Goal: Task Accomplishment & Management: Complete application form

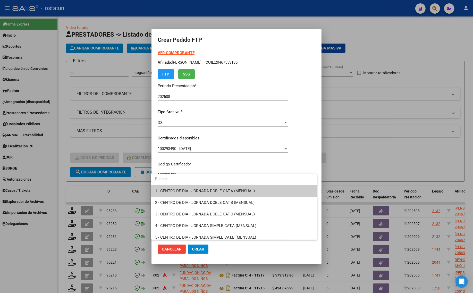
scroll to position [97, 0]
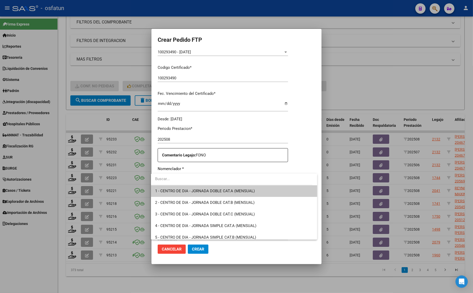
click at [433, 76] on div at bounding box center [236, 146] width 473 height 293
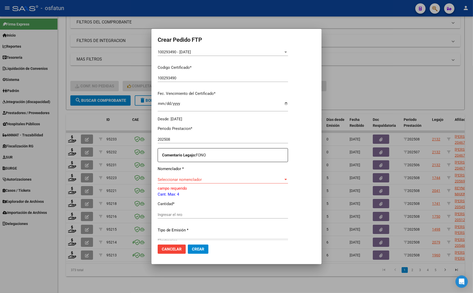
click at [375, 86] on div at bounding box center [236, 146] width 473 height 293
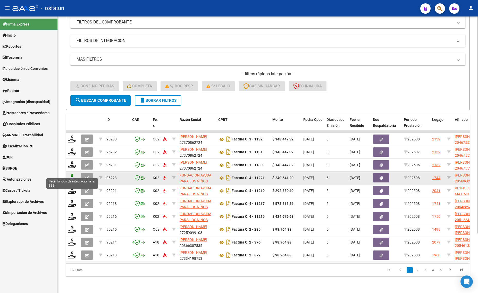
click at [71, 175] on icon at bounding box center [72, 177] width 8 height 7
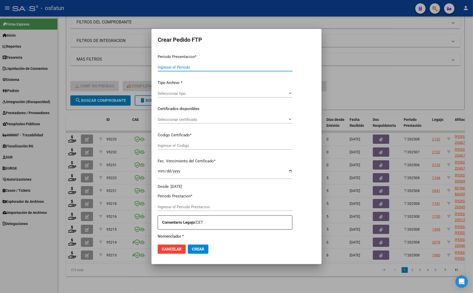
type input "202508"
type input "$ 240.541,20"
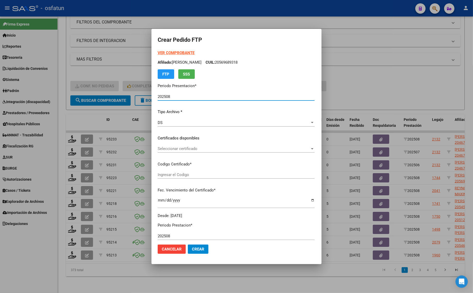
type input "ARG02000569689312023010920280109TUC137"
type input "2028-01-09"
click at [161, 53] on strong "VER COMPROBANTE" at bounding box center [176, 53] width 37 height 5
click at [384, 86] on div at bounding box center [236, 146] width 473 height 293
click at [384, 86] on div "- filtros rápidos Integración - Conf. no pedidas Completa S/ Doc Resp. S/ legaj…" at bounding box center [265, 83] width 390 height 24
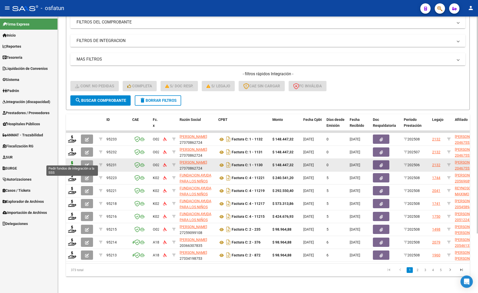
click at [72, 161] on icon at bounding box center [72, 164] width 8 height 7
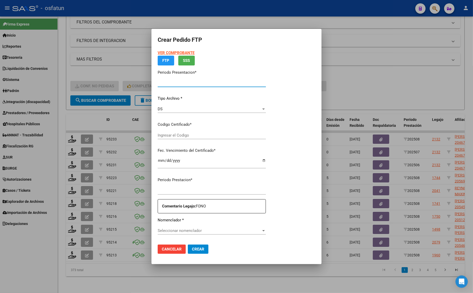
type input "202508"
type input "202506"
type input "$ 148.447,32"
type input "100293490"
type input "2034-06-14"
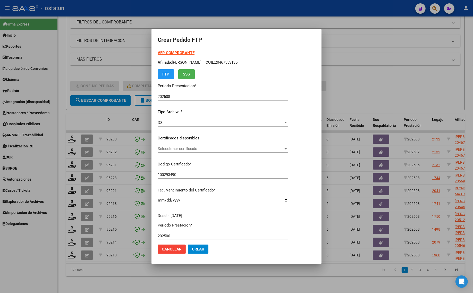
click at [168, 52] on strong "VER COMPROBANTE" at bounding box center [176, 53] width 37 height 5
click at [342, 81] on div at bounding box center [236, 146] width 473 height 293
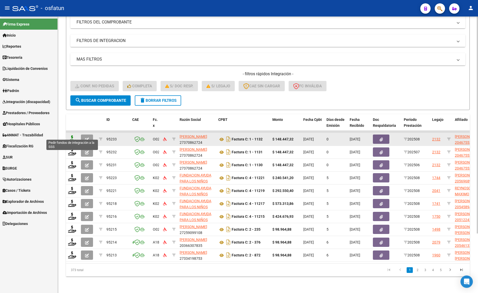
click at [72, 136] on icon at bounding box center [72, 138] width 8 height 7
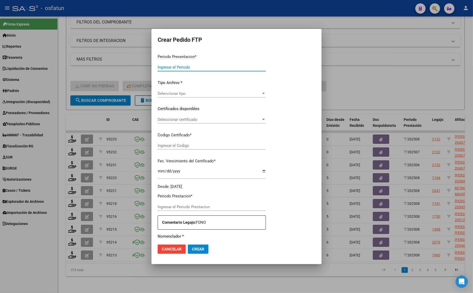
type input "202508"
type input "$ 148.447,32"
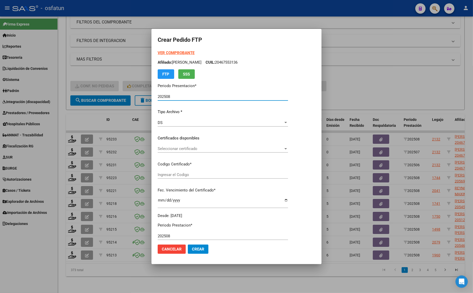
type input "100293490"
type input "2034-06-14"
click at [172, 47] on form "Crear Pedido FTP VER COMPROBANTE ARCA Padrón Afiliado: SANCHEZ AGUSTIN NICOLAS …" at bounding box center [237, 146] width 158 height 223
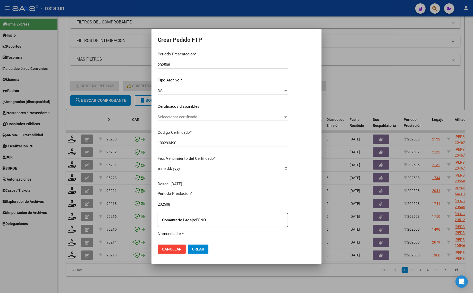
scroll to position [32, 0]
click at [168, 119] on span "Seleccionar certificado" at bounding box center [221, 116] width 126 height 5
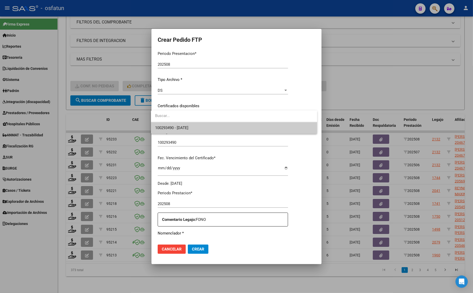
click at [168, 126] on span "100293490 - [DATE]" at bounding box center [171, 128] width 33 height 5
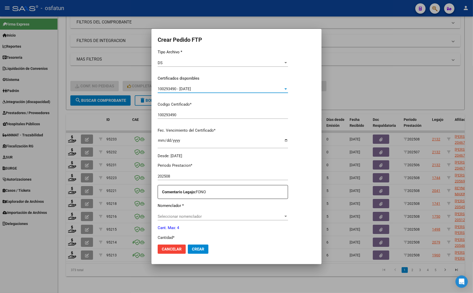
scroll to position [129, 0]
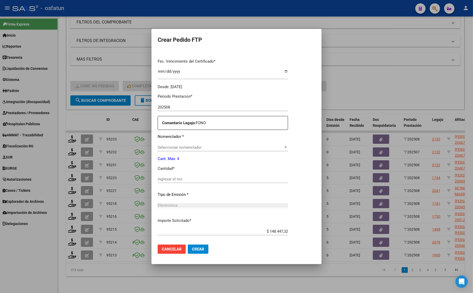
click at [188, 183] on div "Ingresar el nro" at bounding box center [223, 179] width 130 height 8
type input "90"
click at [188, 144] on div "Seleccionar nomenclador Seleccionar nomenclador" at bounding box center [223, 148] width 130 height 8
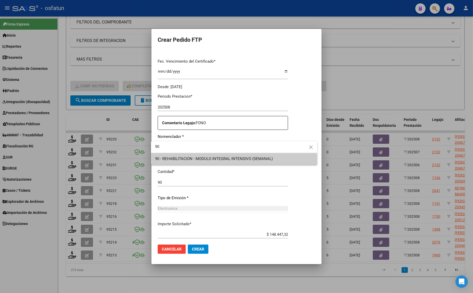
type input "90"
click at [190, 157] on span "90 - REHABILITACION - MODULO INTEGRAL INTENSIVO (SEMANAL)" at bounding box center [214, 159] width 118 height 5
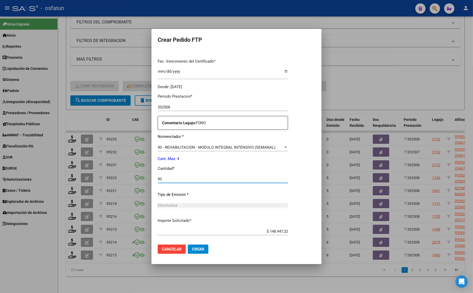
drag, startPoint x: 181, startPoint y: 179, endPoint x: 127, endPoint y: 180, distance: 54.7
click at [127, 180] on div "Crear Pedido FTP VER COMPROBANTE ARCA Padrón Afiliado: SANCHEZ AGUSTIN NICOLAS …" at bounding box center [236, 146] width 473 height 293
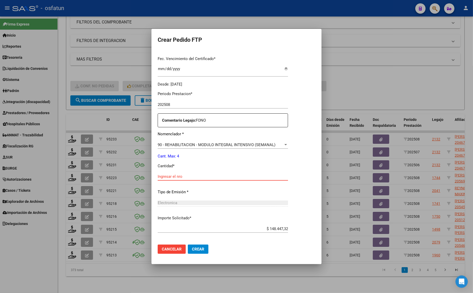
scroll to position [154, 0]
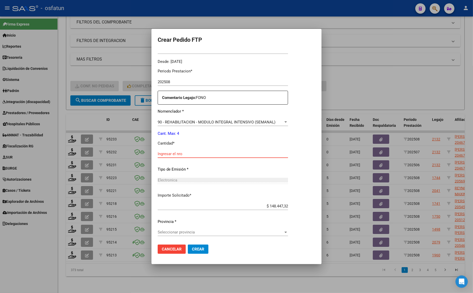
click at [175, 152] on input "Ingresar el nro" at bounding box center [223, 154] width 130 height 5
type input "4"
drag, startPoint x: 195, startPoint y: 249, endPoint x: 94, endPoint y: 275, distance: 104.0
click at [94, 275] on div "Crear Pedido FTP VER COMPROBANTE ARCA Padrón Afiliado: SANCHEZ AGUSTIN NICOLAS …" at bounding box center [236, 146] width 473 height 293
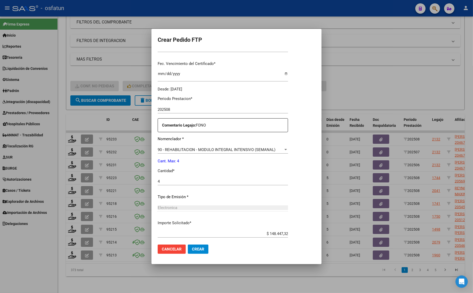
scroll to position [90, 0]
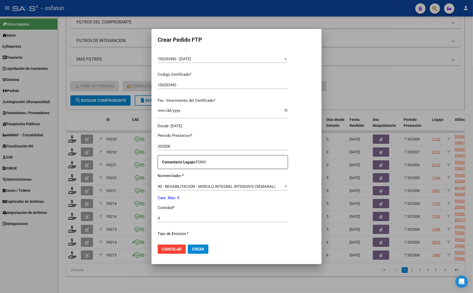
drag, startPoint x: 195, startPoint y: 256, endPoint x: 192, endPoint y: 252, distance: 5.5
click at [195, 256] on mat-dialog-actions "Cancelar Crear" at bounding box center [237, 250] width 158 height 18
click at [192, 252] on button "Crear" at bounding box center [198, 249] width 21 height 9
click at [196, 248] on span "Crear" at bounding box center [198, 249] width 12 height 5
click at [411, 49] on div at bounding box center [236, 146] width 473 height 293
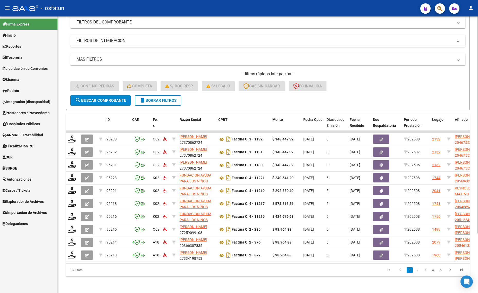
click at [404, 91] on form "Filtros Id Integración Area Seleccionar Gerenciador Seleccionar Gerenciador Si …" at bounding box center [268, 49] width 404 height 121
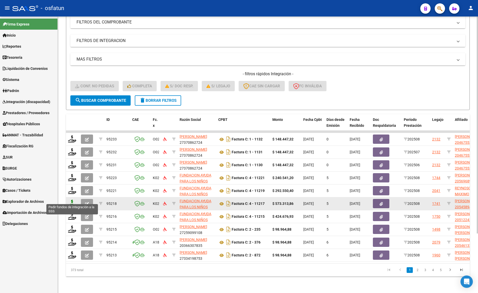
click at [72, 200] on icon at bounding box center [72, 203] width 8 height 7
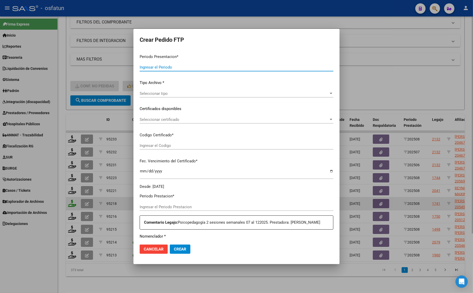
type input "202508"
type input "$ 573.313,86"
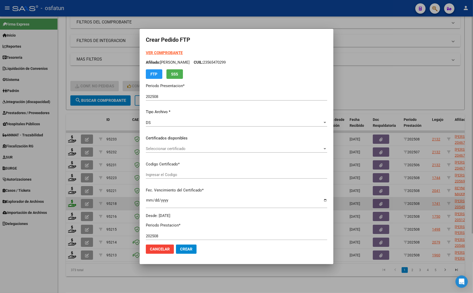
type input "ARG02000545894462024012220340122TUC140"
type input "2034-01-22"
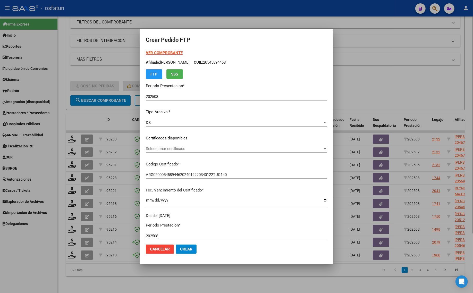
drag, startPoint x: 103, startPoint y: 273, endPoint x: 100, endPoint y: 276, distance: 4.8
click at [103, 273] on div at bounding box center [236, 146] width 473 height 293
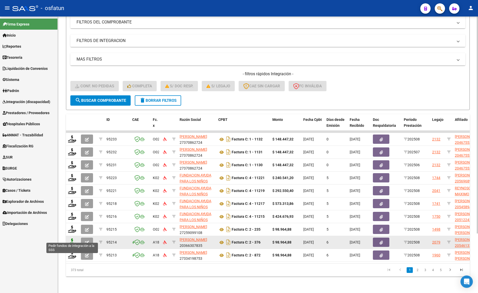
click at [70, 239] on icon at bounding box center [72, 242] width 8 height 7
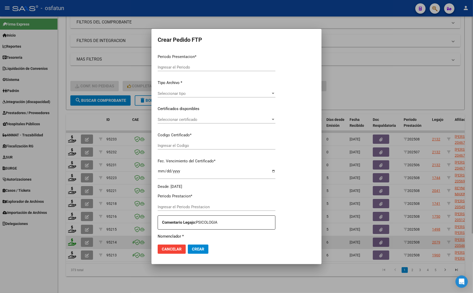
type input "202508"
type input "$ 98.964,88"
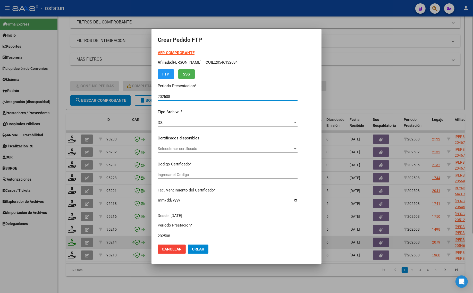
type input "ARG02000546132632025012420300124BUE316"
type input "2030-01-24"
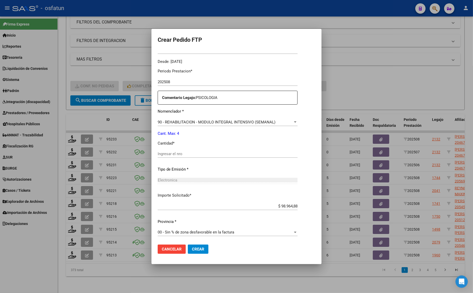
scroll to position [122, 0]
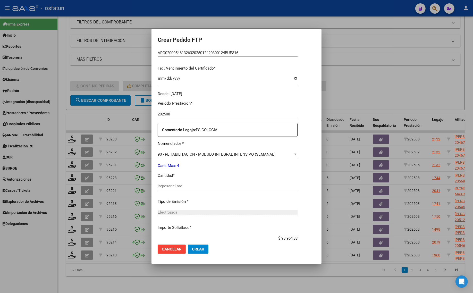
click at [182, 184] on input "Ingresar el nro" at bounding box center [228, 186] width 140 height 5
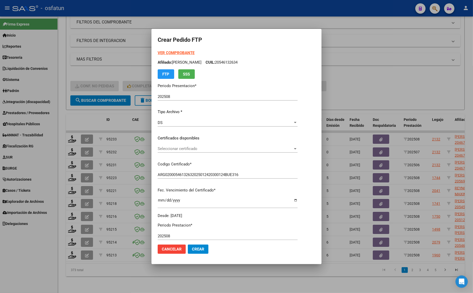
type input "4"
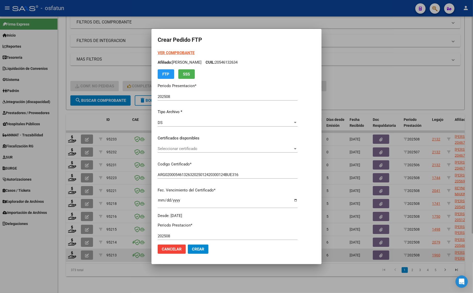
drag, startPoint x: 386, startPoint y: 82, endPoint x: 150, endPoint y: 244, distance: 286.1
click at [386, 81] on div at bounding box center [236, 146] width 473 height 293
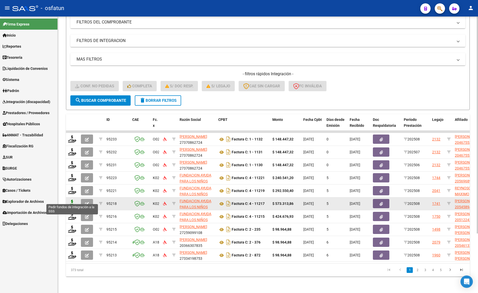
click at [70, 200] on icon at bounding box center [72, 203] width 8 height 7
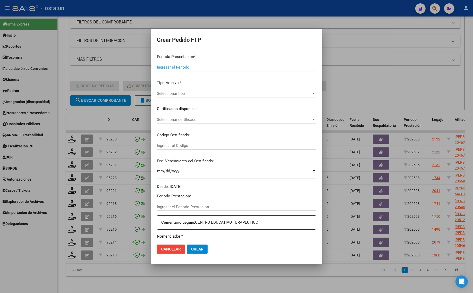
type input "202508"
type input "$ 573.313,86"
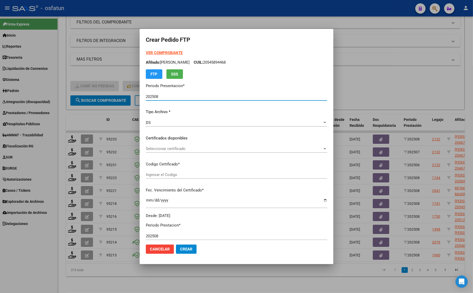
type input "ARG02000545894462024012220340122TUC140"
type input "2034-01-22"
click at [157, 49] on form "Crear Pedido FTP VER COMPROBANTE ARCA Padrón Afiliado: SANTILLAN ROBERTO ALFRED…" at bounding box center [237, 146] width 182 height 223
click at [159, 52] on strong "VER COMPROBANTE" at bounding box center [164, 53] width 37 height 5
click at [154, 52] on strong "VER COMPROBANTE" at bounding box center [164, 53] width 37 height 5
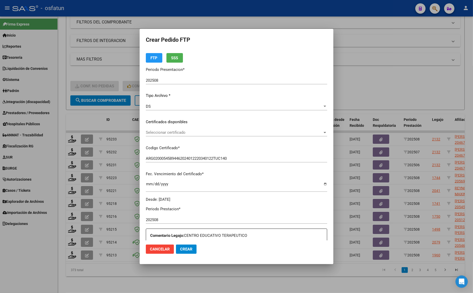
scroll to position [32, 0]
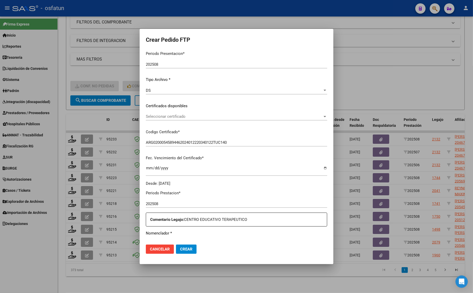
click at [183, 114] on div "Seleccionar certificado Seleccionar certificado" at bounding box center [237, 117] width 182 height 8
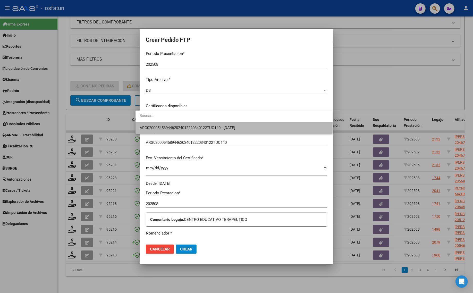
click at [178, 125] on span "ARG02000545894462024012220340122TUC140 - 2034-01-22" at bounding box center [234, 128] width 189 height 12
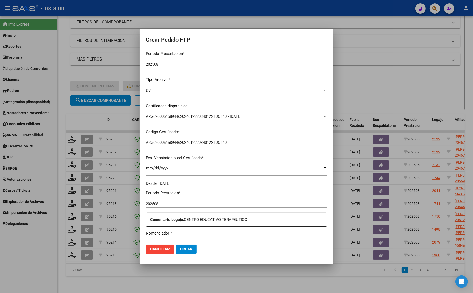
click at [368, 94] on div at bounding box center [236, 146] width 473 height 293
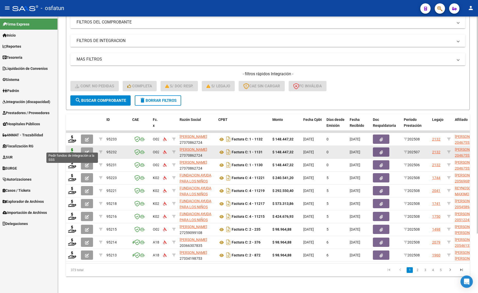
click at [72, 149] on icon at bounding box center [72, 151] width 8 height 7
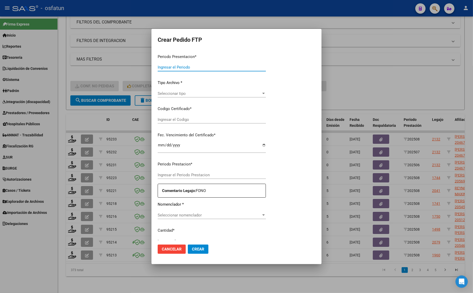
type input "202508"
type input "202507"
type input "$ 148.447,32"
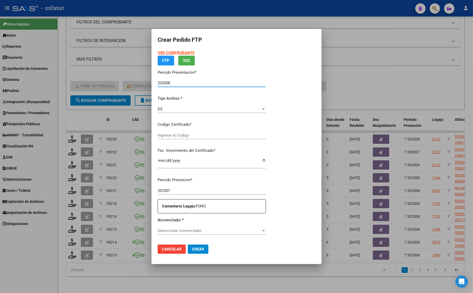
type input "100293490"
type input "2034-06-14"
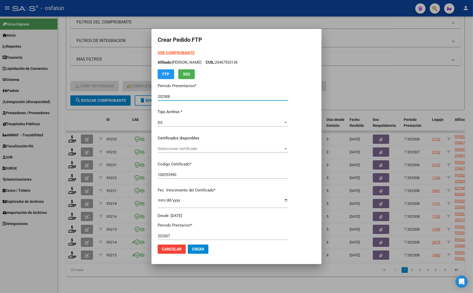
click at [172, 51] on strong "VER COMPROBANTE" at bounding box center [176, 53] width 37 height 5
click at [166, 146] on span "Seleccionar certificado" at bounding box center [221, 148] width 126 height 5
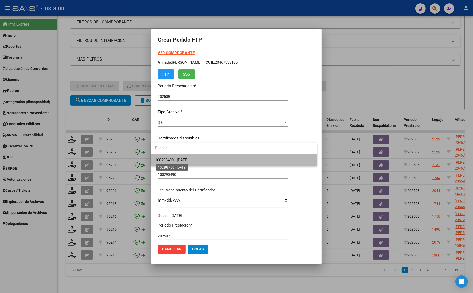
click at [173, 159] on span "100293490 - [DATE]" at bounding box center [171, 160] width 33 height 5
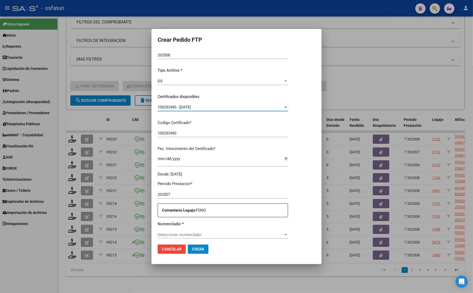
scroll to position [129, 0]
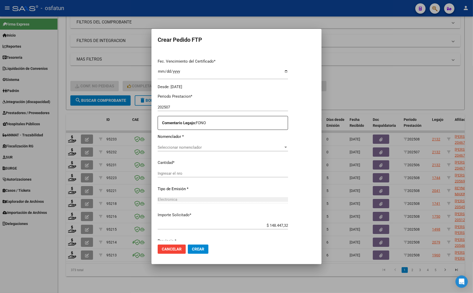
click at [171, 150] on div "Seleccionar nomenclador Seleccionar nomenclador" at bounding box center [223, 148] width 130 height 8
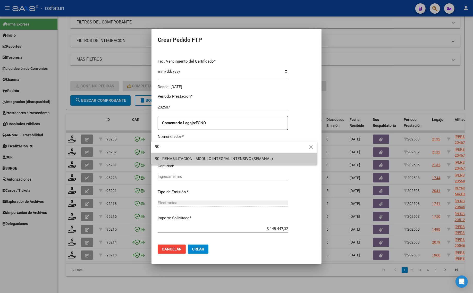
type input "90"
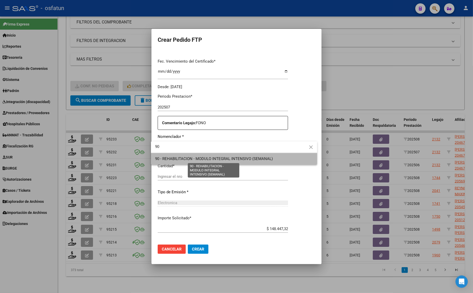
click at [187, 159] on span "90 - REHABILITACION - MODULO INTEGRAL INTENSIVO (SEMANAL)" at bounding box center [214, 159] width 118 height 5
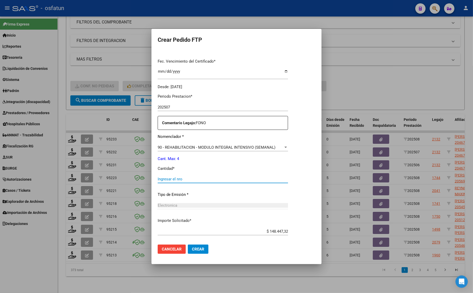
click at [172, 177] on input "Ingresar el nro" at bounding box center [223, 179] width 130 height 5
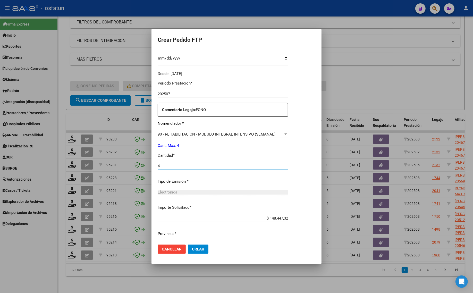
scroll to position [154, 0]
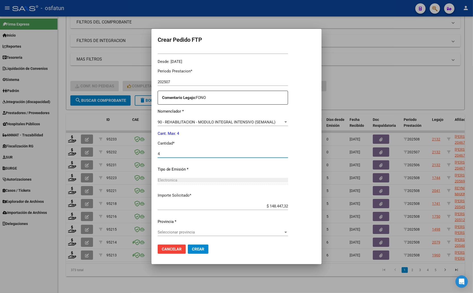
type input "4"
click at [196, 249] on span "Crear" at bounding box center [198, 249] width 12 height 5
click at [172, 233] on span "Seleccionar provincia" at bounding box center [221, 232] width 126 height 5
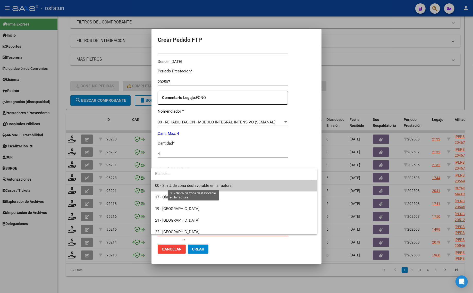
click at [169, 186] on span "00 - Sin % de zona desfavorable en la factura" at bounding box center [193, 185] width 77 height 5
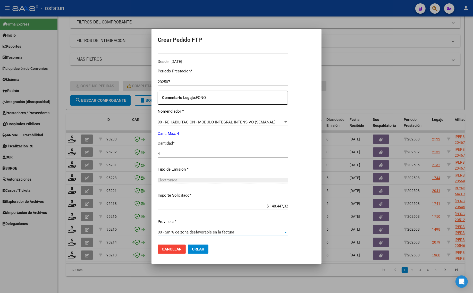
drag, startPoint x: 195, startPoint y: 248, endPoint x: 188, endPoint y: 256, distance: 10.6
click at [195, 248] on span "Crear" at bounding box center [198, 249] width 12 height 5
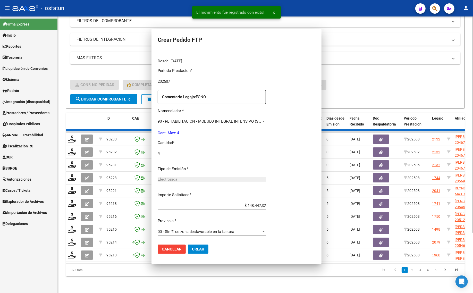
scroll to position [125, 0]
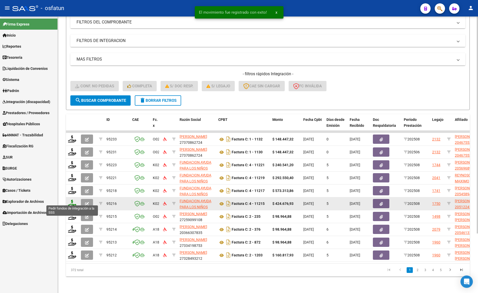
click at [73, 200] on icon at bounding box center [72, 203] width 8 height 7
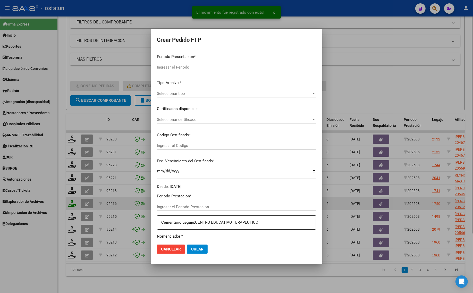
type input "202508"
type input "$ 424.676,93"
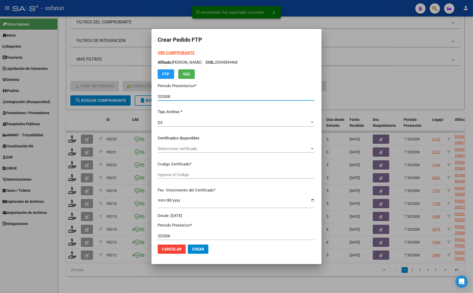
type input "ARG02000512242582023011020280110TUC136"
type input "2028-01-10"
click at [165, 52] on strong "VER COMPROBANTE" at bounding box center [176, 53] width 37 height 5
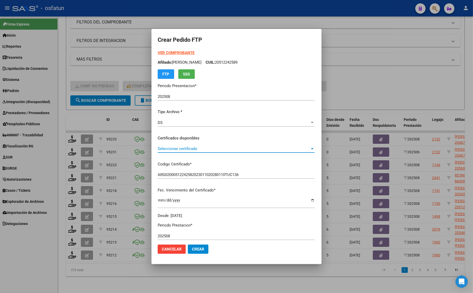
click at [163, 149] on span "Seleccionar certificado" at bounding box center [234, 148] width 152 height 5
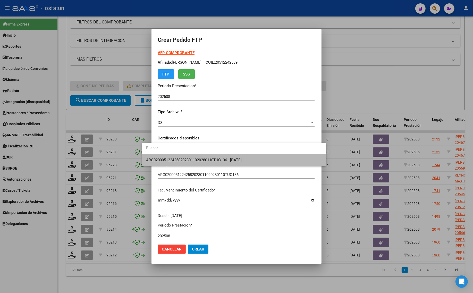
click at [166, 157] on span "ARG02000512242582023011020280110TUC136 - 2028-01-10" at bounding box center [234, 160] width 176 height 12
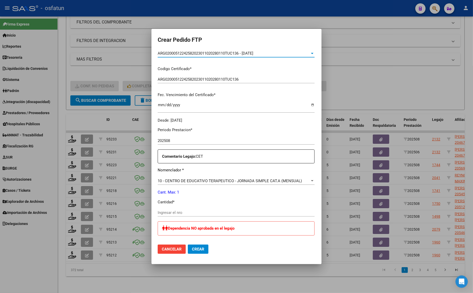
scroll to position [129, 0]
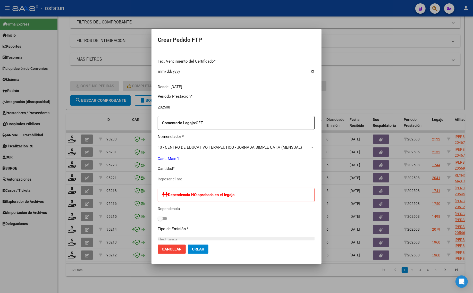
click at [158, 182] on div "Ingresar el nro" at bounding box center [236, 179] width 157 height 8
click at [158, 178] on input "Ingresar el nro" at bounding box center [236, 179] width 157 height 5
type input "1"
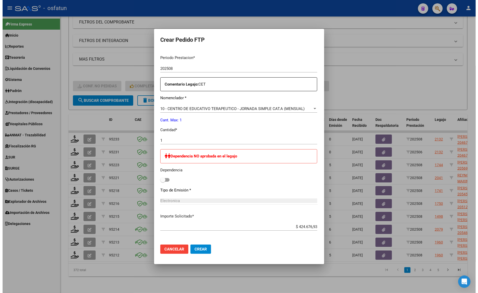
scroll to position [188, 0]
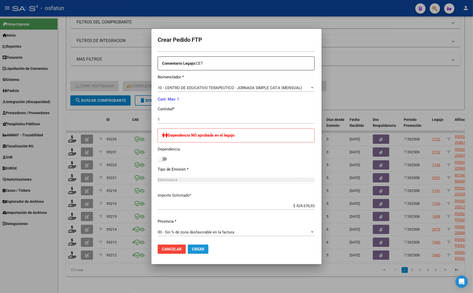
click at [192, 248] on span "Crear" at bounding box center [198, 249] width 12 height 5
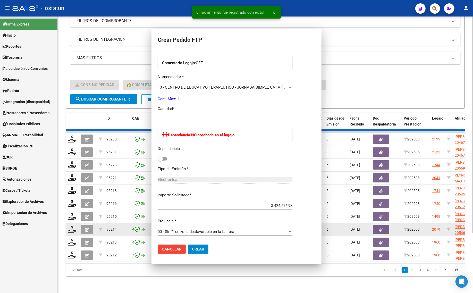
scroll to position [0, 0]
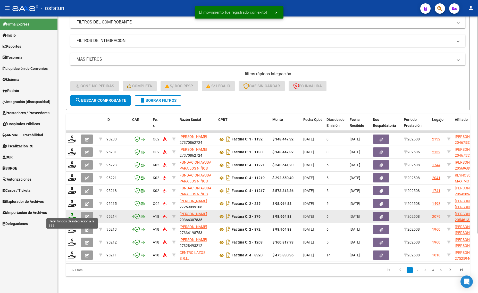
click at [71, 213] on icon at bounding box center [72, 216] width 8 height 7
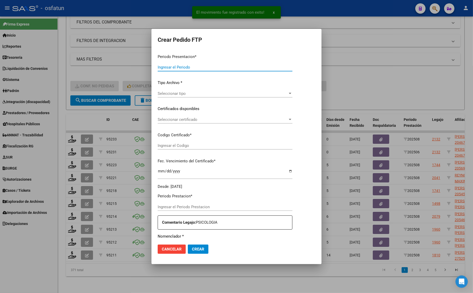
type input "202508"
type input "$ 98.964,88"
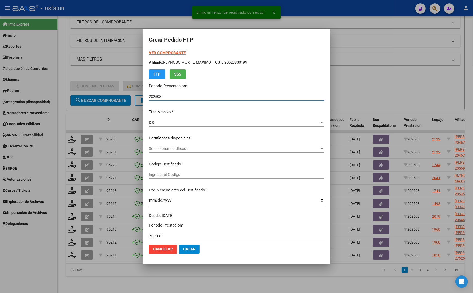
type input "ARG02000546132632025012420300124BUE316"
type input "2030-01-24"
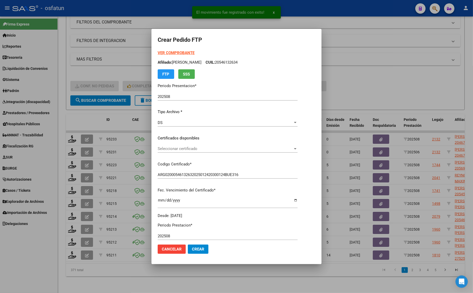
click at [158, 51] on strong "VER COMPROBANTE" at bounding box center [176, 53] width 37 height 5
click at [104, 63] on div at bounding box center [236, 146] width 473 height 293
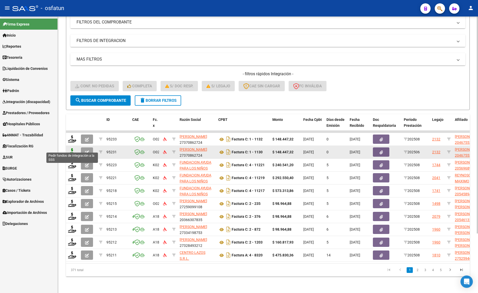
click at [74, 149] on icon at bounding box center [72, 151] width 8 height 7
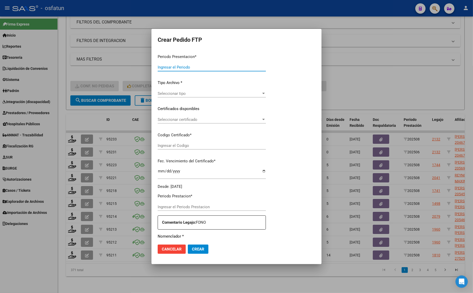
type input "202508"
type input "202506"
type input "$ 148.447,32"
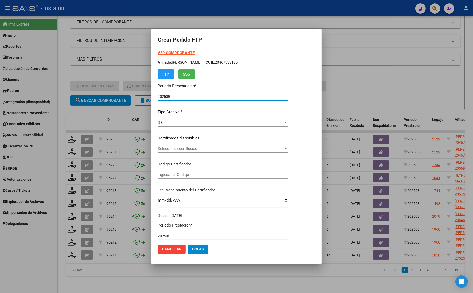
type input "100293490"
type input "2034-06-14"
click at [173, 51] on strong "VER COMPROBANTE" at bounding box center [176, 53] width 37 height 5
click at [175, 149] on span "Seleccionar certificado" at bounding box center [221, 148] width 126 height 5
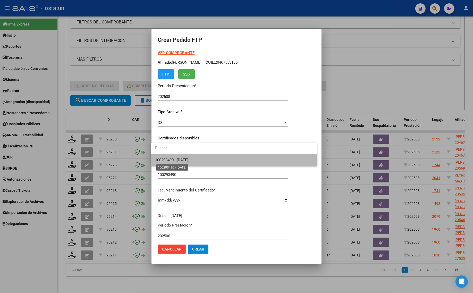
click at [172, 159] on span "100293490 - [DATE]" at bounding box center [171, 160] width 33 height 5
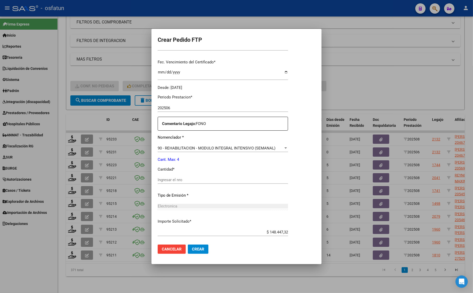
scroll to position [129, 0]
click at [169, 175] on div "Periodo Prestacion * 202506 Ingresar el Periodo Prestacion Comentario Legajo: F…" at bounding box center [223, 178] width 130 height 177
click at [169, 170] on p "Cantidad *" at bounding box center [223, 169] width 130 height 6
click at [169, 177] on input "Ingresar el nro" at bounding box center [223, 179] width 130 height 5
type input "4"
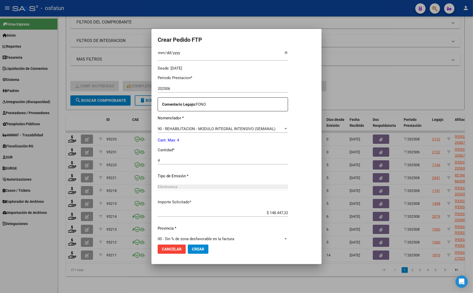
scroll to position [154, 0]
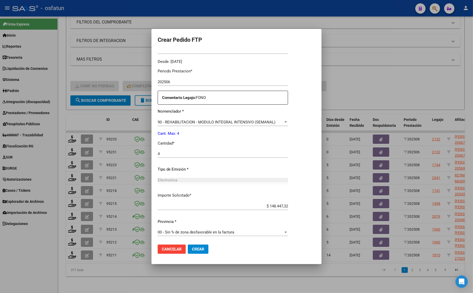
click at [197, 250] on span "Crear" at bounding box center [198, 249] width 12 height 5
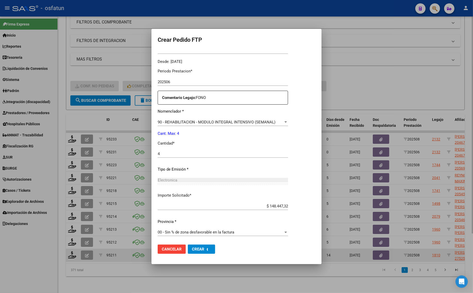
scroll to position [0, 0]
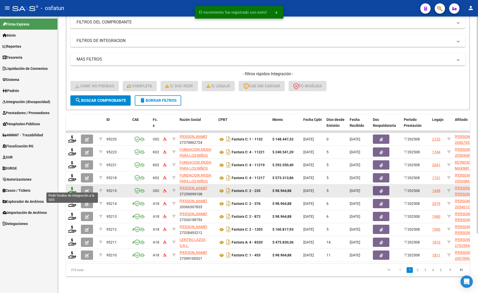
click at [72, 188] on icon at bounding box center [72, 190] width 8 height 7
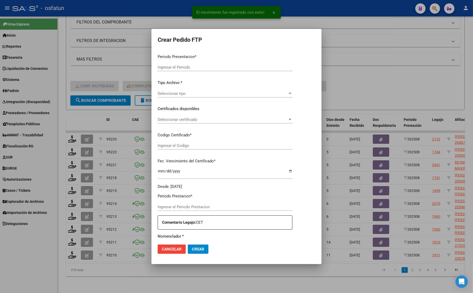
type input "202508"
type input "$ 98.964,88"
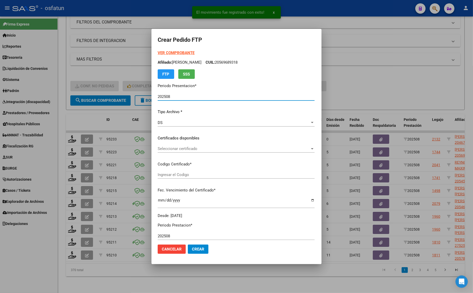
type input "ARG01000583777432024062520270625CIU13650"
type input "2027-06-25"
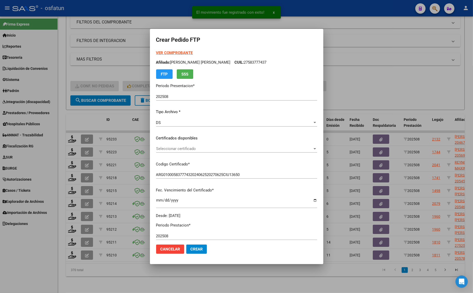
click at [162, 53] on strong "VER COMPROBANTE" at bounding box center [174, 53] width 37 height 5
click at [193, 143] on div "VER COMPROBANTE ARCA Padrón Afiliado: CALDERON AINHOA FRANCHESCA CUIL: 27583777…" at bounding box center [236, 134] width 161 height 169
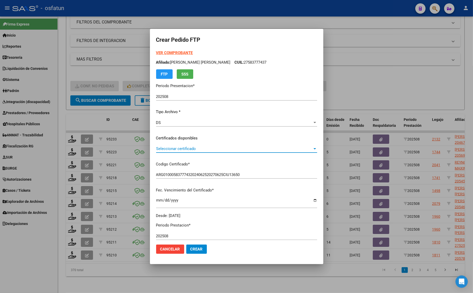
click at [192, 149] on span "Seleccionar certificado" at bounding box center [234, 148] width 157 height 5
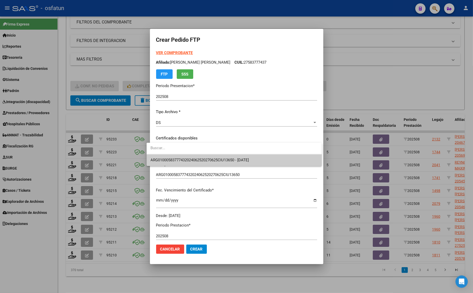
click at [190, 167] on div at bounding box center [236, 146] width 473 height 293
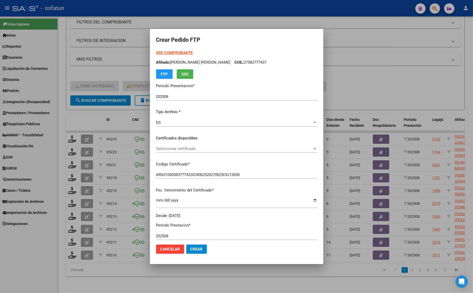
click at [188, 152] on div "Seleccionar certificado Seleccionar certificado" at bounding box center [236, 149] width 161 height 8
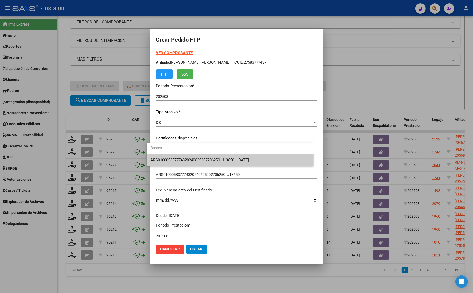
click at [188, 147] on input "dropdown search" at bounding box center [234, 148] width 175 height 12
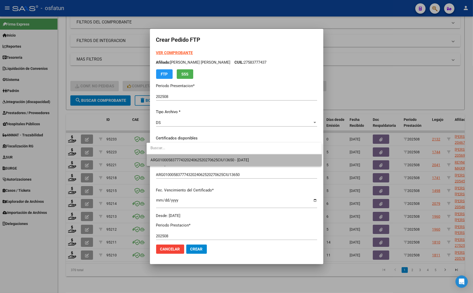
click at [189, 163] on span "ARG01000583777432024062520270625CIU13650 - 2027-06-25" at bounding box center [234, 160] width 167 height 12
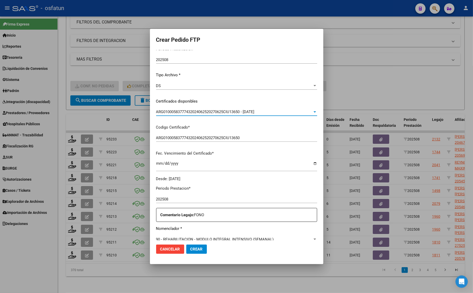
scroll to position [97, 0]
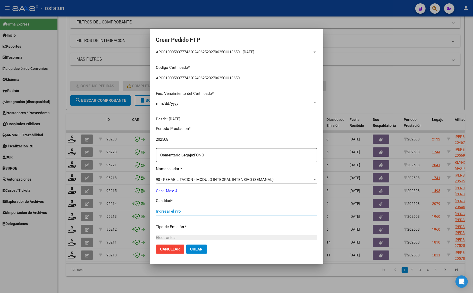
click at [167, 211] on input "Ingresar el nro" at bounding box center [236, 211] width 161 height 5
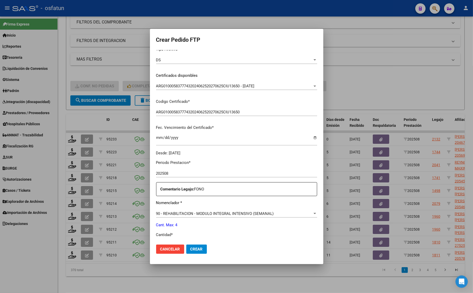
scroll to position [0, 0]
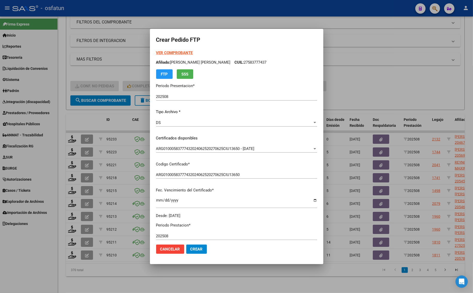
type input "4"
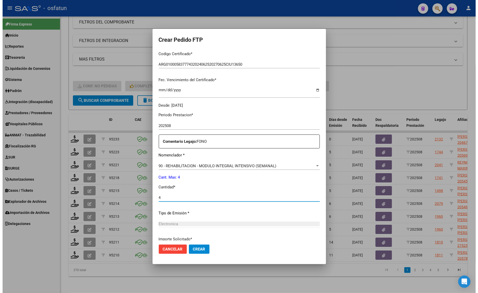
scroll to position [129, 0]
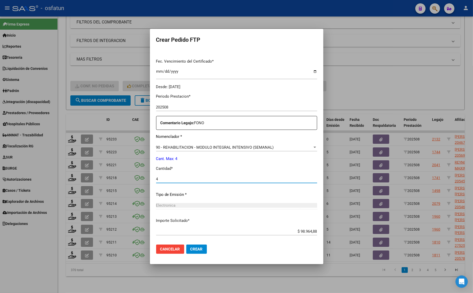
click at [199, 242] on mat-dialog-actions "Cancelar Crear" at bounding box center [236, 250] width 161 height 18
click at [191, 252] on button "Crear" at bounding box center [196, 249] width 21 height 9
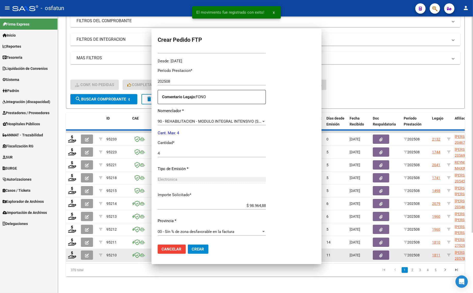
scroll to position [0, 0]
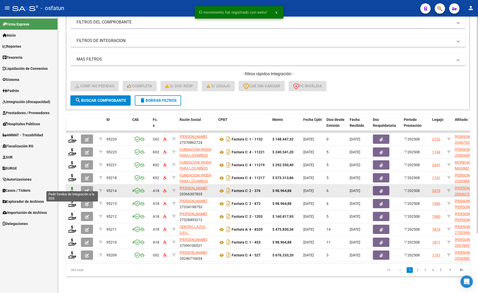
click at [73, 187] on icon at bounding box center [72, 190] width 8 height 7
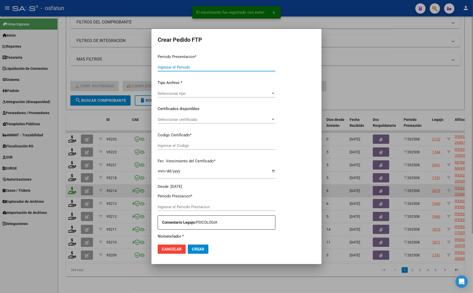
type input "202508"
type input "$ 98.964,88"
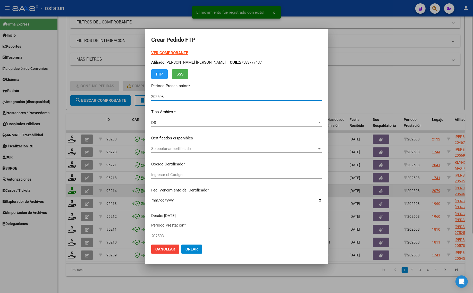
type input "ARG02000546132632025012420300124BUE316"
type input "2030-01-24"
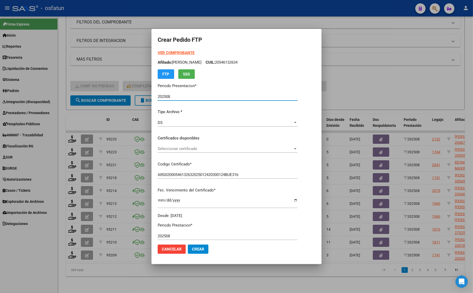
click at [166, 52] on strong "VER COMPROBANTE" at bounding box center [176, 53] width 37 height 5
click at [174, 146] on div "Seleccionar certificado Seleccionar certificado" at bounding box center [228, 149] width 140 height 8
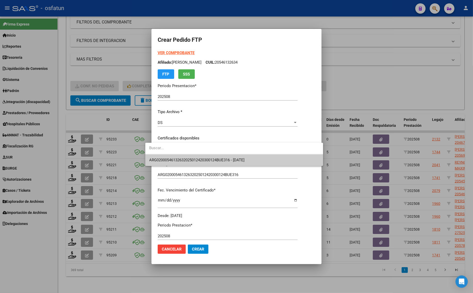
click at [170, 157] on span "ARG02000546132632025012420300124BUE316 - 2030-01-24" at bounding box center [235, 160] width 170 height 12
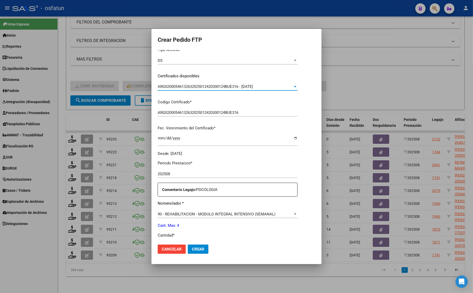
scroll to position [97, 0]
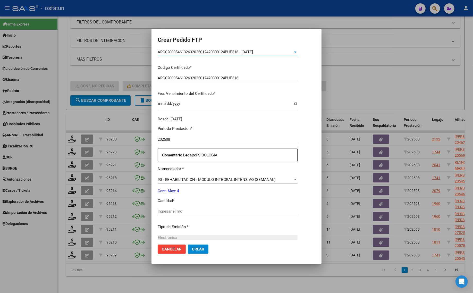
click at [167, 213] on input "Ingresar el nro" at bounding box center [228, 211] width 140 height 5
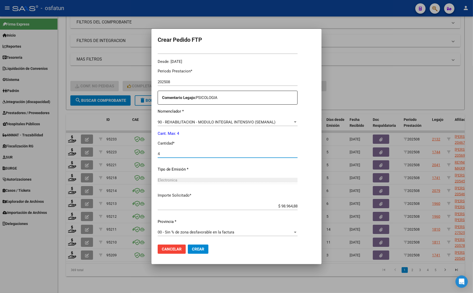
type input "4"
click at [192, 250] on span "Crear" at bounding box center [198, 249] width 12 height 5
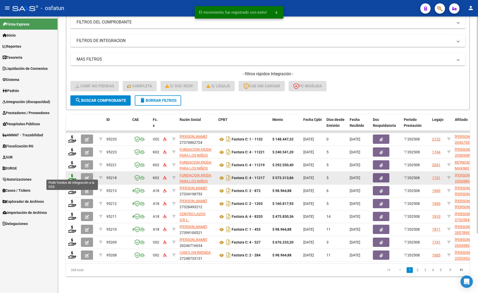
click at [74, 174] on icon at bounding box center [72, 177] width 8 height 7
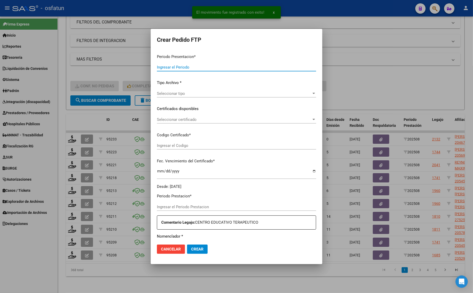
type input "202508"
type input "$ 573.313,86"
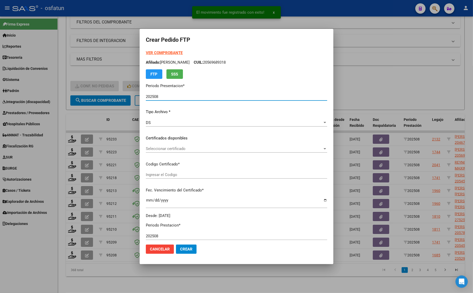
type input "ARG02000545894462024012220340122TUC140"
type input "2034-01-22"
click at [154, 53] on strong "VER COMPROBANTE" at bounding box center [164, 53] width 37 height 5
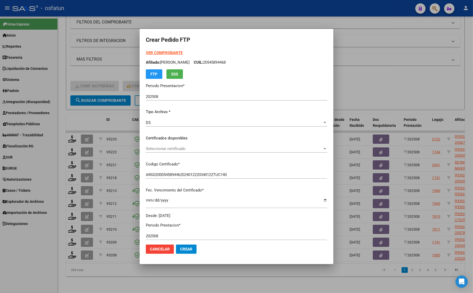
click at [157, 148] on span "Seleccionar certificado" at bounding box center [234, 148] width 177 height 5
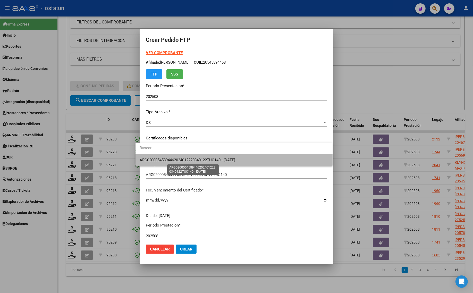
click at [153, 161] on span "ARG02000545894462024012220340122TUC140 - 2034-01-22" at bounding box center [188, 160] width 96 height 5
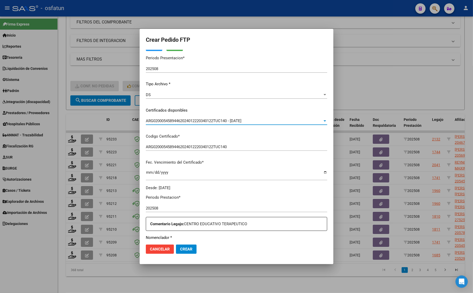
scroll to position [97, 0]
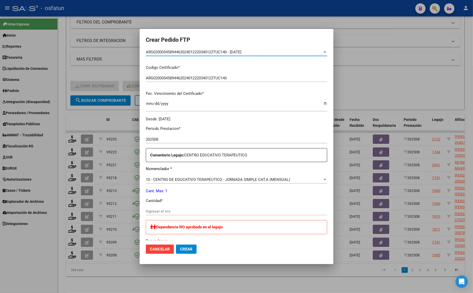
click at [204, 211] on input "Ingresar el nro" at bounding box center [237, 211] width 182 height 5
type input "1"
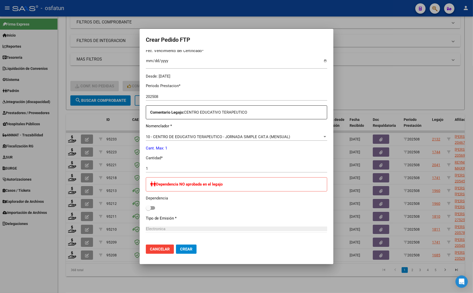
scroll to position [188, 0]
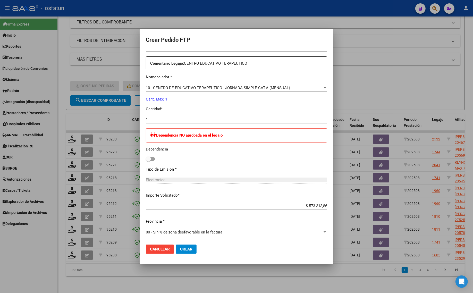
click at [184, 252] on button "Crear" at bounding box center [186, 249] width 21 height 9
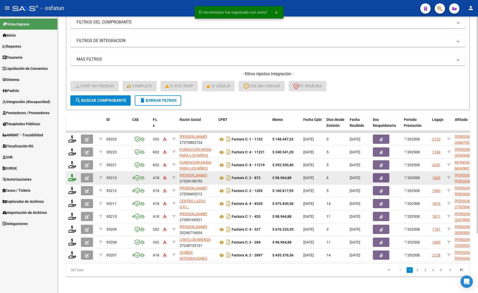
click at [73, 174] on icon at bounding box center [72, 177] width 8 height 7
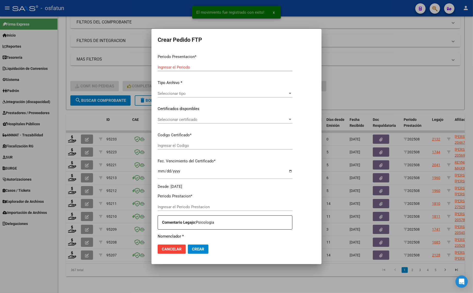
type input "202508"
type input "$ 98.964,88"
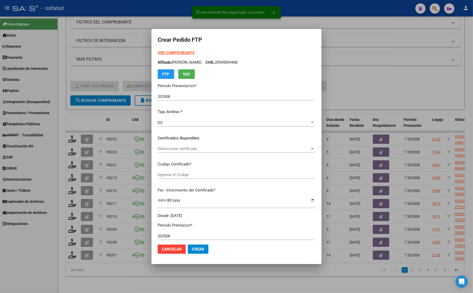
type input "ARG02000535256382024010320290103BUE413"
type input "2029-01-03"
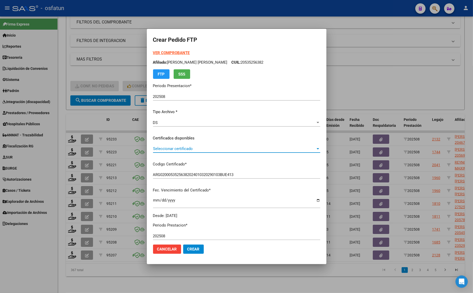
click at [174, 148] on span "Seleccionar certificado" at bounding box center [234, 148] width 163 height 5
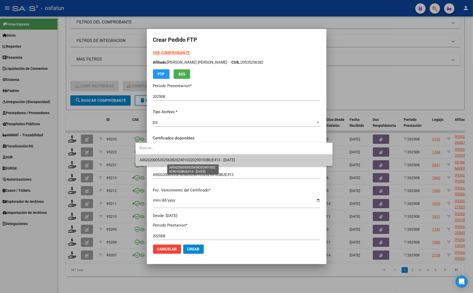
click at [170, 161] on span "ARG02000535256382024010320290103BUE413 - 2029-01-03" at bounding box center [187, 160] width 95 height 5
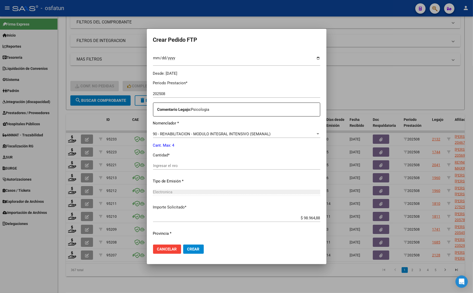
scroll to position [154, 0]
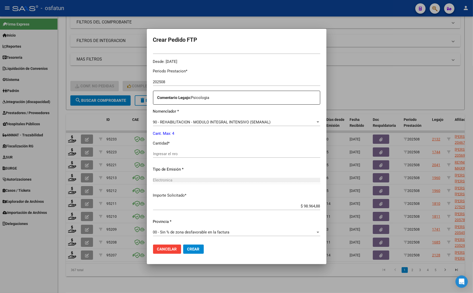
click at [345, 83] on div at bounding box center [236, 146] width 473 height 293
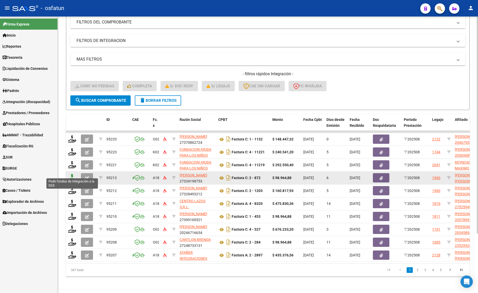
click at [71, 174] on icon at bounding box center [72, 177] width 8 height 7
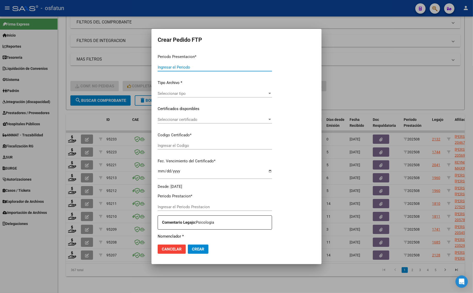
type input "202508"
type input "$ 98.964,88"
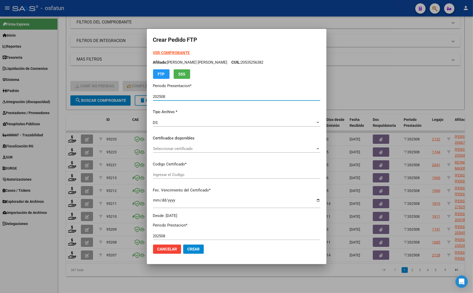
type input "ARG02000535256382024010320290103BUE413"
type input "2029-01-03"
click at [153, 51] on strong "VER COMPROBANTE" at bounding box center [171, 53] width 37 height 5
click at [120, 50] on div at bounding box center [236, 146] width 473 height 293
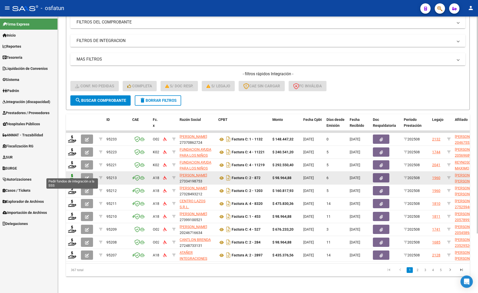
click at [73, 174] on icon at bounding box center [72, 177] width 8 height 7
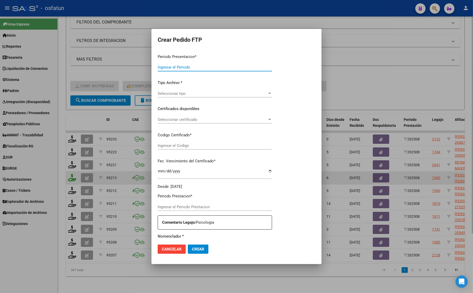
type input "202508"
type input "$ 98.964,88"
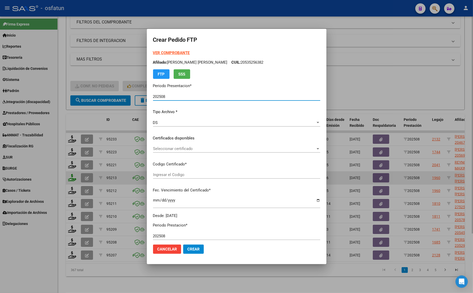
type input "ARG02000535256382024010320290103BUE413"
type input "2029-01-03"
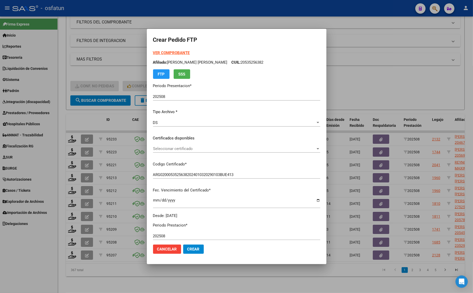
click at [164, 52] on strong "VER COMPROBANTE" at bounding box center [171, 53] width 37 height 5
click at [153, 148] on span "Seleccionar certificado" at bounding box center [234, 148] width 163 height 5
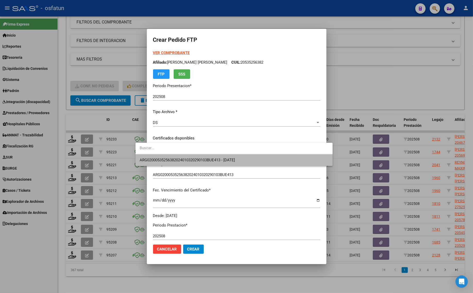
click at [151, 157] on span "ARG02000535256382024010320290103BUE413 - 2029-01-03" at bounding box center [234, 160] width 189 height 12
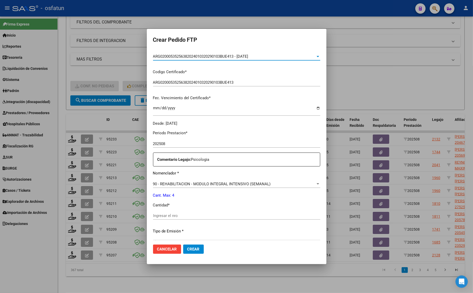
scroll to position [97, 0]
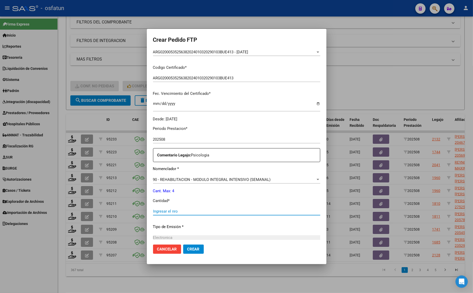
click at [155, 211] on input "Ingresar el nro" at bounding box center [236, 211] width 167 height 5
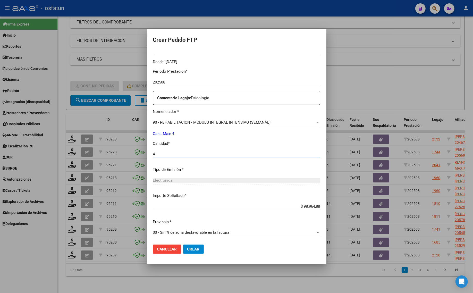
scroll to position [154, 0]
type input "4"
click at [187, 249] on span "Crear" at bounding box center [193, 249] width 12 height 5
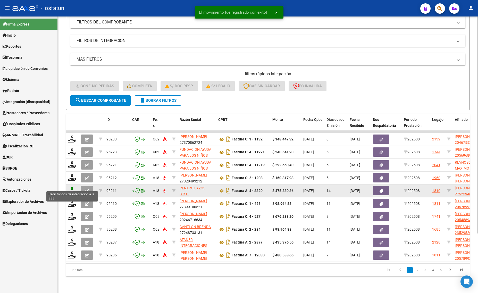
click at [71, 187] on icon at bounding box center [72, 190] width 8 height 7
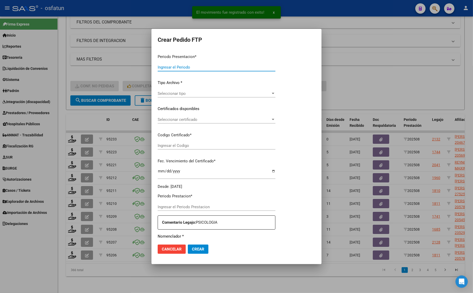
type input "202508"
type input "$ 475.830,36"
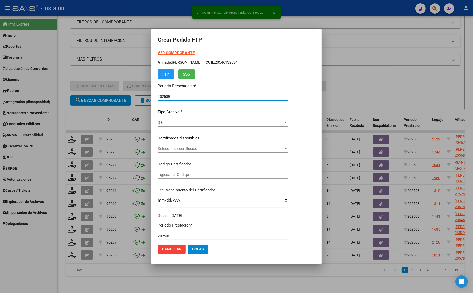
type input "ARG010000525946952022021420270214BS317"
type input "2027-02-14"
click at [176, 52] on strong "VER COMPROBANTE" at bounding box center [176, 53] width 37 height 5
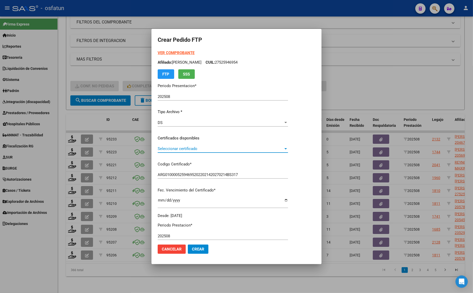
click at [191, 150] on span "Seleccionar certificado" at bounding box center [221, 148] width 126 height 5
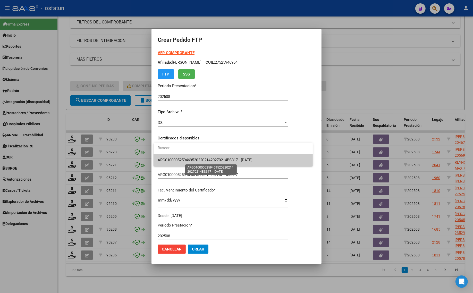
click at [191, 159] on span "ARG010000525946952022021420270214BS317 - 2027-02-14" at bounding box center [205, 160] width 95 height 5
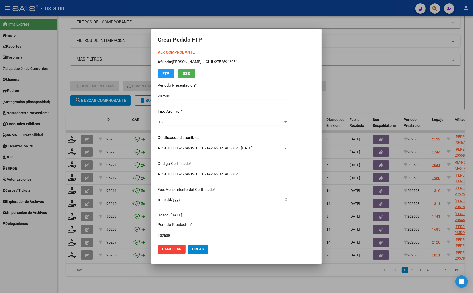
scroll to position [0, 0]
click at [176, 52] on strong "VER COMPROBANTE" at bounding box center [176, 53] width 37 height 5
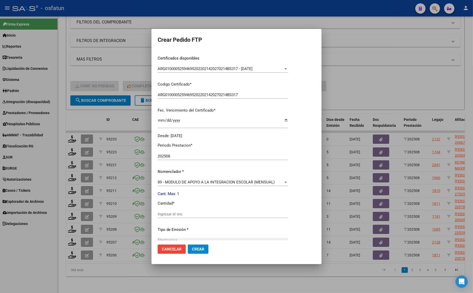
scroll to position [129, 0]
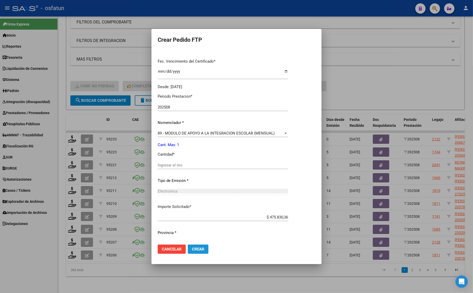
click at [196, 249] on span "Crear" at bounding box center [198, 249] width 12 height 5
click at [178, 167] on input "Ingresar el nro" at bounding box center [223, 165] width 130 height 5
type input "1"
click at [202, 250] on span "Crear" at bounding box center [198, 249] width 12 height 5
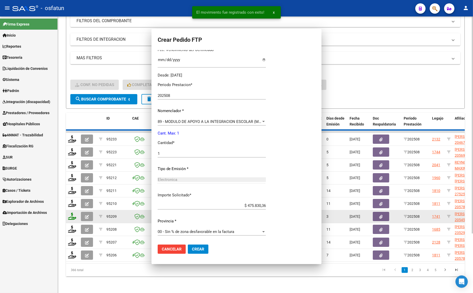
scroll to position [0, 0]
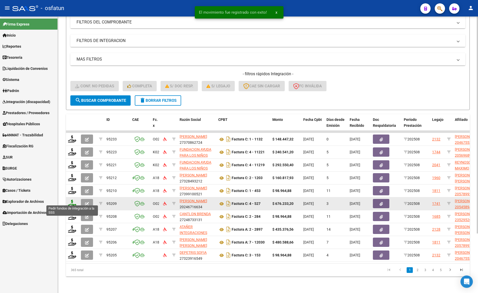
click at [72, 200] on icon at bounding box center [72, 203] width 8 height 7
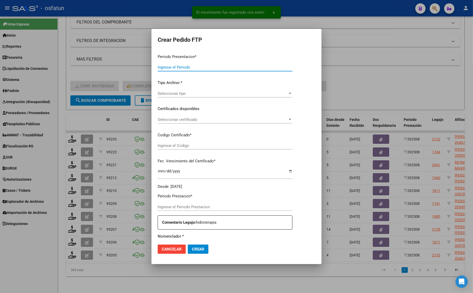
type input "202508"
type input "$ 676.233,20"
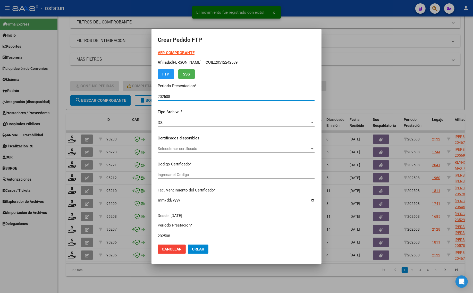
type input "ARG02000545894462024012220340122TUC140"
type input "2034-01-22"
click at [170, 51] on strong "VER COMPROBANTE" at bounding box center [176, 53] width 37 height 5
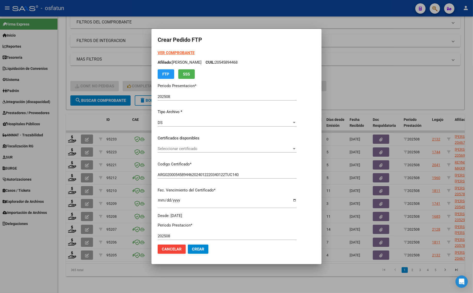
click at [178, 150] on span "Seleccionar certificado" at bounding box center [225, 148] width 134 height 5
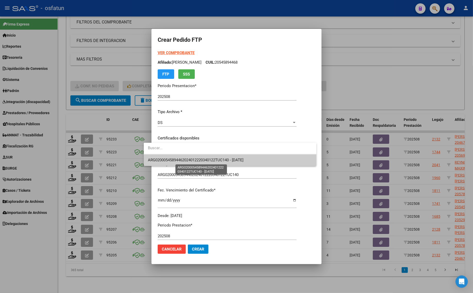
click at [178, 158] on span "ARG02000545894462024012220340122TUC140 - 2034-01-22" at bounding box center [196, 160] width 96 height 5
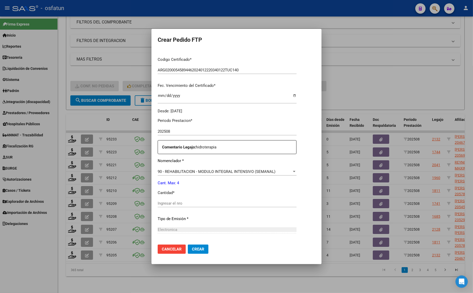
scroll to position [129, 0]
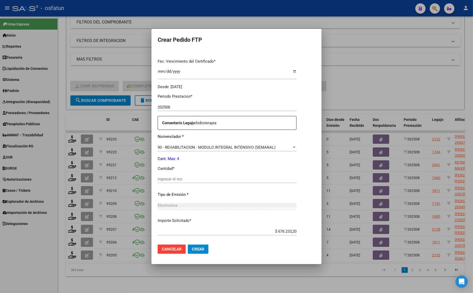
click at [183, 177] on input "Ingresar el nro" at bounding box center [227, 179] width 139 height 5
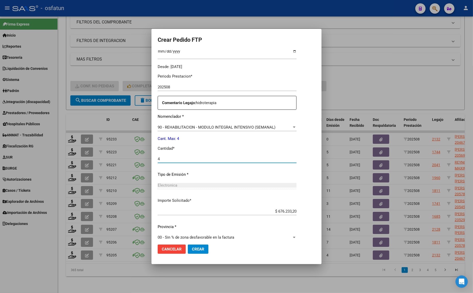
scroll to position [154, 0]
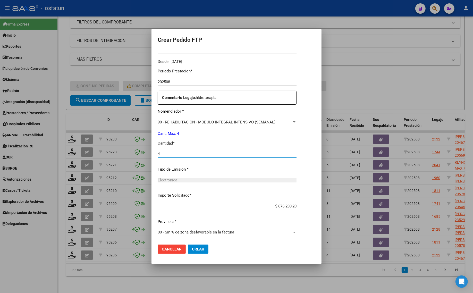
type input "4"
click at [192, 250] on span "Crear" at bounding box center [198, 249] width 12 height 5
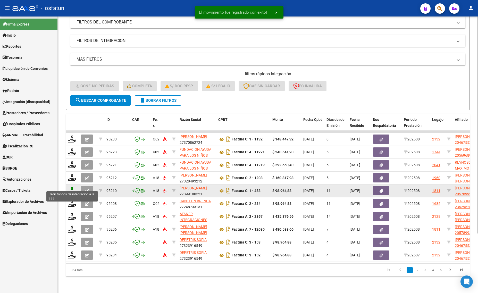
click at [70, 187] on icon at bounding box center [72, 190] width 8 height 7
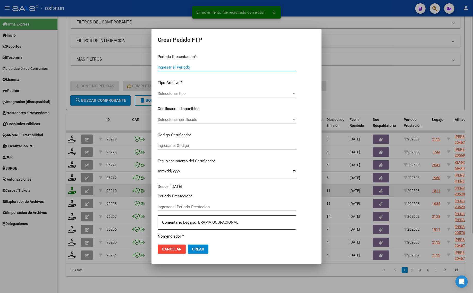
type input "202508"
type input "$ 98.964,88"
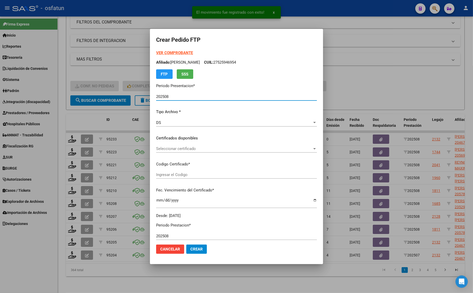
type input "ARG02000578992812024011220270112BS439"
type input "2027-01-01"
click at [163, 52] on strong "VER COMPROBANTE" at bounding box center [174, 53] width 37 height 5
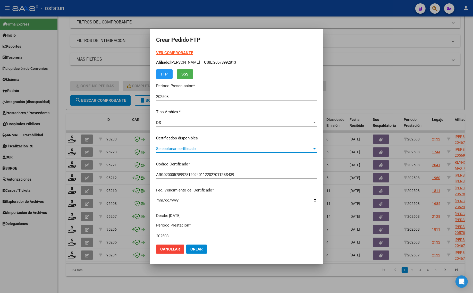
click at [167, 150] on span "Seleccionar certificado" at bounding box center [234, 148] width 156 height 5
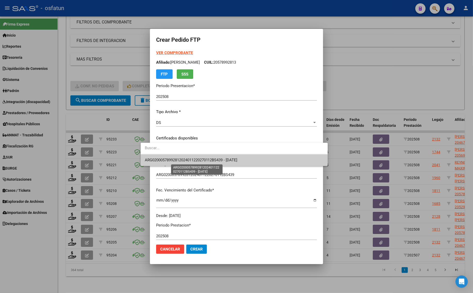
click at [164, 159] on span "ARG02000578992812024011220270112BS439 - 2027-01-01" at bounding box center [191, 160] width 93 height 5
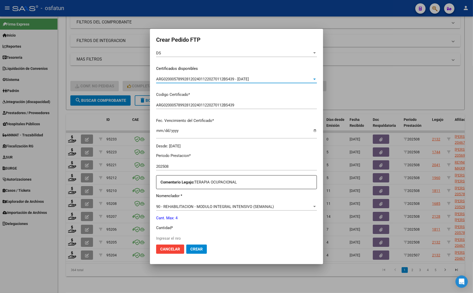
scroll to position [97, 0]
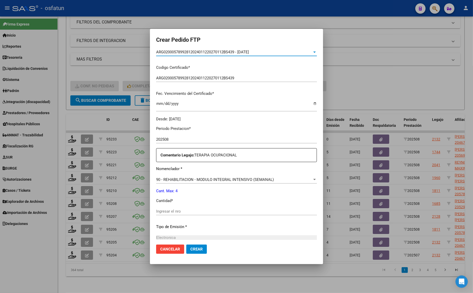
click at [163, 210] on input "Ingresar el nro" at bounding box center [236, 211] width 161 height 5
type input "4"
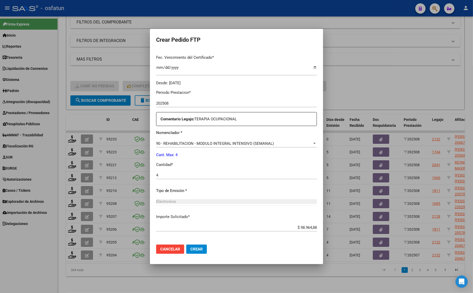
scroll to position [154, 0]
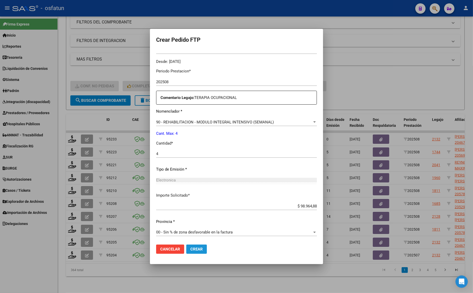
click at [191, 249] on span "Crear" at bounding box center [197, 249] width 12 height 5
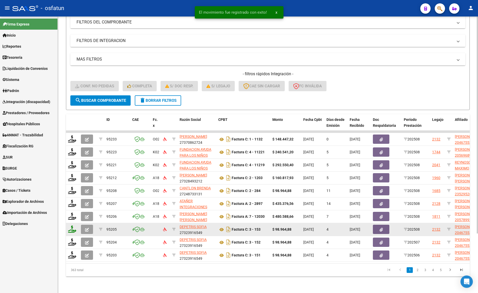
click at [71, 223] on datatable-body-cell at bounding box center [72, 229] width 13 height 13
click at [70, 226] on icon at bounding box center [72, 229] width 8 height 7
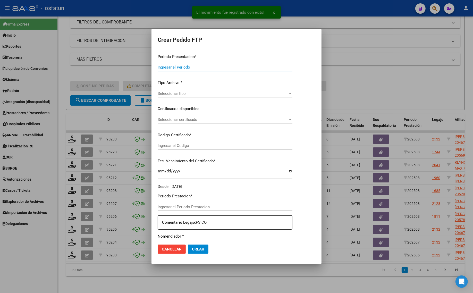
type input "202508"
type input "$ 98.964,88"
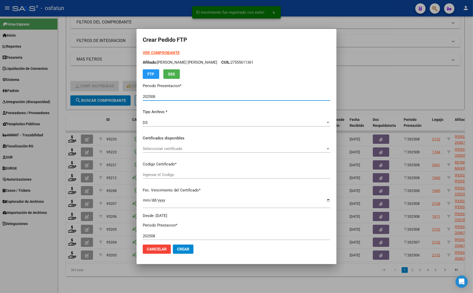
type input "100293490"
type input "2034-06-14"
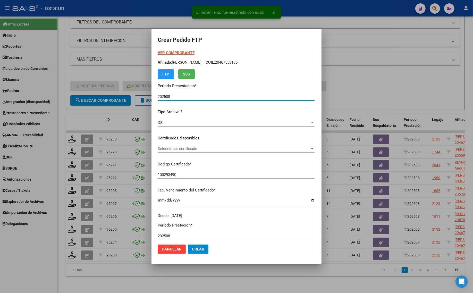
click at [162, 44] on h2 "Crear Pedido FTP" at bounding box center [237, 40] width 158 height 10
click at [160, 51] on strong "VER COMPROBANTE" at bounding box center [176, 53] width 37 height 5
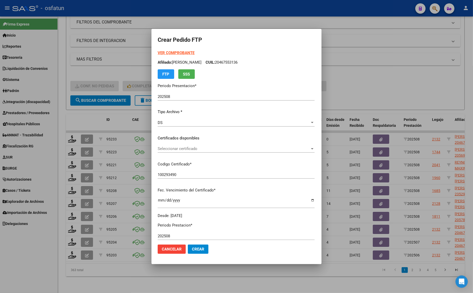
click at [369, 91] on div at bounding box center [236, 146] width 473 height 293
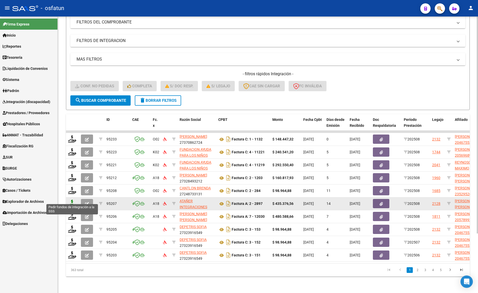
click at [73, 200] on icon at bounding box center [72, 203] width 8 height 7
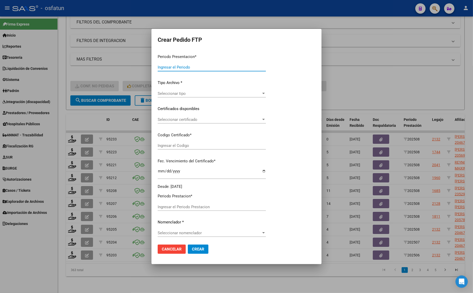
type input "202508"
type input "$ 435.376,56"
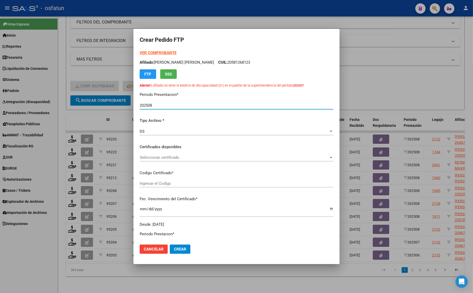
click at [154, 51] on strong "VER COMPROBANTE" at bounding box center [158, 53] width 37 height 5
click at [159, 155] on span "Seleccionar certificado" at bounding box center [234, 157] width 189 height 5
click at [163, 159] on input "dropdown search" at bounding box center [234, 157] width 197 height 12
click at [393, 73] on div at bounding box center [236, 146] width 473 height 293
drag, startPoint x: 357, startPoint y: 81, endPoint x: 353, endPoint y: 83, distance: 3.6
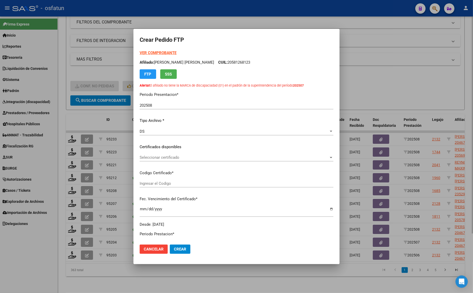
click at [358, 81] on div at bounding box center [236, 146] width 473 height 293
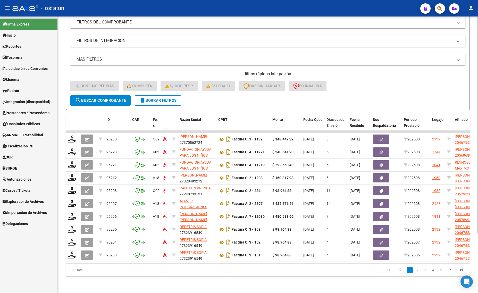
click at [418, 118] on div "Período Prestación" at bounding box center [416, 123] width 24 height 12
click at [410, 117] on div "Período Prestación" at bounding box center [416, 123] width 24 height 12
click at [415, 117] on div "Período Prestación" at bounding box center [416, 123] width 24 height 12
click at [414, 120] on span "Período Prestación" at bounding box center [413, 123] width 18 height 10
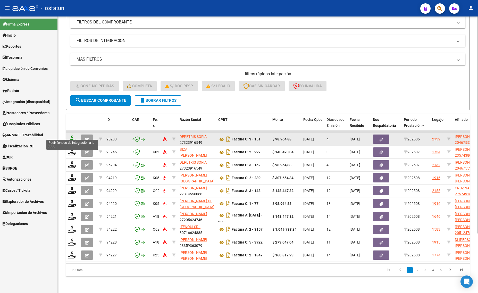
click at [72, 135] on icon at bounding box center [72, 138] width 8 height 7
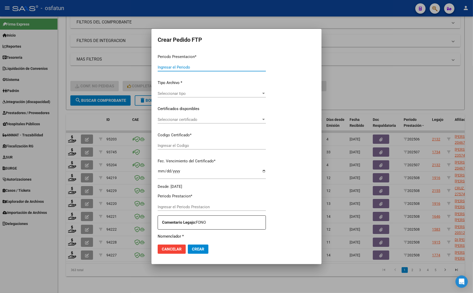
type input "202508"
type input "202506"
type input "$ 98.964,88"
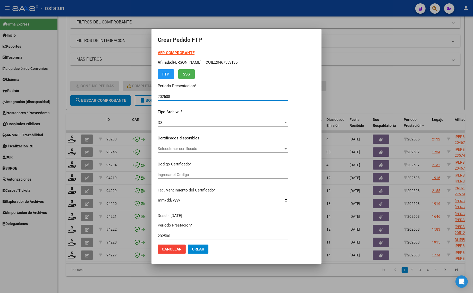
type input "100293490"
type input "2034-06-14"
click at [169, 52] on strong "VER COMPROBANTE" at bounding box center [176, 53] width 37 height 5
click at [167, 150] on span "Seleccionar certificado" at bounding box center [221, 148] width 126 height 5
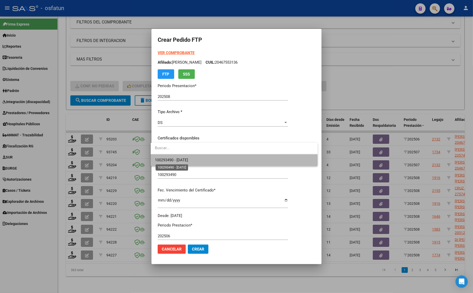
click at [169, 162] on span "100293490 - [DATE]" at bounding box center [171, 160] width 33 height 5
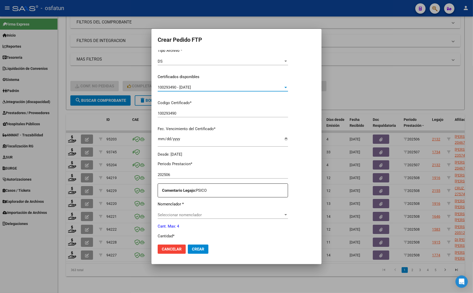
scroll to position [64, 0]
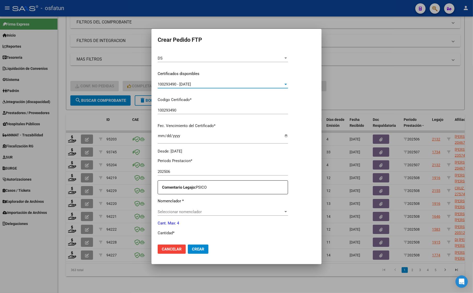
click at [168, 210] on span "Seleccionar nomenclador" at bounding box center [221, 212] width 126 height 5
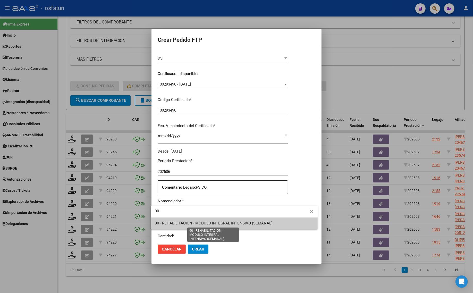
type input "90"
click at [170, 226] on span "90 - REHABILITACION - MODULO INTEGRAL INTENSIVO (SEMANAL)" at bounding box center [234, 224] width 159 height 12
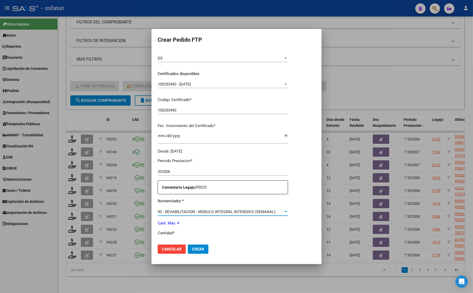
click at [173, 236] on div "Periodo Prestacion * 202506 Ingresar el Periodo Prestacion Comentario Legajo: P…" at bounding box center [223, 242] width 130 height 177
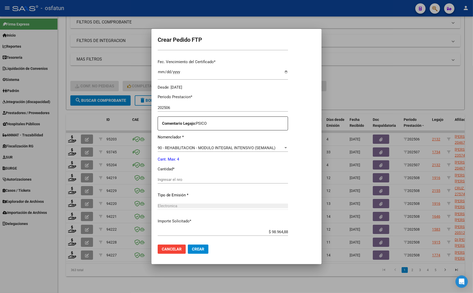
scroll to position [129, 0]
click at [172, 183] on div "Ingresar el nro" at bounding box center [223, 179] width 130 height 8
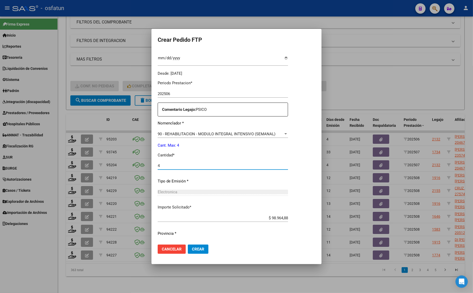
scroll to position [154, 0]
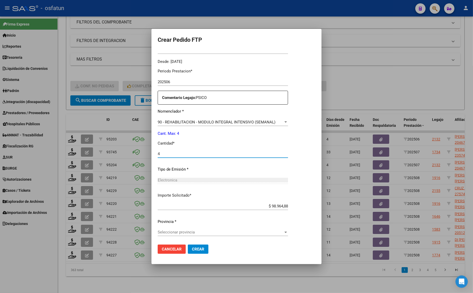
type input "4"
click at [201, 248] on span "Crear" at bounding box center [198, 249] width 12 height 5
click at [188, 231] on span "Seleccionar provincia" at bounding box center [221, 232] width 126 height 5
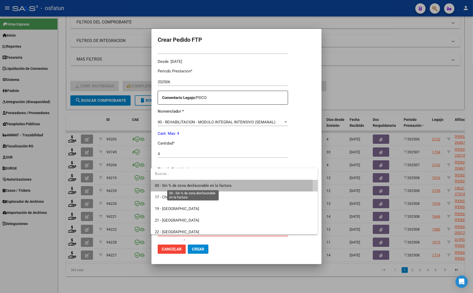
click at [206, 186] on span "00 - Sin % de zona desfavorable en la factura" at bounding box center [193, 185] width 77 height 5
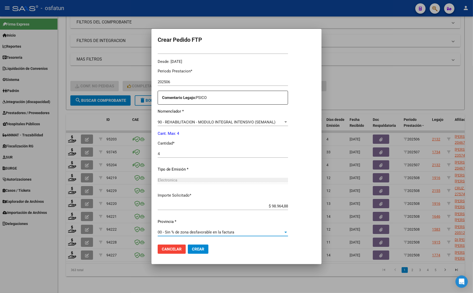
click at [197, 249] on span "Crear" at bounding box center [198, 249] width 12 height 5
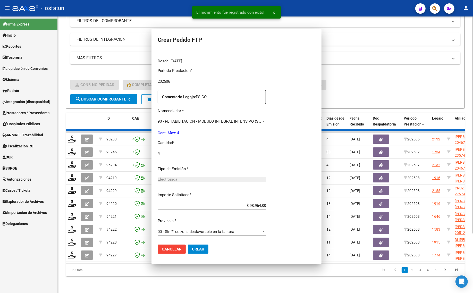
scroll to position [125, 0]
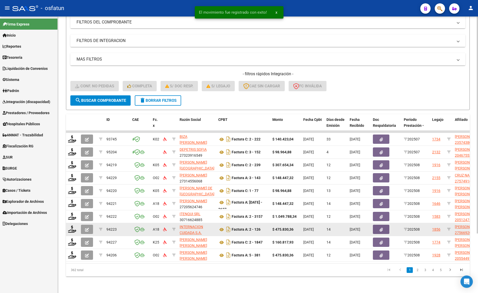
click at [75, 223] on datatable-body-cell at bounding box center [72, 229] width 13 height 13
click at [73, 226] on icon at bounding box center [72, 229] width 8 height 7
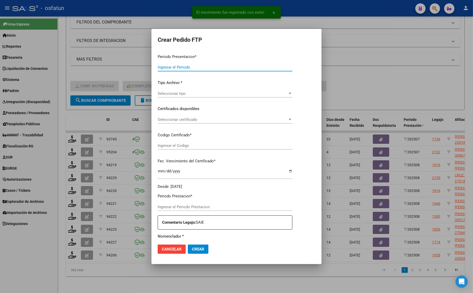
type input "202508"
type input "$ 475.830,36"
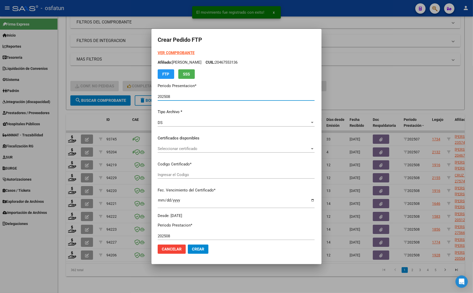
type input "ARG01000566920422024060720290607MEN199"
type input "2029-06-07"
click at [161, 52] on strong "VER COMPROBANTE" at bounding box center [176, 53] width 37 height 5
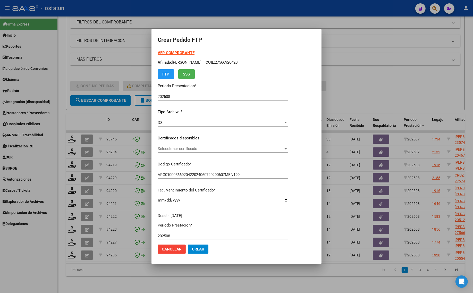
click at [412, 76] on div at bounding box center [236, 146] width 473 height 293
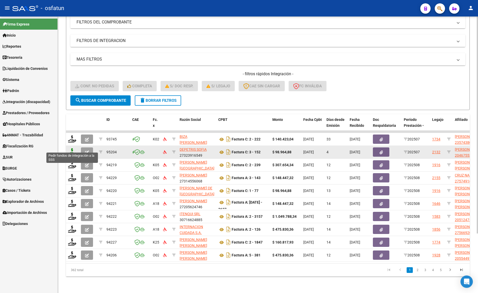
click at [71, 148] on icon at bounding box center [72, 151] width 8 height 7
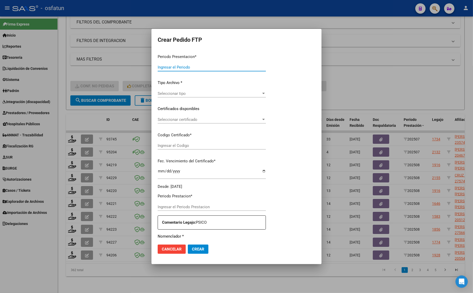
type input "202508"
type input "202507"
type input "$ 98.964,88"
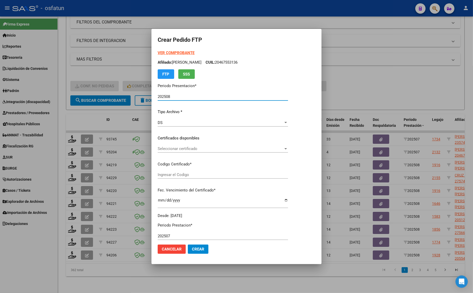
type input "100293490"
type input "2034-06-14"
click at [175, 53] on strong "VER COMPROBANTE" at bounding box center [176, 53] width 37 height 5
drag, startPoint x: 178, startPoint y: 143, endPoint x: 178, endPoint y: 152, distance: 9.3
click at [177, 144] on div "VER COMPROBANTE ARCA Padrón Afiliado: SANCHEZ AGUSTIN NICOLAS CUIL: 20467553136…" at bounding box center [223, 134] width 130 height 169
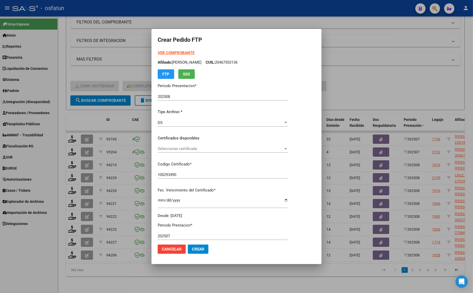
click at [178, 152] on div "Seleccionar certificado Seleccionar certificado" at bounding box center [223, 149] width 130 height 8
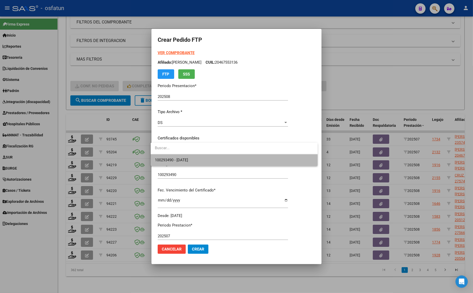
click at [180, 164] on span "100293490 - [DATE]" at bounding box center [234, 160] width 159 height 12
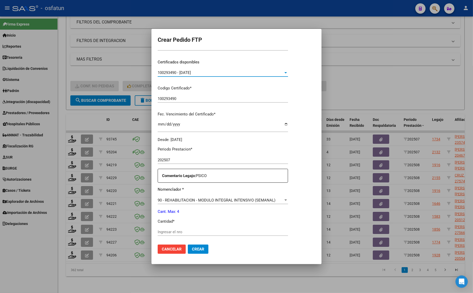
scroll to position [97, 0]
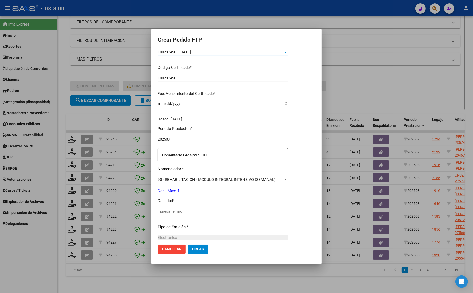
click at [174, 211] on input "Ingresar el nro" at bounding box center [223, 211] width 130 height 5
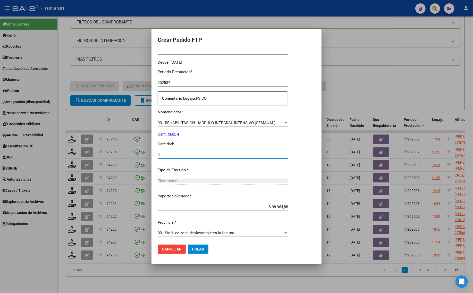
scroll to position [154, 0]
type input "4"
click at [191, 254] on mat-dialog-actions "Cancelar Crear" at bounding box center [237, 250] width 158 height 18
click at [195, 246] on button "Crear" at bounding box center [198, 249] width 21 height 9
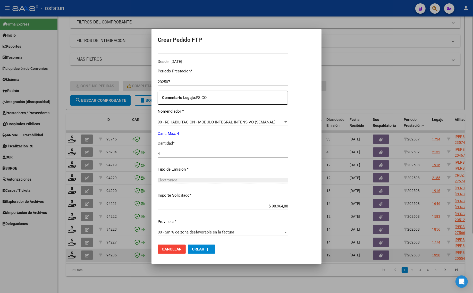
scroll to position [0, 0]
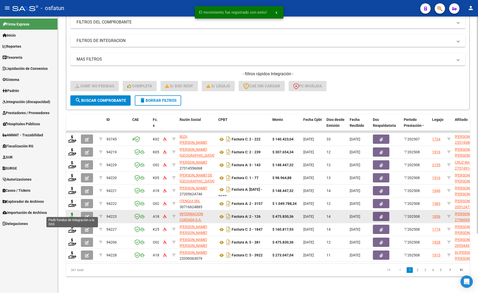
click at [74, 213] on icon at bounding box center [72, 216] width 8 height 7
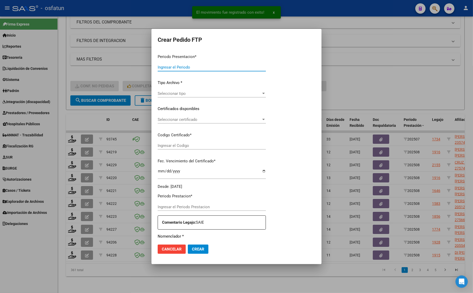
type input "202508"
type input "$ 475.830,36"
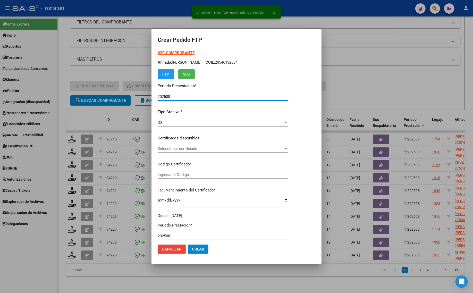
type input "ARG01000566920422024060720290607MEN199"
type input "2029-06-07"
click at [170, 51] on strong "VER COMPROBANTE" at bounding box center [176, 53] width 37 height 5
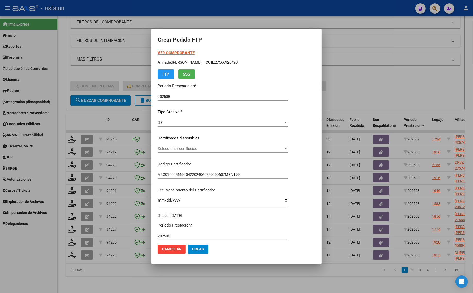
click at [169, 152] on div "Seleccionar certificado Seleccionar certificado" at bounding box center [223, 149] width 130 height 8
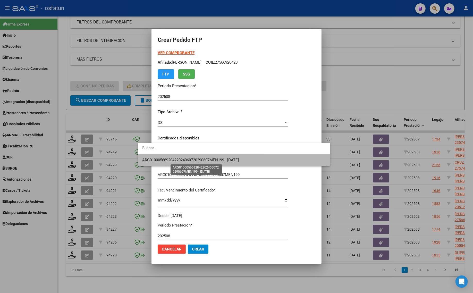
click at [166, 159] on span "ARG01000566920422024060720290607MEN199 - 2029-06-07" at bounding box center [190, 160] width 97 height 5
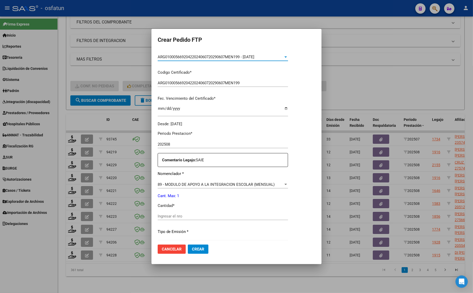
scroll to position [129, 0]
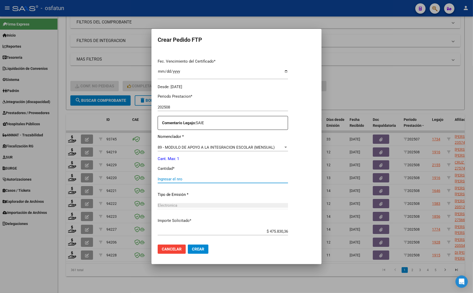
click at [165, 177] on input "Ingresar el nro" at bounding box center [223, 179] width 130 height 5
click at [173, 178] on input "Ingresar el nro" at bounding box center [223, 179] width 130 height 5
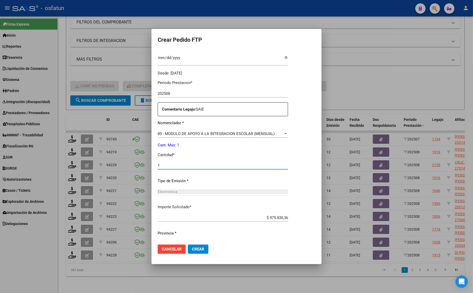
scroll to position [154, 0]
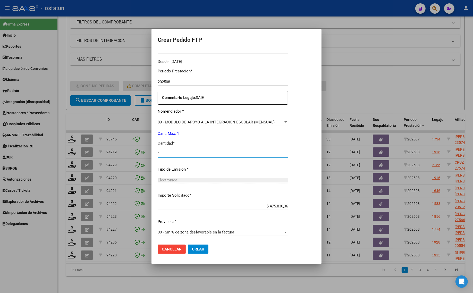
type input "1"
click at [188, 248] on button "Crear" at bounding box center [198, 249] width 21 height 9
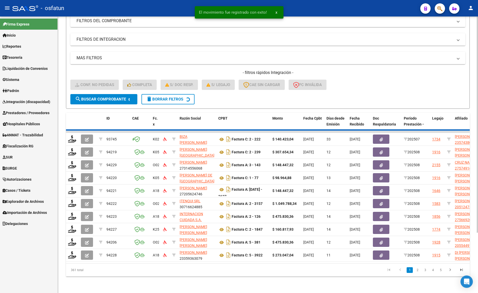
click at [146, 284] on div "Video tutorial PRESTADORES -> Listado de CPBTs Emitidos por Prestadores / Prove…" at bounding box center [268, 119] width 421 height 350
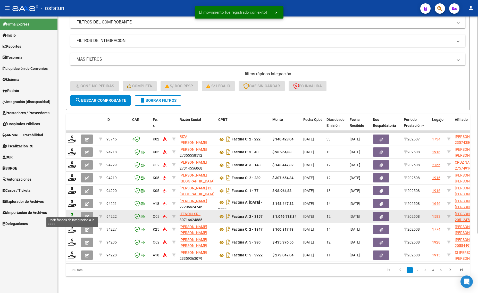
click at [72, 213] on icon at bounding box center [72, 216] width 8 height 7
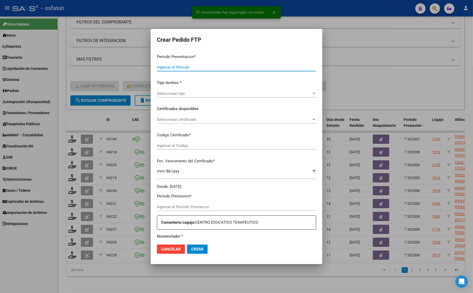
type input "202508"
type input "$ 1.049.788,34"
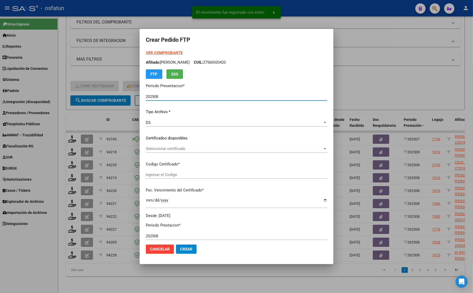
type input "ARG02000512475782023012520280125BS315"
type input "2028-01-25"
click at [159, 51] on strong "VER COMPROBANTE" at bounding box center [164, 53] width 37 height 5
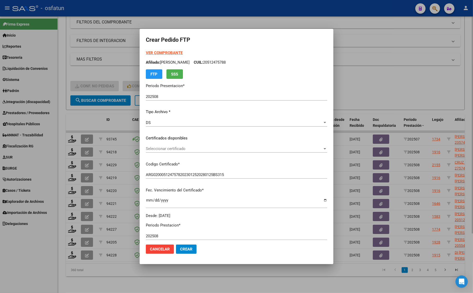
click at [404, 74] on div at bounding box center [236, 146] width 473 height 293
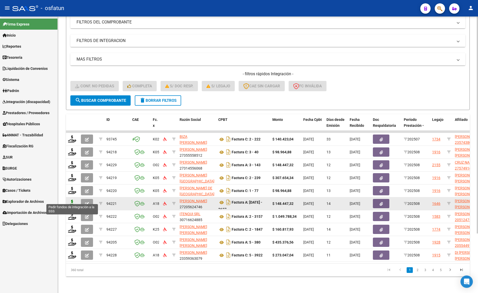
click at [73, 200] on icon at bounding box center [72, 203] width 8 height 7
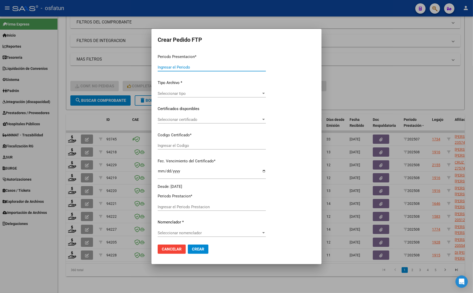
type input "202508"
type input "$ 148.447,32"
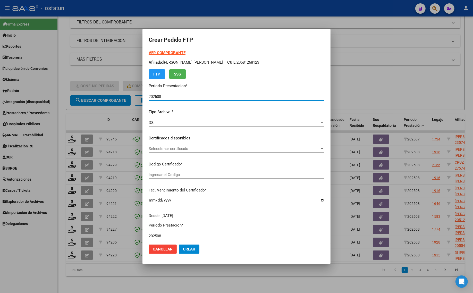
type input "ARG02000562885062022100420271004MZA204"
type input "2027-10-04"
click at [158, 50] on form "Crear Pedido FTP VER COMPROBANTE ARCA Padrón Afiliado: BALMACEDA BUCHMANN LUCAS…" at bounding box center [237, 146] width 176 height 223
click at [157, 53] on strong "VER COMPROBANTE" at bounding box center [167, 53] width 37 height 5
click at [154, 153] on div "Seleccionar certificado Seleccionar certificado" at bounding box center [237, 151] width 176 height 13
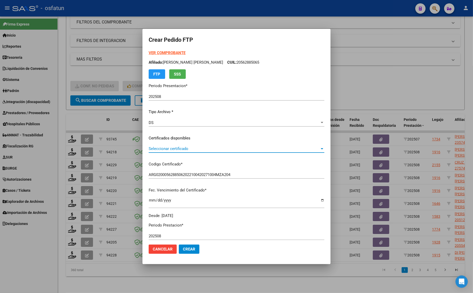
click at [158, 148] on span "Seleccionar certificado" at bounding box center [234, 148] width 171 height 5
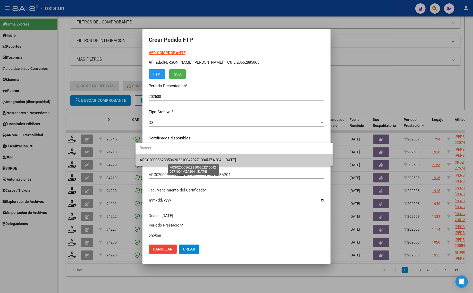
click at [158, 158] on span "ARG02000562885062022100420271004MZA204 - 2027-10-04" at bounding box center [188, 160] width 96 height 5
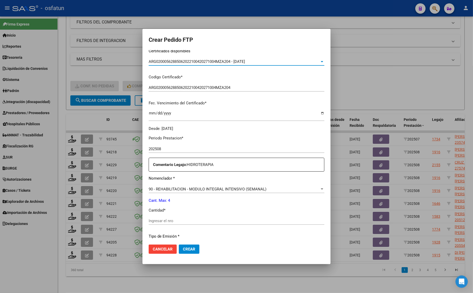
scroll to position [97, 0]
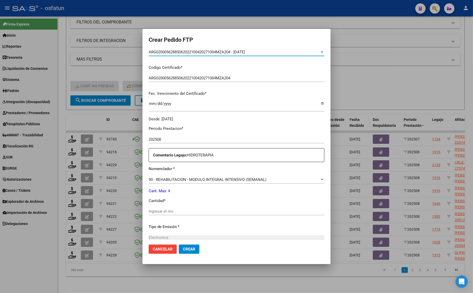
click at [164, 210] on input "Ingresar el nro" at bounding box center [237, 211] width 176 height 5
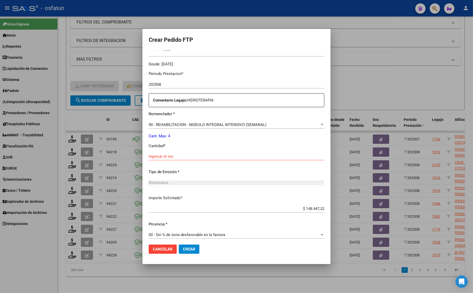
scroll to position [154, 0]
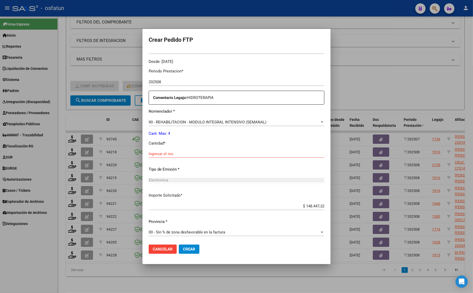
drag, startPoint x: 159, startPoint y: 156, endPoint x: 162, endPoint y: 150, distance: 7.4
click at [162, 150] on div "Periodo Prestacion * 202508 Ingresar el Periodo Prestacion Comentario Legajo: H…" at bounding box center [237, 152] width 176 height 177
click at [162, 149] on div "Periodo Prestacion * 202508 Ingresar el Periodo Prestacion Comentario Legajo: H…" at bounding box center [237, 152] width 176 height 177
click at [158, 160] on div "Ingresar el nro" at bounding box center [237, 156] width 176 height 13
click at [162, 157] on div "Ingresar el nro" at bounding box center [237, 154] width 176 height 8
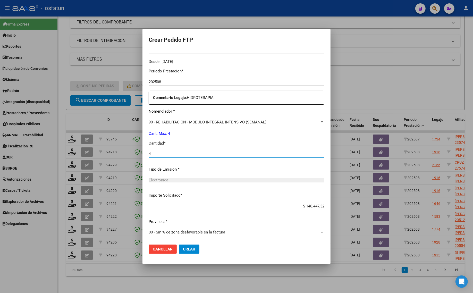
type input "4"
click at [180, 252] on button "Crear" at bounding box center [189, 249] width 21 height 9
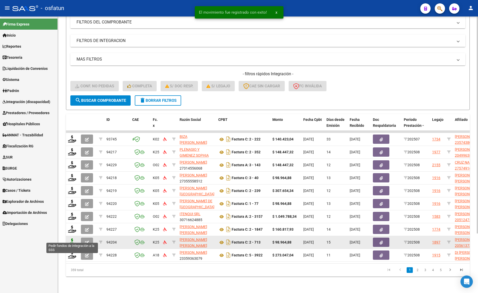
click at [71, 239] on icon at bounding box center [72, 242] width 8 height 7
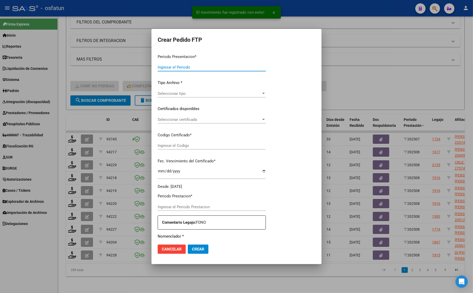
type input "202508"
type input "$ 98.964,88"
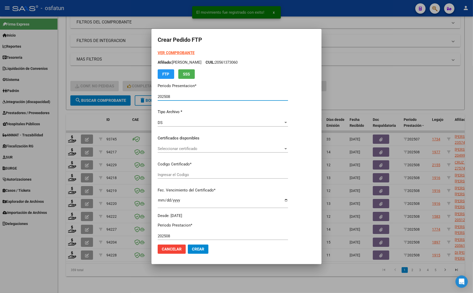
type input "ARG02000561373062024041220290412COR467"
type input "[DATE]"
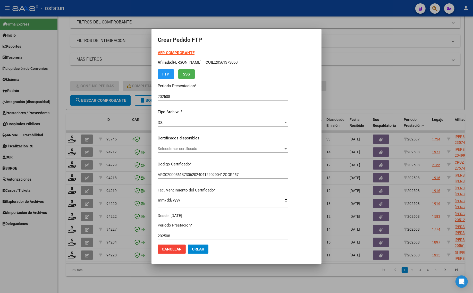
click at [123, 278] on div at bounding box center [236, 146] width 473 height 293
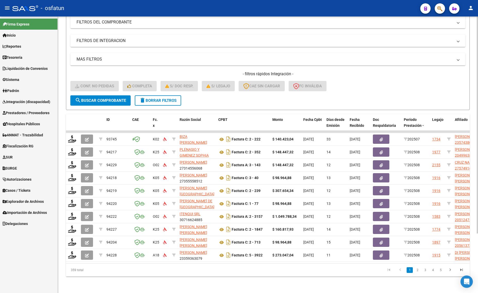
click at [235, 268] on datatable-pager "1 2 3 4 5" at bounding box center [308, 270] width 319 height 9
click at [127, 279] on div "Video tutorial PRESTADORES -> Listado de CPBTs Emitidos por Prestadores / Prove…" at bounding box center [268, 119] width 421 height 348
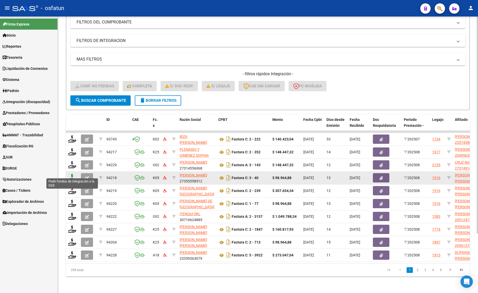
click at [71, 174] on icon at bounding box center [72, 177] width 8 height 7
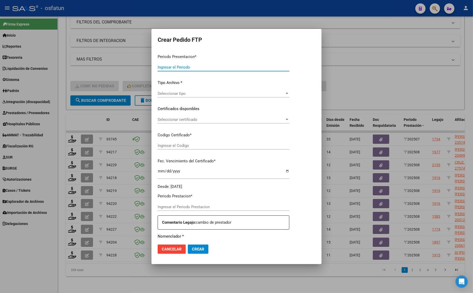
type input "202508"
type input "$ 98.964,88"
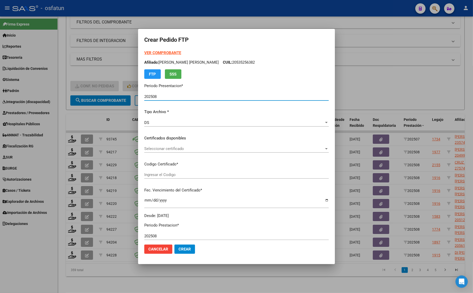
type input "ARG02000580458862023111320261113JUJ135"
type input "[DATE]"
click at [382, 81] on div at bounding box center [236, 146] width 473 height 293
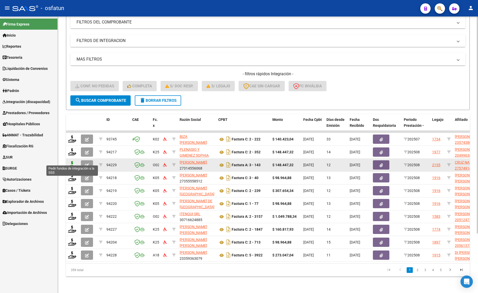
click at [72, 161] on icon at bounding box center [72, 164] width 8 height 7
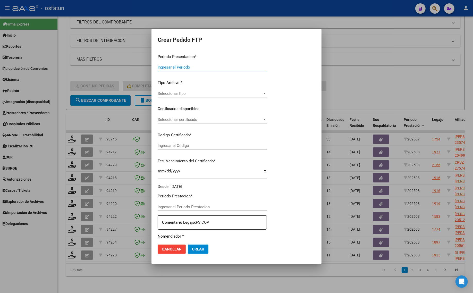
type input "202508"
type input "$ 148.447,32"
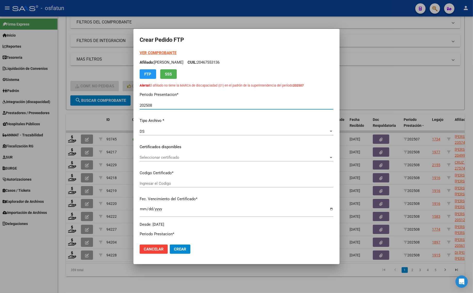
type input "100627357"
type input "2030-06-23"
click at [161, 53] on strong "VER COMPROBANTE" at bounding box center [158, 53] width 37 height 5
click at [177, 158] on span "Seleccionar certificado" at bounding box center [234, 157] width 189 height 5
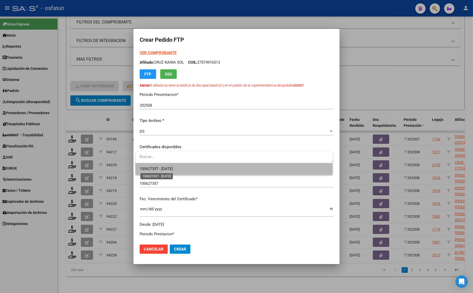
click at [173, 167] on span "100627357 - 2030-06-23" at bounding box center [156, 169] width 33 height 5
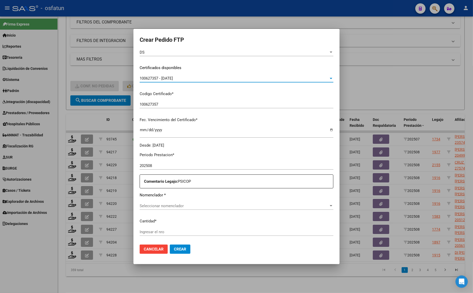
scroll to position [129, 0]
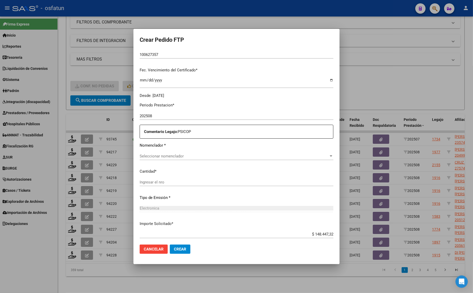
click at [145, 284] on div at bounding box center [236, 146] width 473 height 293
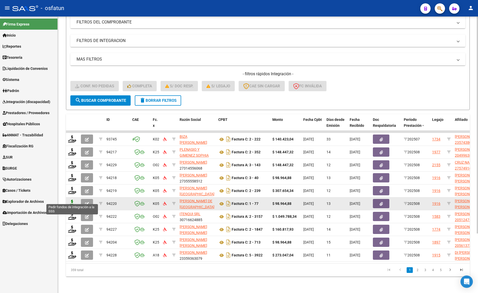
click at [70, 200] on icon at bounding box center [72, 203] width 8 height 7
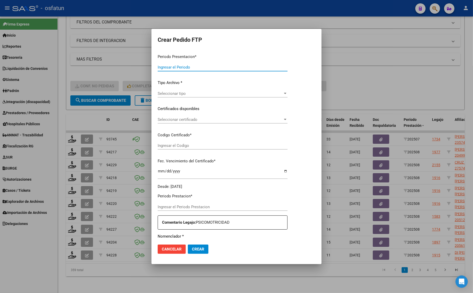
type input "202508"
type input "$ 98.964,88"
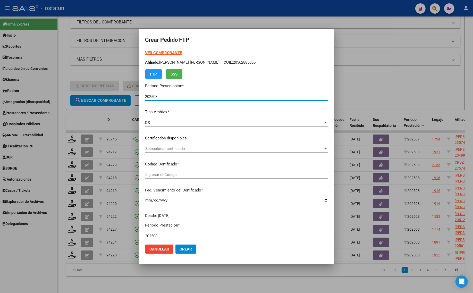
type input "ARG02000580458862023111320261113JUJ135"
type input "[DATE]"
click at [157, 52] on strong "VER COMPROBANTE" at bounding box center [163, 53] width 37 height 5
drag, startPoint x: 356, startPoint y: 76, endPoint x: 351, endPoint y: 81, distance: 7.1
click at [357, 76] on div at bounding box center [236, 146] width 473 height 293
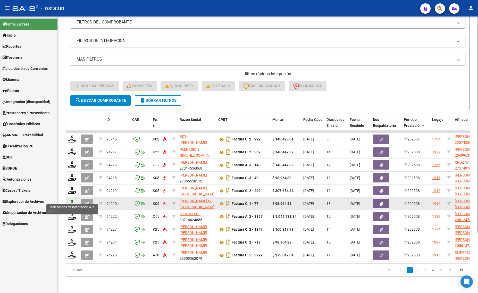
click at [73, 200] on icon at bounding box center [72, 203] width 8 height 7
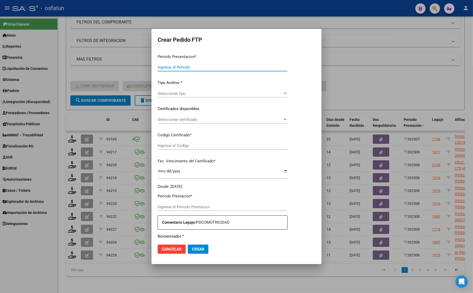
type input "202508"
type input "$ 98.964,88"
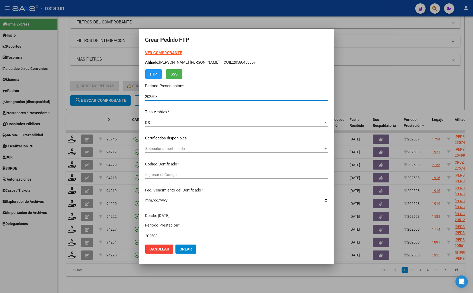
type input "ARG02000580458862023111320261113JUJ135"
type input "[DATE]"
click at [151, 51] on strong "VER COMPROBANTE" at bounding box center [163, 53] width 37 height 5
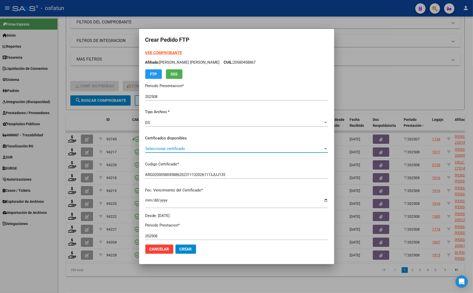
click at [153, 147] on span "Seleccionar certificado" at bounding box center [234, 148] width 178 height 5
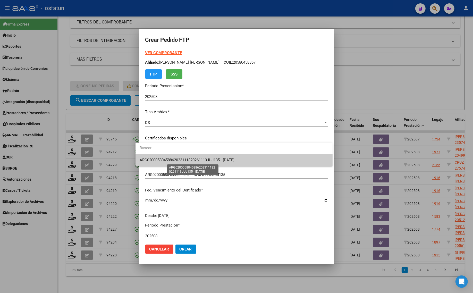
click at [154, 162] on span "ARG02000580458862023111320261113JUJ135 - [DATE]" at bounding box center [187, 160] width 95 height 5
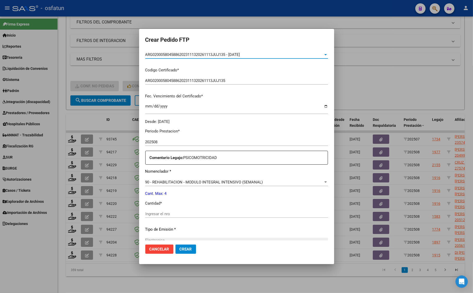
scroll to position [97, 0]
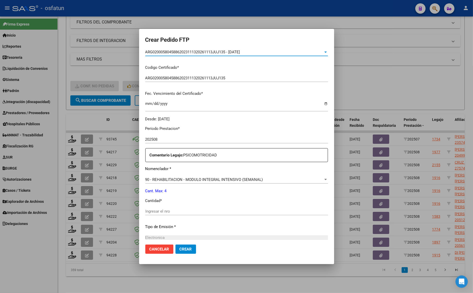
click at [168, 209] on input "Ingresar el nro" at bounding box center [236, 211] width 183 height 5
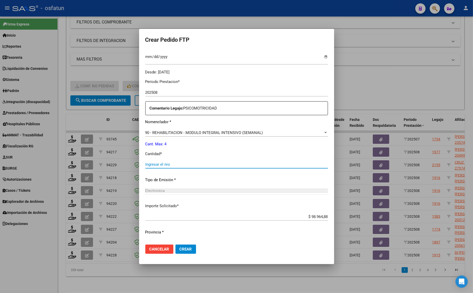
scroll to position [154, 0]
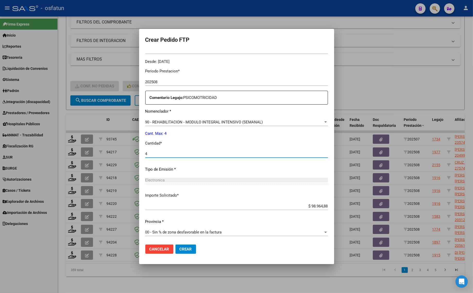
type input "4"
click at [181, 251] on span "Crear" at bounding box center [186, 249] width 12 height 5
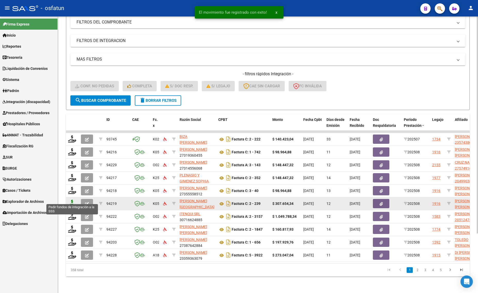
click at [71, 200] on icon at bounding box center [72, 203] width 8 height 7
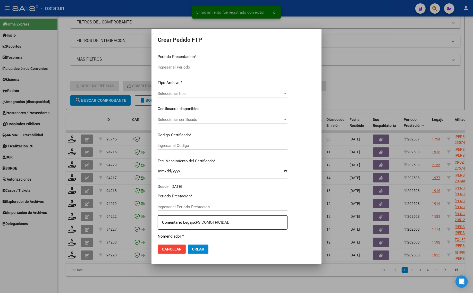
type input "202508"
type input "$ 307.654,34"
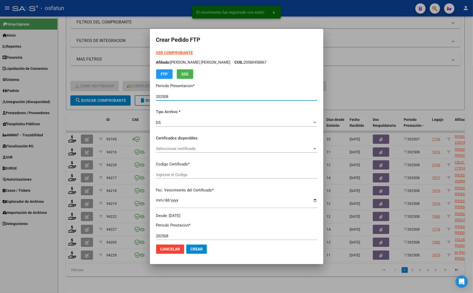
type input "ARG02000580458862023111320261113JUJ135"
type input "[DATE]"
click at [160, 52] on strong "VER COMPROBANTE" at bounding box center [174, 53] width 37 height 5
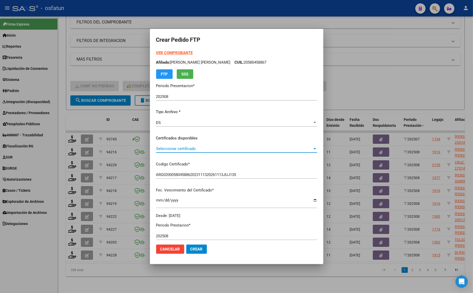
click at [176, 147] on span "Seleccionar certificado" at bounding box center [234, 148] width 157 height 5
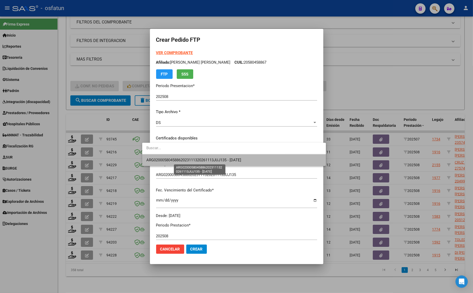
click at [175, 158] on span "ARG02000580458862023111320261113JUJ135 - [DATE]" at bounding box center [193, 160] width 95 height 5
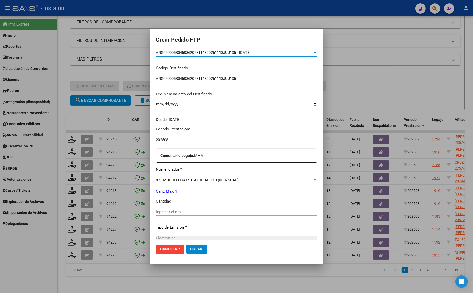
scroll to position [97, 0]
click at [163, 208] on div "Ingresar el nro" at bounding box center [236, 212] width 161 height 8
type input "1"
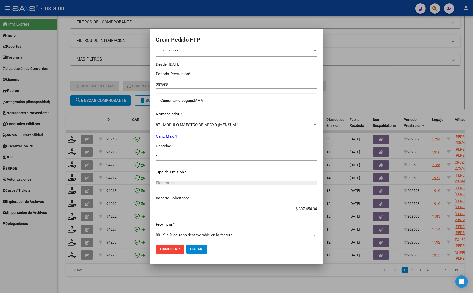
scroll to position [154, 0]
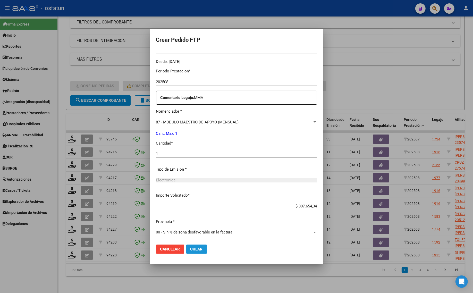
click at [194, 249] on button "Crear" at bounding box center [196, 249] width 21 height 9
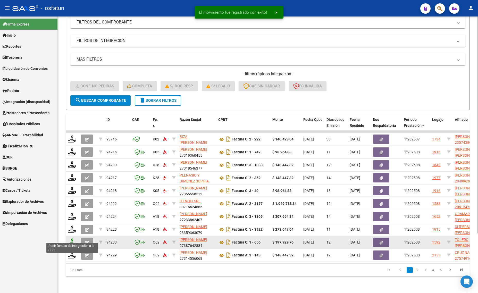
click at [70, 239] on icon at bounding box center [72, 242] width 8 height 7
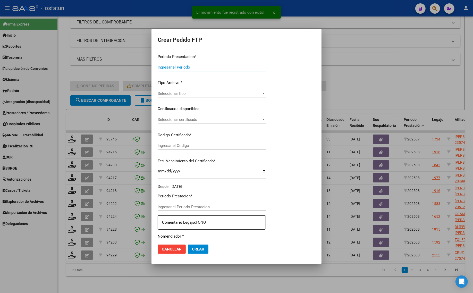
type input "202508"
type input "$ 197.929,76"
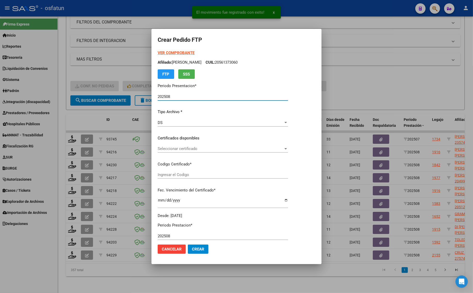
type input "ARG02000572310932023102320251023LJA133"
type input "[DATE]"
click at [175, 53] on strong "VER COMPROBANTE" at bounding box center [176, 53] width 37 height 5
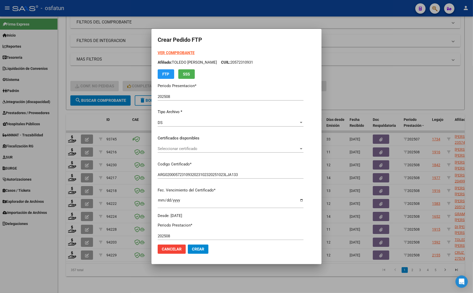
click at [164, 147] on span "Seleccionar certificado" at bounding box center [228, 148] width 141 height 5
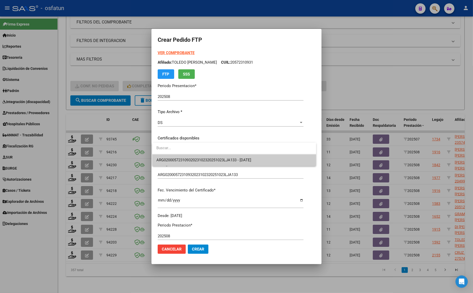
click at [159, 164] on span "ARG02000572310932023102320251023LJA133 - [DATE]" at bounding box center [235, 160] width 156 height 12
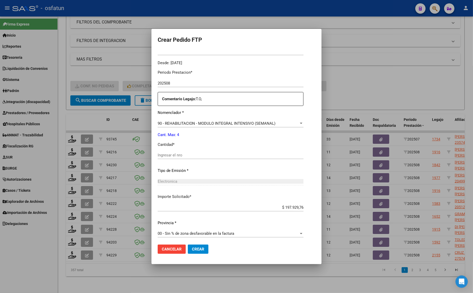
scroll to position [154, 0]
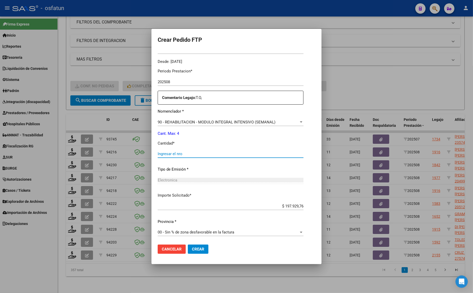
click at [171, 155] on input "Ingresar el nro" at bounding box center [231, 154] width 146 height 5
type input "4"
click at [196, 248] on span "Crear" at bounding box center [198, 249] width 12 height 5
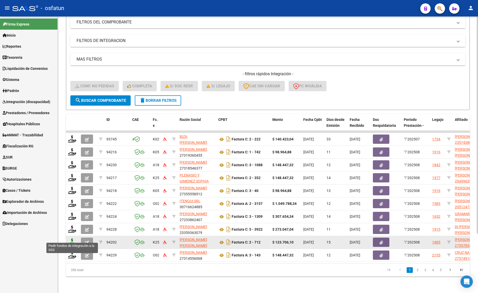
click at [69, 239] on icon at bounding box center [72, 242] width 8 height 7
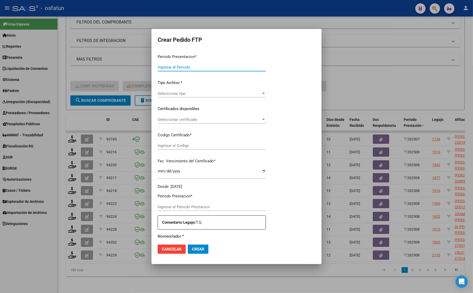
type input "202508"
type input "$ 123.706,10"
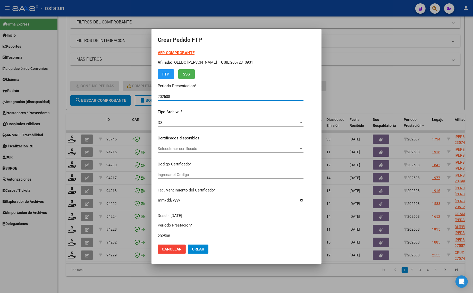
type input "ARG01000557854882021120920261209COR234"
type input "2026-12-09"
click at [166, 53] on strong "VER COMPROBANTE" at bounding box center [176, 53] width 37 height 5
click at [176, 150] on span "Seleccionar certificado" at bounding box center [223, 148] width 130 height 5
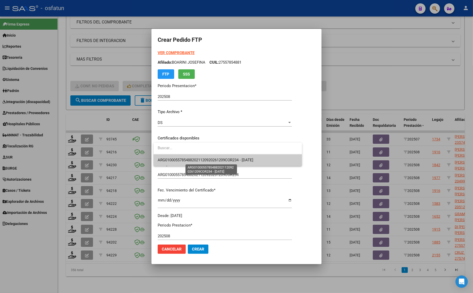
click at [190, 159] on span "ARG01000557854882021120920261209COR234 - 2026-12-09" at bounding box center [206, 160] width 96 height 5
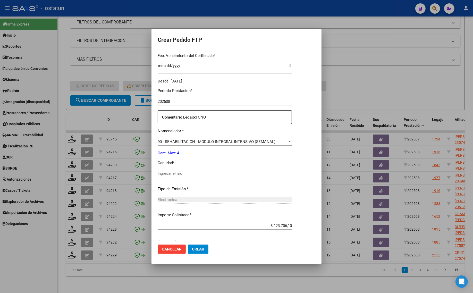
scroll to position [154, 0]
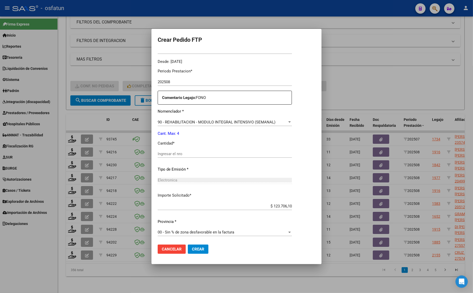
click at [181, 150] on div "Ingresar el nro" at bounding box center [225, 154] width 134 height 8
type input "4"
click at [198, 245] on button "Crear" at bounding box center [198, 249] width 21 height 9
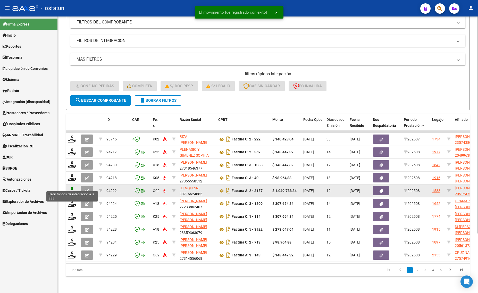
click at [70, 187] on icon at bounding box center [72, 190] width 8 height 7
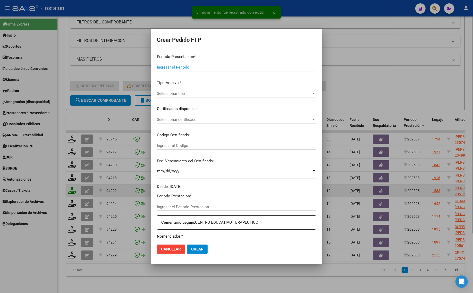
type input "202508"
type input "$ 1.049.788,34"
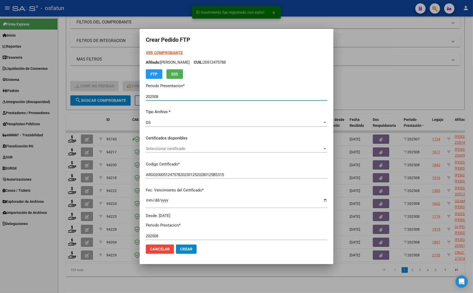
click at [159, 52] on strong "VER COMPROBANTE" at bounding box center [164, 53] width 37 height 5
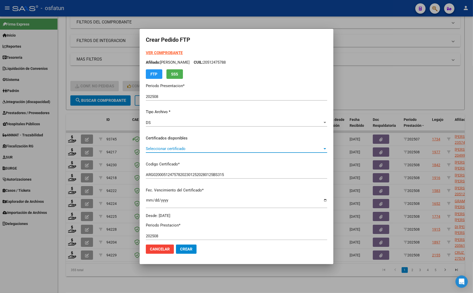
click at [178, 146] on span "Seleccionar certificado" at bounding box center [234, 148] width 177 height 5
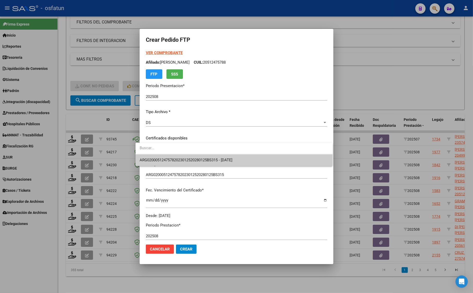
click at [175, 158] on span "ARG02000512475782023012520280125BS315 - 2028-01-25" at bounding box center [186, 160] width 93 height 5
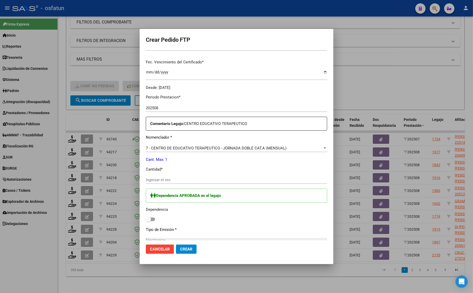
scroll to position [129, 0]
click at [146, 219] on span at bounding box center [150, 219] width 9 height 4
click at [148, 220] on input "checkbox" at bounding box center [148, 220] width 0 height 0
click at [151, 184] on div "Ingresar el nro" at bounding box center [237, 181] width 182 height 13
click at [150, 177] on input "Ingresar el nro" at bounding box center [237, 179] width 182 height 5
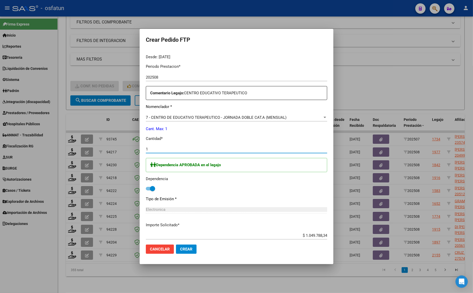
scroll to position [188, 0]
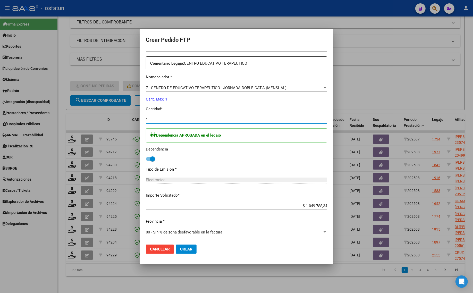
click at [180, 251] on span "Crear" at bounding box center [186, 249] width 12 height 5
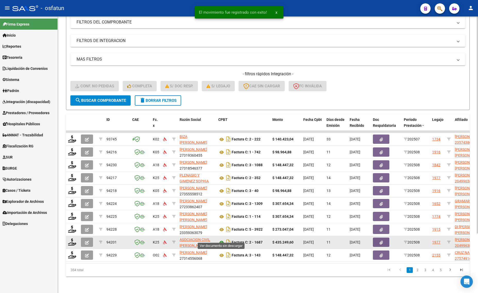
click at [222, 240] on icon at bounding box center [221, 243] width 7 height 6
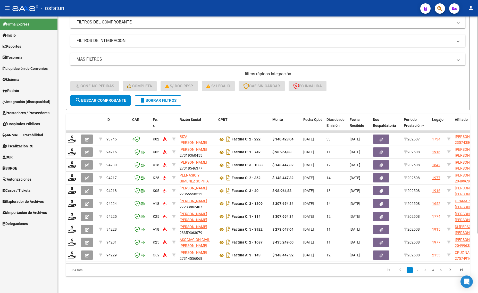
drag, startPoint x: 65, startPoint y: 117, endPoint x: 64, endPoint y: 122, distance: 5.3
click at [65, 117] on div "Video tutorial PRESTADORES -> Listado de CPBTs Emitidos por Prestadores / Prove…" at bounding box center [268, 119] width 421 height 348
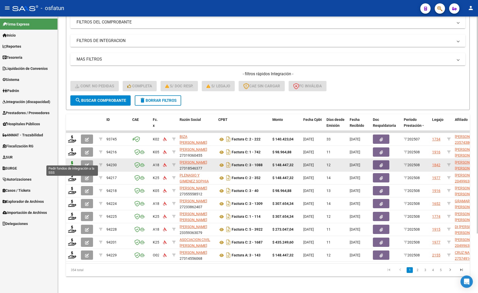
click at [72, 161] on icon at bounding box center [72, 164] width 8 height 7
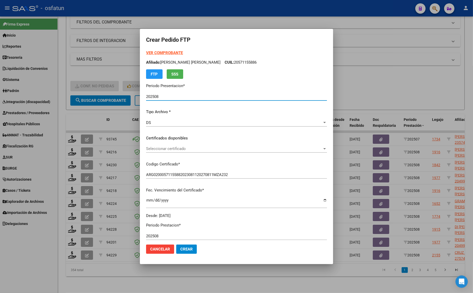
click at [152, 149] on span "Seleccionar certificado" at bounding box center [234, 148] width 176 height 5
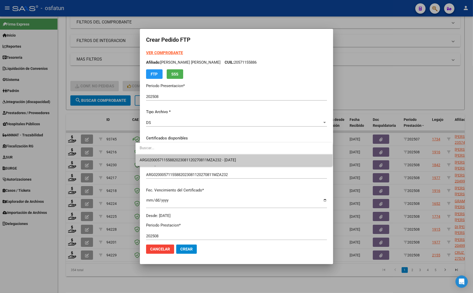
click at [161, 163] on span "ARG02000571155882023081120270811MZA232 - [DATE]" at bounding box center [234, 160] width 189 height 12
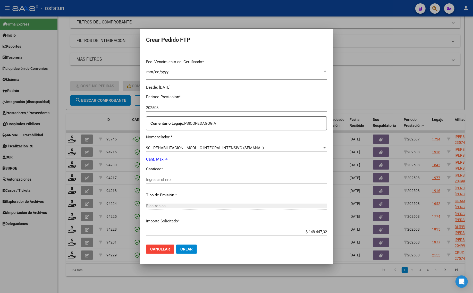
scroll to position [129, 0]
click at [113, 274] on div at bounding box center [236, 146] width 473 height 293
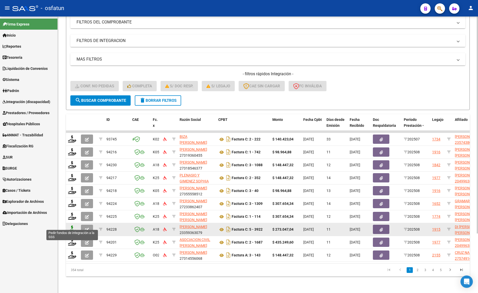
click at [72, 226] on icon at bounding box center [72, 229] width 8 height 7
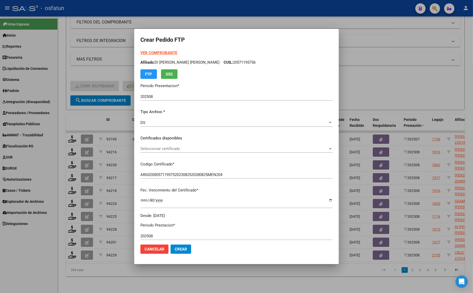
click at [158, 51] on strong "VER COMPROBANTE" at bounding box center [159, 53] width 37 height 5
click at [79, 67] on div at bounding box center [236, 146] width 473 height 293
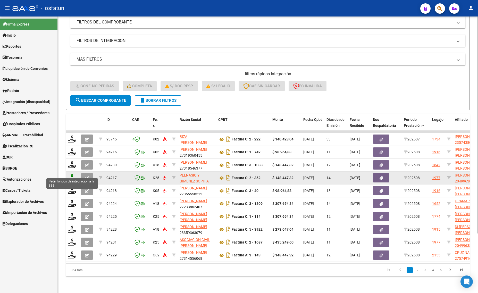
click at [73, 174] on icon at bounding box center [72, 177] width 8 height 7
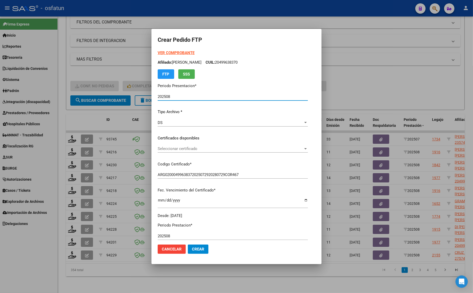
click at [159, 52] on strong "VER COMPROBANTE" at bounding box center [176, 53] width 37 height 5
click at [193, 146] on div "Seleccionar certificado Seleccionar certificado" at bounding box center [233, 149] width 150 height 8
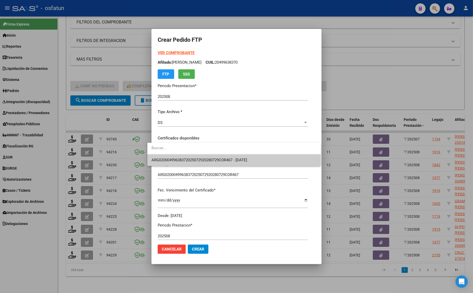
click at [192, 163] on span "ARG02000499638372025072920280729COR467 - [DATE]" at bounding box center [234, 160] width 165 height 12
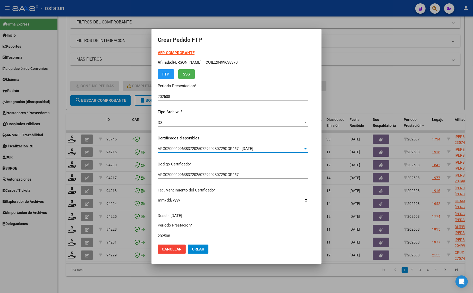
scroll to position [154, 0]
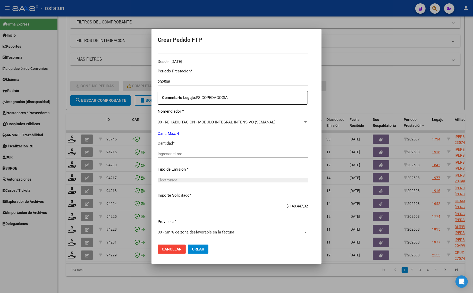
click at [180, 150] on div "Periodo Prestacion * 202508 Ingresar el Periodo Prestacion Comentario Legajo: P…" at bounding box center [233, 152] width 150 height 177
click at [186, 157] on div "Ingresar el nro" at bounding box center [233, 154] width 150 height 8
click at [192, 248] on span "Crear" at bounding box center [198, 249] width 12 height 5
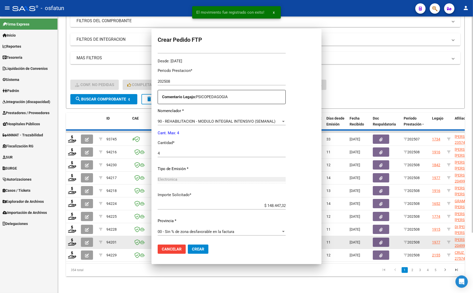
scroll to position [125, 0]
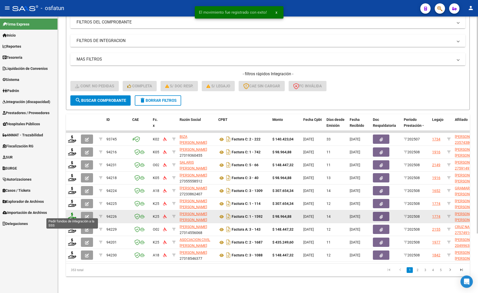
click at [76, 213] on icon at bounding box center [72, 216] width 8 height 7
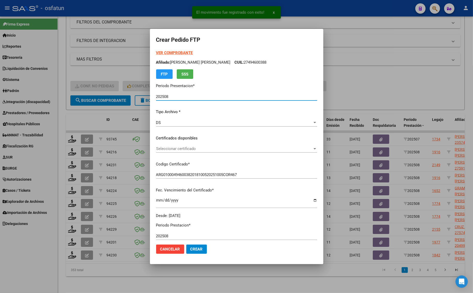
click at [160, 51] on strong "VER COMPROBANTE" at bounding box center [174, 53] width 37 height 5
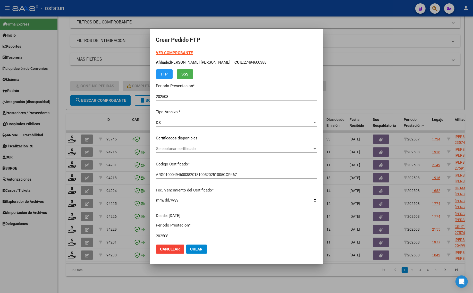
click at [187, 147] on span "Seleccionar certificado" at bounding box center [234, 148] width 157 height 5
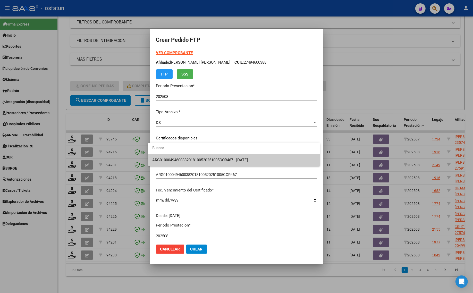
drag, startPoint x: 185, startPoint y: 154, endPoint x: 185, endPoint y: 161, distance: 7.5
click at [185, 155] on div "ARG01000494600382018100520251005COR467 - [DATE]" at bounding box center [234, 154] width 172 height 23
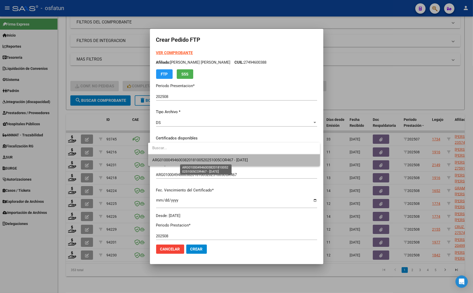
click at [185, 161] on span "ARG01000494600382018100520251005COR467 - [DATE]" at bounding box center [200, 160] width 96 height 5
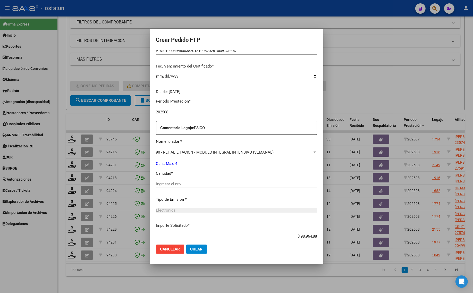
scroll to position [129, 0]
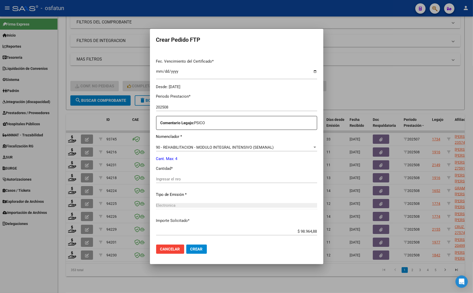
click at [172, 177] on input "Ingresar el nro" at bounding box center [236, 179] width 161 height 5
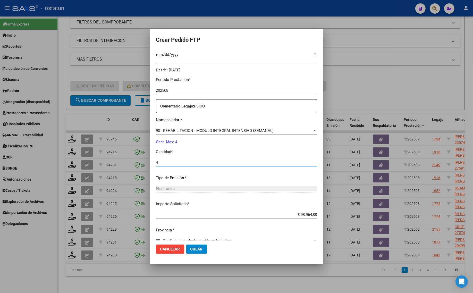
scroll to position [154, 0]
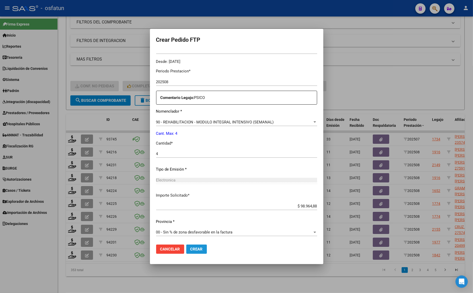
click at [192, 248] on span "Crear" at bounding box center [197, 249] width 12 height 5
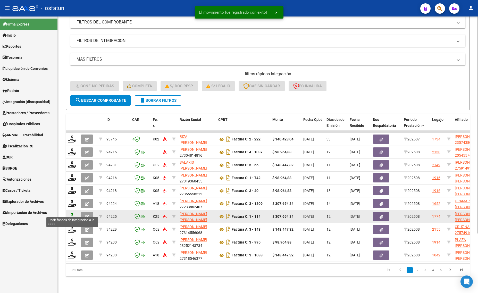
click at [72, 213] on icon at bounding box center [72, 216] width 8 height 7
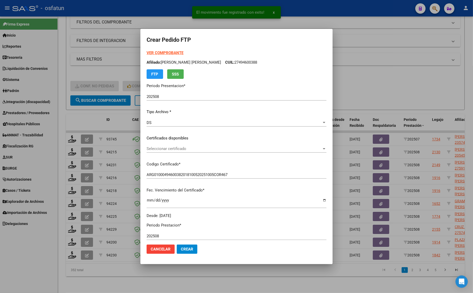
click at [167, 53] on strong "VER COMPROBANTE" at bounding box center [165, 53] width 37 height 5
click at [184, 147] on span "Seleccionar certificado" at bounding box center [234, 148] width 175 height 5
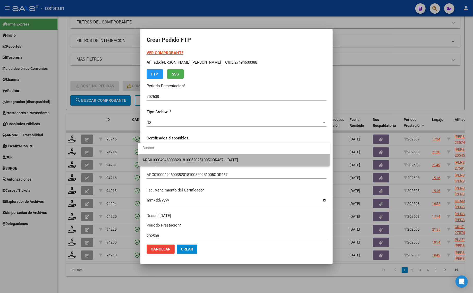
click at [186, 163] on span "ARG01000494600382018100520251005COR467 - [DATE]" at bounding box center [234, 160] width 183 height 12
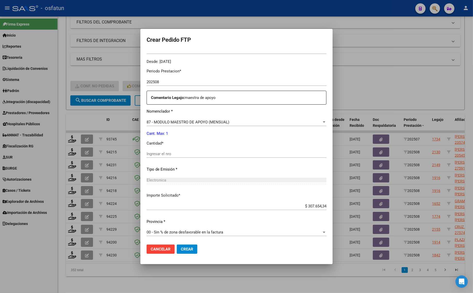
click at [165, 156] on div "Ingresar el nro" at bounding box center [237, 154] width 180 height 8
click at [181, 247] on span "Crear" at bounding box center [187, 249] width 12 height 5
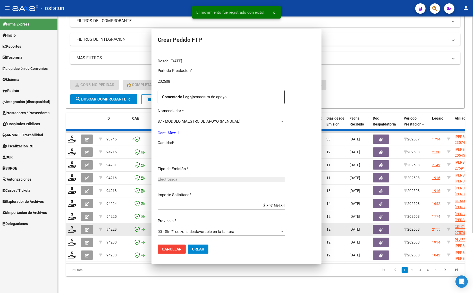
scroll to position [0, 0]
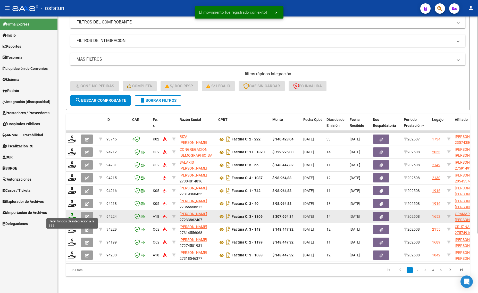
click at [70, 213] on icon at bounding box center [72, 216] width 8 height 7
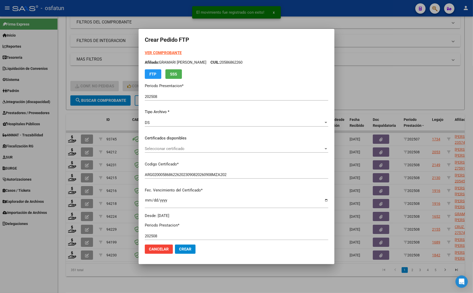
click at [157, 51] on strong "VER COMPROBANTE" at bounding box center [163, 53] width 37 height 5
click at [155, 148] on span "Seleccionar certificado" at bounding box center [234, 148] width 179 height 5
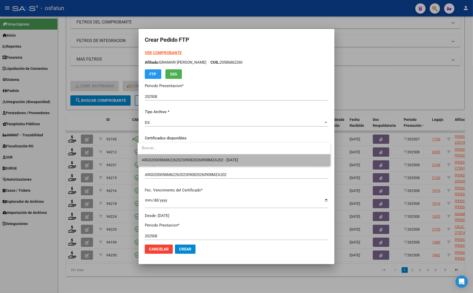
click at [155, 157] on span "ARG02000586862262023090820260908MZA202 - [DATE]" at bounding box center [234, 160] width 185 height 12
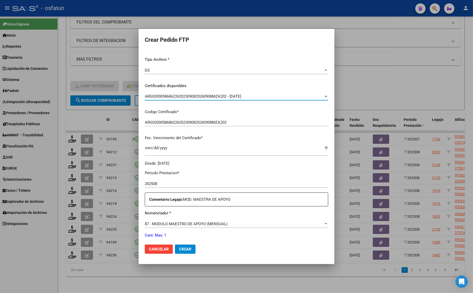
scroll to position [129, 0]
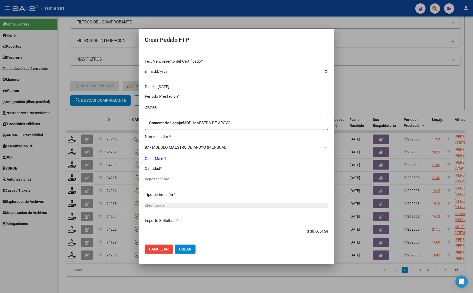
click at [161, 179] on input "Ingresar el nro" at bounding box center [237, 179] width 184 height 5
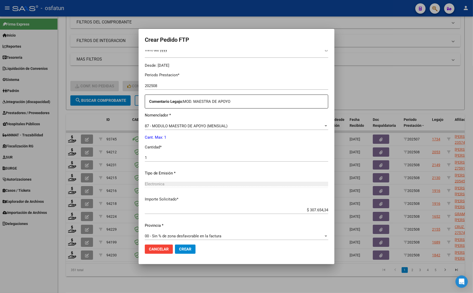
scroll to position [154, 0]
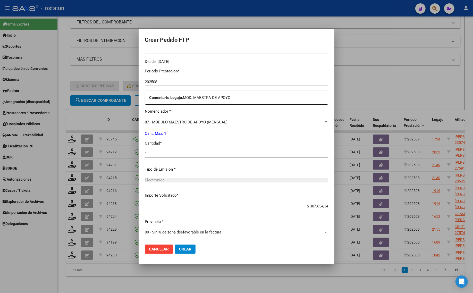
click at [138, 280] on div at bounding box center [236, 146] width 473 height 293
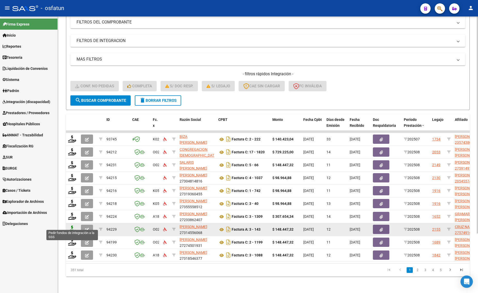
click at [74, 226] on icon at bounding box center [72, 229] width 8 height 7
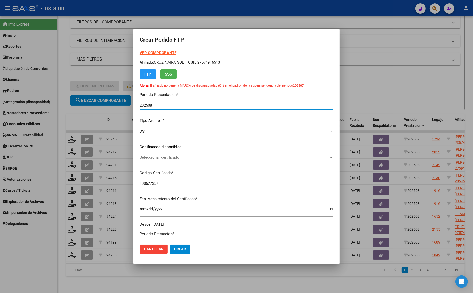
click at [158, 53] on strong "VER COMPROBANTE" at bounding box center [158, 53] width 37 height 5
click at [160, 159] on span "Seleccionar certificado" at bounding box center [234, 157] width 189 height 5
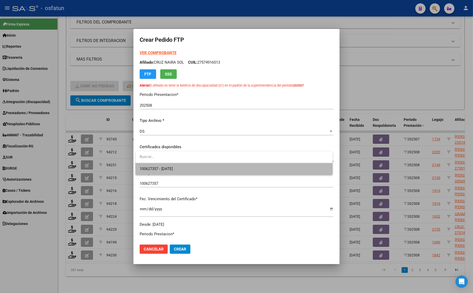
click at [160, 166] on span "100627357 - 2030-06-23" at bounding box center [234, 169] width 189 height 12
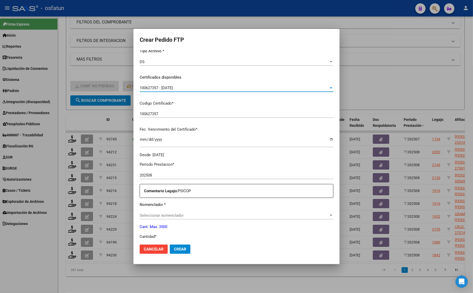
scroll to position [129, 0]
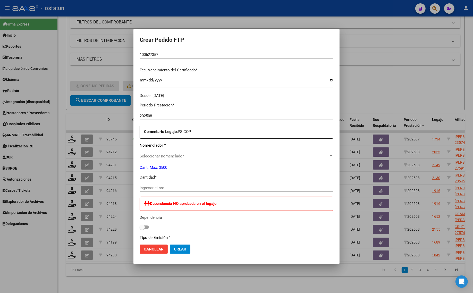
click at [163, 158] on span "Seleccionar nomenclador" at bounding box center [234, 156] width 189 height 5
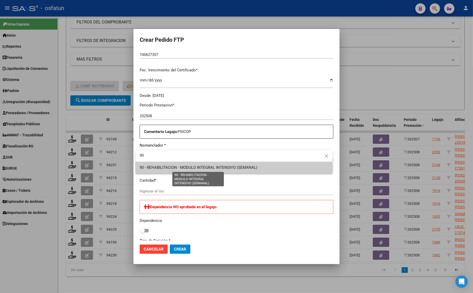
click at [180, 170] on span "90 - REHABILITACION - MODULO INTEGRAL INTENSIVO (SEMANAL)" at bounding box center [199, 167] width 118 height 5
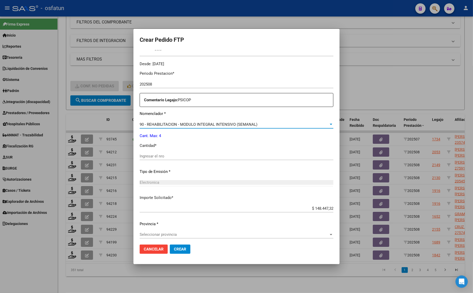
scroll to position [163, 0]
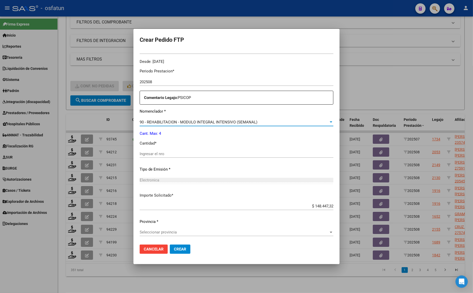
click at [157, 151] on div "Ingresar el nro" at bounding box center [237, 154] width 194 height 8
click at [150, 231] on span "Seleccionar provincia" at bounding box center [234, 232] width 189 height 5
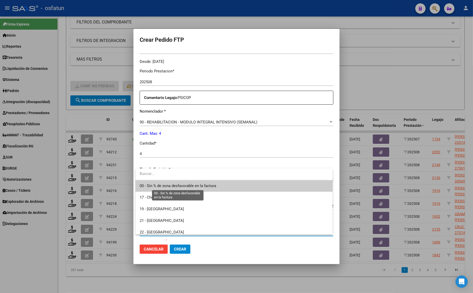
click at [160, 186] on span "00 - Sin % de zona desfavorable en la factura" at bounding box center [178, 186] width 77 height 5
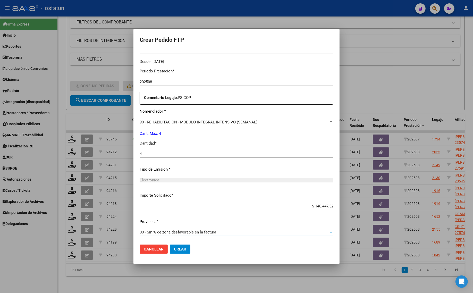
click at [178, 253] on button "Crear" at bounding box center [180, 249] width 21 height 9
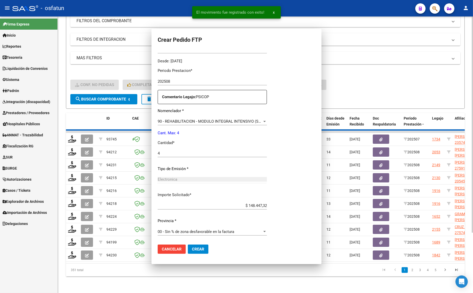
scroll to position [125, 0]
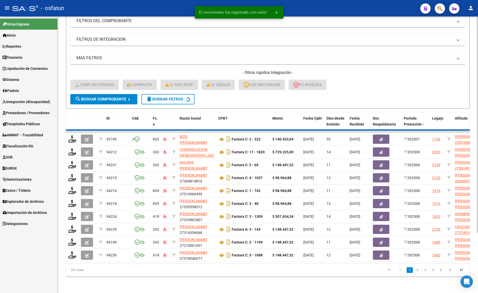
click at [110, 270] on div "351 total" at bounding box center [106, 270] width 80 height 13
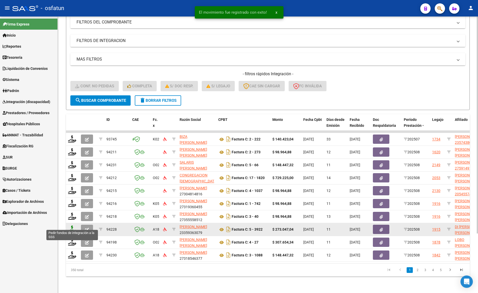
click at [69, 226] on icon at bounding box center [72, 229] width 8 height 7
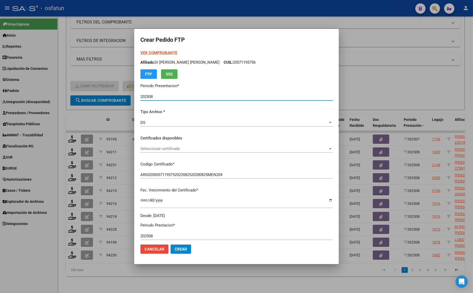
click at [150, 51] on strong "VER COMPROBANTE" at bounding box center [159, 53] width 37 height 5
click at [74, 69] on div at bounding box center [236, 146] width 473 height 293
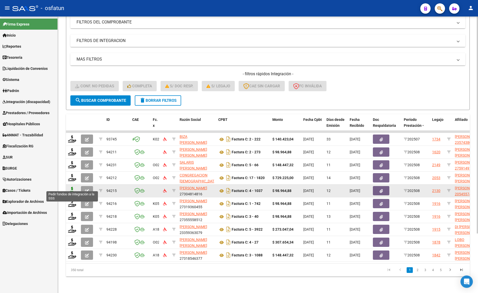
click at [70, 187] on icon at bounding box center [72, 190] width 8 height 7
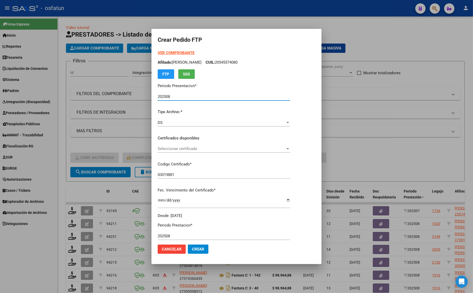
scroll to position [76, 0]
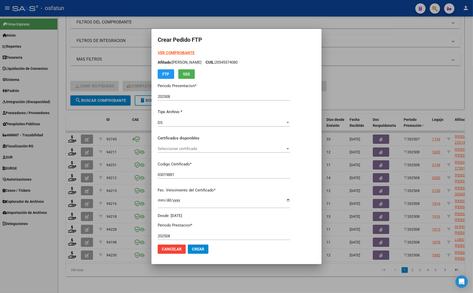
click at [165, 54] on strong "VER COMPROBANTE" at bounding box center [176, 53] width 37 height 5
click at [193, 152] on div "Seleccionar certificado Seleccionar certificado" at bounding box center [224, 149] width 133 height 8
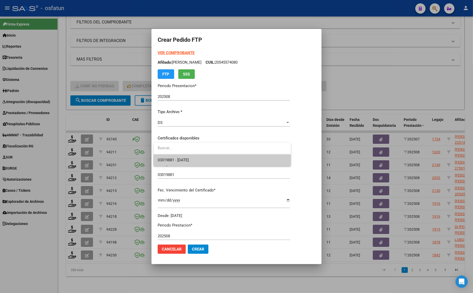
click at [200, 150] on input "dropdown search" at bounding box center [222, 148] width 137 height 12
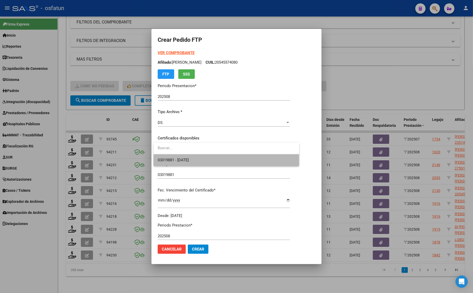
click at [201, 160] on span "03019881 - [DATE]" at bounding box center [226, 160] width 137 height 12
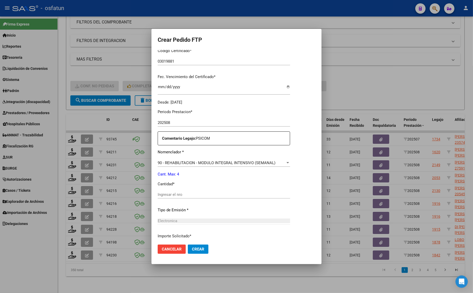
scroll to position [129, 0]
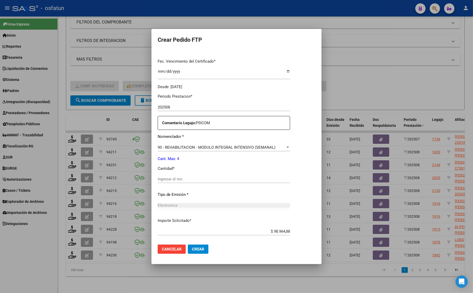
click at [184, 179] on input "Ingresar el nro" at bounding box center [224, 179] width 133 height 5
type input "4"
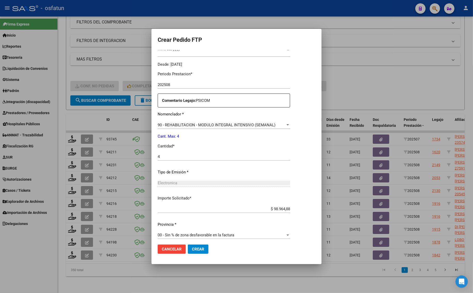
scroll to position [154, 0]
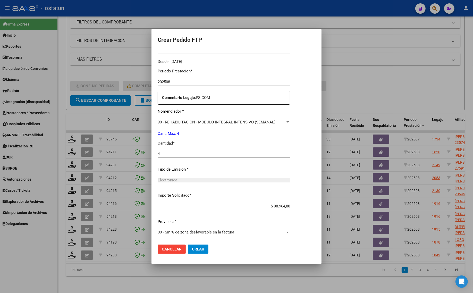
click at [199, 249] on span "Crear" at bounding box center [198, 249] width 12 height 5
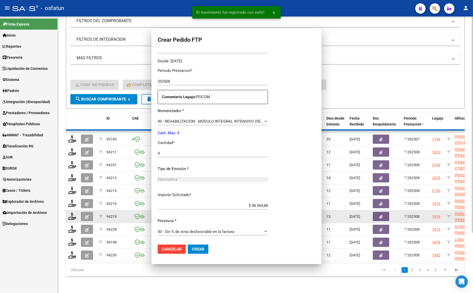
scroll to position [125, 0]
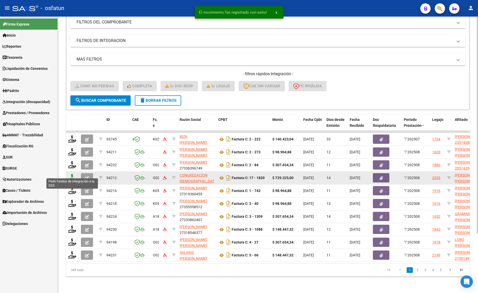
click at [70, 174] on icon at bounding box center [72, 177] width 8 height 7
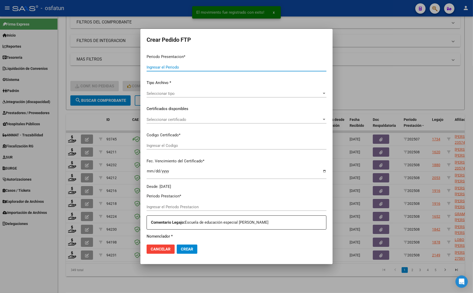
type input "202508"
type input "$ 729.225,00"
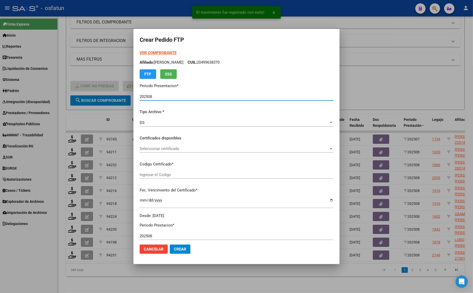
type input "ARG01000573879452023050220260502BS437"
type input "[DATE]"
click at [146, 52] on strong "VER COMPROBANTE" at bounding box center [158, 53] width 37 height 5
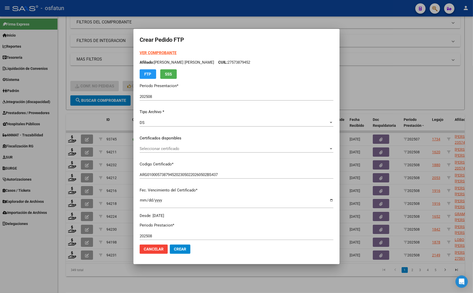
click at [393, 79] on div at bounding box center [236, 146] width 473 height 293
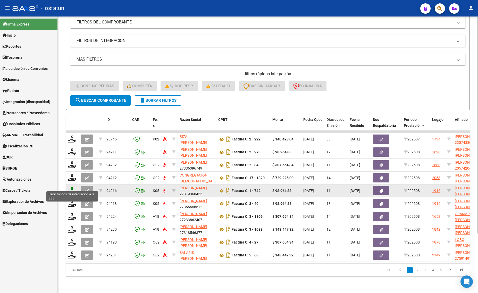
click at [71, 187] on icon at bounding box center [72, 190] width 8 height 7
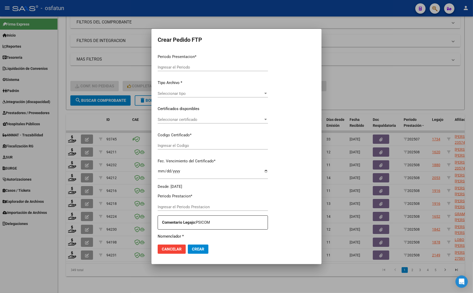
type input "202508"
type input "$ 98.964,88"
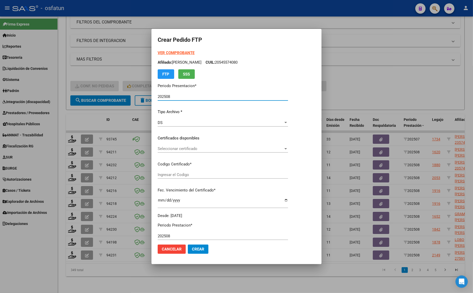
type input "ARG02000580458862023111320261113JUJ135"
type input "[DATE]"
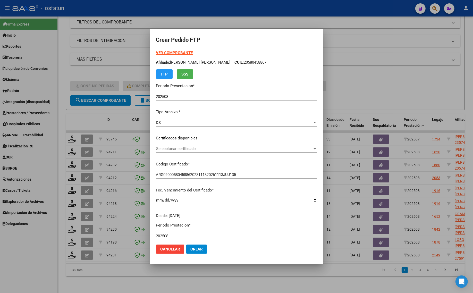
click at [164, 50] on div "VER COMPROBANTE ARCA Padrón Afiliado: [PERSON_NAME] [PERSON_NAME]: 20580458867 …" at bounding box center [236, 64] width 161 height 29
click at [162, 53] on strong "VER COMPROBANTE" at bounding box center [174, 53] width 37 height 5
click at [355, 91] on div at bounding box center [236, 146] width 473 height 293
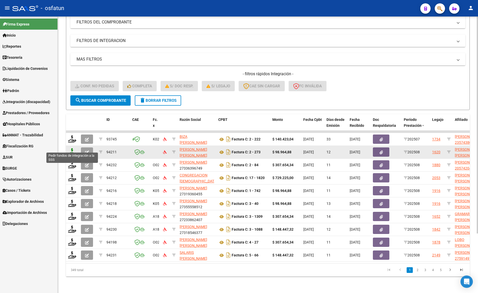
click at [72, 148] on icon at bounding box center [72, 151] width 8 height 7
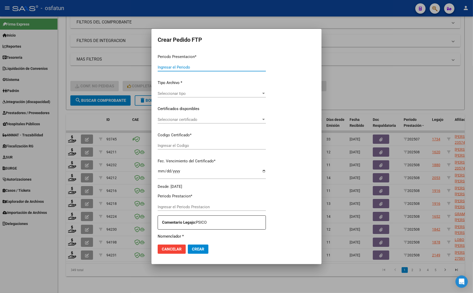
type input "202508"
type input "$ 98.964,88"
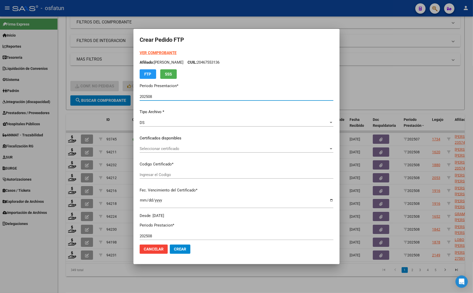
type input "ARG01000578197412023012520260125BS370"
type input "[DATE]"
click at [154, 52] on strong "VER COMPROBANTE" at bounding box center [158, 53] width 37 height 5
click at [198, 149] on span "Seleccionar certificado" at bounding box center [234, 148] width 189 height 5
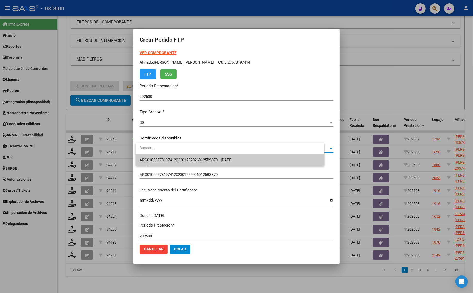
click at [198, 158] on span "ARG01000578197412023012520260125BS370 - [DATE]" at bounding box center [186, 160] width 93 height 5
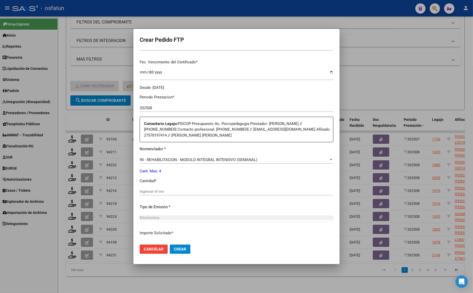
scroll to position [129, 0]
click at [174, 191] on input "Ingresar el nro" at bounding box center [237, 190] width 194 height 5
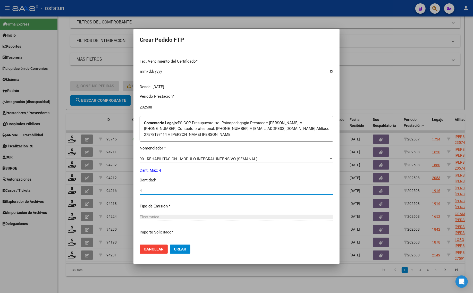
type input "4"
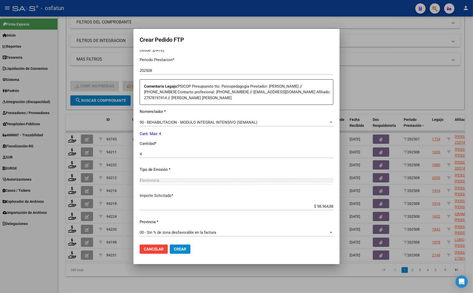
scroll to position [166, 0]
click at [180, 248] on span "Crear" at bounding box center [180, 249] width 12 height 5
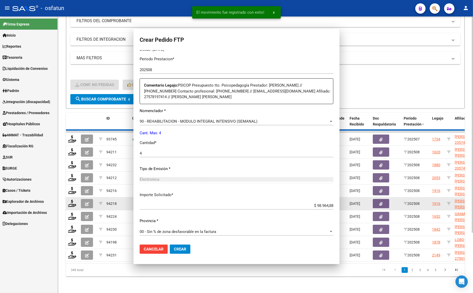
scroll to position [0, 0]
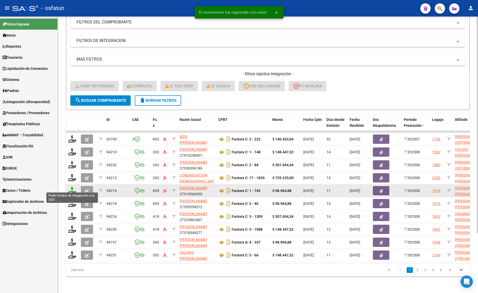
click at [72, 187] on icon at bounding box center [72, 190] width 8 height 7
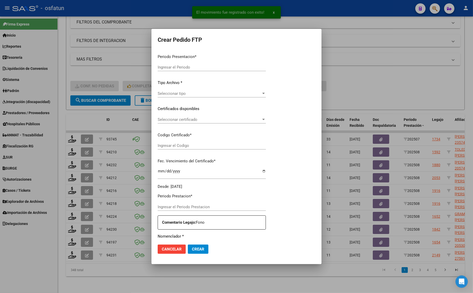
type input "202508"
type input "$ 98.964,88"
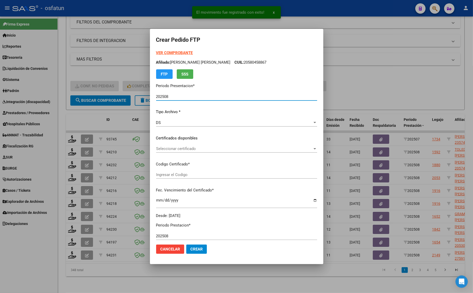
type input "ARG02000580458862023111320261113JUJ135"
type input "[DATE]"
click at [158, 52] on strong "VER COMPROBANTE" at bounding box center [174, 53] width 37 height 5
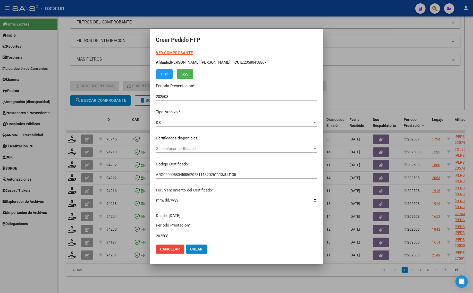
click at [174, 151] on div "Seleccionar certificado Seleccionar certificado" at bounding box center [236, 149] width 161 height 8
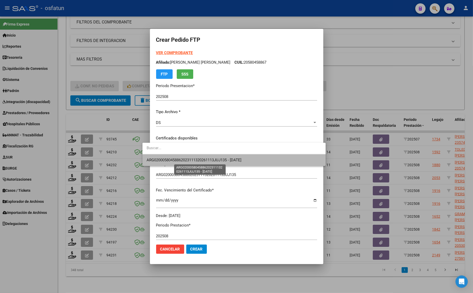
click at [172, 159] on span "ARG02000580458862023111320261113JUJ135 - [DATE]" at bounding box center [194, 160] width 95 height 5
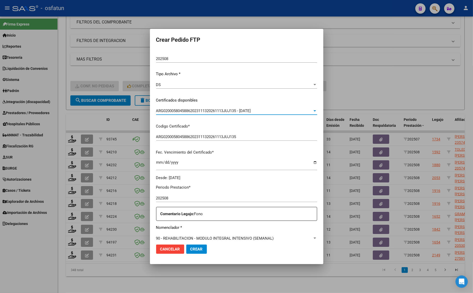
scroll to position [97, 0]
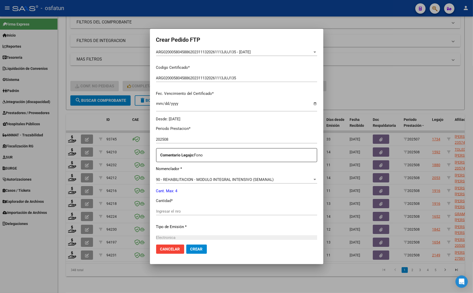
drag, startPoint x: 173, startPoint y: 207, endPoint x: 173, endPoint y: 210, distance: 3.1
click at [173, 210] on div "Periodo Prestacion * 202508 Ingresar el Periodo Prestacion Comentario Legajo: F…" at bounding box center [236, 210] width 161 height 177
click at [173, 210] on input "Ingresar el nro" at bounding box center [236, 211] width 161 height 5
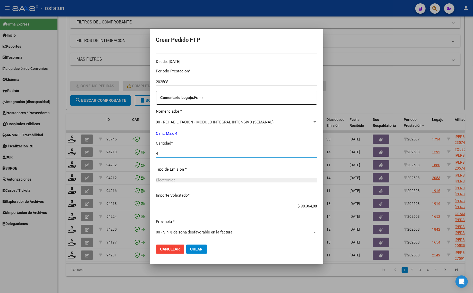
type input "4"
click at [191, 250] on span "Crear" at bounding box center [197, 249] width 12 height 5
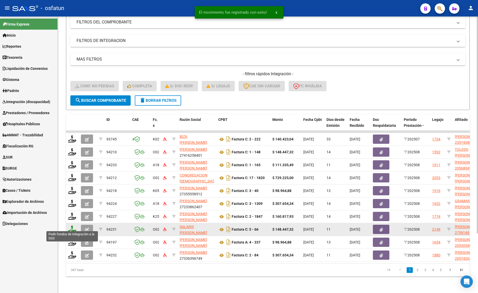
click at [69, 226] on icon at bounding box center [72, 229] width 8 height 7
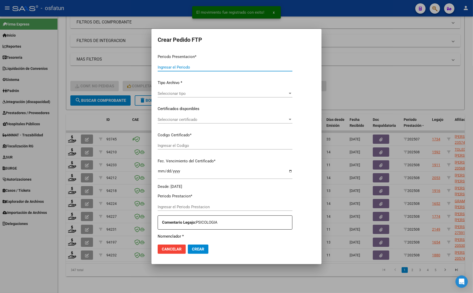
type input "202508"
type input "$ 148.447,32"
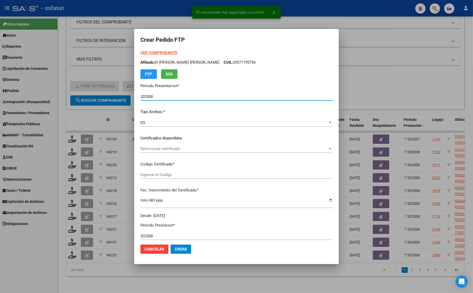
type input "ARG02000591491052025021720280217CAT242"
type input "[DATE]"
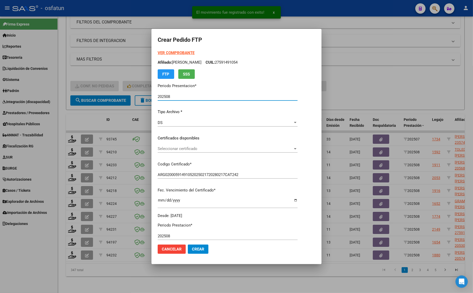
click at [166, 52] on strong "VER COMPROBANTE" at bounding box center [176, 53] width 37 height 5
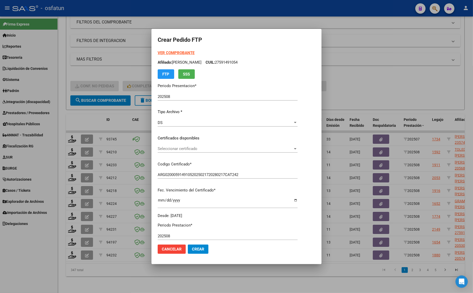
click at [171, 148] on span "Seleccionar certificado" at bounding box center [225, 148] width 135 height 5
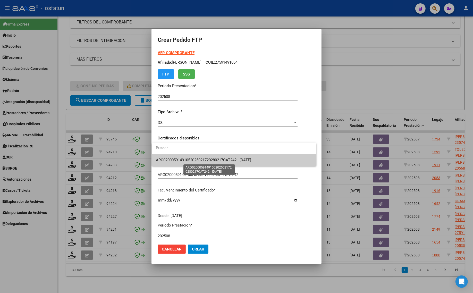
click at [170, 158] on span "ARG02000591491052025021720280217CAT242 - [DATE]" at bounding box center [203, 160] width 95 height 5
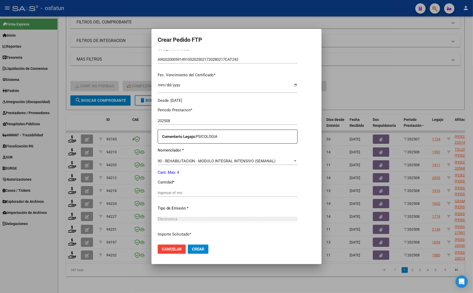
scroll to position [154, 0]
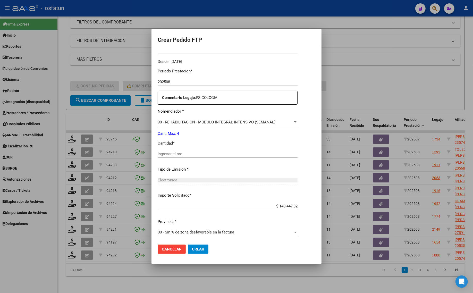
click at [190, 149] on div "Periodo Prestacion * 202508 Ingresar el Periodo Prestacion Comentario Legajo: P…" at bounding box center [228, 152] width 140 height 177
click at [81, 278] on div at bounding box center [236, 146] width 473 height 293
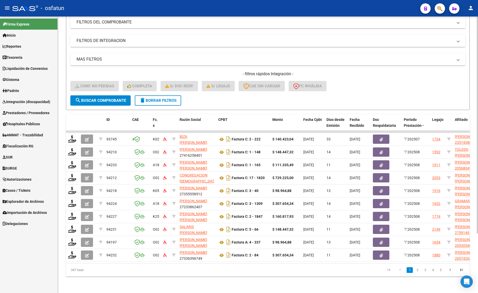
click at [249, 96] on form "Filtros Id Integración Area Seleccionar Gerenciador Seleccionar Gerenciador Si …" at bounding box center [268, 49] width 404 height 121
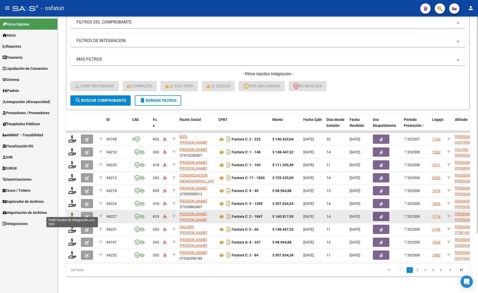
click at [71, 213] on icon at bounding box center [72, 216] width 8 height 7
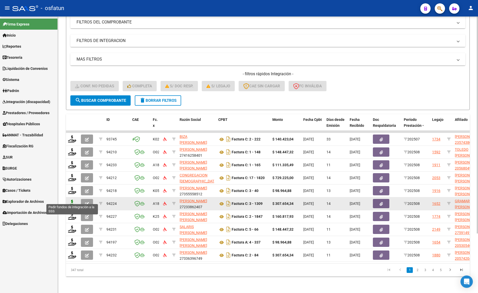
click at [70, 200] on icon at bounding box center [72, 203] width 8 height 7
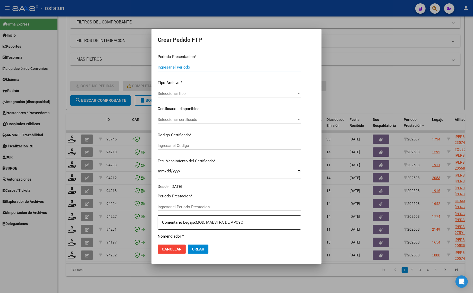
type input "202508"
type input "$ 307.654,34"
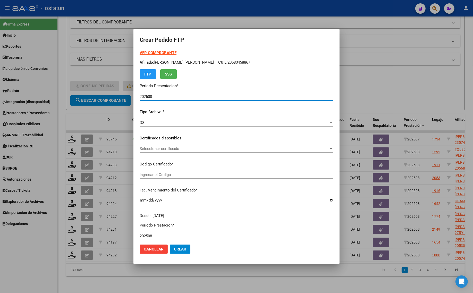
type input "ARG02000586862262023090820260908MZA202"
type input "[DATE]"
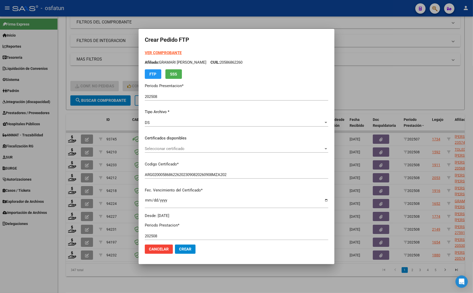
click at [153, 51] on strong "VER COMPROBANTE" at bounding box center [163, 53] width 37 height 5
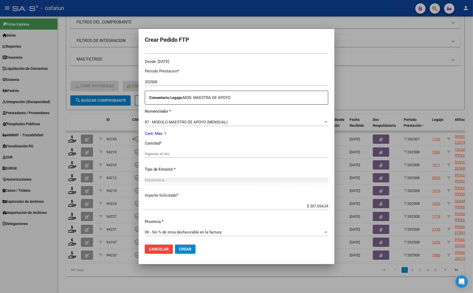
click at [374, 84] on div at bounding box center [236, 146] width 473 height 293
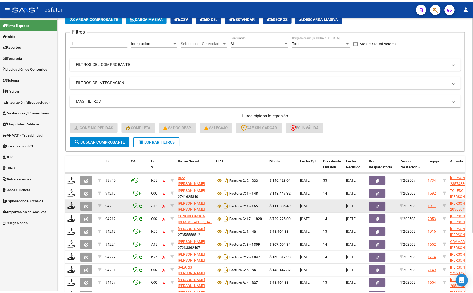
scroll to position [76, 0]
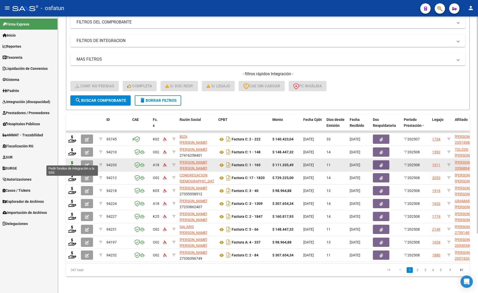
click at [72, 161] on icon at bounding box center [72, 164] width 8 height 7
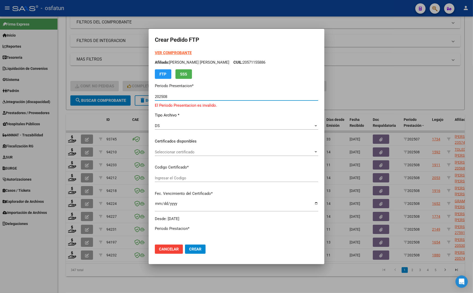
type input "202508"
type input "$ 111.335,49"
type input "202508"
type input "ARG02000568049712023010320280103MZA199"
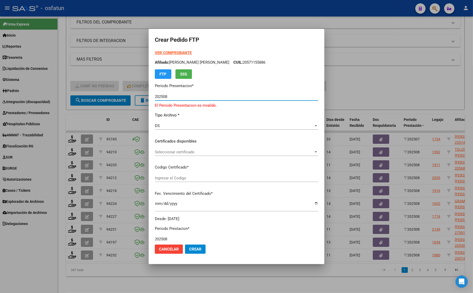
type input "[DATE]"
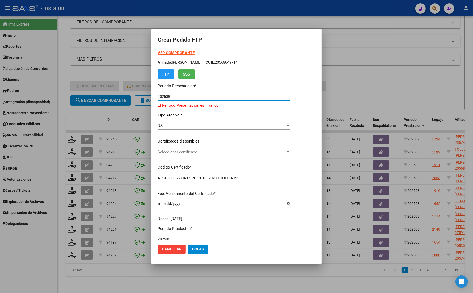
scroll to position [0, 314]
click at [199, 157] on div "Seleccionar certificado Seleccionar certificado" at bounding box center [224, 154] width 133 height 13
click at [199, 150] on span "Seleccionar certificado" at bounding box center [222, 152] width 128 height 5
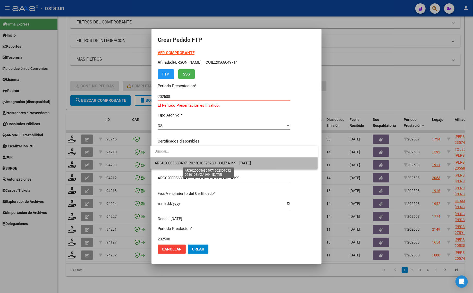
click at [199, 163] on span "ARG02000568049712023010320280103MZA199 - [DATE]" at bounding box center [203, 163] width 96 height 5
type input "202508"
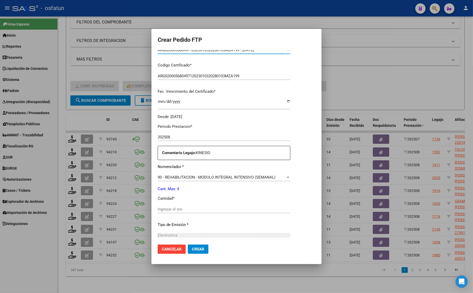
scroll to position [129, 0]
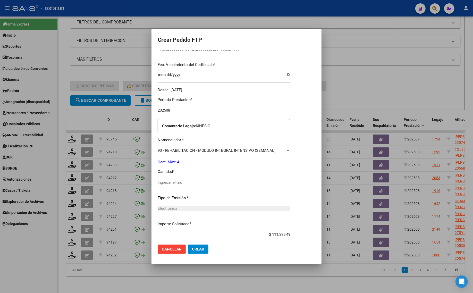
click at [372, 89] on div at bounding box center [236, 146] width 473 height 293
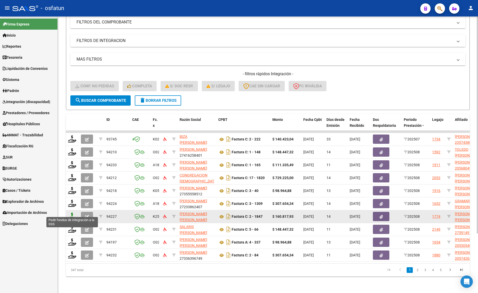
click at [71, 213] on icon at bounding box center [72, 216] width 8 height 7
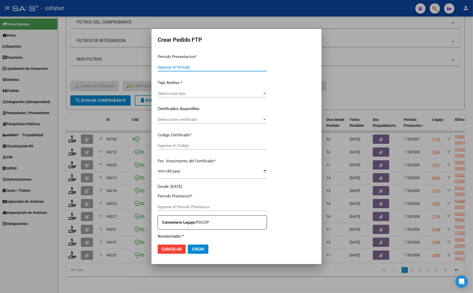
type input "202508"
type input "$ 160.817,93"
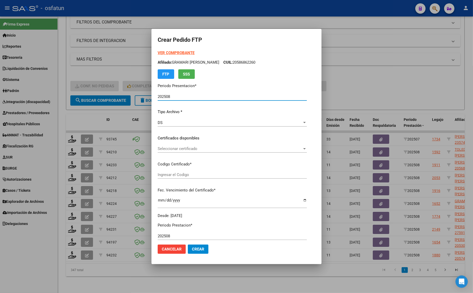
type input "ARG01000494600382018100520251005COR467"
type input "[DATE]"
click at [173, 52] on strong "VER COMPROBANTE" at bounding box center [176, 53] width 37 height 5
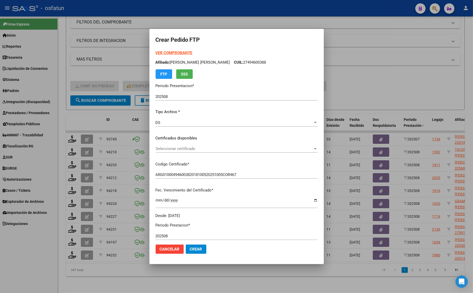
click at [172, 148] on span "Seleccionar certificado" at bounding box center [235, 148] width 158 height 5
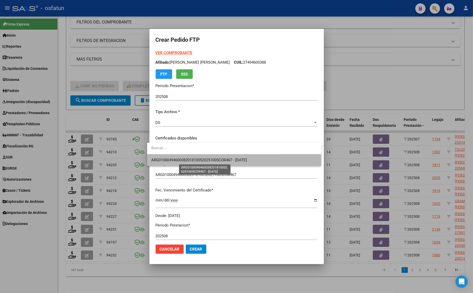
click at [172, 159] on span "ARG01000494600382018100520251005COR467 - [DATE]" at bounding box center [199, 160] width 96 height 5
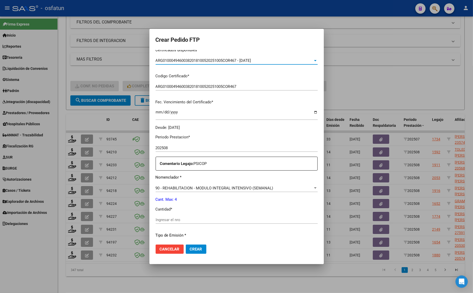
scroll to position [97, 0]
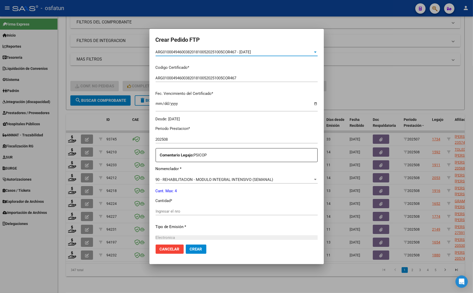
click at [170, 207] on div "Periodo Prestacion * 202508 Ingresar el Periodo Prestacion Comentario Legajo: P…" at bounding box center [237, 210] width 162 height 177
click at [169, 209] on input "Ingresar el nro" at bounding box center [237, 211] width 162 height 5
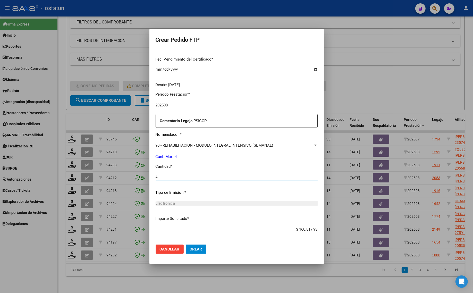
scroll to position [154, 0]
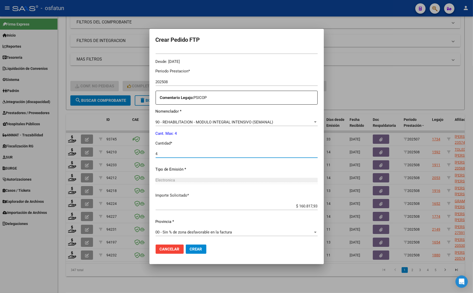
type input "4"
click at [195, 249] on span "Crear" at bounding box center [196, 249] width 12 height 5
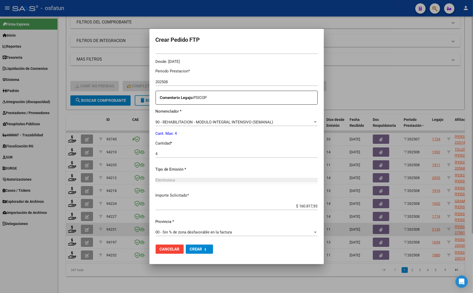
scroll to position [0, 0]
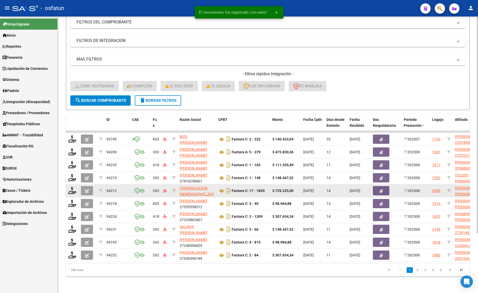
click at [74, 190] on datatable-body-cell at bounding box center [72, 191] width 13 height 13
click at [74, 187] on icon at bounding box center [72, 190] width 8 height 7
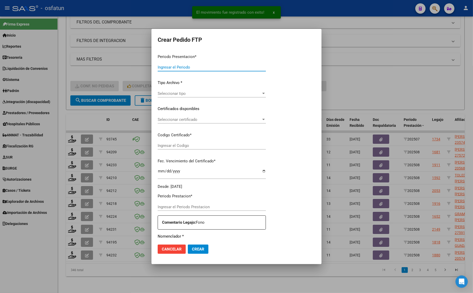
type input "202508"
type input "$ 729.225,00"
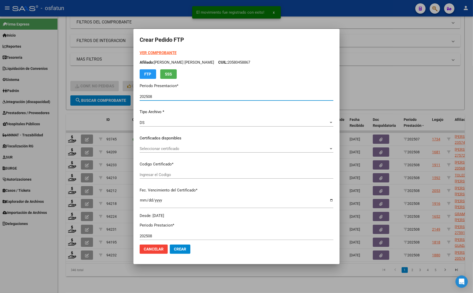
type input "ARG01000573879452023050220260502BS437"
type input "[DATE]"
click at [147, 55] on strong "VER COMPROBANTE" at bounding box center [158, 53] width 37 height 5
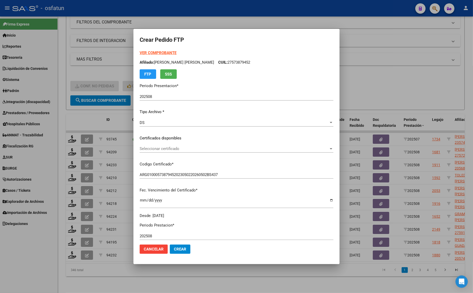
click at [159, 147] on span "Seleccionar certificado" at bounding box center [234, 148] width 189 height 5
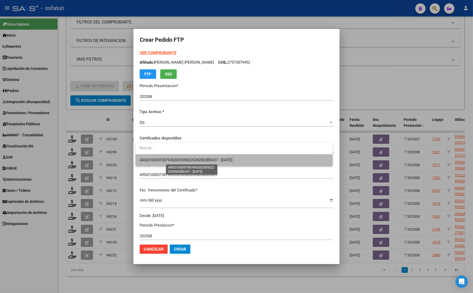
click at [159, 160] on span "ARG01000573879452023050220260502BS437 - [DATE]" at bounding box center [186, 160] width 93 height 5
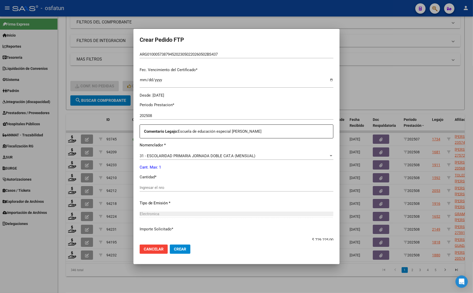
scroll to position [129, 0]
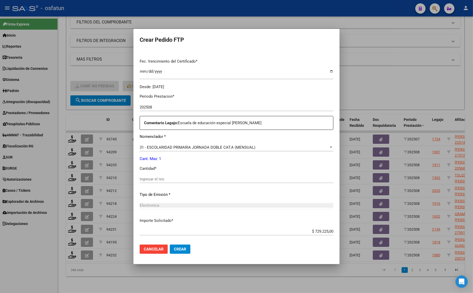
click at [175, 181] on input "Ingresar el nro" at bounding box center [237, 179] width 194 height 5
type input "1"
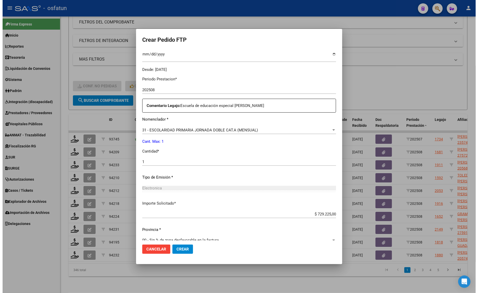
scroll to position [154, 0]
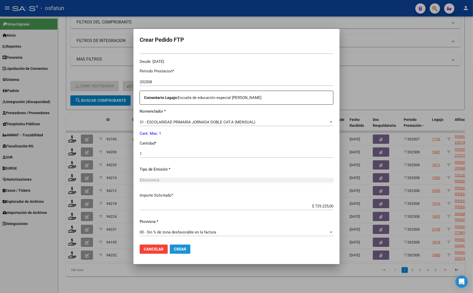
click at [182, 251] on span "Crear" at bounding box center [180, 249] width 12 height 5
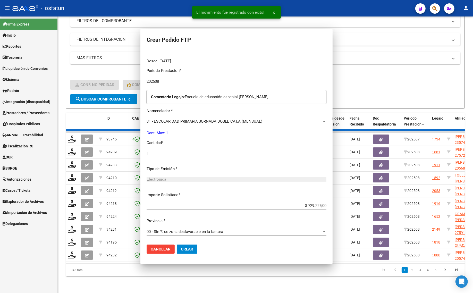
scroll to position [0, 0]
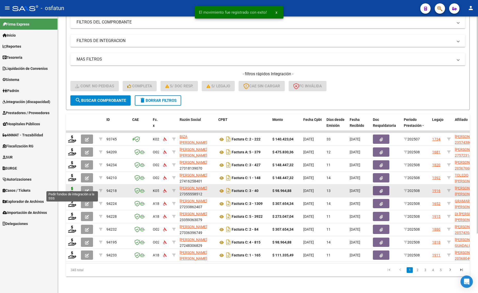
click at [70, 187] on icon at bounding box center [72, 190] width 8 height 7
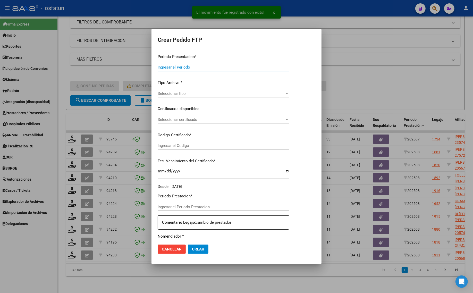
type input "202508"
type input "$ 98.964,88"
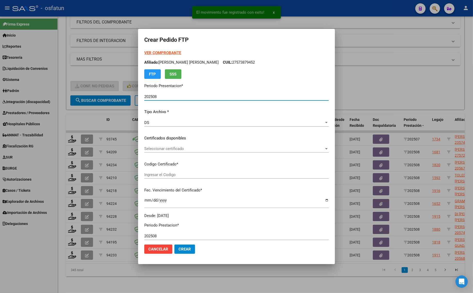
type input "ARG02000580458862023111320261113JUJ135"
type input "[DATE]"
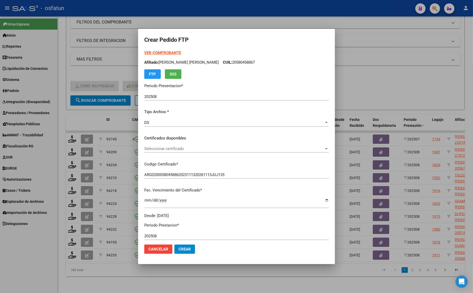
click at [165, 53] on strong "VER COMPROBANTE" at bounding box center [162, 53] width 37 height 5
click at [157, 149] on span "Seleccionar certificado" at bounding box center [234, 148] width 180 height 5
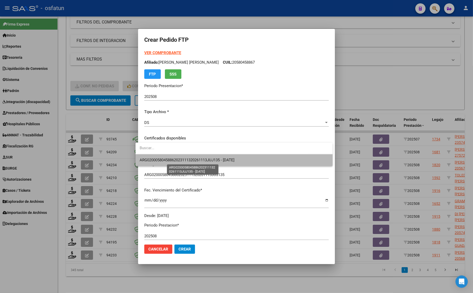
click at [157, 162] on span "ARG02000580458862023111320261113JUJ135 - [DATE]" at bounding box center [187, 160] width 95 height 5
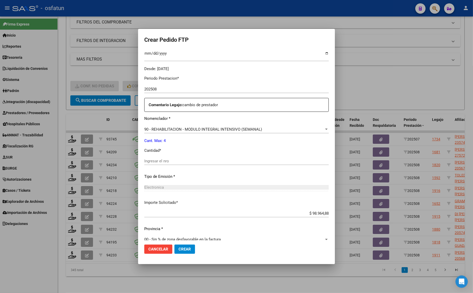
scroll to position [122, 0]
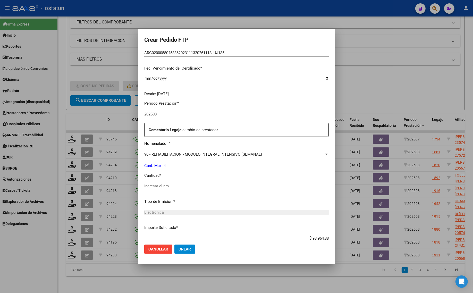
click at [158, 186] on input "Ingresar el nro" at bounding box center [236, 186] width 185 height 5
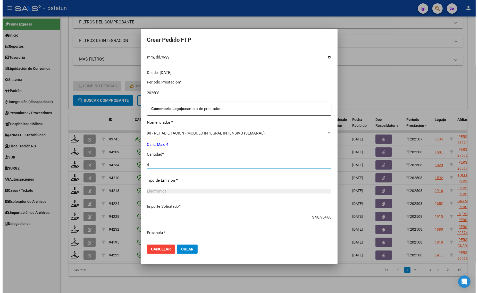
scroll to position [154, 0]
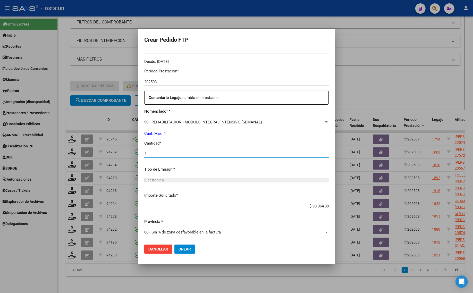
type input "4"
click at [186, 249] on span "Crear" at bounding box center [185, 249] width 12 height 5
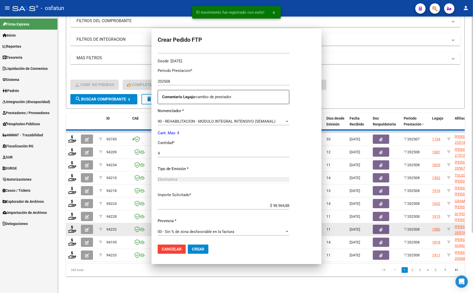
scroll to position [0, 0]
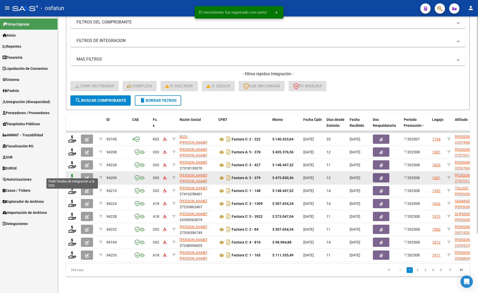
click at [71, 174] on icon at bounding box center [72, 177] width 8 height 7
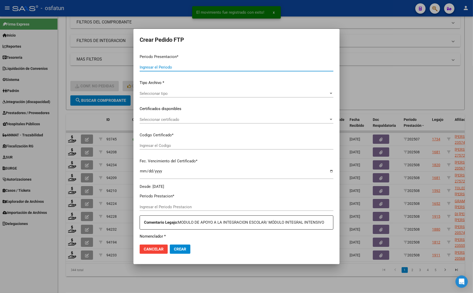
type input "202508"
type input "$ 475.830,36"
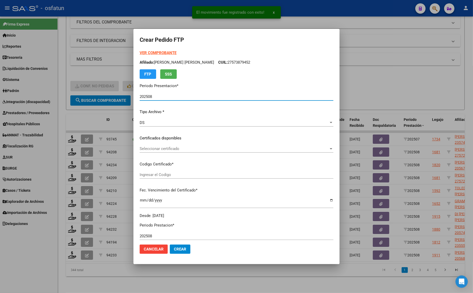
type input "ARG01000572314522024060420270604LA762"
type input "[DATE]"
click at [151, 52] on strong "VER COMPROBANTE" at bounding box center [158, 53] width 37 height 5
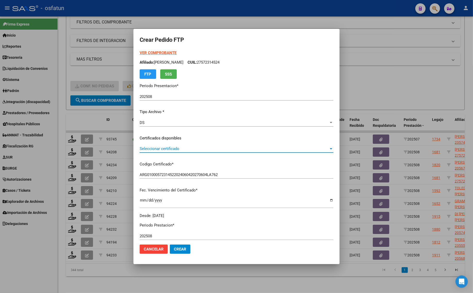
click at [166, 147] on span "Seleccionar certificado" at bounding box center [234, 148] width 189 height 5
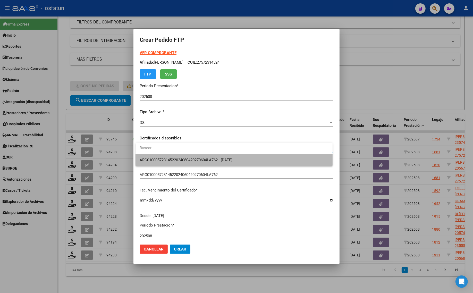
click at [167, 156] on span "ARG01000572314522024060420270604LA762 - [DATE]" at bounding box center [234, 160] width 189 height 12
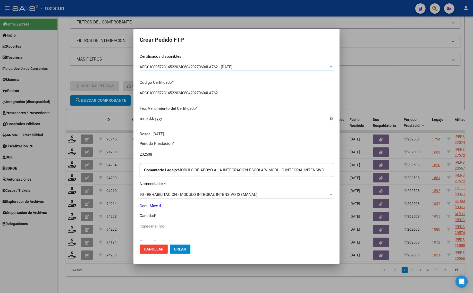
scroll to position [97, 0]
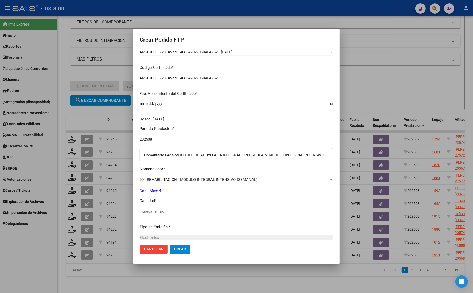
click at [154, 211] on input "Ingresar el nro" at bounding box center [237, 211] width 194 height 5
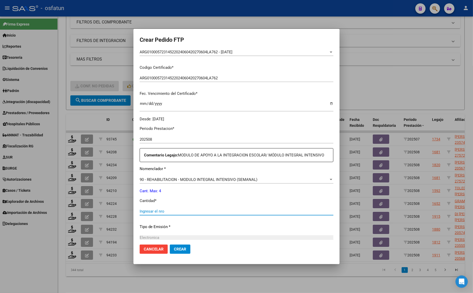
click at [152, 182] on div "90 - REHABILITACION - MODULO INTEGRAL INTENSIVO (SEMANAL) Seleccionar nomenclad…" at bounding box center [237, 180] width 194 height 8
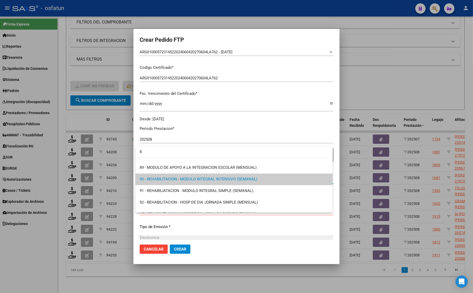
scroll to position [0, 0]
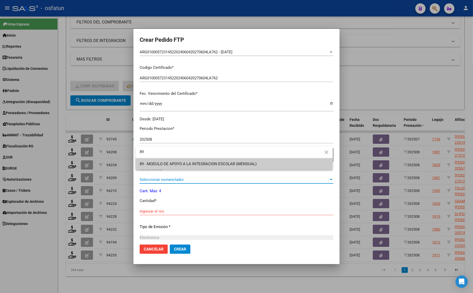
type input "89"
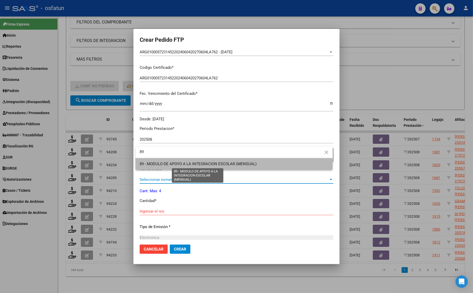
click at [188, 166] on span "89 - MODULO DE APOYO A LA INTEGRACION ESCOLAR (MENSUAL)" at bounding box center [198, 164] width 117 height 5
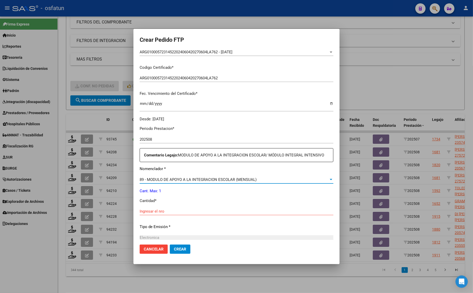
click at [153, 210] on input "Ingresar el nro" at bounding box center [237, 211] width 194 height 5
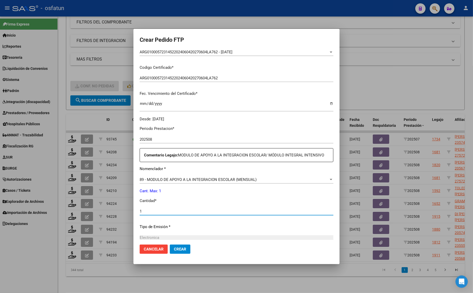
type input "1"
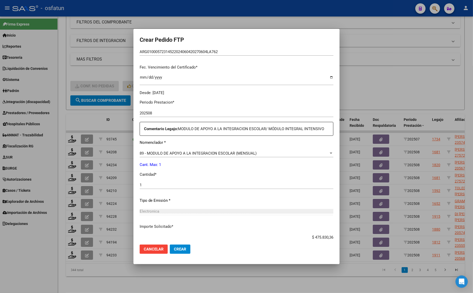
scroll to position [154, 0]
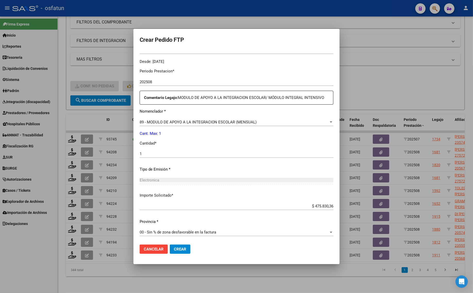
click at [179, 256] on mat-dialog-actions "Cancelar Crear" at bounding box center [237, 250] width 194 height 18
drag, startPoint x: 185, startPoint y: 249, endPoint x: 192, endPoint y: 250, distance: 7.5
click at [185, 249] on span "Crear" at bounding box center [180, 249] width 12 height 5
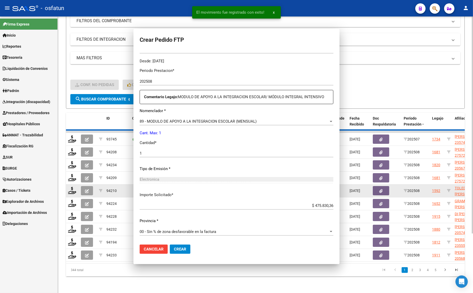
scroll to position [125, 0]
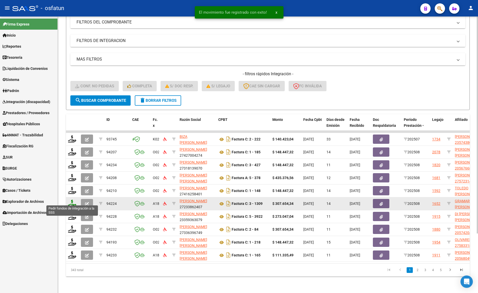
click at [69, 200] on icon at bounding box center [72, 203] width 8 height 7
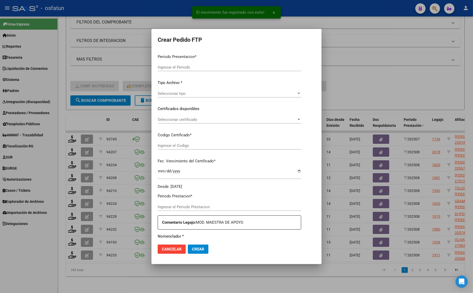
type input "202508"
type input "$ 307.654,34"
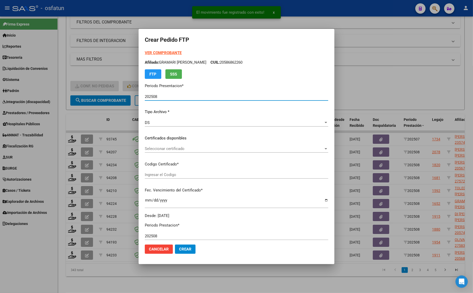
type input "ARG02000586862262023090820260908MZA202"
type input "[DATE]"
click at [157, 50] on form "Crear Pedido FTP VER COMPROBANTE ARCA Padrón Afiliado: GRAMARI [PERSON_NAME] CU…" at bounding box center [237, 146] width 184 height 223
click at [158, 50] on form "Crear Pedido FTP VER COMPROBANTE ARCA Padrón Afiliado: GRAMARI [PERSON_NAME] CU…" at bounding box center [237, 146] width 184 height 223
click at [158, 50] on div "VER COMPROBANTE ARCA Padrón Afiliado: GRAMARI [PERSON_NAME] CUIL: 20586862260 F…" at bounding box center [237, 64] width 184 height 29
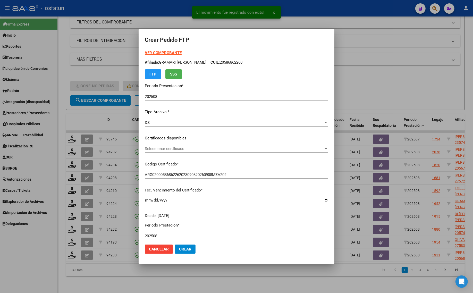
click at [162, 51] on strong "VER COMPROBANTE" at bounding box center [163, 53] width 37 height 5
click at [157, 149] on span "Seleccionar certificado" at bounding box center [234, 148] width 179 height 5
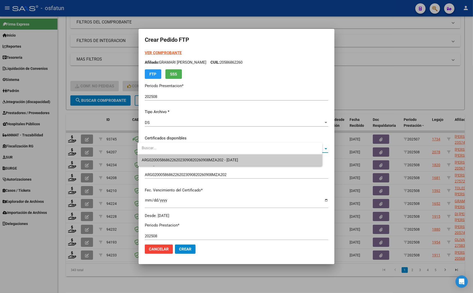
click at [157, 170] on div at bounding box center [236, 146] width 473 height 293
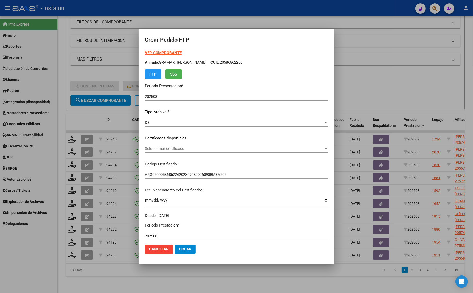
click at [162, 150] on span "Seleccionar certificado" at bounding box center [234, 148] width 179 height 5
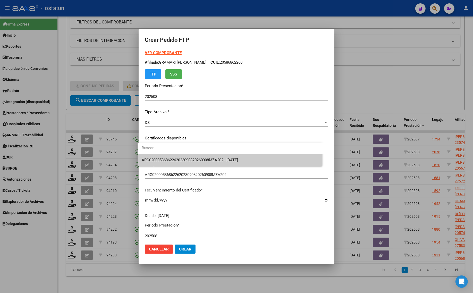
click at [161, 158] on span "ARG02000586862262023090820260908MZA202 - [DATE]" at bounding box center [190, 160] width 96 height 5
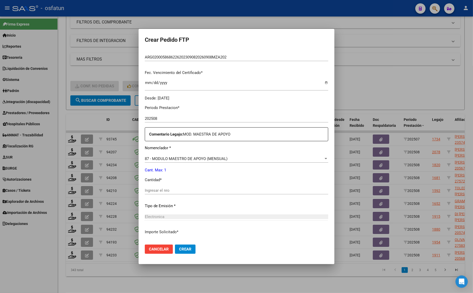
scroll to position [129, 0]
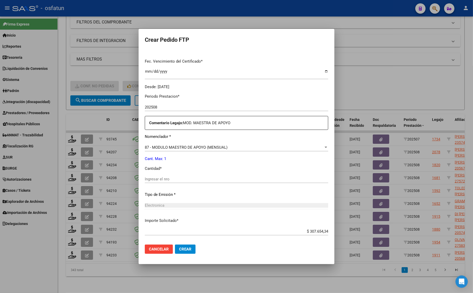
drag, startPoint x: 168, startPoint y: 182, endPoint x: 171, endPoint y: 179, distance: 3.9
click at [169, 181] on div "Ingresar el nro" at bounding box center [237, 179] width 184 height 8
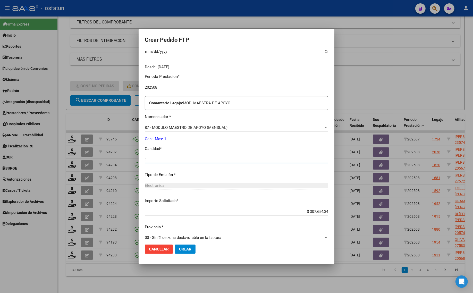
scroll to position [154, 0]
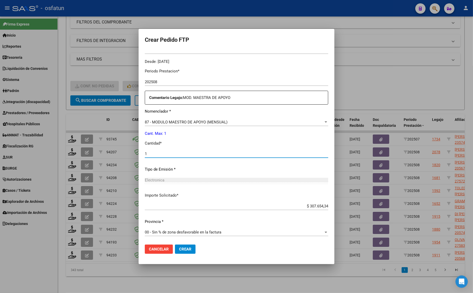
type input "1"
click at [189, 249] on button "Crear" at bounding box center [185, 249] width 21 height 9
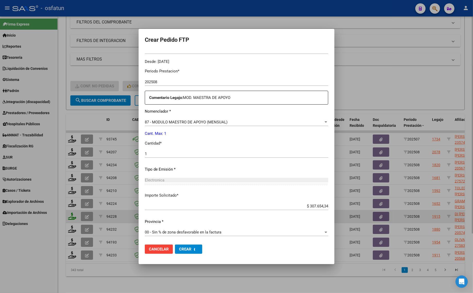
scroll to position [0, 0]
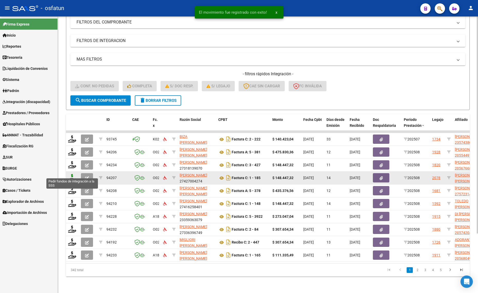
click at [71, 175] on icon at bounding box center [72, 177] width 8 height 7
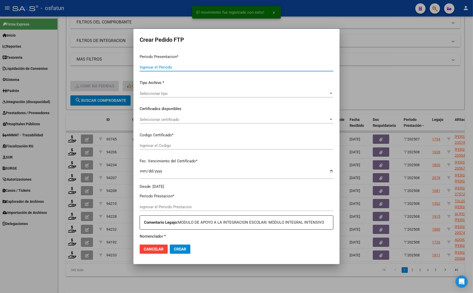
type input "202508"
type input "$ 148.447,32"
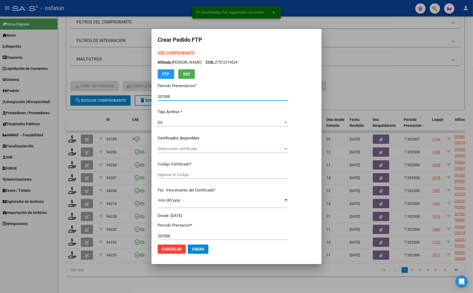
type input "ARG01000940576952024123020291230SAN228"
type input "[DATE]"
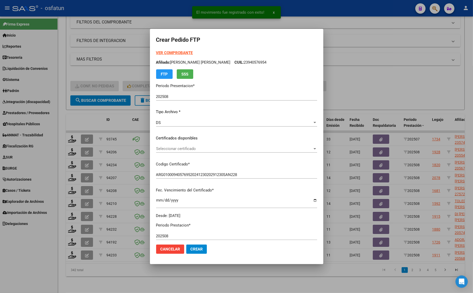
click at [169, 53] on strong "VER COMPROBANTE" at bounding box center [174, 53] width 37 height 5
click at [189, 146] on span "Seleccionar certificado" at bounding box center [234, 148] width 157 height 5
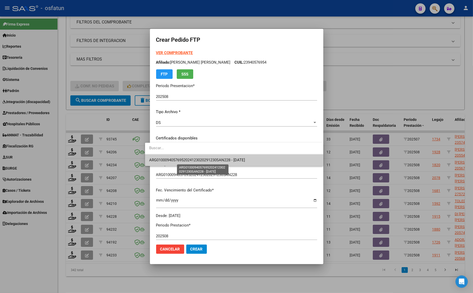
click at [174, 160] on span "ARG01000940576952024123020291230SAN228 - [DATE]" at bounding box center [197, 160] width 96 height 5
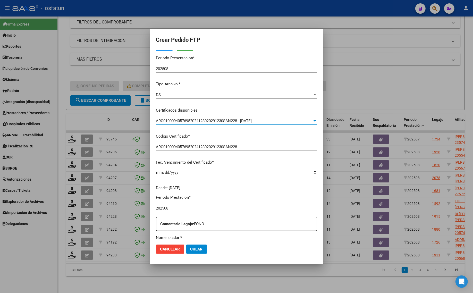
scroll to position [97, 0]
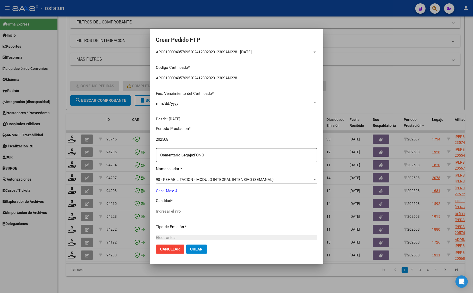
click at [166, 208] on div "Ingresar el nro" at bounding box center [236, 212] width 161 height 8
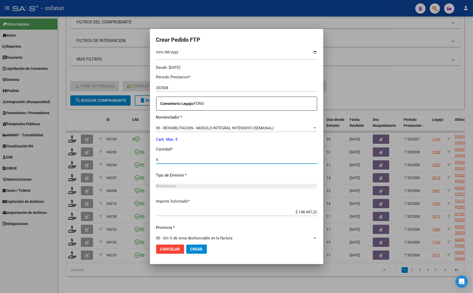
scroll to position [154, 0]
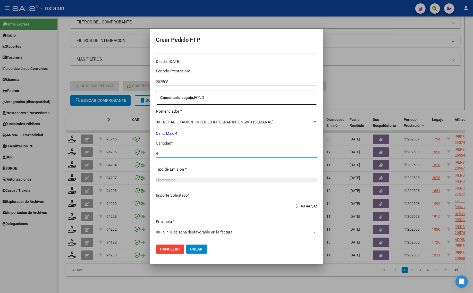
type input "4"
click at [191, 247] on span "Crear" at bounding box center [197, 249] width 12 height 5
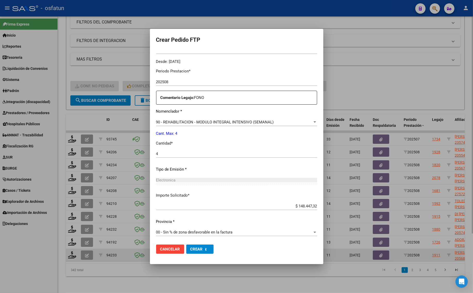
scroll to position [0, 0]
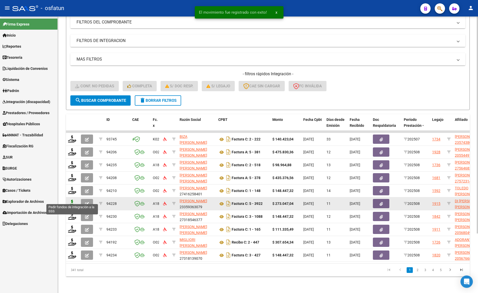
click at [71, 202] on icon at bounding box center [72, 203] width 8 height 7
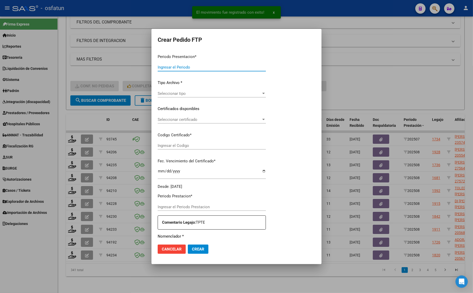
type input "202508"
type input "$ 273.047,04"
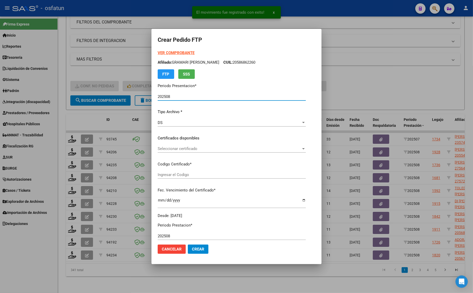
type input "ARG02000571195752023082520280825MEN204"
type input "[DATE]"
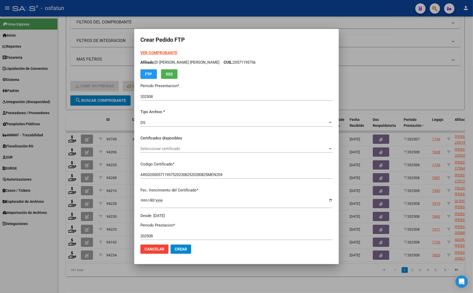
click at [160, 54] on strong "VER COMPROBANTE" at bounding box center [159, 53] width 37 height 5
click at [187, 147] on span "Seleccionar certificado" at bounding box center [235, 148] width 188 height 5
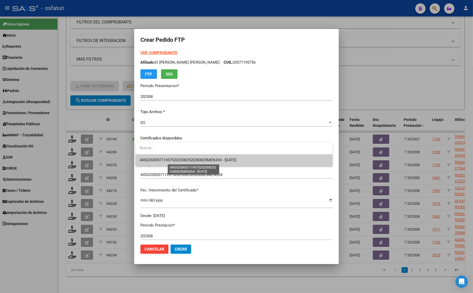
click at [187, 159] on span "ARG02000571195752023082520280825MEN204 - [DATE]" at bounding box center [188, 160] width 97 height 5
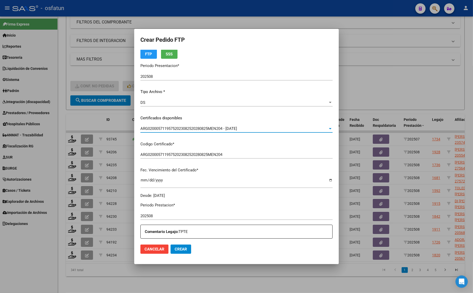
scroll to position [97, 0]
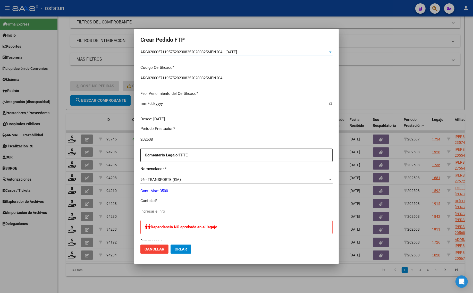
click at [178, 211] on input "Ingresar el nro" at bounding box center [237, 211] width 192 height 5
type input "1"
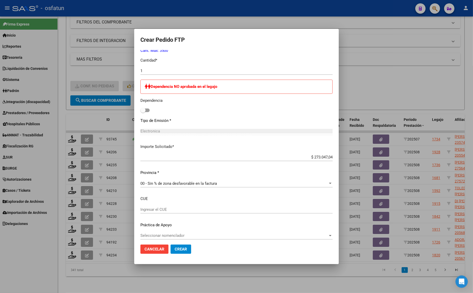
scroll to position [241, 0]
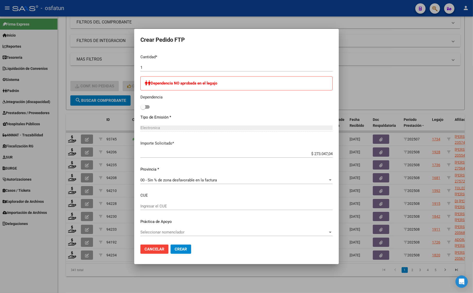
click at [371, 79] on div at bounding box center [236, 146] width 473 height 293
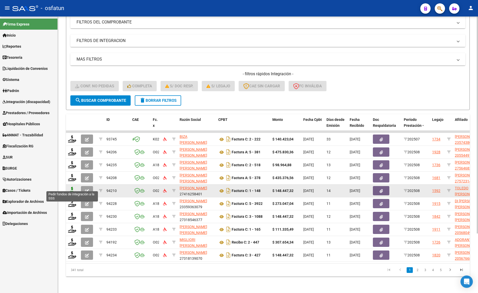
click at [71, 187] on icon at bounding box center [72, 190] width 8 height 7
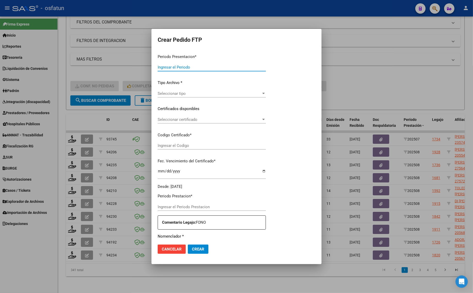
type input "202508"
type input "$ 148.447,32"
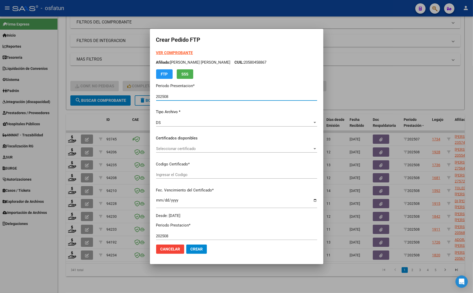
type input "ARG02000572310932023102320251023LJA133"
type input "[DATE]"
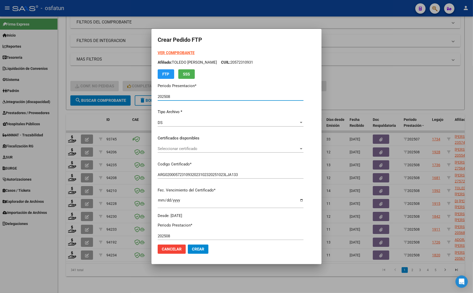
click at [166, 50] on div "VER COMPROBANTE ARCA Padrón Afiliado: TOLEDO [PERSON_NAME]: 20572310931 FTP SSS" at bounding box center [231, 64] width 146 height 29
click at [167, 52] on strong "VER COMPROBANTE" at bounding box center [176, 53] width 37 height 5
click at [94, 76] on div at bounding box center [236, 146] width 473 height 293
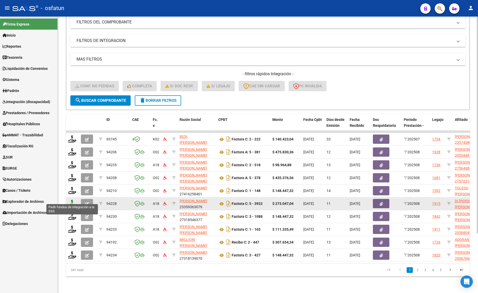
click at [73, 200] on icon at bounding box center [72, 203] width 8 height 7
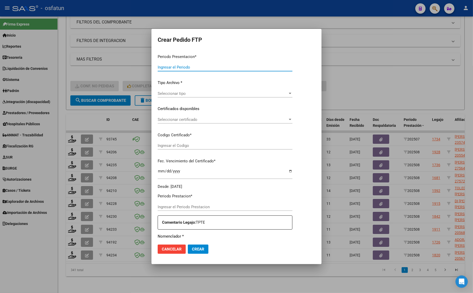
type input "202508"
type input "$ 273.047,04"
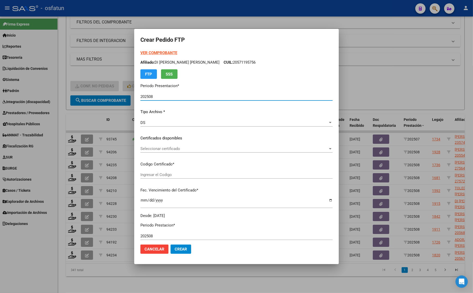
type input "ARG02000571195752023082520280825MEN204"
type input "[DATE]"
click at [145, 52] on strong "VER COMPROBANTE" at bounding box center [159, 53] width 37 height 5
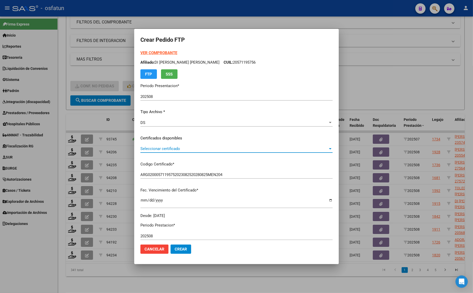
click at [179, 151] on span "Seleccionar certificado" at bounding box center [235, 148] width 188 height 5
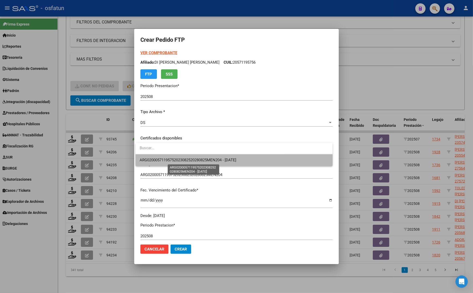
click at [179, 160] on span "ARG02000571195752023082520280825MEN204 - [DATE]" at bounding box center [188, 160] width 97 height 5
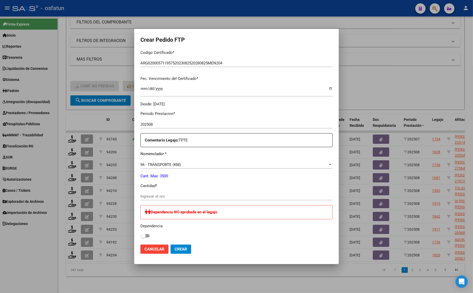
scroll to position [129, 0]
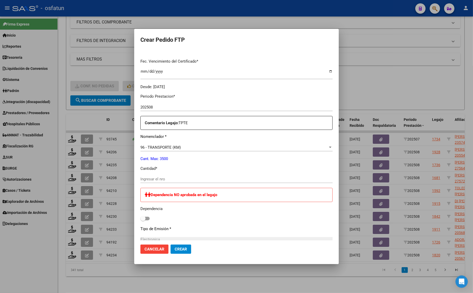
click at [244, 180] on input "Ingresar el nro" at bounding box center [237, 179] width 192 height 5
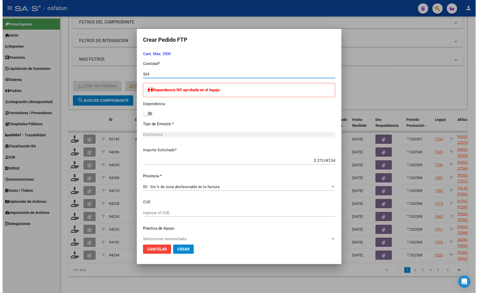
scroll to position [241, 0]
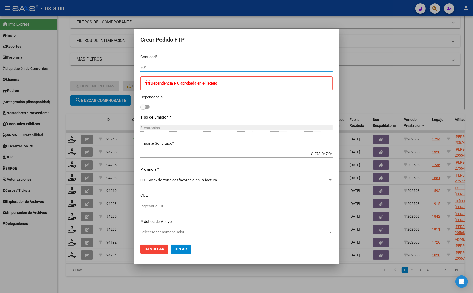
type input "504"
click at [179, 248] on span "Crear" at bounding box center [181, 249] width 12 height 5
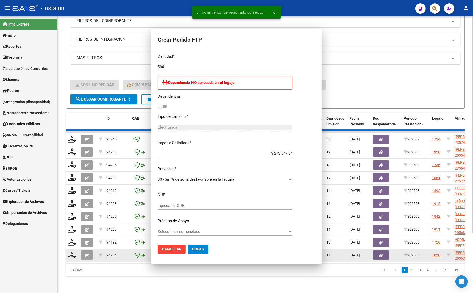
scroll to position [0, 0]
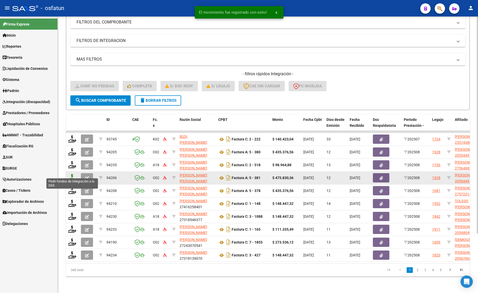
click at [73, 174] on icon at bounding box center [72, 177] width 8 height 7
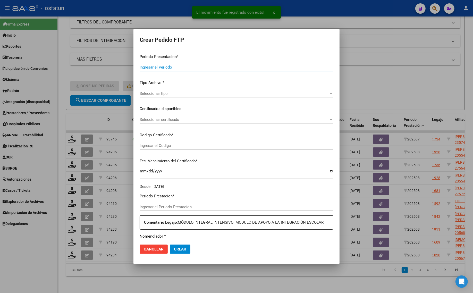
type input "202508"
type input "$ 475.830,36"
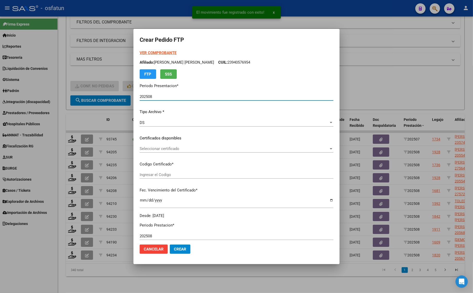
type input "ARG02000554491712024070420390704LA762"
type input "[DATE]"
click at [151, 51] on strong "VER COMPROBANTE" at bounding box center [158, 53] width 37 height 5
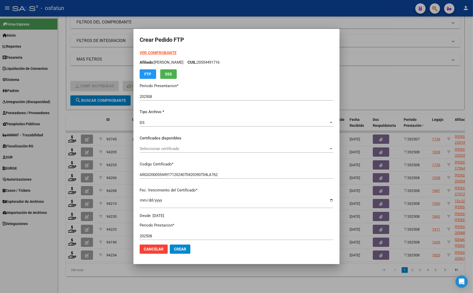
click at [164, 147] on span "Seleccionar certificado" at bounding box center [234, 148] width 189 height 5
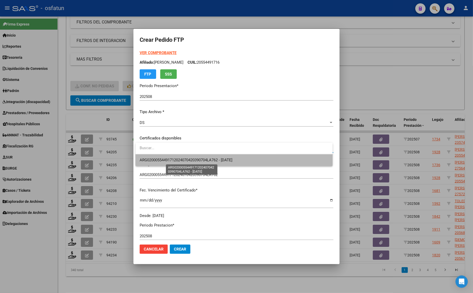
click at [174, 158] on span "ARG02000554491712024070420390704LA762 - [DATE]" at bounding box center [186, 160] width 93 height 5
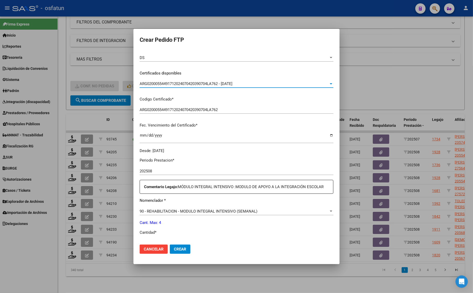
scroll to position [154, 0]
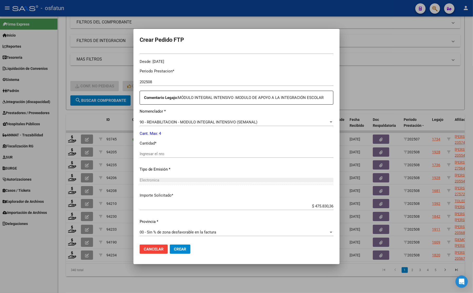
drag, startPoint x: 170, startPoint y: 154, endPoint x: 173, endPoint y: 132, distance: 22.0
click at [170, 152] on input "Ingresar el nro" at bounding box center [237, 154] width 194 height 5
click at [175, 125] on div "90 - REHABILITACION - MODULO INTEGRAL INTENSIVO (SEMANAL) Seleccionar nomenclad…" at bounding box center [237, 122] width 194 height 8
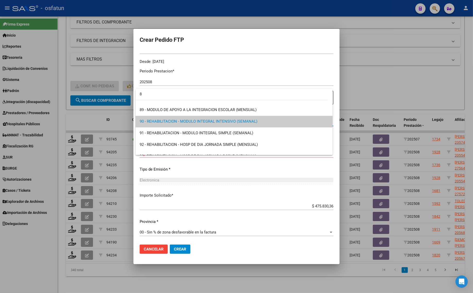
scroll to position [0, 0]
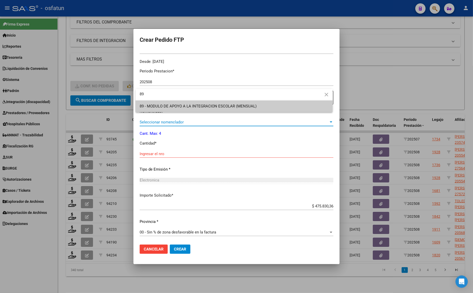
type input "89"
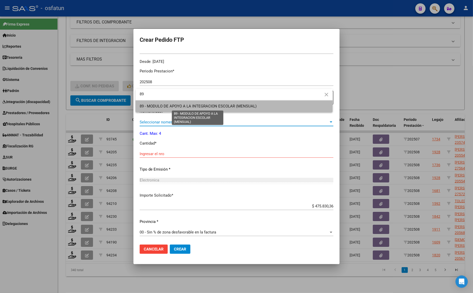
click at [176, 107] on span "89 - MODULO DE APOYO A LA INTEGRACION ESCOLAR (MENSUAL)" at bounding box center [198, 106] width 117 height 5
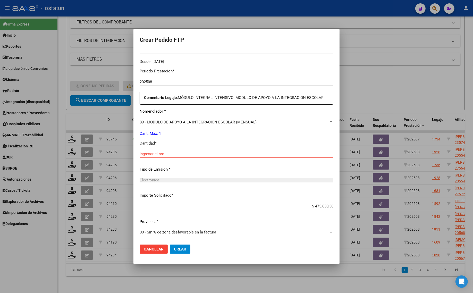
drag, startPoint x: 171, startPoint y: 146, endPoint x: 168, endPoint y: 154, distance: 8.4
click at [170, 147] on div "Periodo Prestacion * 202508 Ingresar el Periodo Prestacion Comentario Legajo: M…" at bounding box center [237, 152] width 194 height 177
click at [170, 149] on div "Periodo Prestacion * 202508 Ingresar el Periodo Prestacion Comentario Legajo: M…" at bounding box center [237, 152] width 194 height 177
click at [168, 154] on input "Ingresar el nro" at bounding box center [237, 154] width 194 height 5
type input "1"
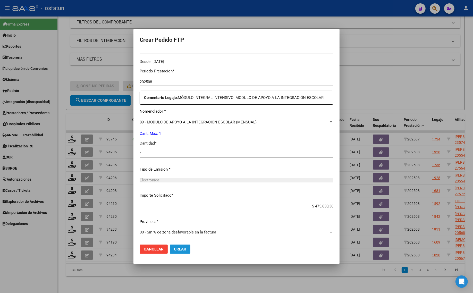
click at [184, 249] on span "Crear" at bounding box center [180, 249] width 12 height 5
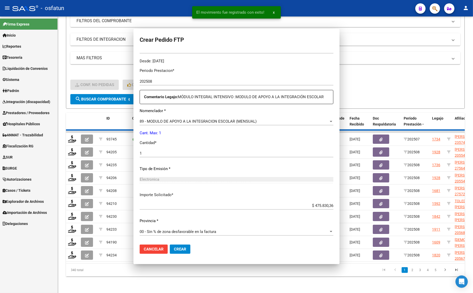
scroll to position [125, 0]
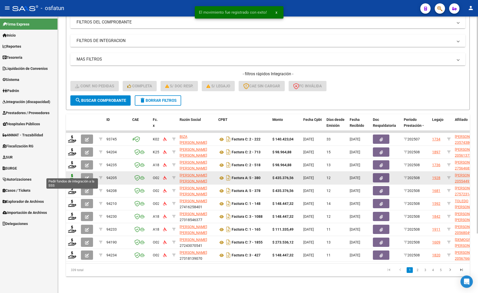
click at [70, 174] on icon at bounding box center [72, 177] width 8 height 7
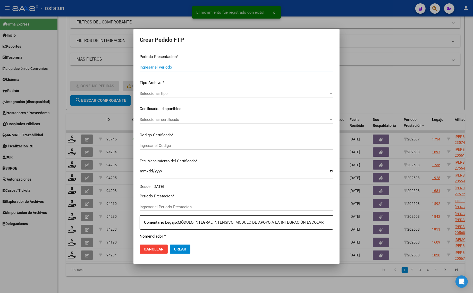
type input "202508"
type input "$ 435.376,56"
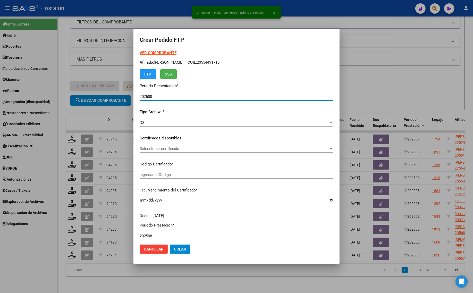
type input "ARG02000554491712024070420390704LA762"
type input "[DATE]"
click at [153, 54] on strong "VER COMPROBANTE" at bounding box center [158, 53] width 37 height 5
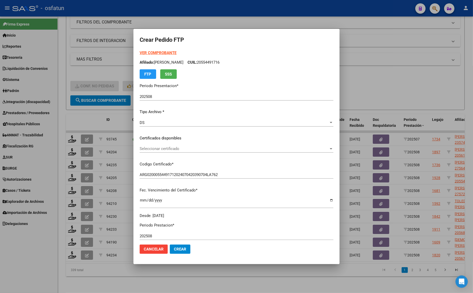
click at [162, 151] on span "Seleccionar certificado" at bounding box center [234, 148] width 189 height 5
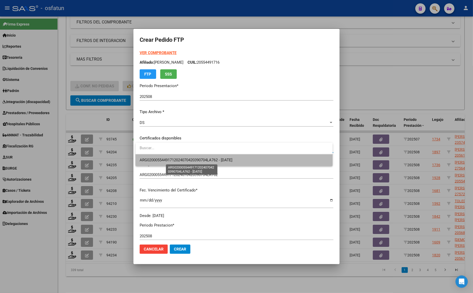
click at [164, 160] on span "ARG02000554491712024070420390704LA762 - [DATE]" at bounding box center [186, 160] width 93 height 5
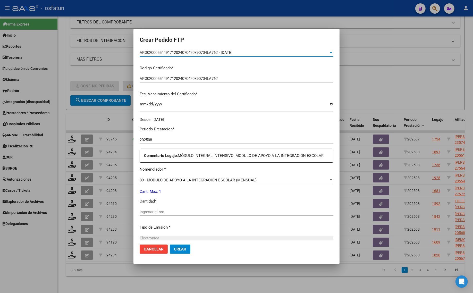
scroll to position [97, 0]
click at [166, 181] on span "89 - MODULO DE APOYO A LA INTEGRACION ESCOLAR (MENSUAL)" at bounding box center [198, 179] width 117 height 5
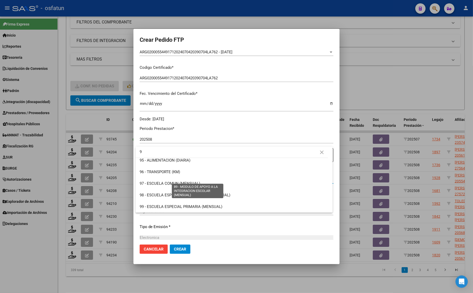
scroll to position [0, 0]
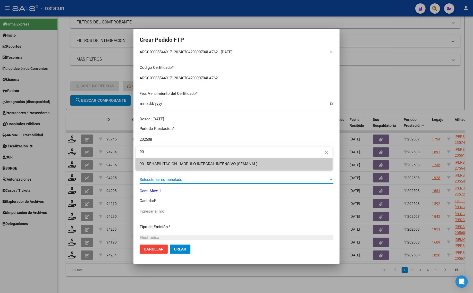
type input "90"
click at [171, 166] on span "90 - REHABILITACION - MODULO INTEGRAL INTENSIVO (SEMANAL)" at bounding box center [199, 164] width 118 height 5
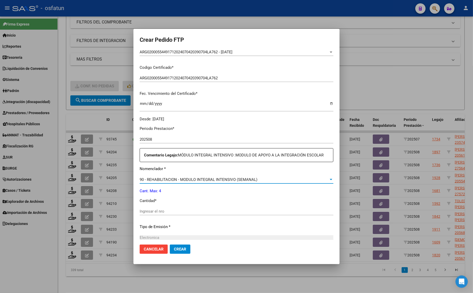
click at [167, 211] on input "Ingresar el nro" at bounding box center [237, 211] width 194 height 5
click at [166, 211] on input "Ingresar el nro" at bounding box center [237, 211] width 194 height 5
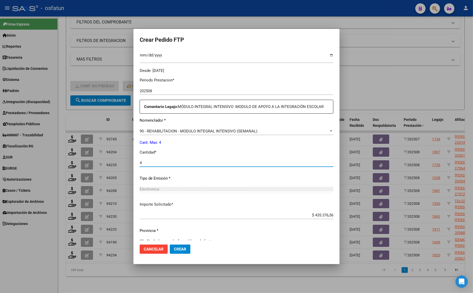
scroll to position [154, 0]
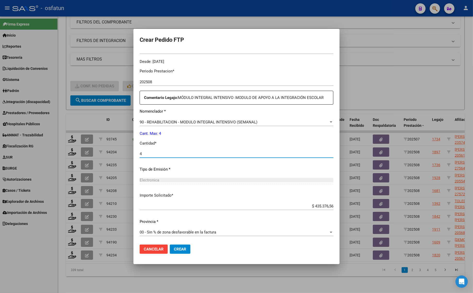
type input "4"
click at [190, 251] on button "Crear" at bounding box center [180, 249] width 21 height 9
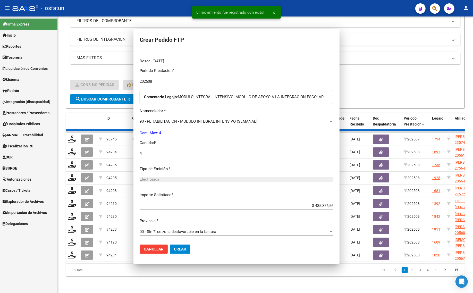
scroll to position [125, 0]
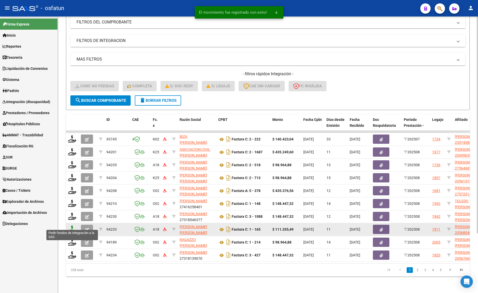
click at [70, 226] on icon at bounding box center [72, 229] width 8 height 7
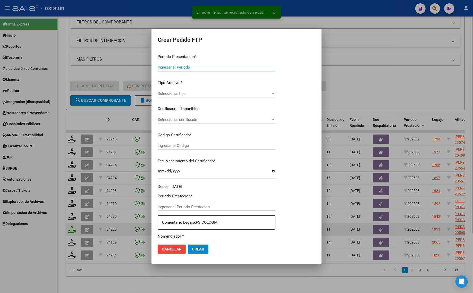
type input "202508"
type input "$ 111.335,49"
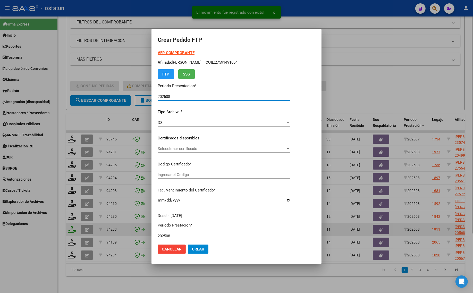
type input "ARG02000568049712023010320280103MZA199"
type input "[DATE]"
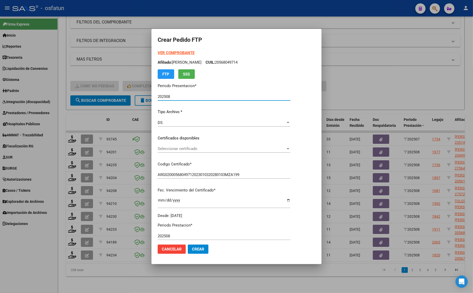
click at [406, 82] on div at bounding box center [236, 146] width 473 height 293
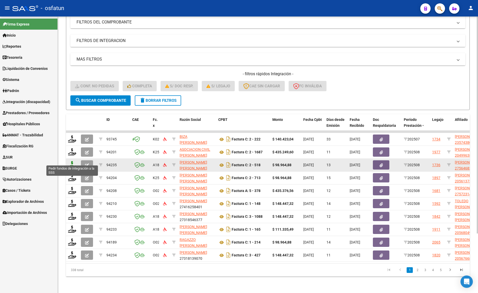
click at [70, 162] on icon at bounding box center [72, 164] width 8 height 7
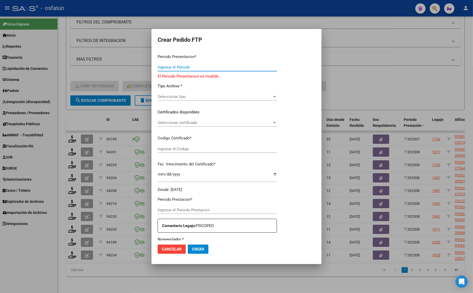
type input "202508"
type input "$ 98.964,88"
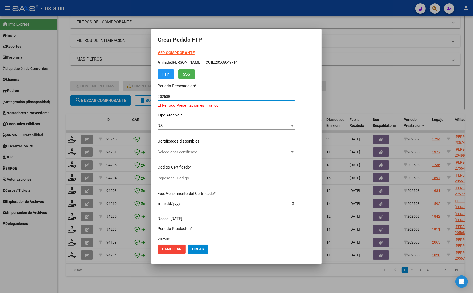
type input "ARG01000564683482024042220290422MEN204"
type input "[DATE]"
click at [167, 51] on strong "VER COMPROBANTE" at bounding box center [176, 53] width 37 height 5
click at [174, 152] on span "Seleccionar certificado" at bounding box center [224, 152] width 133 height 5
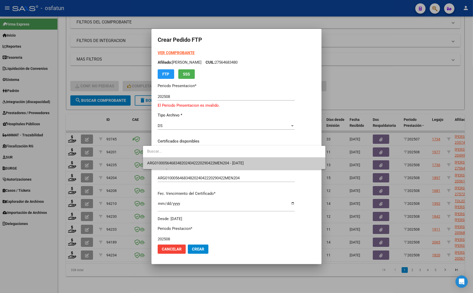
click at [181, 164] on span "ARG01000564683482024042220290422MEN204 - [DATE]" at bounding box center [195, 163] width 97 height 5
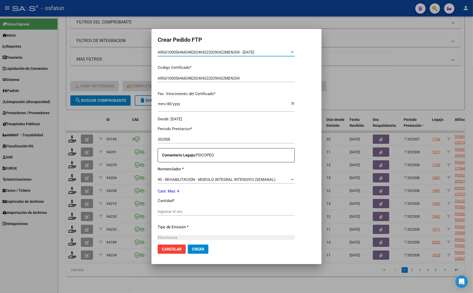
scroll to position [129, 0]
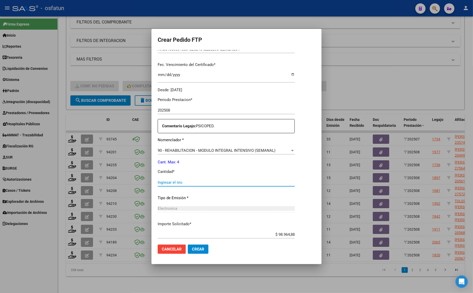
click at [176, 184] on input "Ingresar el nro" at bounding box center [226, 182] width 137 height 5
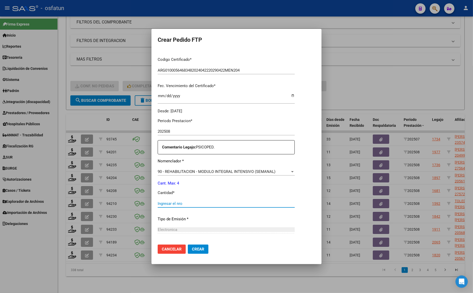
scroll to position [97, 0]
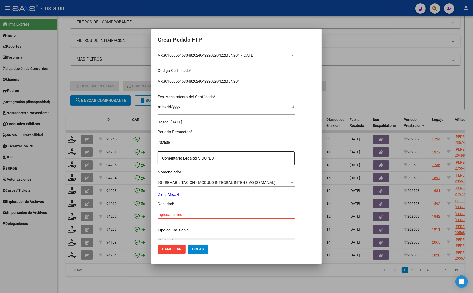
click at [158, 215] on input "Ingresar el nro" at bounding box center [226, 214] width 137 height 5
type input "4"
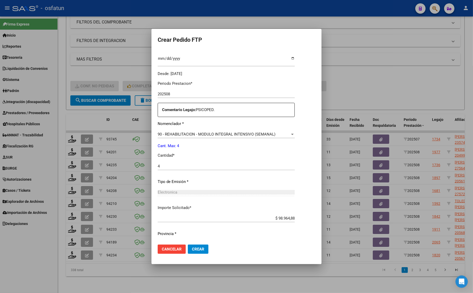
scroll to position [158, 0]
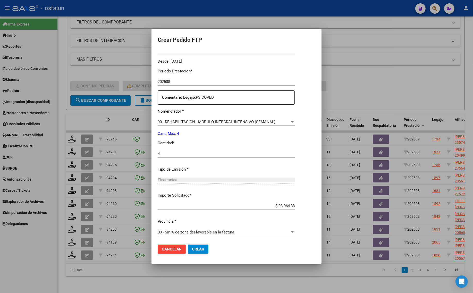
drag, startPoint x: 188, startPoint y: 249, endPoint x: 187, endPoint y: 252, distance: 3.1
click at [192, 249] on span "Crear" at bounding box center [198, 249] width 12 height 5
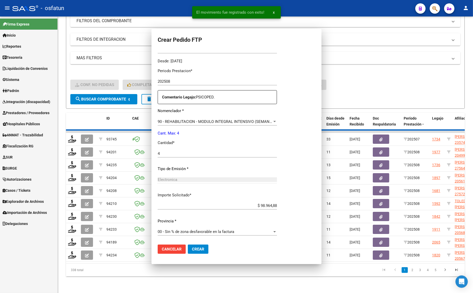
scroll to position [0, 0]
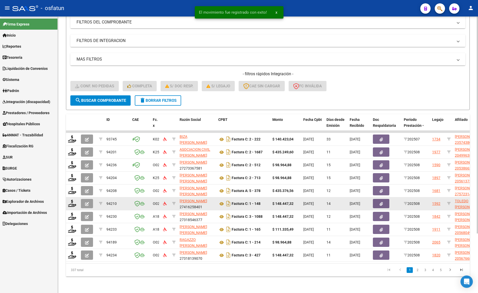
click at [77, 198] on datatable-body-cell at bounding box center [72, 204] width 13 height 13
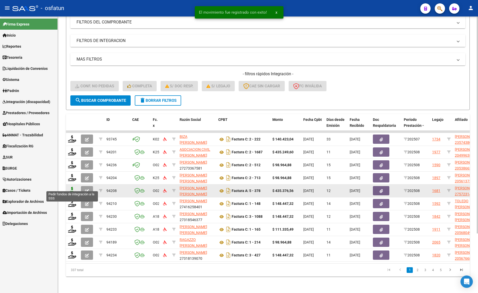
click at [69, 187] on icon at bounding box center [72, 190] width 8 height 7
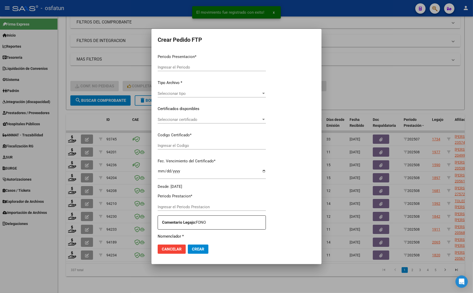
type input "202508"
type input "$ 435.376,56"
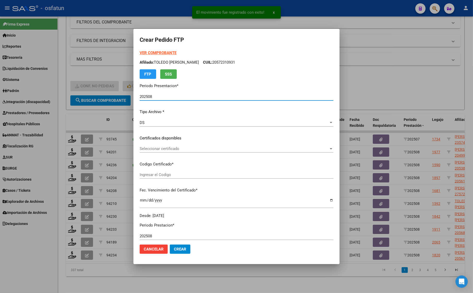
type input "ARG01000572314522024060420270604LA762"
type input "[DATE]"
click at [160, 52] on strong "VER COMPROBANTE" at bounding box center [158, 53] width 37 height 5
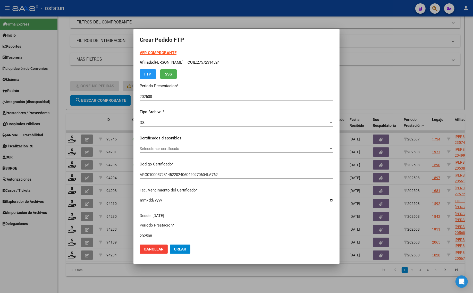
drag, startPoint x: 379, startPoint y: 67, endPoint x: 174, endPoint y: 163, distance: 226.4
click at [379, 67] on div at bounding box center [236, 146] width 473 height 293
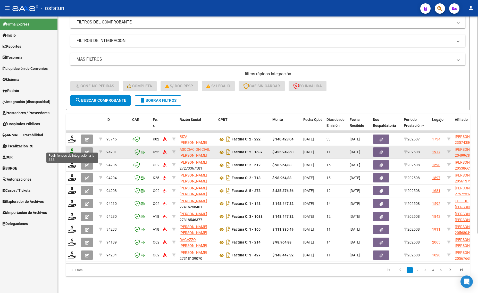
click at [70, 148] on icon at bounding box center [72, 151] width 8 height 7
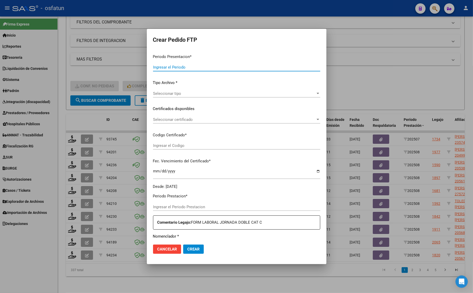
type input "202508"
type input "$ 435.249,60"
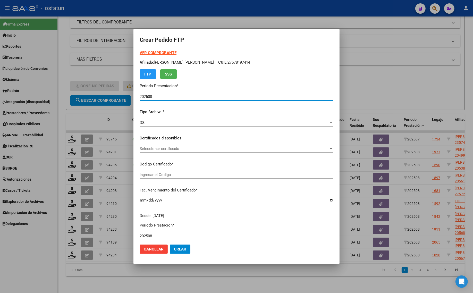
type input "ARG02000499638372025072920280729COR467"
type input "[DATE]"
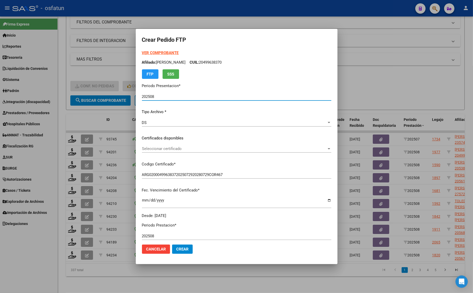
click at [151, 53] on strong "VER COMPROBANTE" at bounding box center [160, 53] width 37 height 5
click at [154, 150] on span "Seleccionar certificado" at bounding box center [234, 148] width 185 height 5
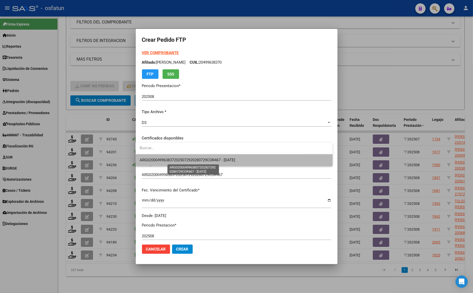
click at [155, 160] on span "ARG02000499638372025072920280729COR467 - [DATE]" at bounding box center [188, 160] width 96 height 5
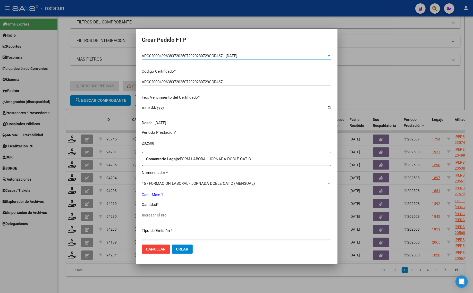
scroll to position [97, 0]
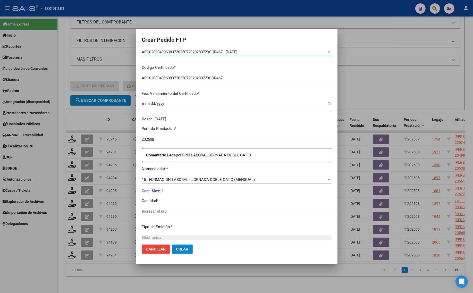
click at [166, 211] on input "Ingresar el nro" at bounding box center [237, 211] width 190 height 5
click at [166, 214] on div "Ingresar el nro" at bounding box center [237, 212] width 190 height 8
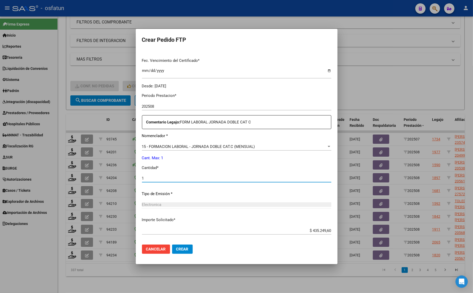
scroll to position [154, 0]
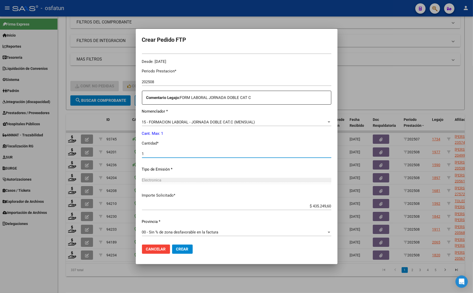
type input "1"
click at [182, 252] on button "Crear" at bounding box center [182, 249] width 21 height 9
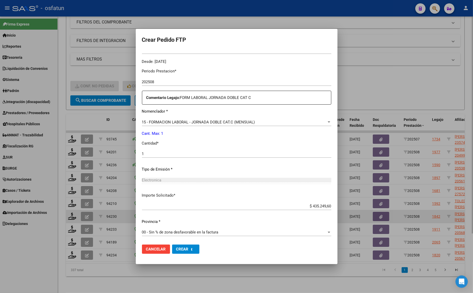
scroll to position [0, 0]
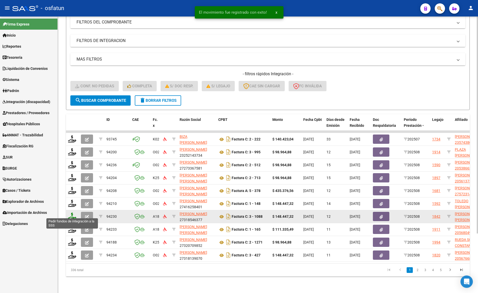
click at [70, 213] on icon at bounding box center [72, 216] width 8 height 7
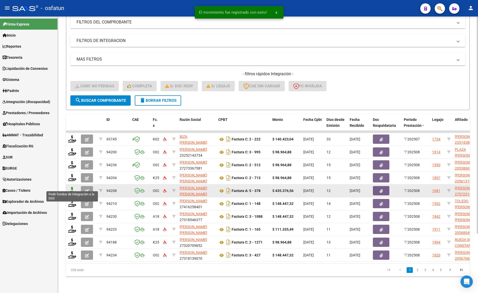
click at [72, 187] on icon at bounding box center [72, 190] width 8 height 7
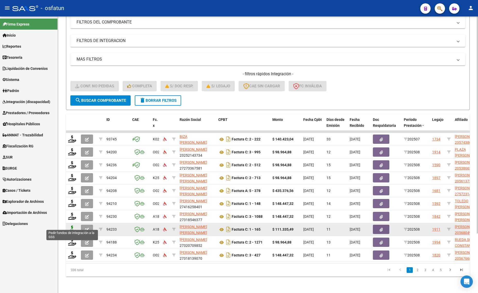
click at [72, 226] on icon at bounding box center [72, 229] width 8 height 7
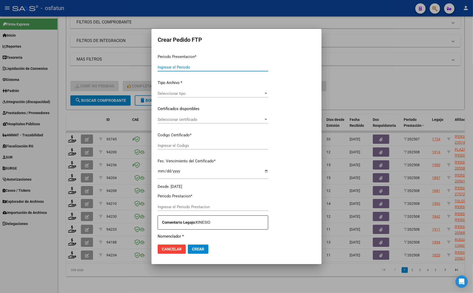
type input "202508"
type input "$ 111.335,49"
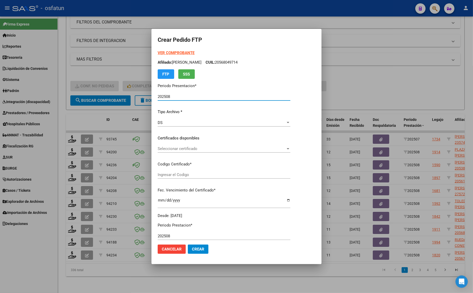
type input "ARG02000568049712023010320280103MZA199"
type input "[DATE]"
click at [170, 50] on div "VER COMPROBANTE ARCA Padrón Afiliado: [PERSON_NAME]: 20568049714 FTP SSS" at bounding box center [224, 64] width 133 height 29
click at [169, 52] on strong "VER COMPROBANTE" at bounding box center [176, 53] width 37 height 5
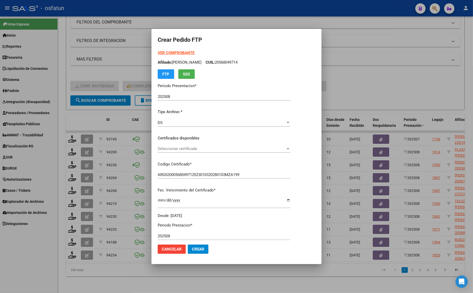
click at [70, 150] on div at bounding box center [236, 146] width 473 height 293
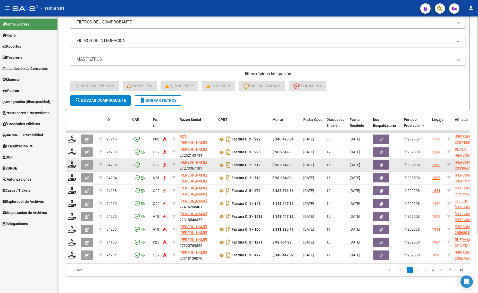
click at [70, 164] on datatable-body-cell at bounding box center [72, 165] width 13 height 13
click at [74, 161] on icon at bounding box center [72, 164] width 8 height 7
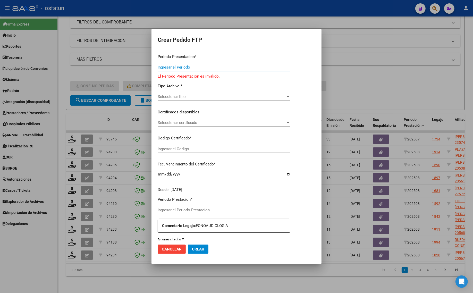
type input "202508"
type input "$ 98.964,88"
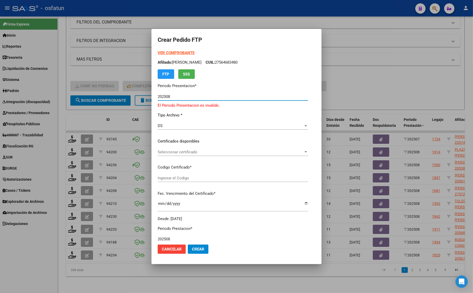
type input "ARG02000538663872024122320291223CAT242"
type input "[DATE]"
click at [158, 52] on strong "VER COMPROBANTE" at bounding box center [176, 53] width 37 height 5
click at [189, 23] on div at bounding box center [236, 146] width 473 height 293
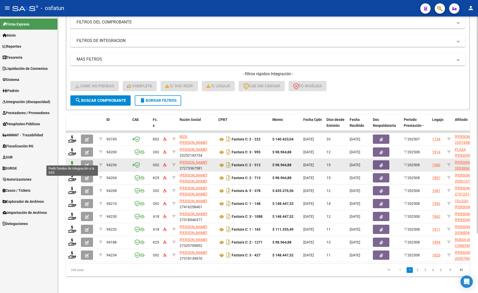
click at [73, 161] on icon at bounding box center [72, 164] width 8 height 7
click at [71, 163] on div at bounding box center [72, 165] width 9 height 8
click at [72, 161] on icon at bounding box center [72, 164] width 8 height 7
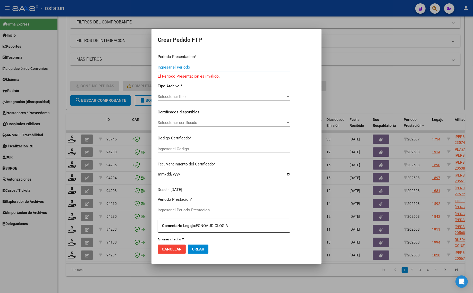
type input "202508"
type input "$ 98.964,88"
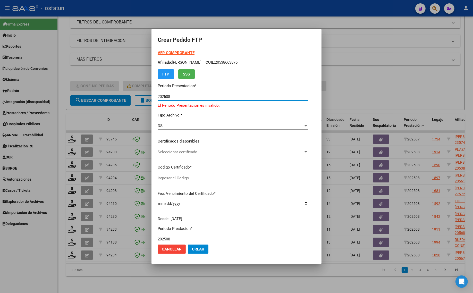
type input "ARG02000538663872024122320291223CAT242"
type input "[DATE]"
click at [165, 52] on strong "VER COMPROBANTE" at bounding box center [176, 53] width 37 height 5
click at [383, 78] on div at bounding box center [236, 146] width 473 height 293
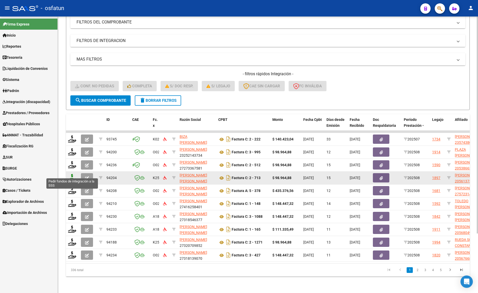
click at [69, 174] on icon at bounding box center [72, 177] width 8 height 7
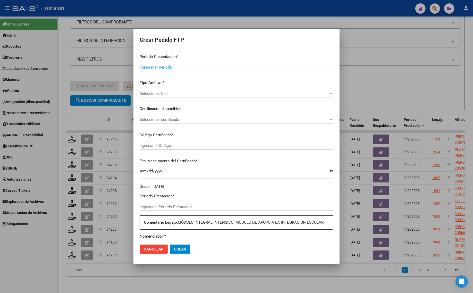
type input "202508"
type input "$ 98.964,88"
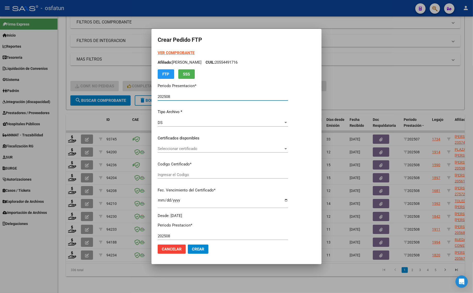
type input "ARG02000561373062024041220290412COR467"
type input "[DATE]"
drag, startPoint x: 176, startPoint y: 48, endPoint x: 175, endPoint y: 51, distance: 3.5
click at [176, 48] on form "Crear Pedido FTP VER COMPROBANTE ARCA Padrón Afiliado: [PERSON_NAME] CUIL: 2056…" at bounding box center [237, 146] width 158 height 223
click at [175, 51] on strong "VER COMPROBANTE" at bounding box center [176, 53] width 37 height 5
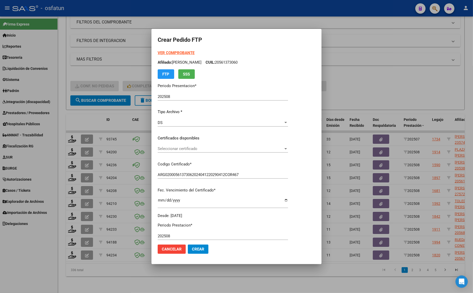
click at [183, 149] on span "Seleccionar certificado" at bounding box center [221, 148] width 126 height 5
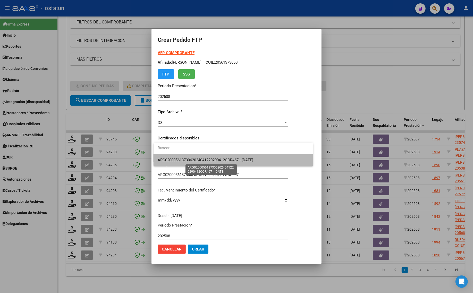
click at [184, 160] on span "ARG02000561373062024041220290412COR467 - [DATE]" at bounding box center [206, 160] width 96 height 5
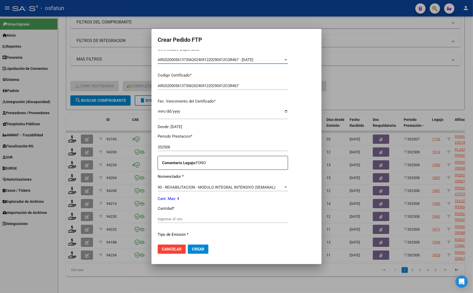
scroll to position [97, 0]
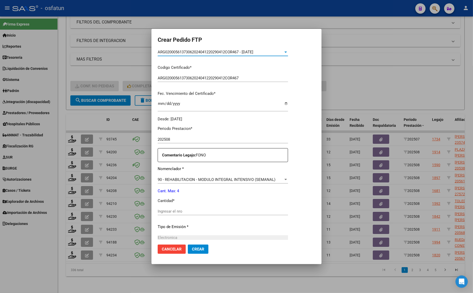
click at [178, 212] on input "Ingresar el nro" at bounding box center [223, 211] width 130 height 5
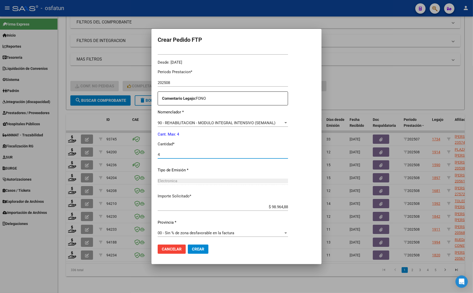
scroll to position [154, 0]
type input "4"
drag, startPoint x: 199, startPoint y: 253, endPoint x: 199, endPoint y: 260, distance: 7.8
click at [199, 254] on button "Crear" at bounding box center [198, 249] width 21 height 9
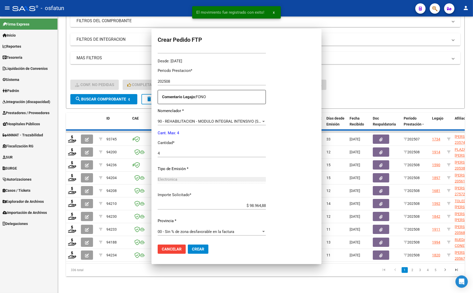
scroll to position [0, 0]
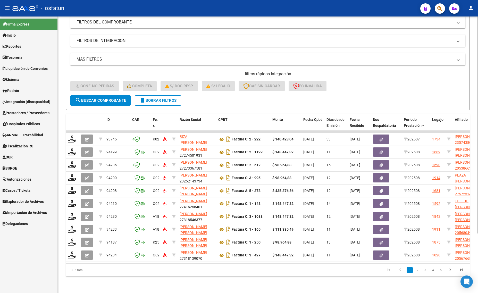
click at [125, 71] on h4 "- filtros rápidos Integración -" at bounding box center [267, 74] width 395 height 6
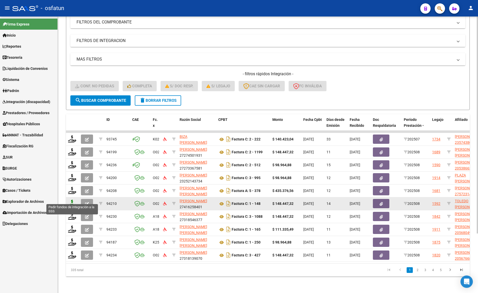
click at [71, 200] on icon at bounding box center [72, 203] width 8 height 7
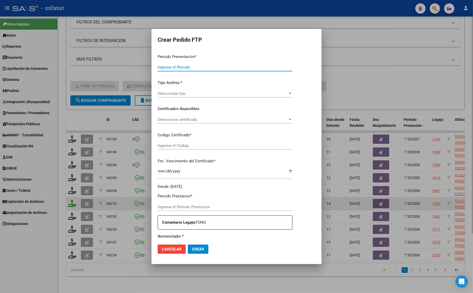
type input "202508"
type input "$ 148.447,32"
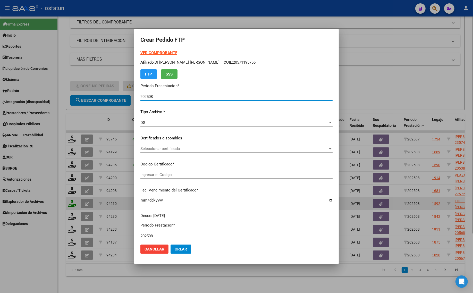
type input "ARG02000572310932023102320251023LJA133"
type input "[DATE]"
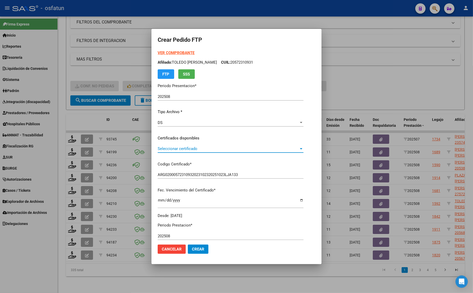
click at [186, 147] on span "Seleccionar certificado" at bounding box center [228, 148] width 141 height 5
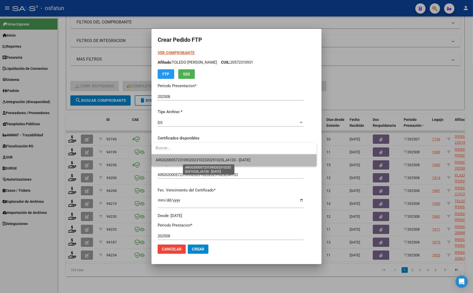
click at [177, 161] on span "ARG02000572310932023102320251023LJA133 - [DATE]" at bounding box center [203, 160] width 95 height 5
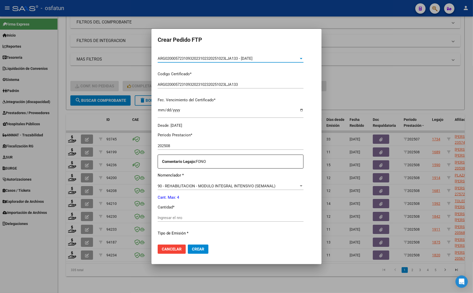
scroll to position [97, 0]
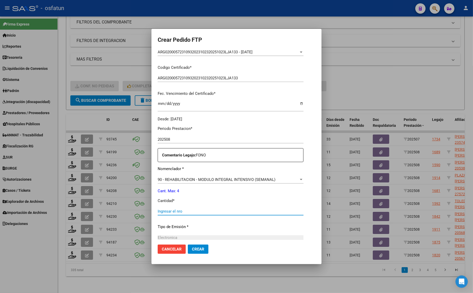
click at [180, 211] on input "Ingresar el nro" at bounding box center [231, 211] width 146 height 5
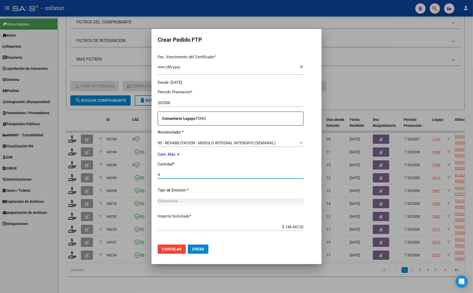
scroll to position [154, 0]
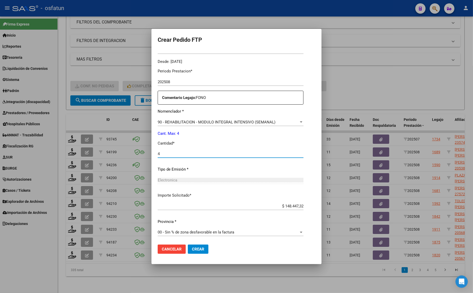
type input "4"
click at [138, 33] on div at bounding box center [236, 146] width 473 height 293
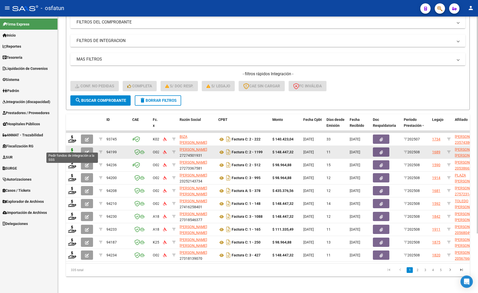
click at [72, 148] on icon at bounding box center [72, 151] width 8 height 7
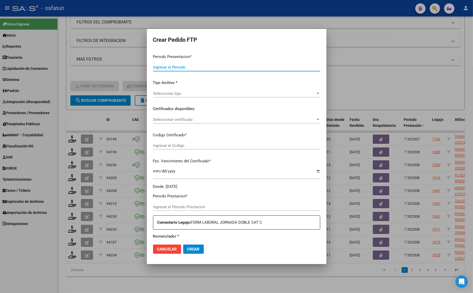
type input "202508"
type input "$ 148.447,32"
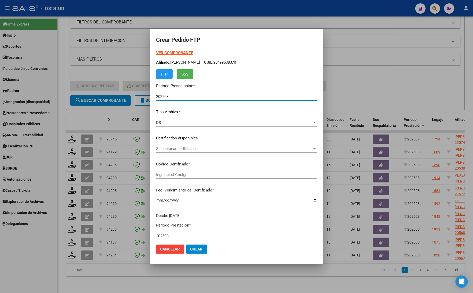
click at [168, 53] on strong "VER COMPROBANTE" at bounding box center [174, 53] width 37 height 5
type input "ARG01000563746232022121520251215LJA762"
type input "[DATE]"
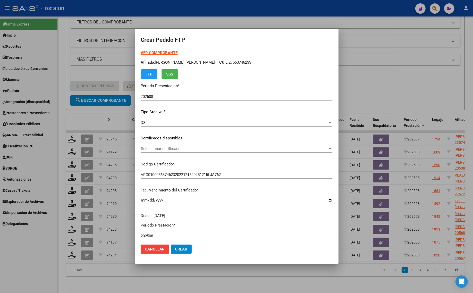
click at [176, 150] on span "Seleccionar certificado" at bounding box center [234, 148] width 187 height 5
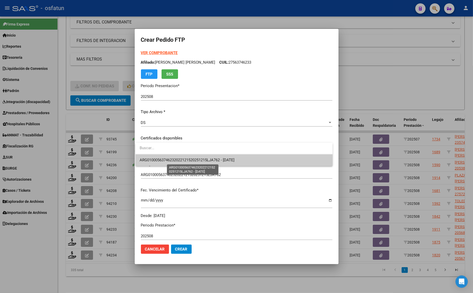
click at [174, 159] on span "ARG01000563746232022121520251215LJA762 - [DATE]" at bounding box center [187, 160] width 95 height 5
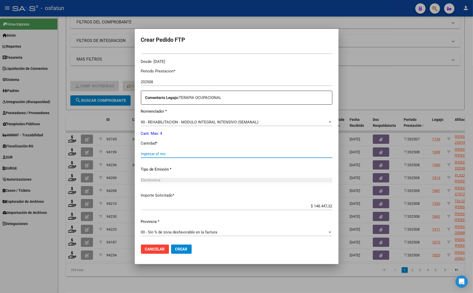
click at [159, 155] on input "Ingresar el nro" at bounding box center [237, 154] width 192 height 5
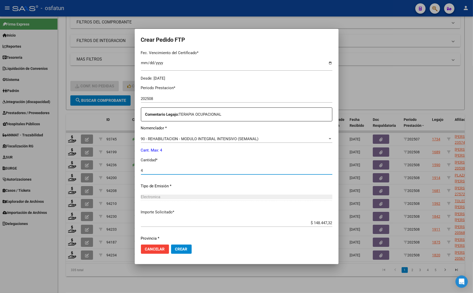
scroll to position [122, 0]
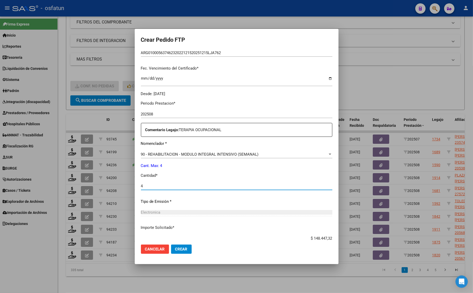
type input "4"
click at [183, 249] on span "Crear" at bounding box center [181, 249] width 12 height 5
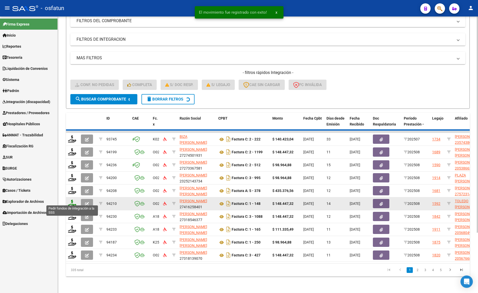
click at [70, 200] on icon at bounding box center [72, 203] width 8 height 7
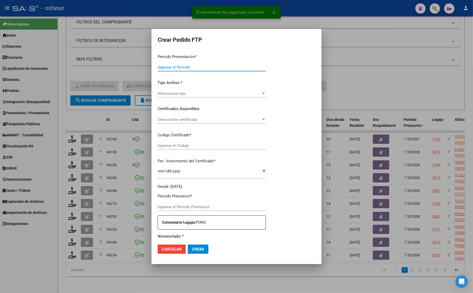
type input "202508"
type input "$ 148.447,32"
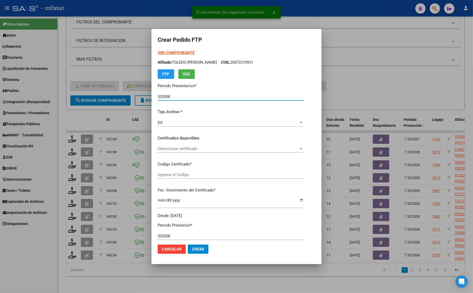
type input "ARG02000572310932023102320251023LJA133"
type input "[DATE]"
click at [175, 52] on strong "VER COMPROBANTE" at bounding box center [176, 53] width 37 height 5
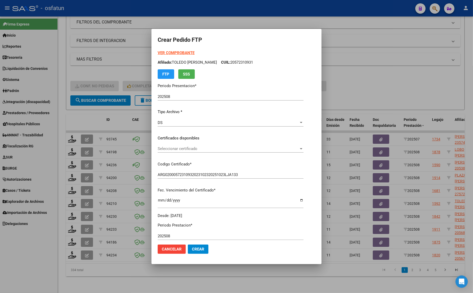
drag, startPoint x: 172, startPoint y: 144, endPoint x: 172, endPoint y: 162, distance: 18.3
click at [172, 145] on div "VER COMPROBANTE ARCA Padrón Afiliado: TOLEDO [PERSON_NAME]: 20572310931 FTP SSS…" at bounding box center [231, 134] width 146 height 169
click at [174, 148] on span "Seleccionar certificado" at bounding box center [228, 148] width 141 height 5
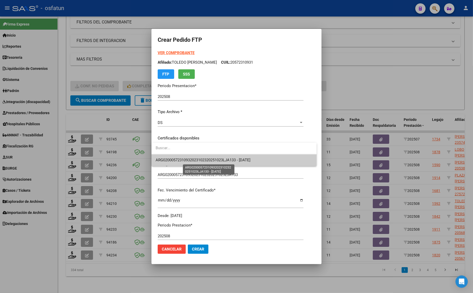
click at [173, 160] on span "ARG02000572310932023102320251023LJA133 - [DATE]" at bounding box center [203, 160] width 95 height 5
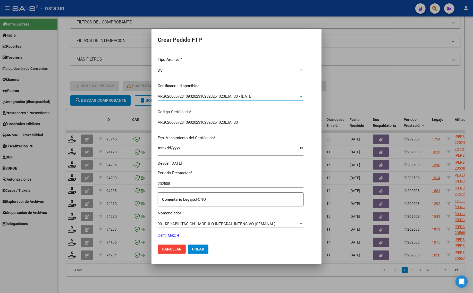
scroll to position [129, 0]
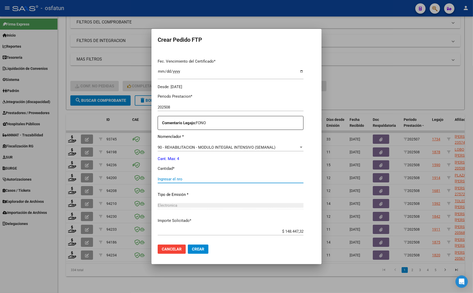
click at [160, 178] on input "Ingresar el nro" at bounding box center [231, 179] width 146 height 5
type input "4"
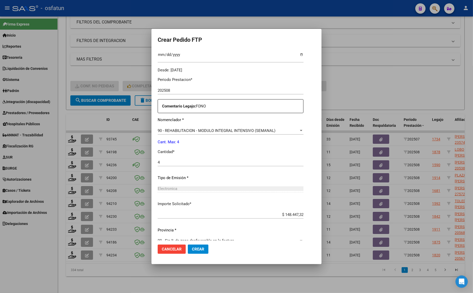
scroll to position [154, 0]
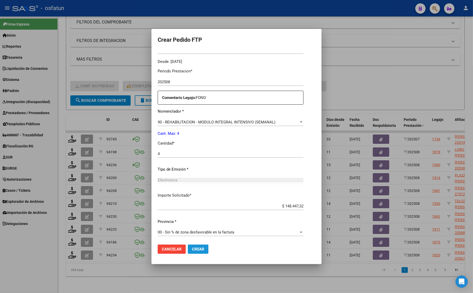
click at [198, 249] on span "Crear" at bounding box center [198, 249] width 12 height 5
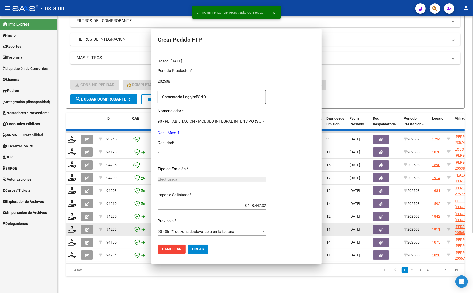
scroll to position [125, 0]
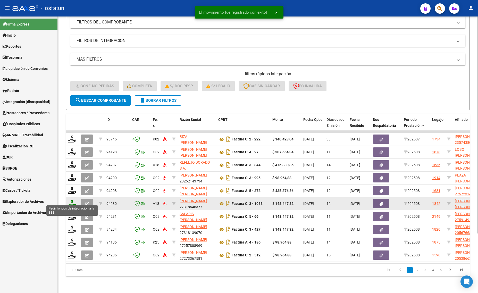
click at [73, 201] on icon at bounding box center [72, 203] width 8 height 7
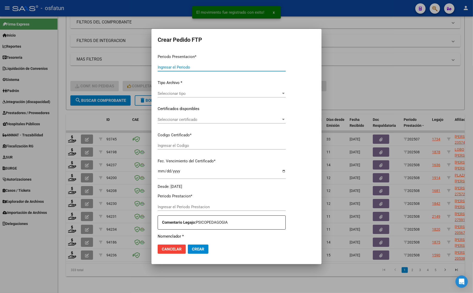
type input "202508"
type input "$ 148.447,32"
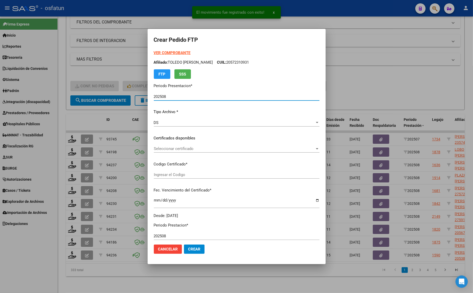
type input "ARG02000571155882023081120270811MZA232"
type input "[DATE]"
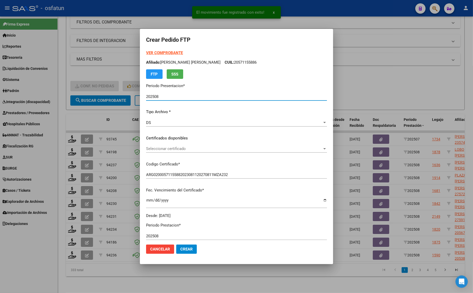
click at [161, 54] on strong "VER COMPROBANTE" at bounding box center [164, 53] width 37 height 5
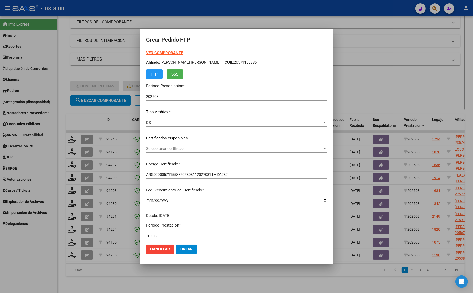
click at [170, 150] on span "Seleccionar certificado" at bounding box center [234, 148] width 176 height 5
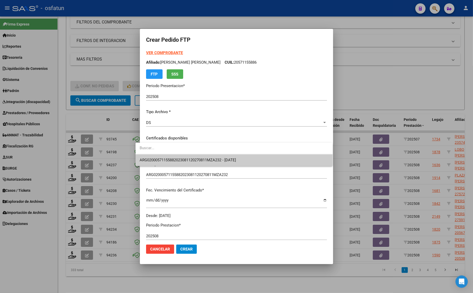
click at [169, 156] on span "ARG02000571155882023081120270811MZA232 - [DATE]" at bounding box center [234, 160] width 189 height 12
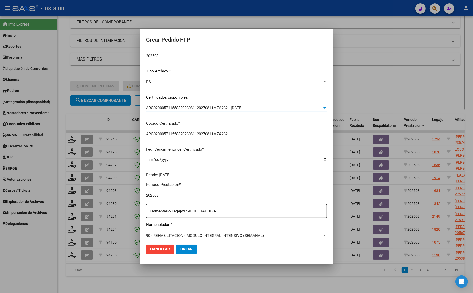
scroll to position [97, 0]
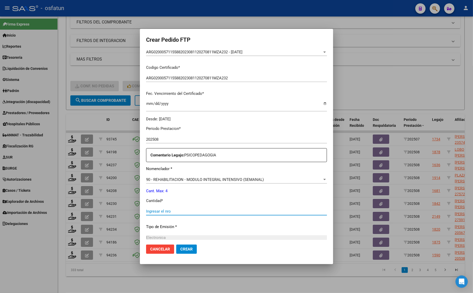
click at [153, 210] on input "Ingresar el nro" at bounding box center [236, 211] width 181 height 5
type input "4"
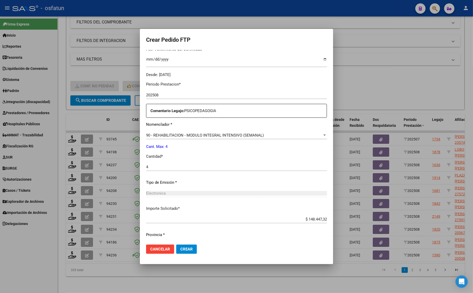
scroll to position [154, 0]
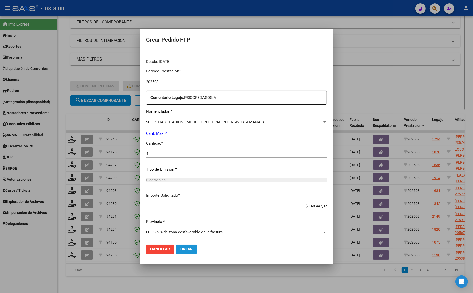
click at [179, 253] on button "Crear" at bounding box center [186, 249] width 21 height 9
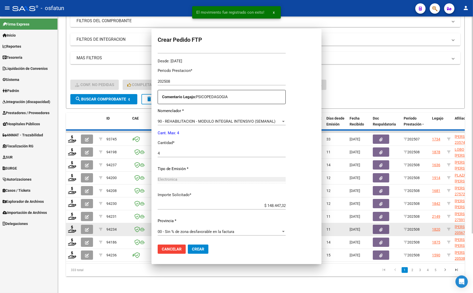
scroll to position [125, 0]
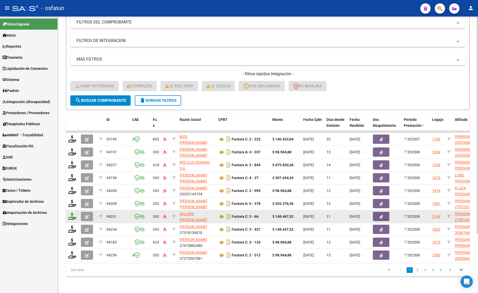
click at [70, 213] on icon at bounding box center [72, 216] width 8 height 7
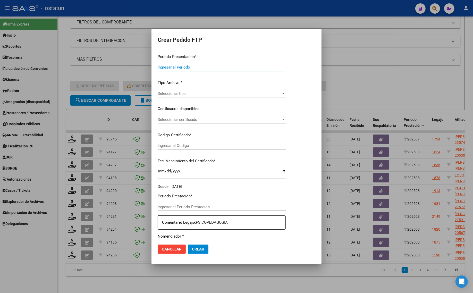
type input "202508"
type input "$ 148.447,32"
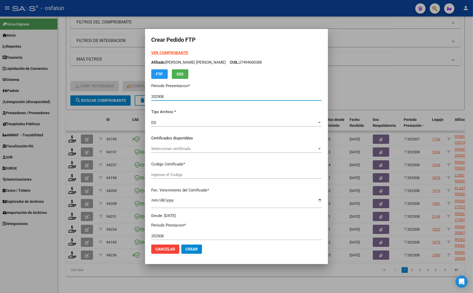
type input "ARG02000591491052025021720280217CAT242"
type input "[DATE]"
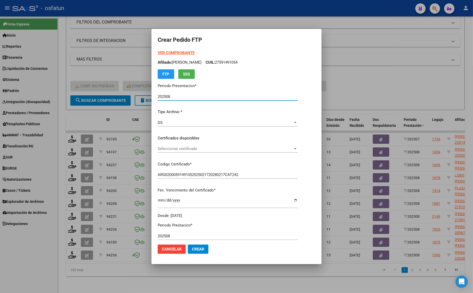
click at [164, 53] on strong "VER COMPROBANTE" at bounding box center [176, 53] width 37 height 5
click at [177, 150] on span "Seleccionar certificado" at bounding box center [225, 148] width 135 height 5
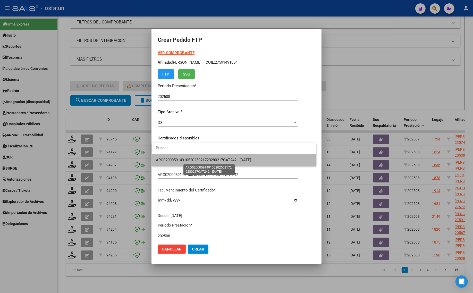
click at [177, 158] on span "ARG02000591491052025021720280217CAT242 - [DATE]" at bounding box center [203, 160] width 95 height 5
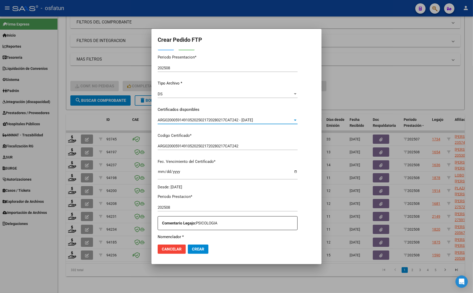
scroll to position [129, 0]
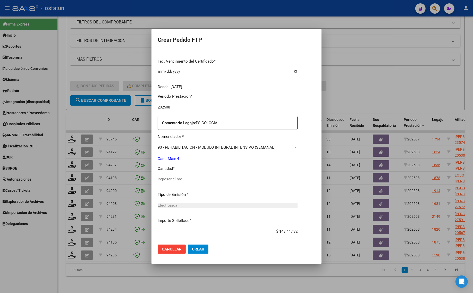
click at [175, 185] on div "Ingresar el nro" at bounding box center [228, 181] width 140 height 13
click at [175, 181] on input "Ingresar el nro" at bounding box center [228, 179] width 140 height 5
type input "4"
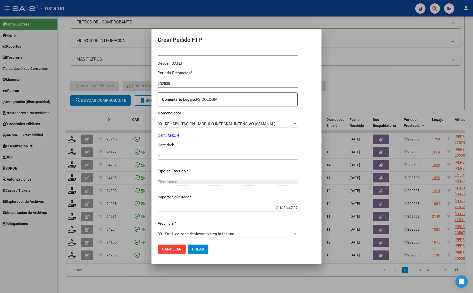
scroll to position [154, 0]
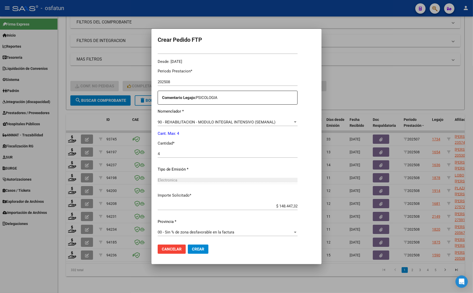
click at [198, 249] on span "Crear" at bounding box center [198, 249] width 12 height 5
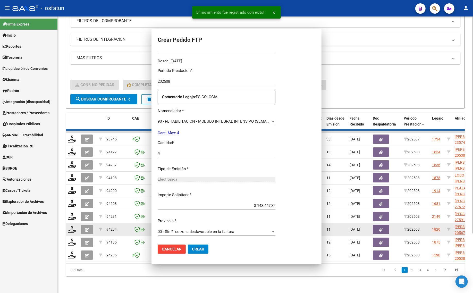
scroll to position [125, 0]
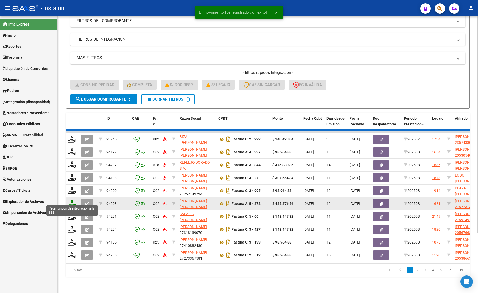
click at [70, 200] on icon at bounding box center [72, 203] width 8 height 7
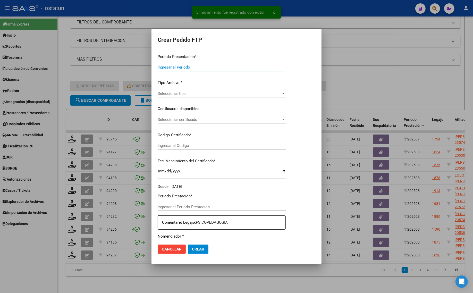
type input "202508"
type input "$ 435.376,56"
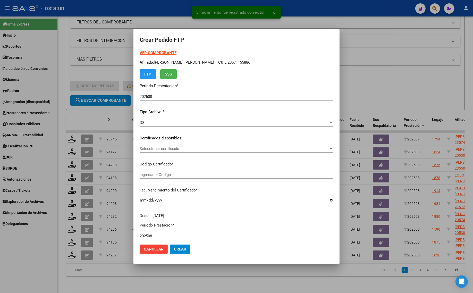
click at [152, 52] on strong "VER COMPROBANTE" at bounding box center [158, 53] width 37 height 5
type input "ARG01000572314522024060420270604LA762"
type input "[DATE]"
click at [175, 150] on span "Seleccionar certificado" at bounding box center [234, 148] width 189 height 5
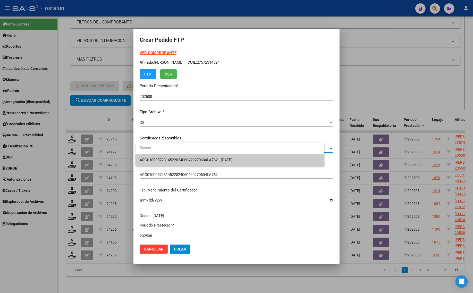
click at [174, 161] on span "ARG01000572314522024060420270604LA762 - [DATE]" at bounding box center [186, 160] width 93 height 5
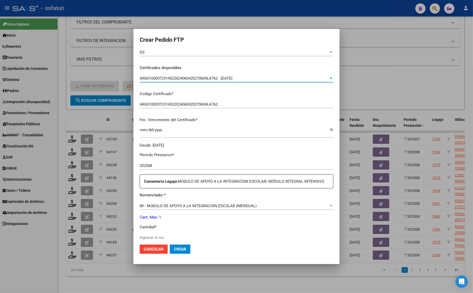
scroll to position [0, 0]
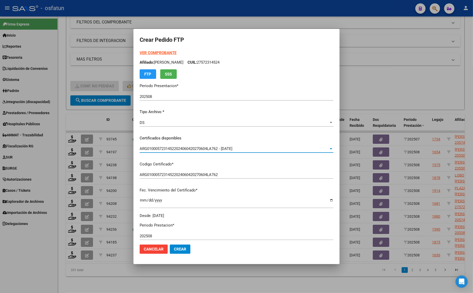
click at [157, 48] on form "Crear Pedido FTP VER COMPROBANTE ARCA Padrón Afiliado: [PERSON_NAME] CUIL: 2757…" at bounding box center [237, 146] width 194 height 223
click at [157, 53] on strong "VER COMPROBANTE" at bounding box center [158, 53] width 37 height 5
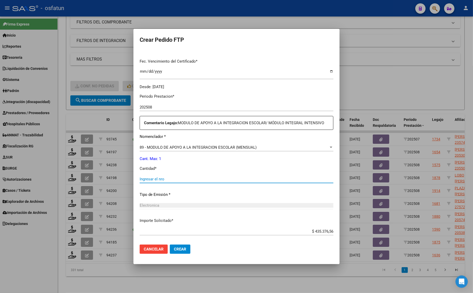
click at [186, 180] on input "Ingresar el nro" at bounding box center [237, 179] width 194 height 5
type input "1"
click at [199, 144] on div "89 - MODULO DE APOYO A LA INTEGRACION ESCOLAR (MENSUAL) Seleccionar nomenclador" at bounding box center [237, 148] width 194 height 8
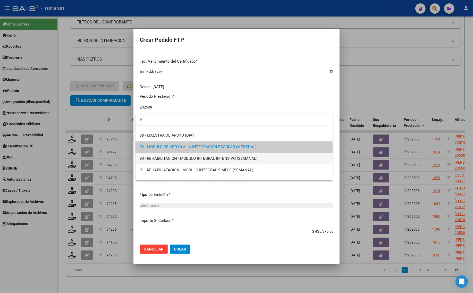
scroll to position [0, 0]
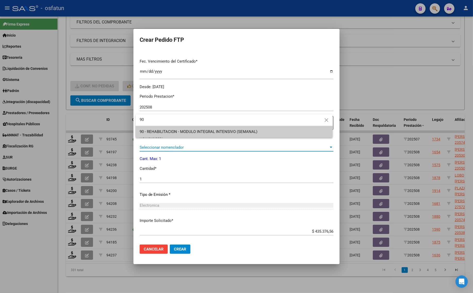
type input "90"
click at [181, 135] on span "90 - REHABILITACION - MODULO INTEGRAL INTENSIVO (SEMANAL)" at bounding box center [234, 132] width 189 height 12
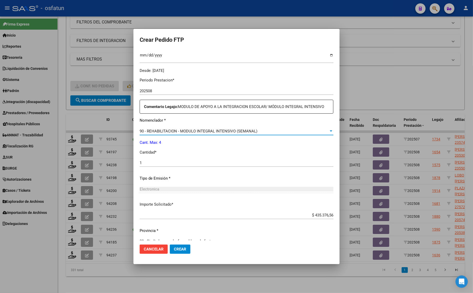
scroll to position [154, 0]
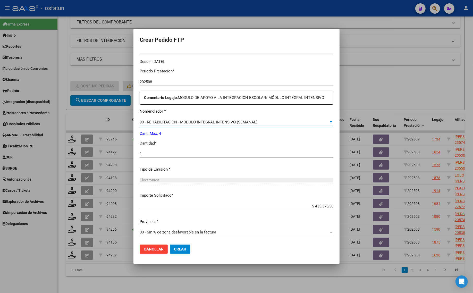
click at [156, 153] on input "1" at bounding box center [237, 154] width 194 height 5
type input "4"
click at [176, 250] on span "Crear" at bounding box center [180, 249] width 12 height 5
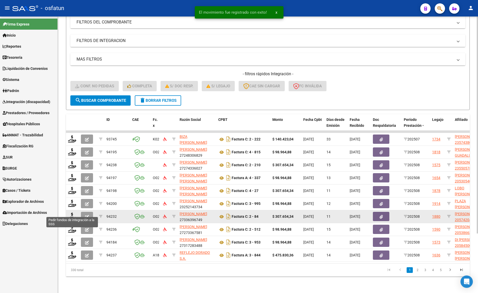
click at [72, 213] on icon at bounding box center [72, 216] width 8 height 7
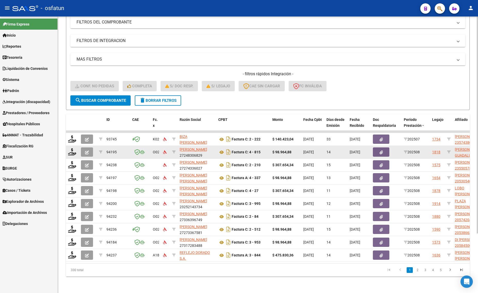
click at [76, 148] on div at bounding box center [72, 152] width 9 height 8
click at [72, 148] on icon at bounding box center [72, 151] width 8 height 7
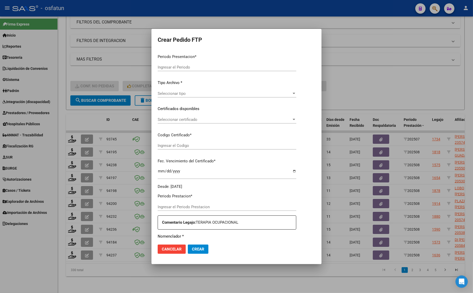
type input "202508"
type input "$ 98.964,88"
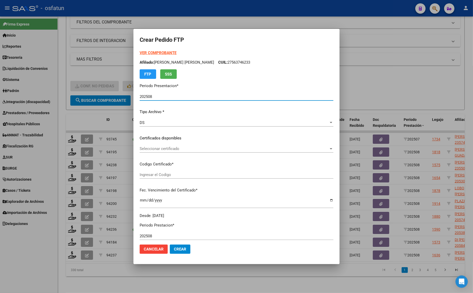
type input "ARG01000503376242022042720260427CAT242"
type input "[DATE]"
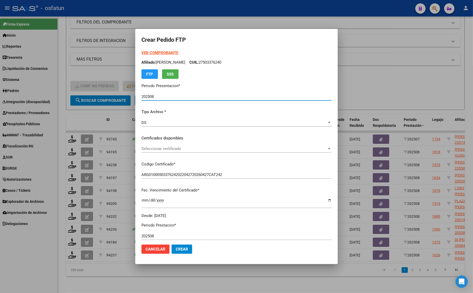
click at [161, 53] on strong "VER COMPROBANTE" at bounding box center [160, 53] width 37 height 5
click at [169, 143] on div "VER COMPROBANTE ARCA Padrón Afiliado: [PERSON_NAME] GUADALUPE CUIL: 27503376240…" at bounding box center [237, 134] width 190 height 169
click at [169, 150] on span "Seleccionar certificado" at bounding box center [235, 148] width 186 height 5
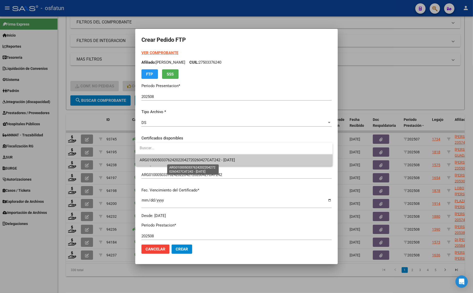
click at [171, 160] on span "ARG01000503376242022042720260427CAT242 - [DATE]" at bounding box center [187, 160] width 95 height 5
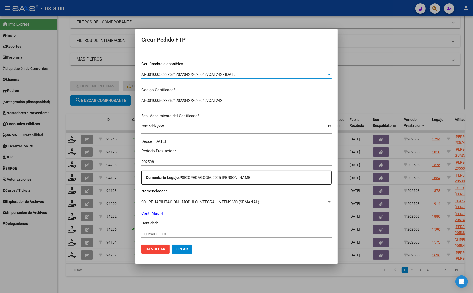
scroll to position [129, 0]
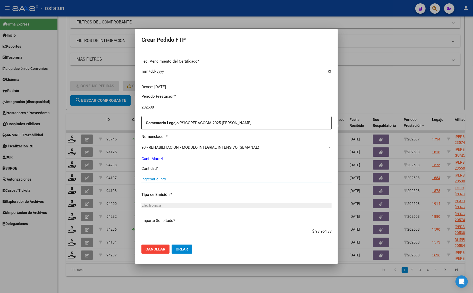
click at [161, 179] on input "Ingresar el nro" at bounding box center [237, 179] width 190 height 5
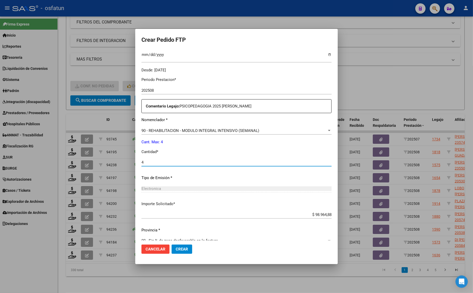
scroll to position [154, 0]
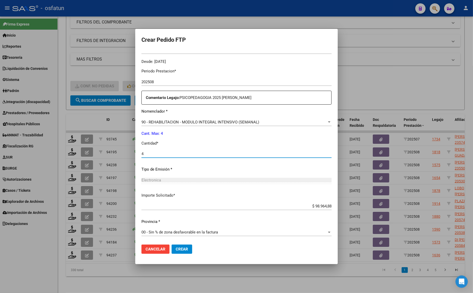
type input "4"
drag, startPoint x: 180, startPoint y: 247, endPoint x: 168, endPoint y: 250, distance: 12.5
click at [177, 247] on button "Crear" at bounding box center [182, 249] width 21 height 9
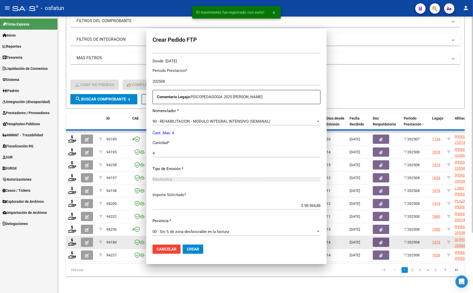
scroll to position [0, 0]
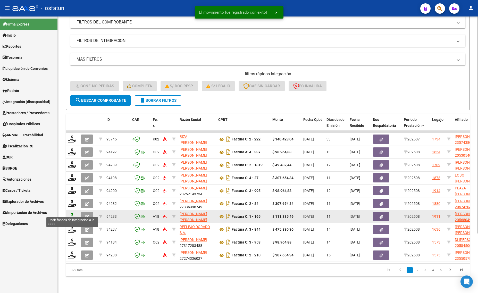
click at [70, 213] on icon at bounding box center [72, 216] width 8 height 7
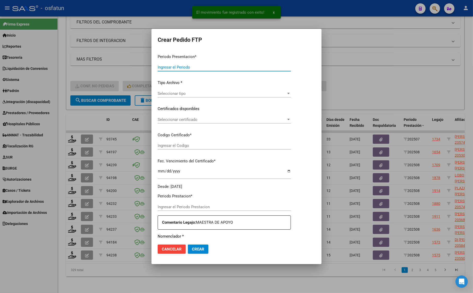
type input "202508"
type input "$ 111.335,49"
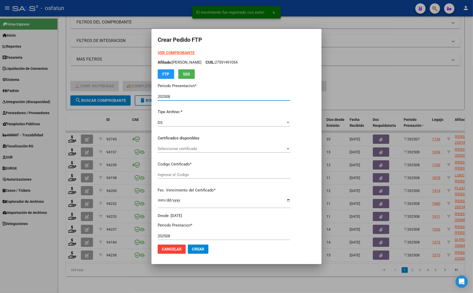
type input "ARG02000568049712023010320280103MZA199"
type input "[DATE]"
click at [173, 53] on strong "VER COMPROBANTE" at bounding box center [176, 53] width 37 height 5
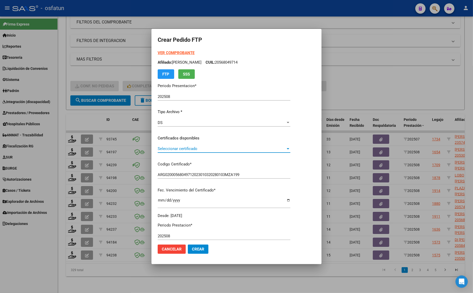
click at [176, 151] on span "Seleccionar certificado" at bounding box center [222, 148] width 128 height 5
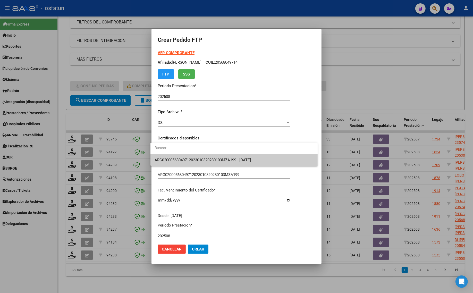
click at [176, 163] on span "ARG02000568049712023010320280103MZA199 - [DATE]" at bounding box center [234, 160] width 159 height 12
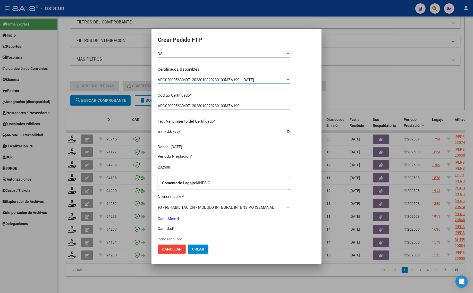
scroll to position [129, 0]
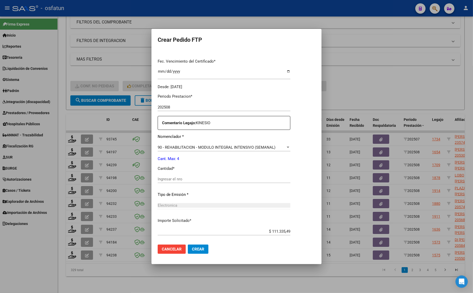
click at [172, 180] on input "Ingresar el nro" at bounding box center [224, 179] width 133 height 5
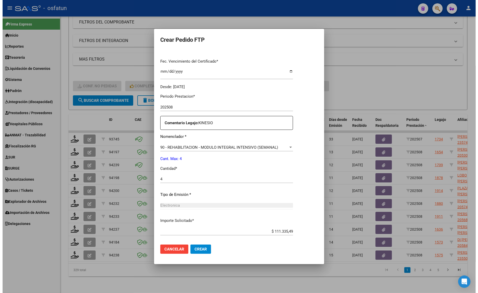
scroll to position [154, 0]
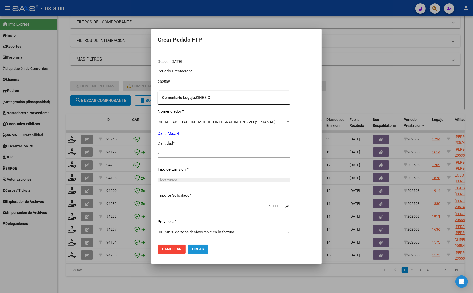
click at [199, 249] on span "Crear" at bounding box center [198, 249] width 12 height 5
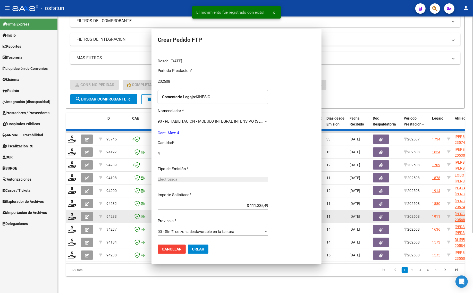
scroll to position [0, 0]
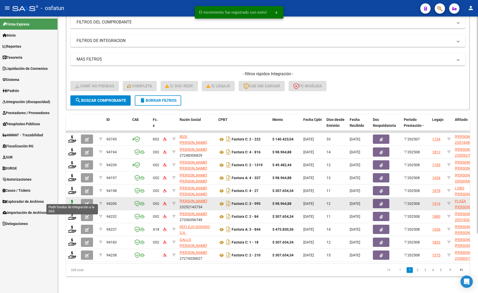
click at [70, 200] on icon at bounding box center [72, 203] width 8 height 7
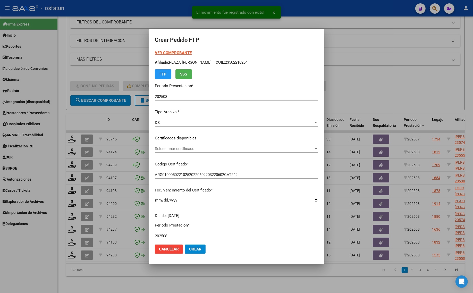
click at [155, 54] on strong "VER COMPROBANTE" at bounding box center [173, 53] width 37 height 5
click at [183, 148] on span "Seleccionar certificado" at bounding box center [234, 148] width 159 height 5
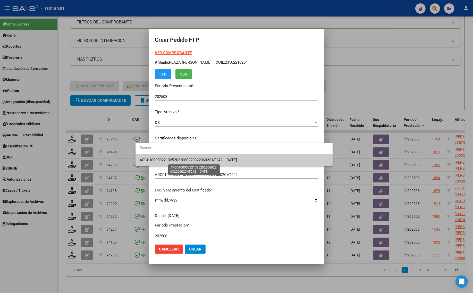
click at [183, 160] on span "ARG010005022102520220602203220602CAT242 - [DATE]" at bounding box center [188, 160] width 97 height 5
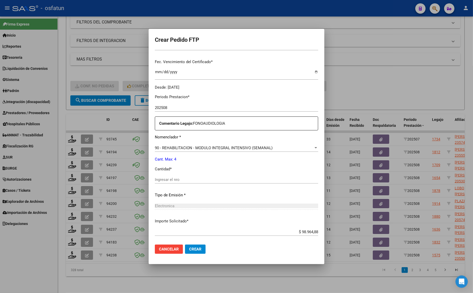
scroll to position [129, 0]
click at [176, 178] on input "Ingresar el nro" at bounding box center [236, 179] width 163 height 5
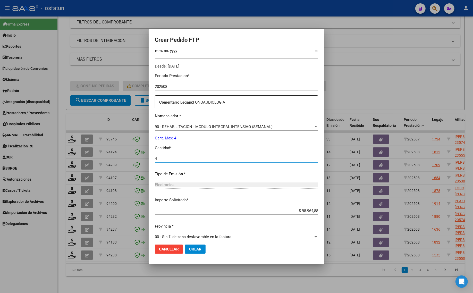
scroll to position [154, 0]
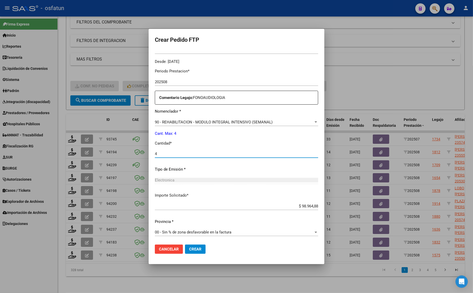
click at [189, 250] on span "Crear" at bounding box center [195, 249] width 12 height 5
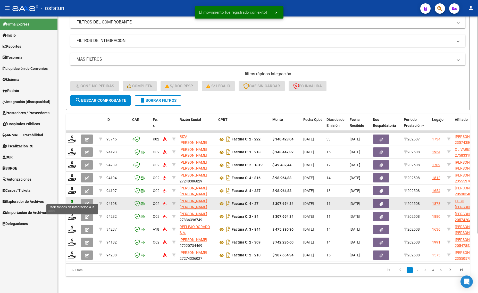
click at [75, 200] on icon at bounding box center [72, 203] width 8 height 7
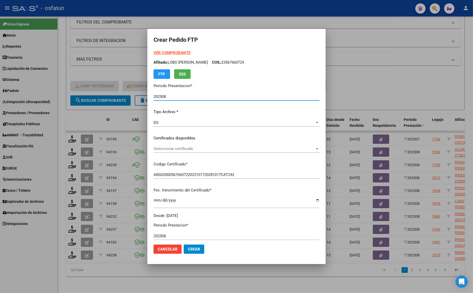
click at [169, 149] on span "Seleccionar certificado" at bounding box center [234, 148] width 161 height 5
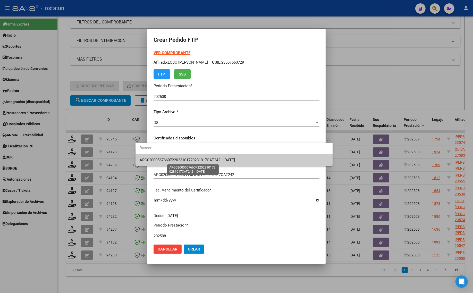
drag, startPoint x: 173, startPoint y: 160, endPoint x: 175, endPoint y: 163, distance: 3.7
click at [173, 160] on span "ARG02000567660722023101720281017CAT242 - [DATE]" at bounding box center [187, 160] width 95 height 5
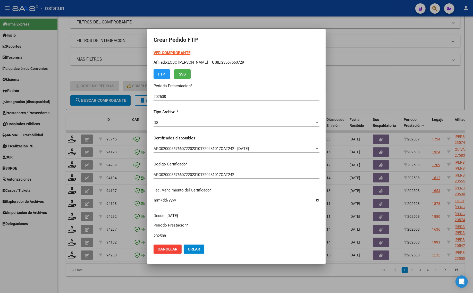
click at [163, 52] on strong "VER COMPROBANTE" at bounding box center [172, 53] width 37 height 5
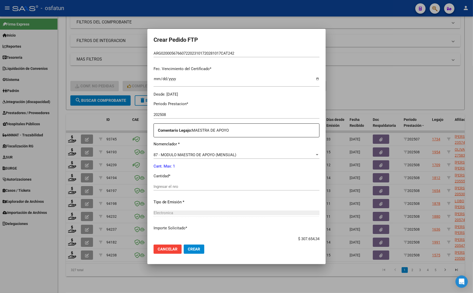
scroll to position [129, 0]
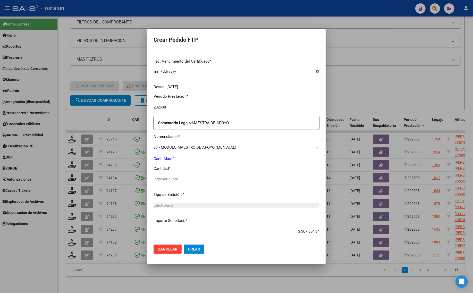
click at [156, 179] on input "Ingresar el nro" at bounding box center [237, 179] width 166 height 5
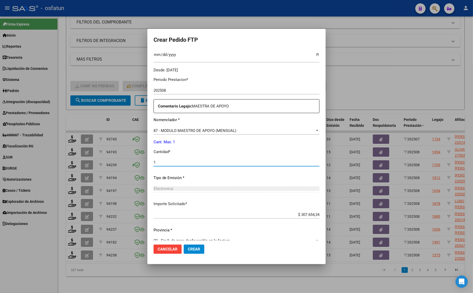
scroll to position [154, 0]
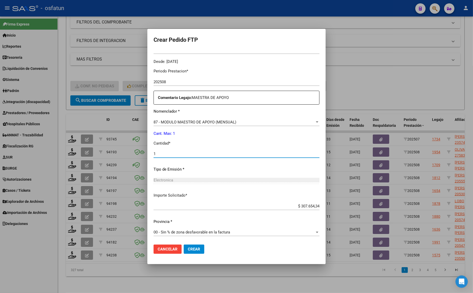
click at [188, 251] on span "Crear" at bounding box center [194, 249] width 12 height 5
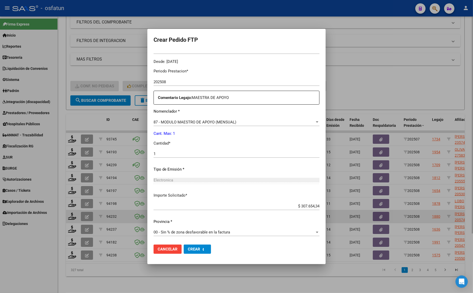
scroll to position [0, 0]
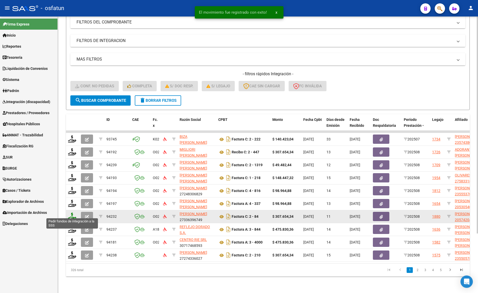
click at [70, 213] on icon at bounding box center [72, 216] width 8 height 7
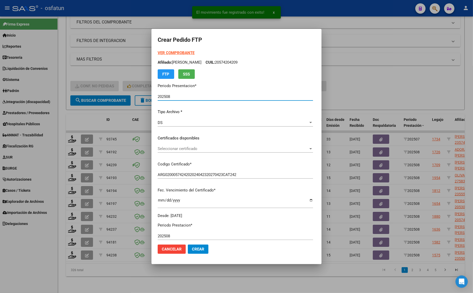
click at [165, 54] on strong "VER COMPROBANTE" at bounding box center [176, 53] width 37 height 5
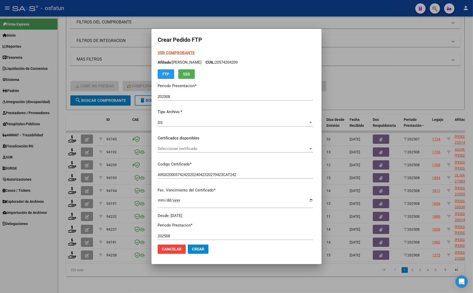
click at [186, 154] on div "Seleccionar certificado Seleccionar certificado" at bounding box center [235, 151] width 155 height 13
click at [190, 145] on div "Seleccionar certificado Seleccionar certificado" at bounding box center [235, 149] width 155 height 8
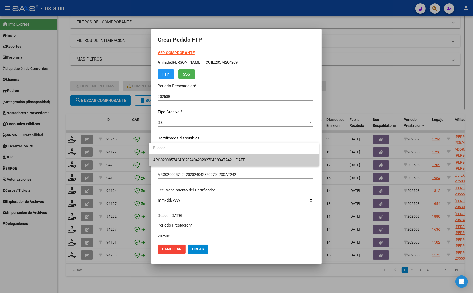
click at [190, 148] on input "dropdown search" at bounding box center [234, 148] width 170 height 12
click at [190, 159] on span "ARG0200057424202024042320270423CAT242 - [DATE]" at bounding box center [199, 160] width 93 height 5
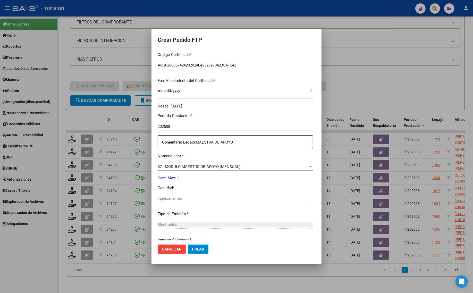
scroll to position [129, 0]
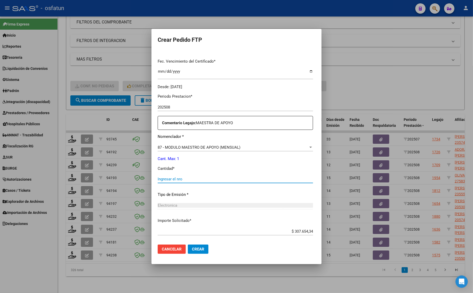
click at [165, 181] on input "Ingresar el nro" at bounding box center [235, 179] width 155 height 5
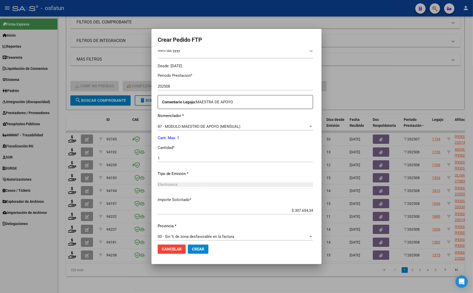
scroll to position [154, 0]
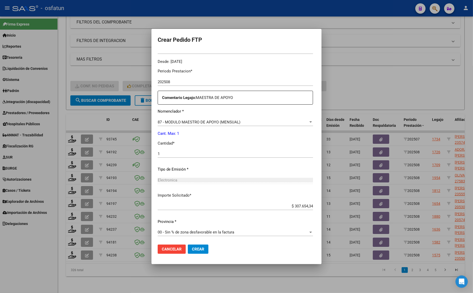
click at [194, 243] on mat-dialog-actions "Cancelar Crear" at bounding box center [237, 250] width 158 height 18
click at [196, 250] on span "Crear" at bounding box center [198, 249] width 12 height 5
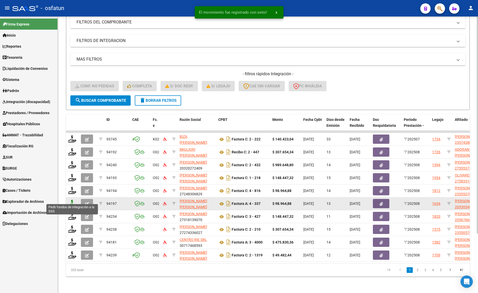
click at [71, 201] on icon at bounding box center [72, 203] width 8 height 7
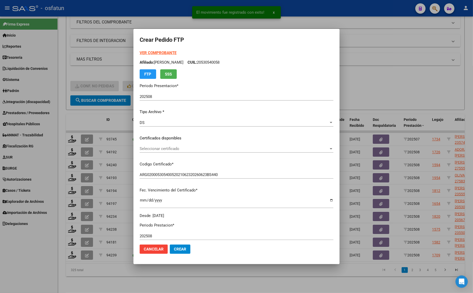
click at [155, 52] on strong "VER COMPROBANTE" at bounding box center [158, 53] width 37 height 5
click at [112, 68] on div at bounding box center [236, 146] width 473 height 293
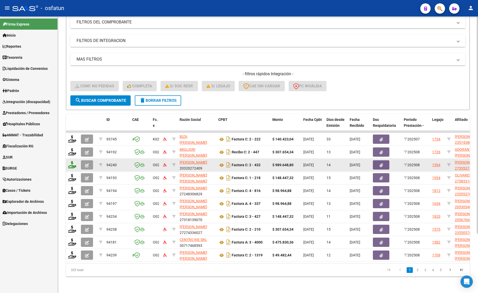
click at [76, 161] on icon at bounding box center [72, 164] width 8 height 7
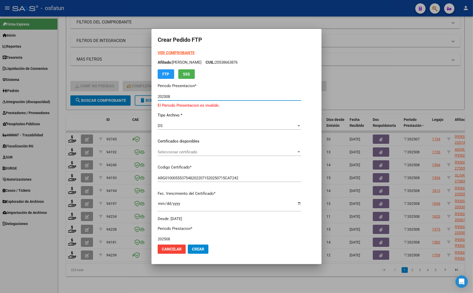
click at [165, 53] on strong "VER COMPROBANTE" at bounding box center [176, 53] width 37 height 5
click at [167, 150] on span "Seleccionar certificado" at bounding box center [227, 152] width 139 height 5
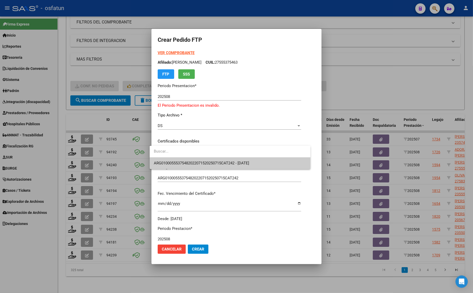
click at [166, 163] on span "ARG01000555375482022071520250715CAT242 - [DATE]" at bounding box center [201, 163] width 95 height 5
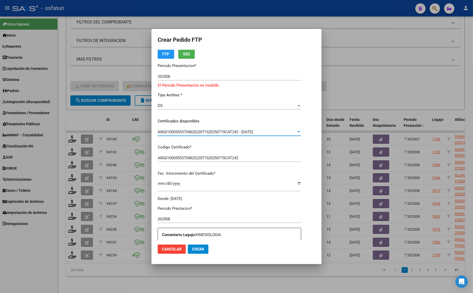
scroll to position [158, 0]
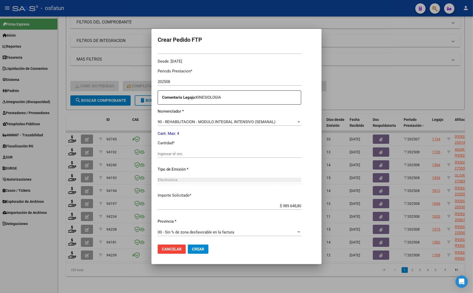
click at [169, 152] on input "Ingresar el nro" at bounding box center [230, 154] width 144 height 5
drag, startPoint x: 293, startPoint y: 206, endPoint x: 319, endPoint y: 206, distance: 26.0
click at [319, 206] on mat-dialog-content "VER COMPROBANTE ARCA Padrón Afiliado: [PERSON_NAME] CUIL: 27555375463 FTP SSS P…" at bounding box center [237, 145] width 170 height 191
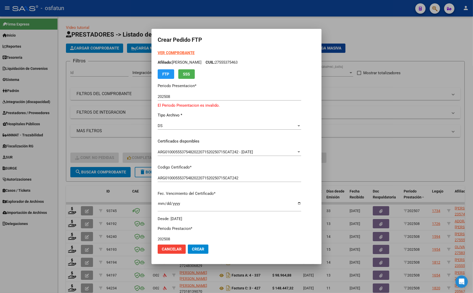
scroll to position [76, 0]
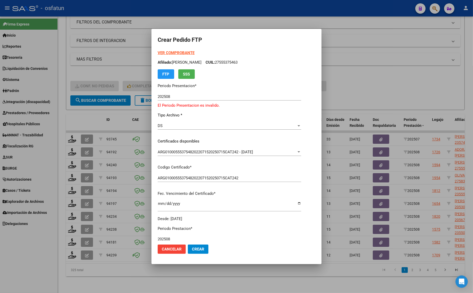
click at [174, 53] on strong "VER COMPROBANTE" at bounding box center [176, 53] width 37 height 5
click at [201, 274] on div at bounding box center [236, 146] width 473 height 293
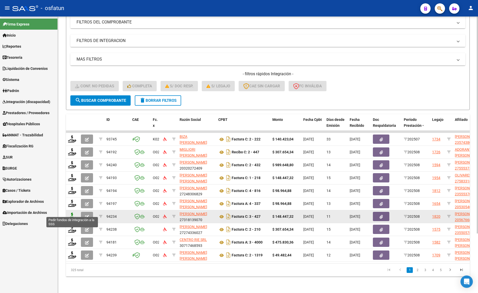
click at [70, 213] on icon at bounding box center [72, 216] width 8 height 7
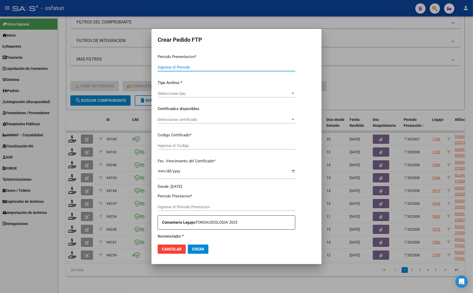
type input "202508"
type input "$ 148.447,32"
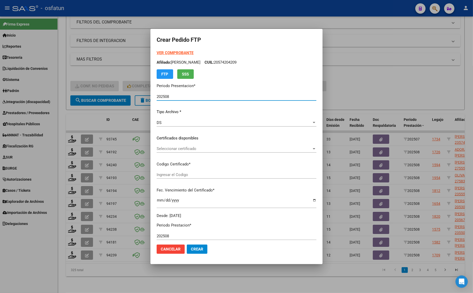
type input "ARG02000567668722022121220271212CAT242"
type input "2027-12-12"
click at [166, 52] on strong "VER COMPROBANTE" at bounding box center [175, 53] width 37 height 5
click at [164, 147] on span "Seleccionar certificado" at bounding box center [234, 148] width 155 height 5
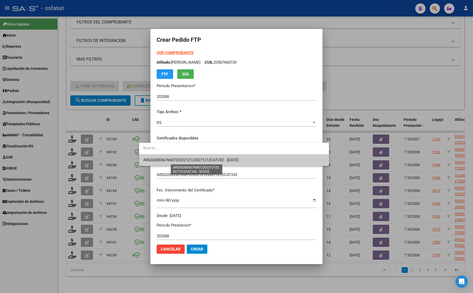
click at [164, 160] on span "ARG02000567668722022121220271212CAT242 - 2027-12-12" at bounding box center [190, 160] width 95 height 5
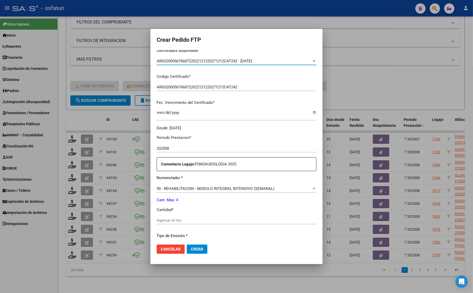
scroll to position [97, 0]
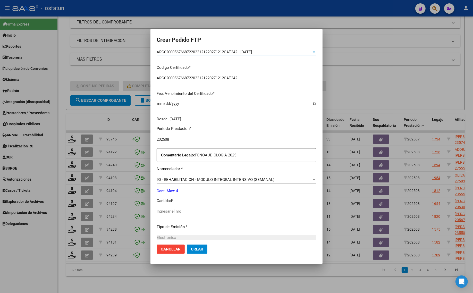
click at [157, 217] on div "Ingresar el nro" at bounding box center [237, 214] width 160 height 13
click at [159, 213] on input "Ingresar el nro" at bounding box center [237, 211] width 160 height 5
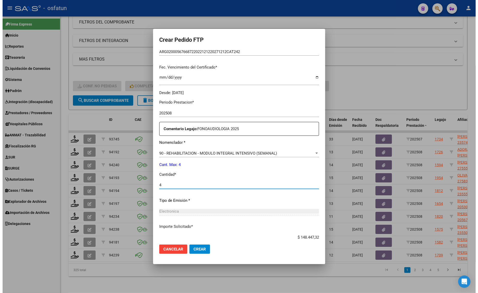
scroll to position [154, 0]
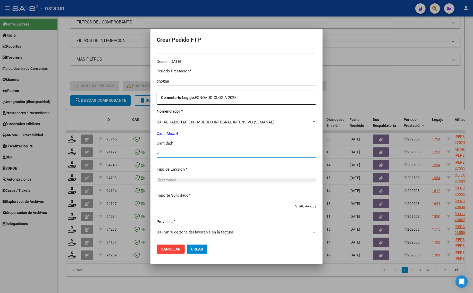
type input "4"
click at [187, 246] on button "Crear" at bounding box center [197, 249] width 21 height 9
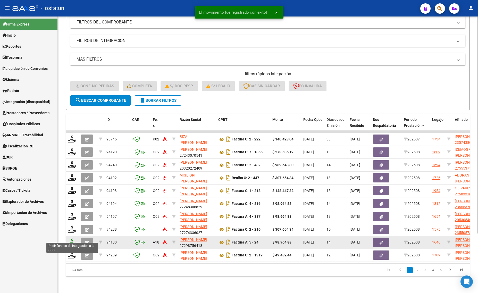
click at [72, 239] on icon at bounding box center [72, 242] width 8 height 7
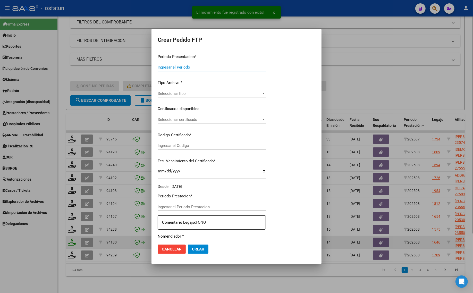
type input "202508"
type input "$ 98.964,88"
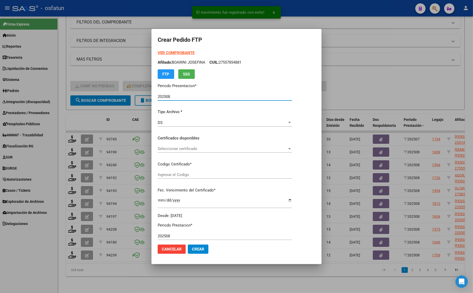
type input "ARG02000562885062022100420271004MZA204"
type input "2027-10-04"
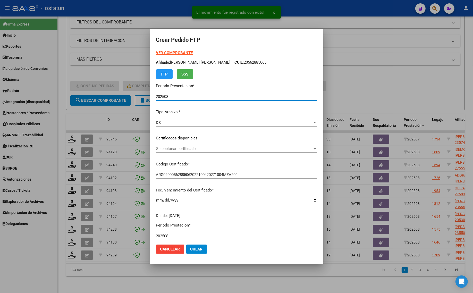
click at [162, 51] on strong "VER COMPROBANTE" at bounding box center [174, 53] width 37 height 5
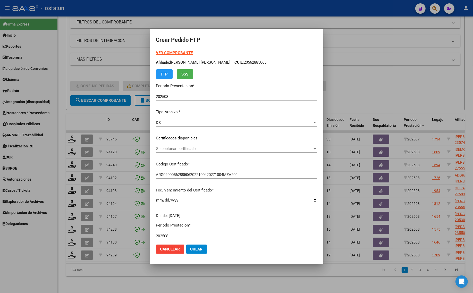
click at [385, 96] on div at bounding box center [236, 146] width 473 height 293
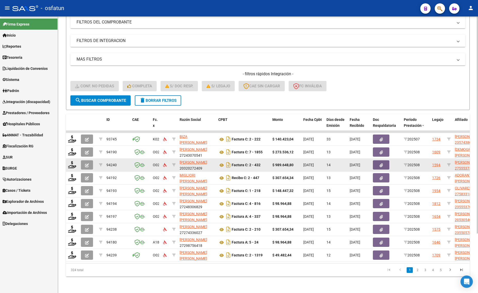
click at [88, 163] on span "button" at bounding box center [87, 165] width 4 height 5
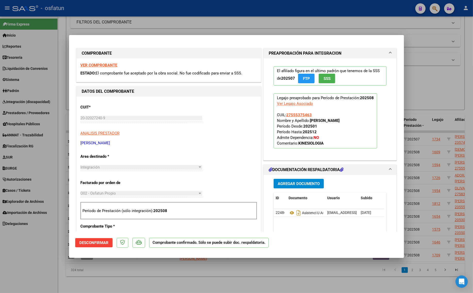
click at [126, 280] on div at bounding box center [236, 146] width 473 height 293
type input "$ 0,00"
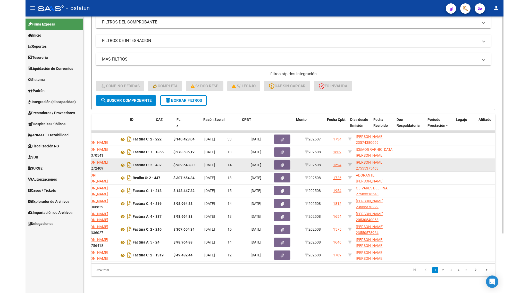
scroll to position [0, 0]
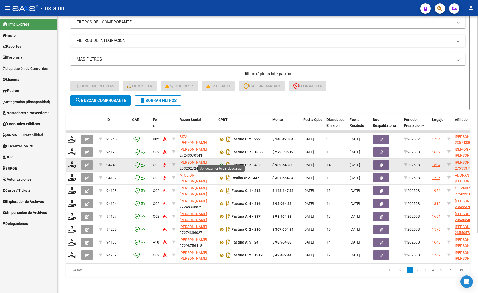
click at [221, 162] on icon at bounding box center [221, 165] width 7 height 6
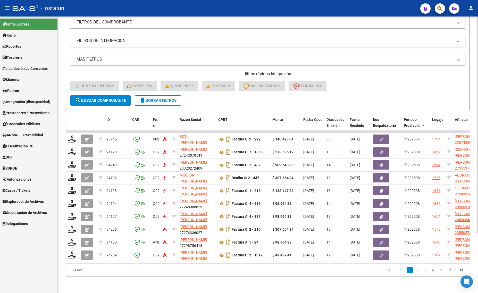
click at [185, 290] on div "Video tutorial PRESTADORES -> Listado de CPBTs Emitidos por Prestadores / Prove…" at bounding box center [268, 119] width 421 height 348
click at [61, 67] on div "Video tutorial PRESTADORES -> Listado de CPBTs Emitidos por Prestadores / Prove…" at bounding box center [268, 119] width 421 height 348
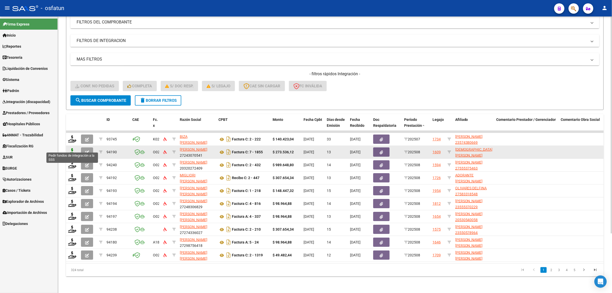
click at [70, 148] on icon at bounding box center [72, 151] width 8 height 7
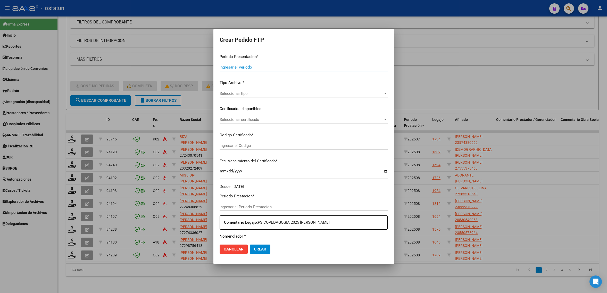
type input "202508"
type input "$ 273.536,12"
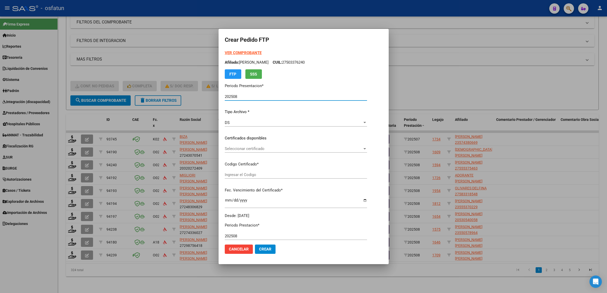
type input "ARG02000536070022023051120280511BSAS315"
type input "2028-05-11"
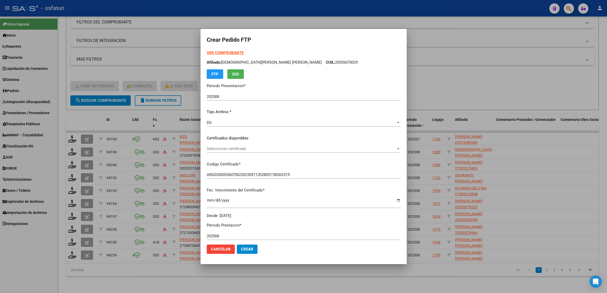
click at [456, 79] on div at bounding box center [303, 146] width 607 height 293
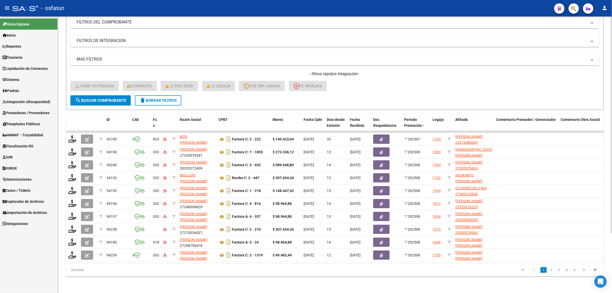
drag, startPoint x: 412, startPoint y: 79, endPoint x: 399, endPoint y: 74, distance: 13.6
click at [411, 79] on div "- filtros rápidos Integración - Conf. no pedidas Completa S/ Doc Resp. S/ legaj…" at bounding box center [334, 83] width 529 height 24
drag, startPoint x: 69, startPoint y: 190, endPoint x: 33, endPoint y: 192, distance: 36.4
click at [70, 189] on div at bounding box center [72, 191] width 9 height 8
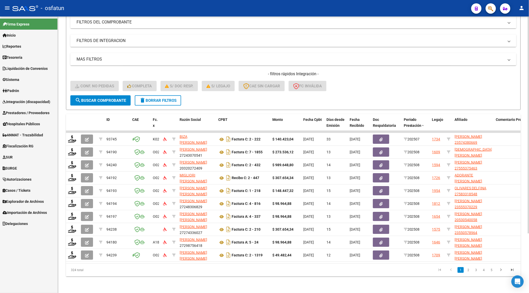
click at [138, 280] on div "Video tutorial PRESTADORES -> Listado de CPBTs Emitidos por Prestadores / Prove…" at bounding box center [294, 119] width 472 height 348
click at [61, 280] on div "Video tutorial PRESTADORES -> Listado de CPBTs Emitidos por Prestadores / Prove…" at bounding box center [294, 119] width 472 height 348
click at [101, 273] on div "324 total" at bounding box center [111, 270] width 90 height 13
click at [415, 86] on div "- filtros rápidos Integración - Conf. no pedidas Completa S/ Doc Resp. S/ legaj…" at bounding box center [293, 83] width 446 height 24
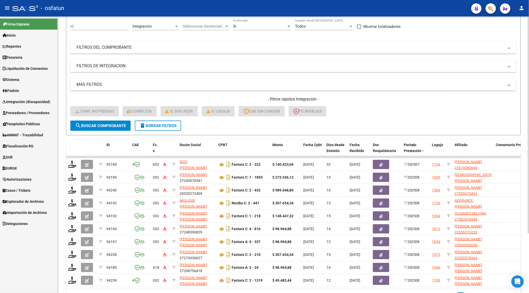
scroll to position [43, 0]
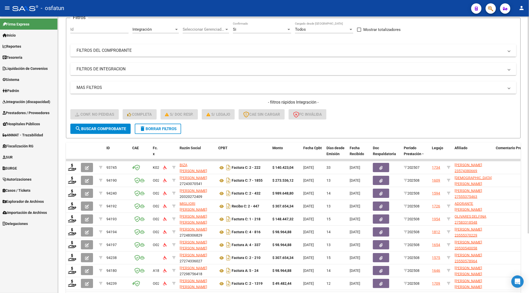
click at [158, 69] on mat-panel-title "FILTROS DE INTEGRACION" at bounding box center [291, 69] width 428 height 6
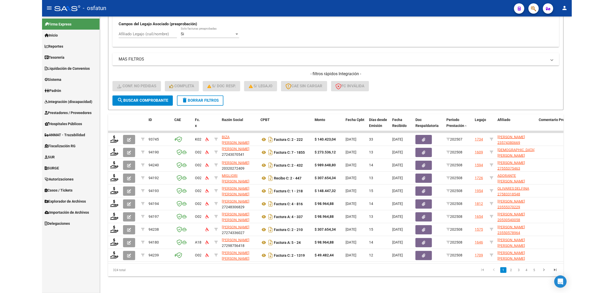
scroll to position [154, 0]
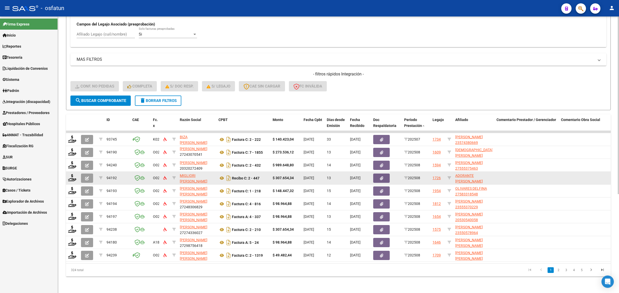
click at [73, 172] on datatable-body-cell at bounding box center [72, 178] width 13 height 13
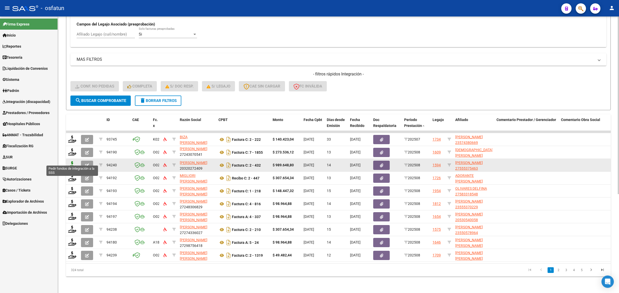
click at [72, 162] on icon at bounding box center [72, 164] width 8 height 7
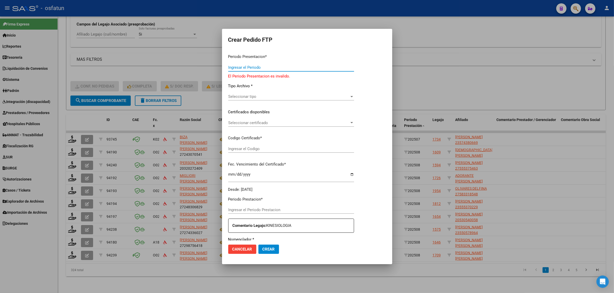
type input "202508"
type input "$ 989.648,80"
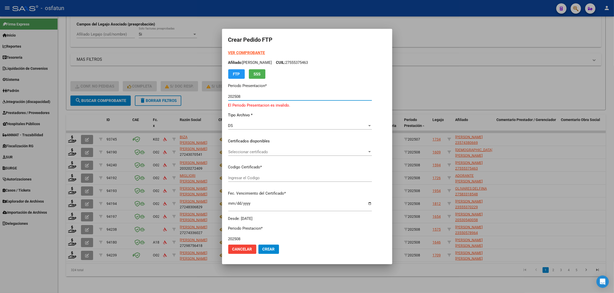
type input "ARG01000555375482022071520250715CAT242"
type input "[DATE]"
click at [237, 53] on strong "VER COMPROBANTE" at bounding box center [246, 53] width 37 height 5
click at [160, 67] on div at bounding box center [307, 146] width 614 height 293
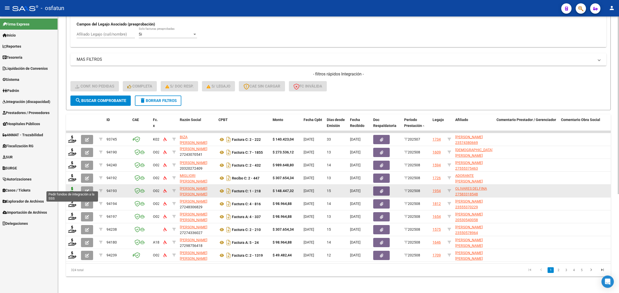
click at [70, 187] on icon at bounding box center [72, 190] width 8 height 7
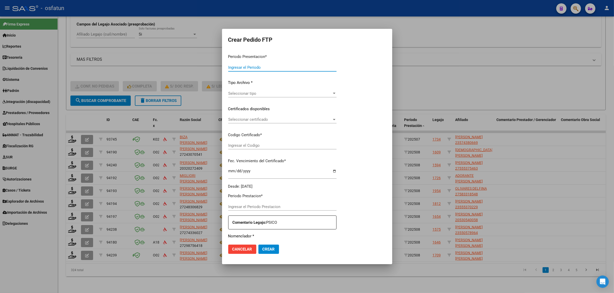
type input "202508"
type input "$ 148.447,32"
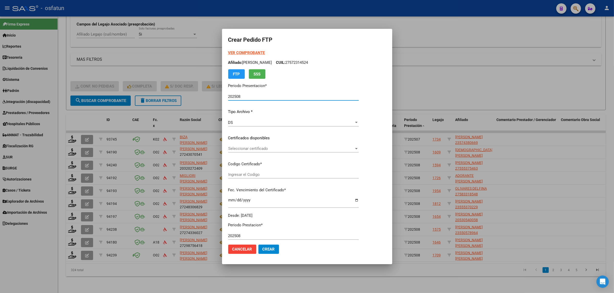
type input "ARG01000583318542024090520260905TUC139"
type input "2026-09-05"
click at [248, 51] on strong "VER COMPROBANTE" at bounding box center [246, 53] width 37 height 5
click at [264, 151] on span "Seleccionar certificado" at bounding box center [291, 148] width 126 height 5
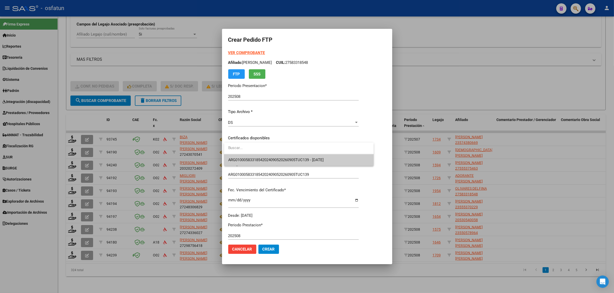
click at [264, 157] on span "ARG01000583318542024090520260905TUC139 - 2026-09-05" at bounding box center [298, 160] width 141 height 12
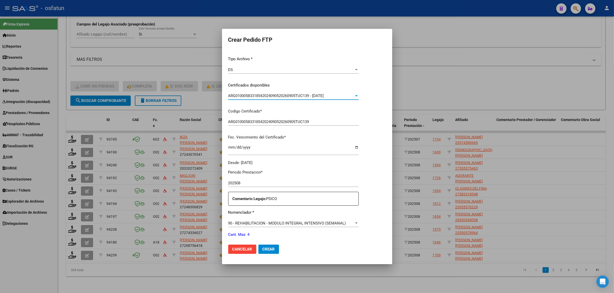
scroll to position [129, 0]
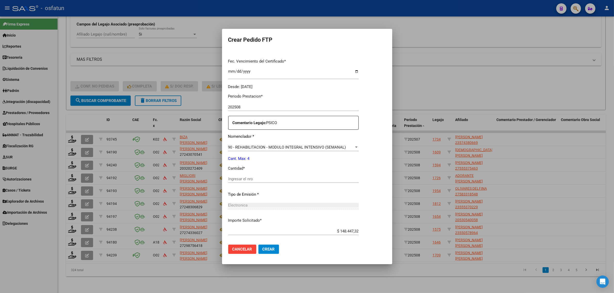
click at [249, 177] on input "Ingresar el nro" at bounding box center [293, 179] width 130 height 5
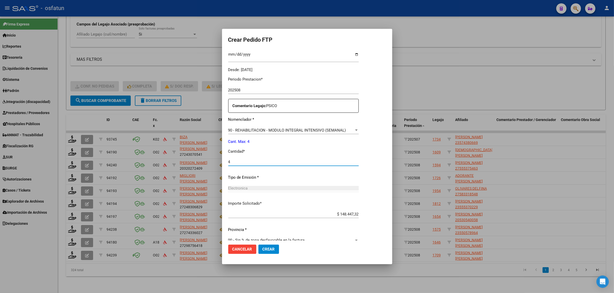
scroll to position [154, 0]
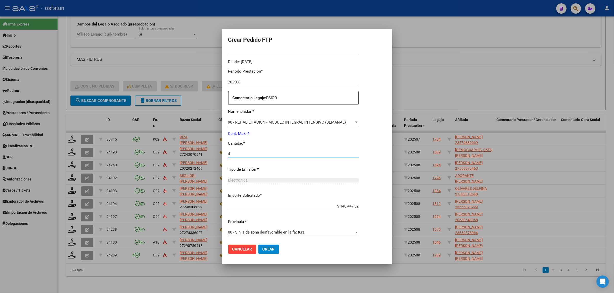
type input "4"
click at [273, 247] on button "Crear" at bounding box center [268, 249] width 21 height 9
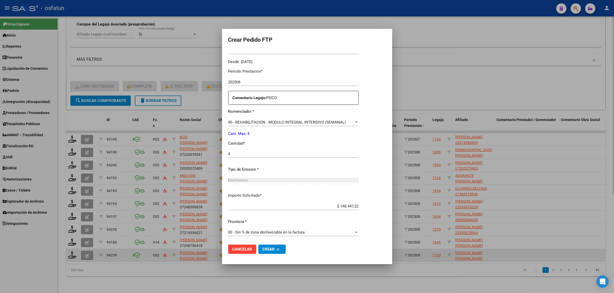
scroll to position [0, 0]
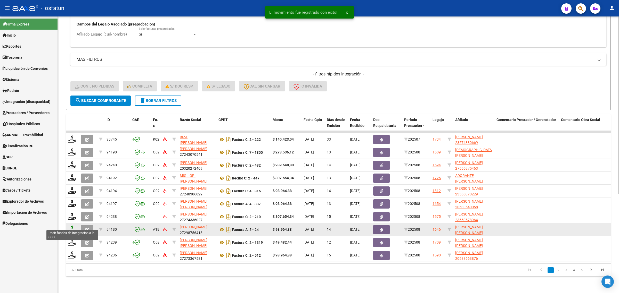
click at [72, 226] on icon at bounding box center [72, 229] width 8 height 7
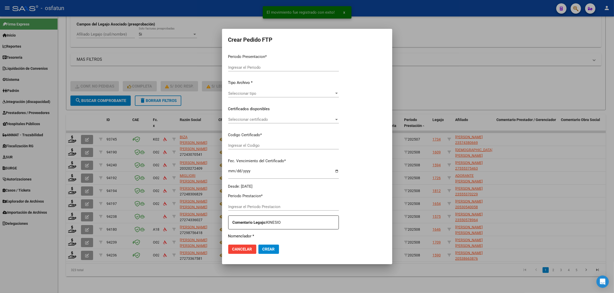
type input "202508"
type input "$ 98.964,88"
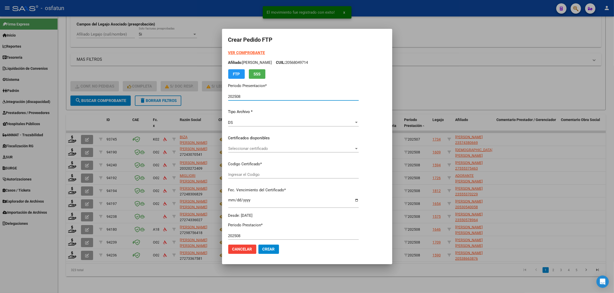
type input "ARG02000562885062022100420271004MZA204"
type input "2027-10-04"
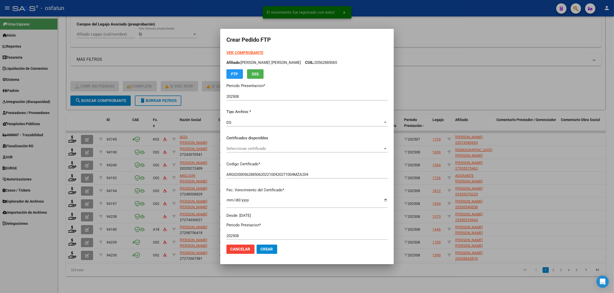
click at [231, 53] on strong "VER COMPROBANTE" at bounding box center [244, 53] width 37 height 5
click at [233, 149] on span "Seleccionar certificado" at bounding box center [304, 148] width 157 height 5
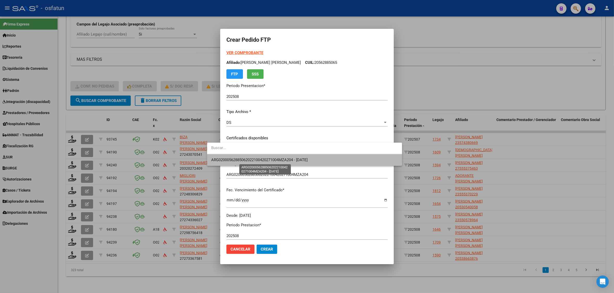
click at [232, 158] on span "ARG02000562885062022100420271004MZA204 - 2027-10-04" at bounding box center [259, 160] width 96 height 5
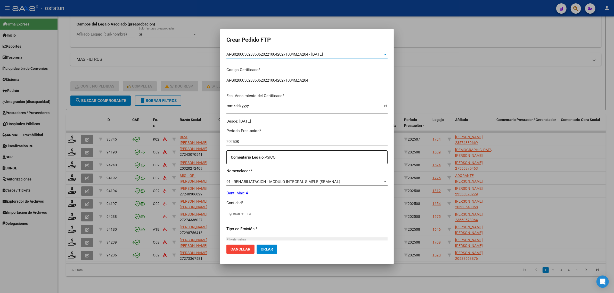
scroll to position [154, 0]
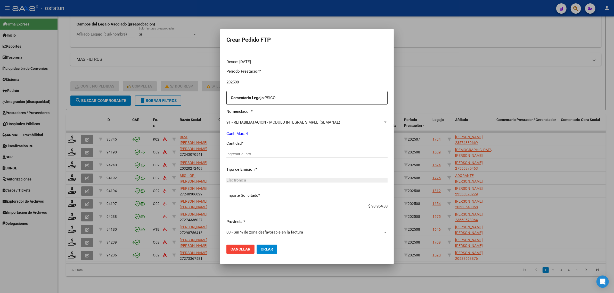
click at [233, 155] on input "Ingresar el nro" at bounding box center [306, 154] width 161 height 5
click at [239, 120] on span "91 - REHABILIATACION - MODULO INTEGRAL SIMPLE (SEMANAL)" at bounding box center [283, 122] width 114 height 5
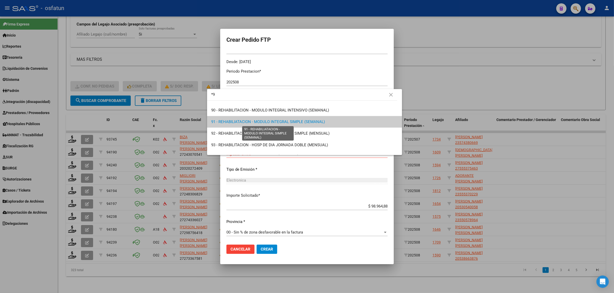
scroll to position [0, 0]
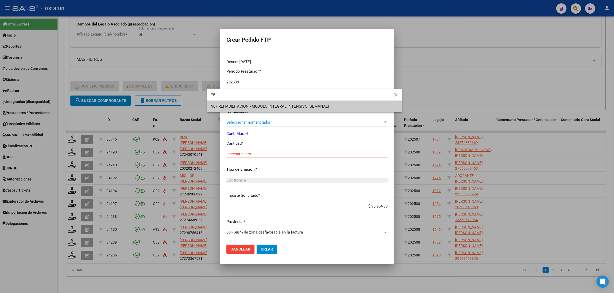
type input "*"
type input "90"
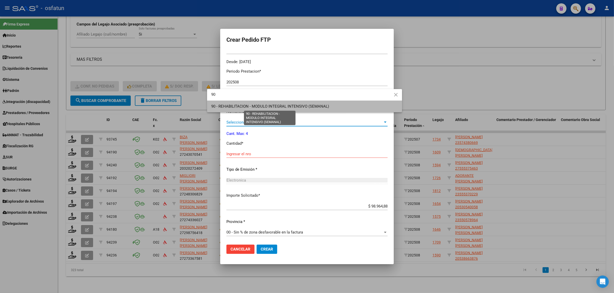
click at [243, 106] on span "90 - REHABILITACION - MODULO INTEGRAL INTENSIVO (SEMANAL)" at bounding box center [270, 106] width 118 height 5
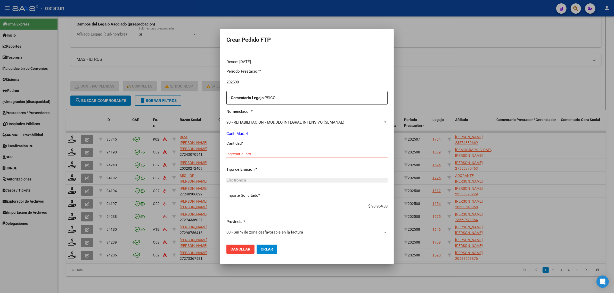
click at [235, 144] on p "Cantidad *" at bounding box center [306, 144] width 161 height 6
click at [235, 151] on div "Ingresar el nro" at bounding box center [306, 154] width 161 height 8
type input "4"
click at [257, 254] on button "Crear" at bounding box center [267, 249] width 21 height 9
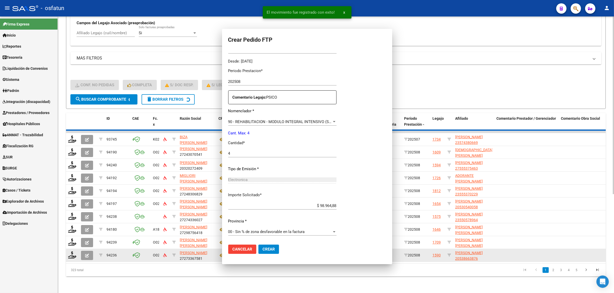
scroll to position [125, 0]
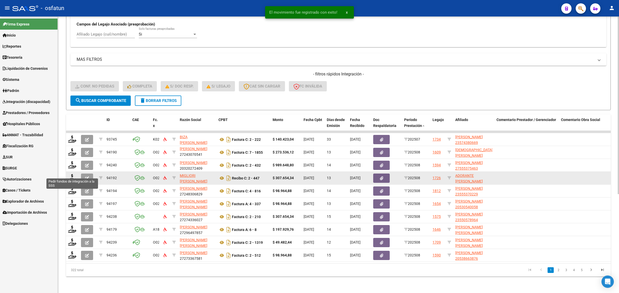
click at [77, 172] on datatable-body-cell at bounding box center [72, 178] width 13 height 13
click at [71, 174] on icon at bounding box center [72, 177] width 8 height 7
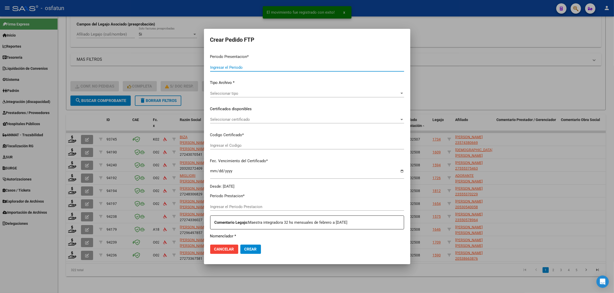
type input "202508"
type input "$ 307.654,34"
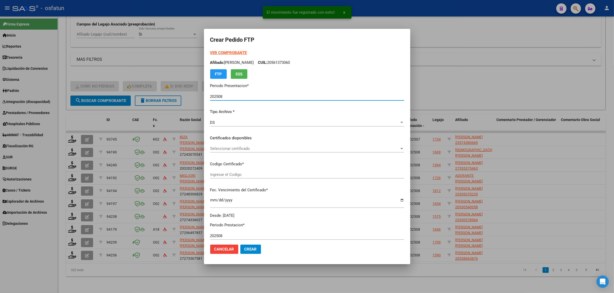
type input "ARG02000507661012025061020300610COR234"
type input "2030-06-30"
click at [224, 53] on strong "VER COMPROBANTE" at bounding box center [228, 53] width 37 height 5
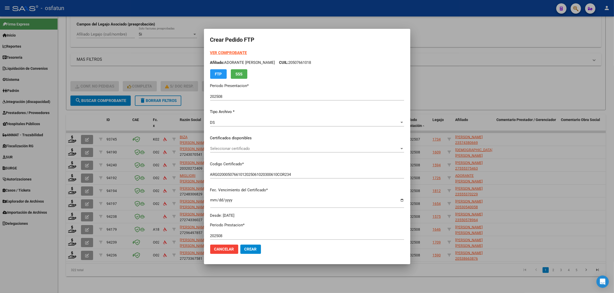
click at [473, 62] on div at bounding box center [307, 146] width 614 height 293
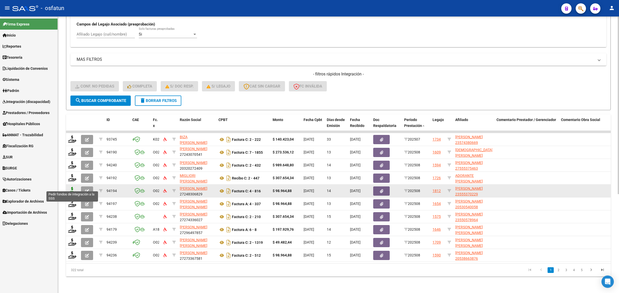
click at [73, 187] on icon at bounding box center [72, 190] width 8 height 7
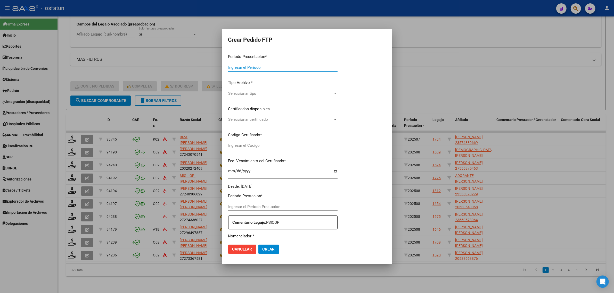
type input "202508"
type input "$ 98.964,88"
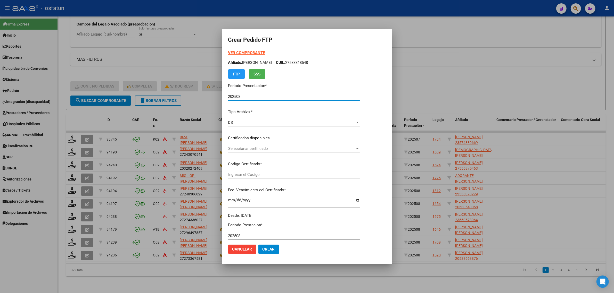
type input "ARG02000555370222023111020281110CAT242"
type input "2028-11-10"
click at [253, 52] on strong "VER COMPROBANTE" at bounding box center [246, 53] width 37 height 5
click at [260, 150] on span "Seleccionar certificado" at bounding box center [291, 148] width 127 height 5
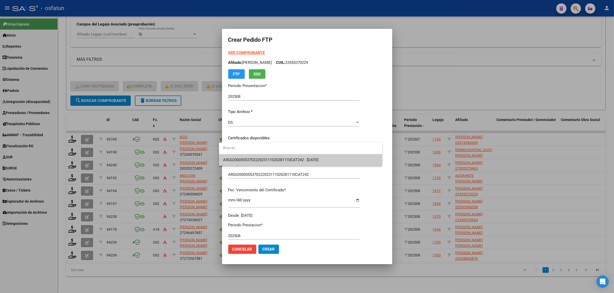
click at [257, 159] on span "ARG02000555370222023111020281110CAT242 - 2028-11-10" at bounding box center [270, 160] width 95 height 5
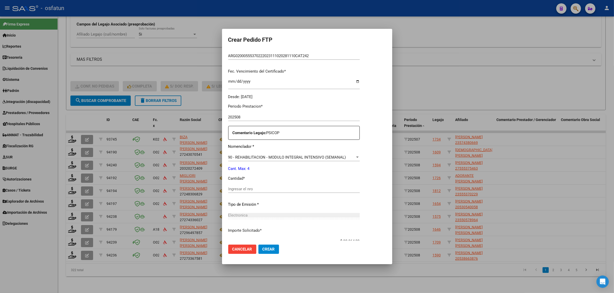
scroll to position [129, 0]
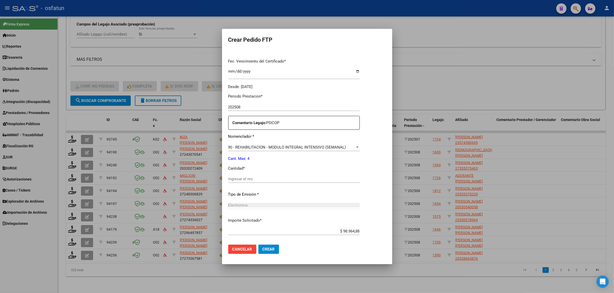
click at [248, 183] on div "Ingresar el nro" at bounding box center [294, 181] width 132 height 13
drag, startPoint x: 245, startPoint y: 180, endPoint x: 242, endPoint y: 176, distance: 5.1
click at [244, 179] on input "Ingresar el nro" at bounding box center [294, 179] width 132 height 5
type input "4"
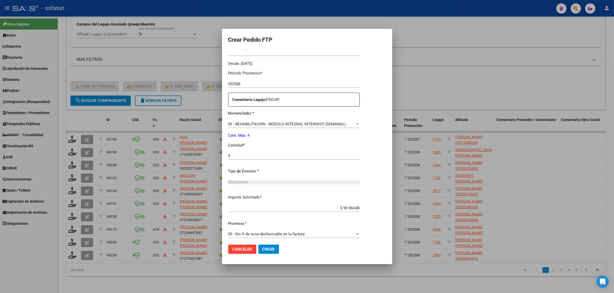
scroll to position [154, 0]
click at [258, 245] on button "Crear" at bounding box center [268, 249] width 21 height 9
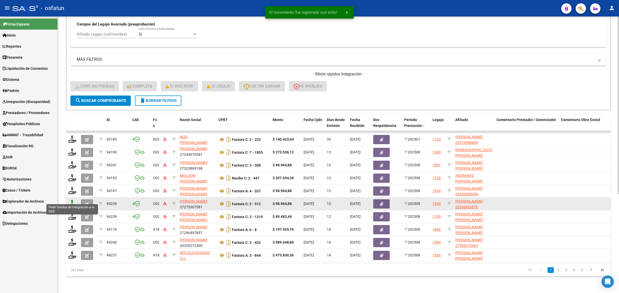
click at [74, 200] on icon at bounding box center [72, 203] width 8 height 7
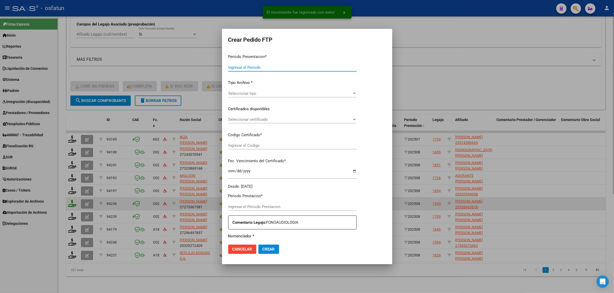
type input "202508"
type input "$ 98.964,88"
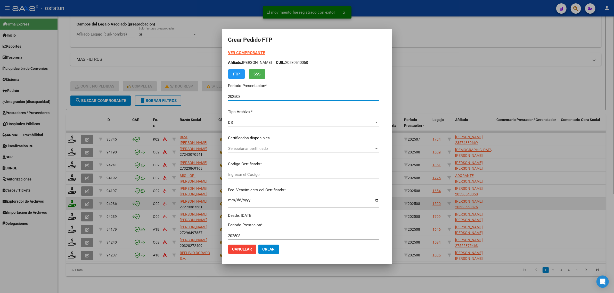
type input "ARG02000538663872024122320291223CAT242"
type input "[DATE]"
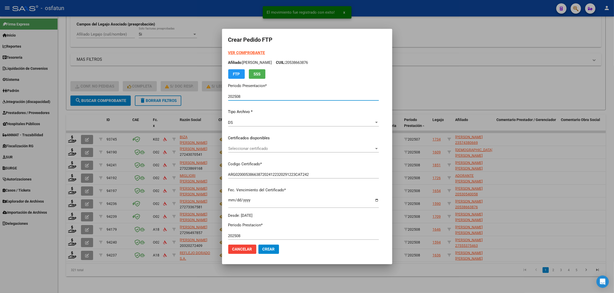
click at [70, 199] on div at bounding box center [307, 146] width 614 height 293
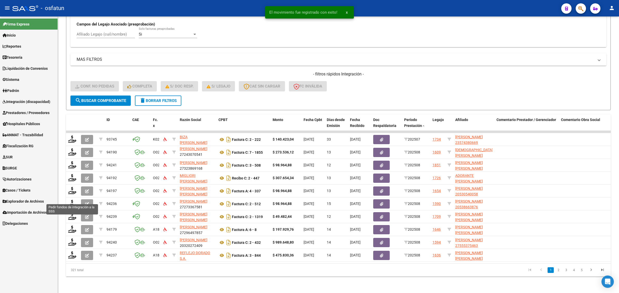
click at [70, 200] on icon at bounding box center [72, 203] width 8 height 7
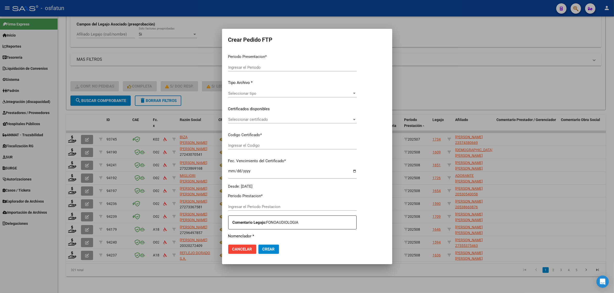
type input "202508"
type input "$ 98.964,88"
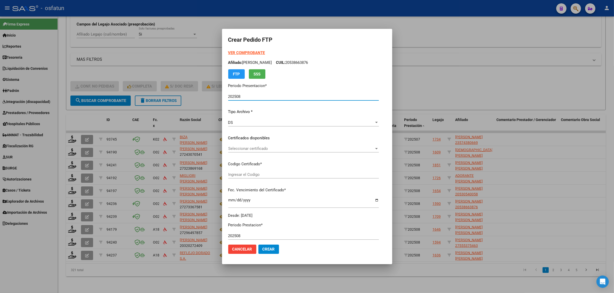
type input "ARG02000538663872024122320291223CAT242"
type input "[DATE]"
click at [236, 51] on strong "VER COMPROBANTE" at bounding box center [246, 53] width 37 height 5
click at [240, 149] on span "Seleccionar certificado" at bounding box center [301, 148] width 146 height 5
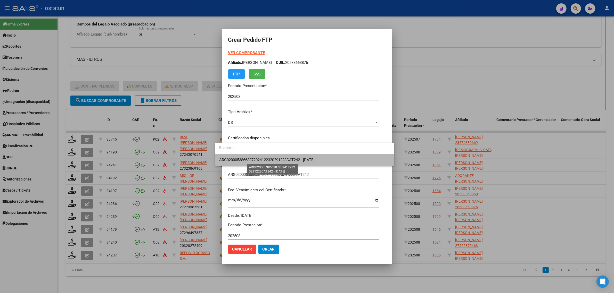
click at [240, 159] on span "ARG02000538663872024122320291223CAT242 - [DATE]" at bounding box center [266, 160] width 95 height 5
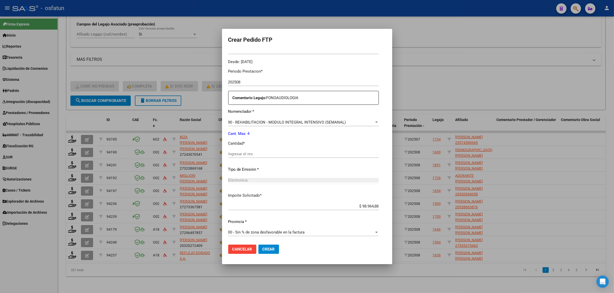
click at [232, 159] on div "Ingresar el nro" at bounding box center [303, 156] width 151 height 13
click at [232, 155] on input "Ingresar el nro" at bounding box center [303, 154] width 151 height 5
type input "4"
click at [262, 248] on span "Crear" at bounding box center [268, 249] width 12 height 5
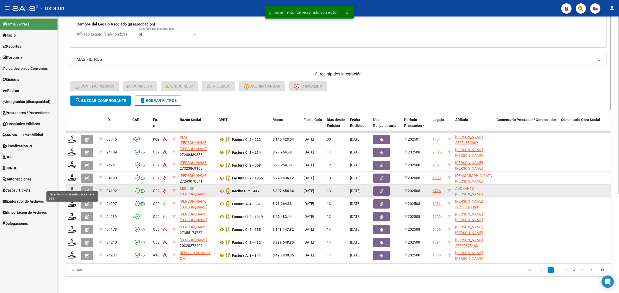
click at [72, 187] on icon at bounding box center [72, 190] width 8 height 7
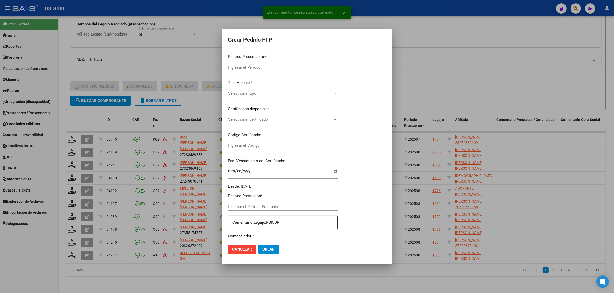
type input "202508"
type input "$ 307.654,34"
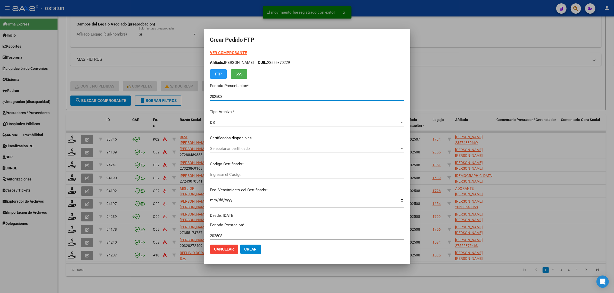
type input "ARG02000507661012025061020300610COR234"
type input "2030-06-30"
click at [231, 51] on strong "VER COMPROBANTE" at bounding box center [228, 53] width 37 height 5
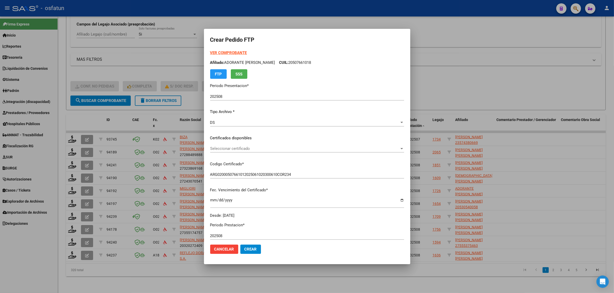
click at [229, 144] on div "VER COMPROBANTE ARCA Padrón Afiliado: ADORANTE SANTINO GALO CUIL: 20507661018 F…" at bounding box center [307, 134] width 194 height 169
click at [228, 152] on div "Seleccionar certificado Seleccionar certificado" at bounding box center [307, 149] width 194 height 8
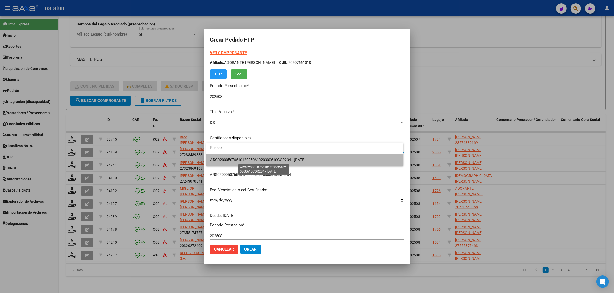
click at [230, 161] on span "ARG02000507661012025061020300610COR234 - 2030-06-30" at bounding box center [258, 160] width 96 height 5
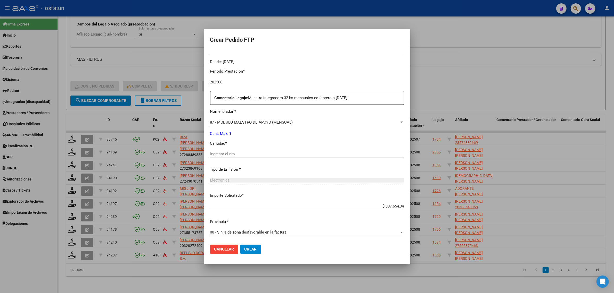
click at [232, 147] on div "Periodo Prestacion * 202508 Ingresar el Periodo Prestacion Comentario Legajo: M…" at bounding box center [307, 153] width 194 height 177
click at [231, 151] on div "Ingresar el nro" at bounding box center [307, 154] width 194 height 8
type input "1"
click at [246, 251] on span "Crear" at bounding box center [250, 249] width 12 height 5
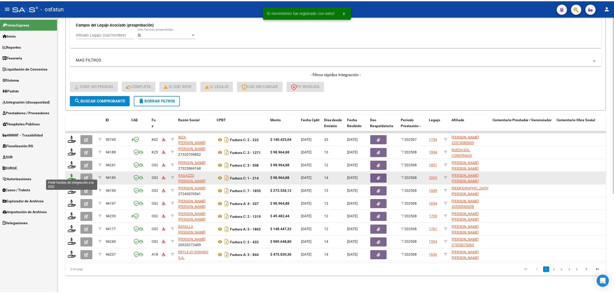
scroll to position [1, 0]
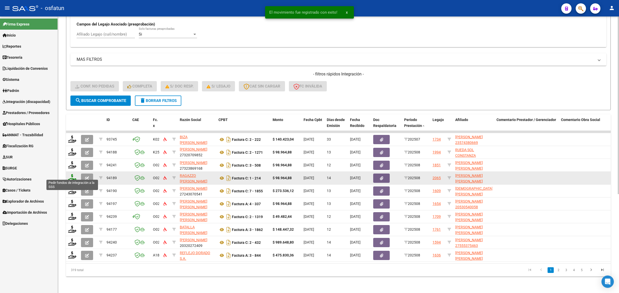
click at [70, 174] on icon at bounding box center [72, 177] width 8 height 7
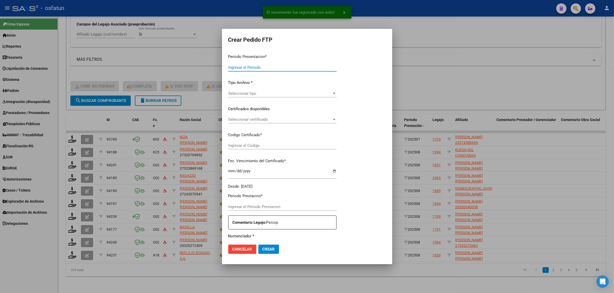
type input "202508"
type input "$ 98.964,88"
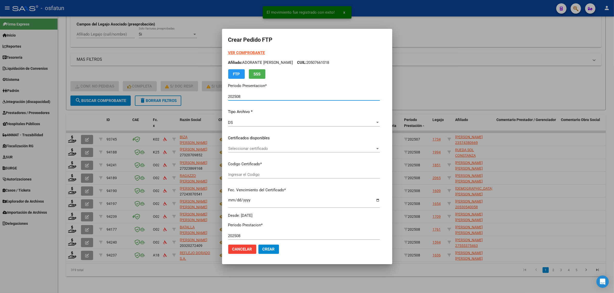
type input "ARG02000566319422025090820300908BUE315"
type input "2030-09-08"
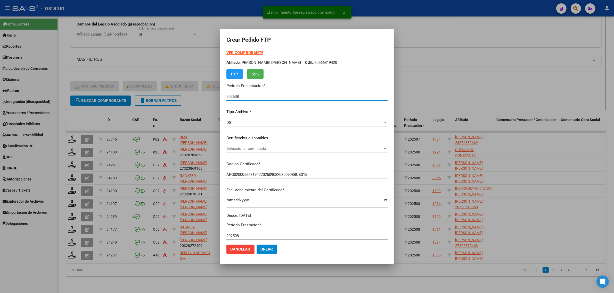
click at [240, 53] on strong "VER COMPROBANTE" at bounding box center [244, 53] width 37 height 5
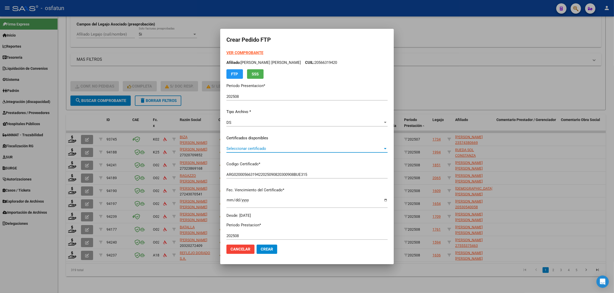
click at [250, 147] on span "Seleccionar certificado" at bounding box center [304, 148] width 157 height 5
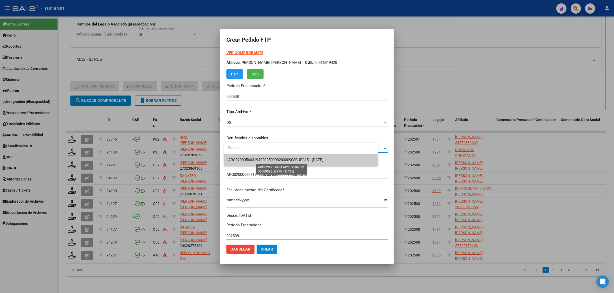
click at [252, 159] on span "ARG02000566319422025090820300908BUE315 - 2030-09-08" at bounding box center [275, 160] width 95 height 5
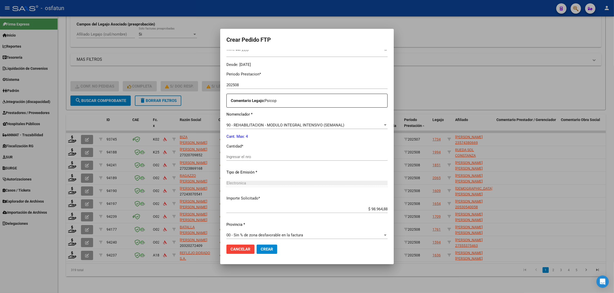
scroll to position [154, 0]
click at [253, 150] on div "Periodo Prestacion * 202508 Ingresar el Periodo Prestacion Comentario Legajo: P…" at bounding box center [306, 153] width 161 height 177
click at [252, 154] on input "Ingresar el nro" at bounding box center [306, 154] width 161 height 5
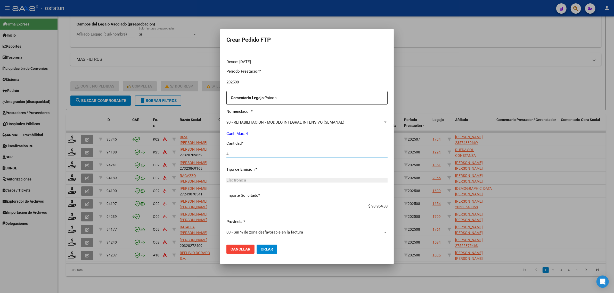
type input "4"
click at [266, 250] on span "Crear" at bounding box center [267, 249] width 12 height 5
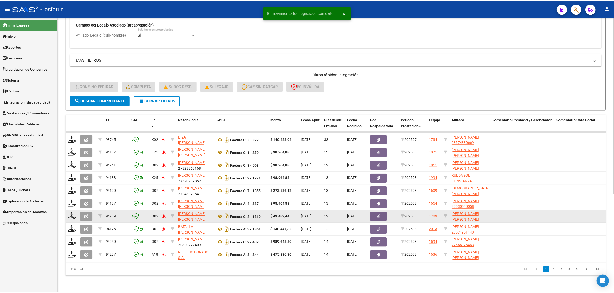
scroll to position [7, 0]
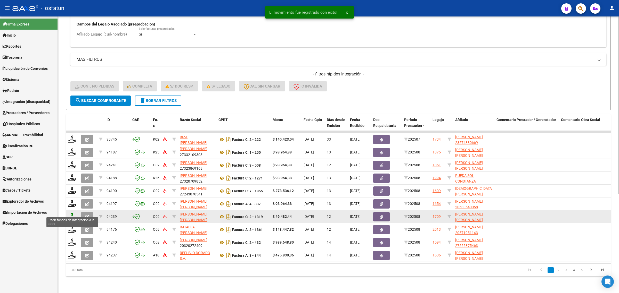
click at [70, 213] on icon at bounding box center [72, 216] width 8 height 7
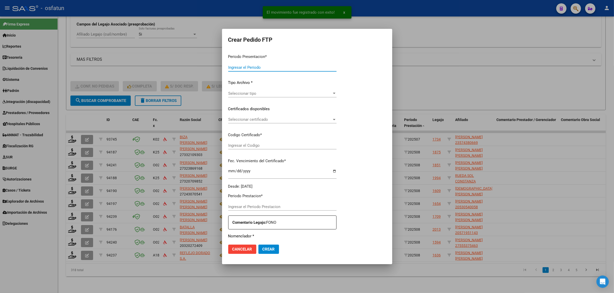
type input "202508"
type input "$ 49.482,44"
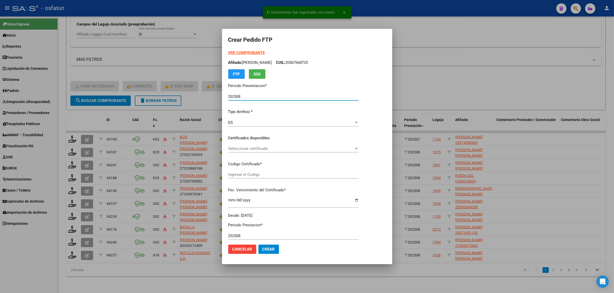
type input "ARG02000481422552024011620290116JUJ135"
type input "2029-01-19"
click at [240, 52] on strong "VER COMPROBANTE" at bounding box center [246, 53] width 37 height 5
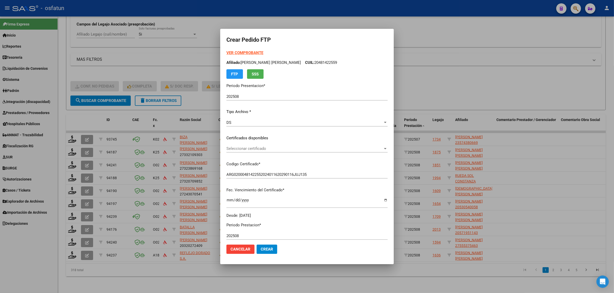
click at [248, 146] on span "Seleccionar certificado" at bounding box center [304, 148] width 157 height 5
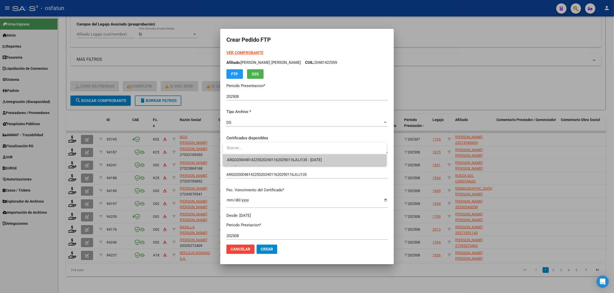
click at [248, 154] on input "dropdown search" at bounding box center [305, 148] width 164 height 12
click at [247, 159] on span "ARG02000481422552024011620290116JUJ135 - 2029-01-19" at bounding box center [274, 160] width 95 height 5
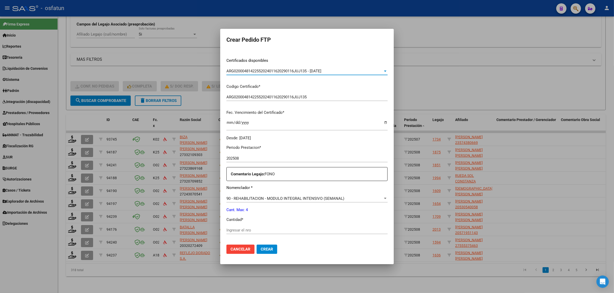
scroll to position [154, 0]
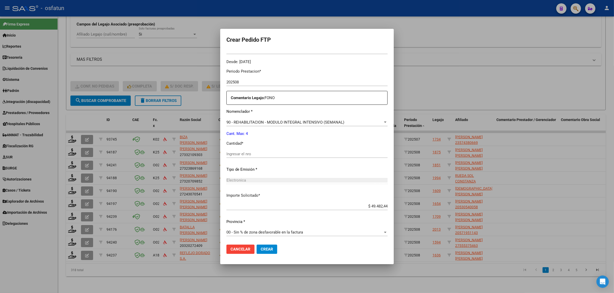
click at [239, 158] on div "Ingresar el nro" at bounding box center [306, 154] width 161 height 8
click at [241, 155] on input "Ingresar el nro" at bounding box center [306, 154] width 161 height 5
type input "4"
click at [263, 251] on span "Crear" at bounding box center [267, 249] width 12 height 5
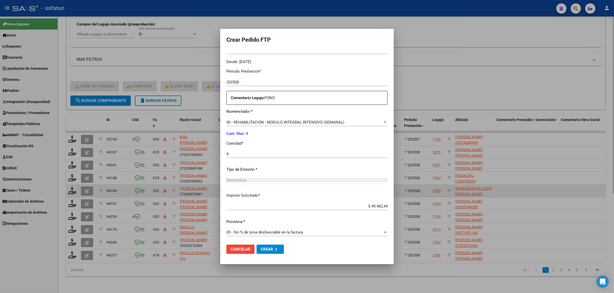
scroll to position [0, 0]
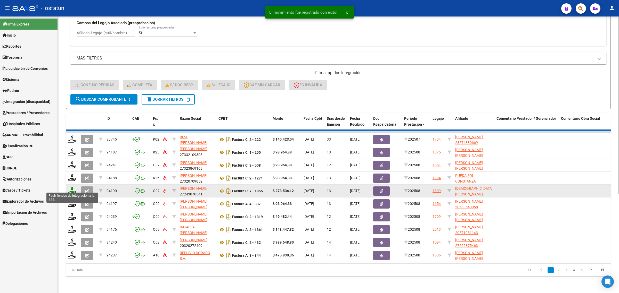
click at [72, 188] on icon at bounding box center [72, 190] width 8 height 7
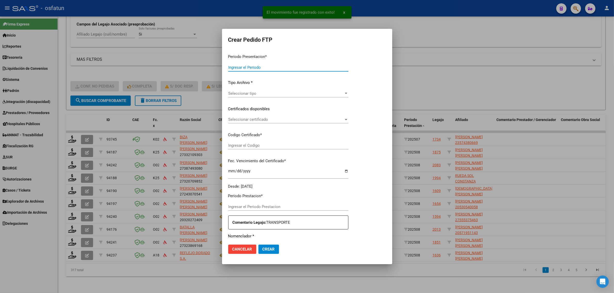
type input "202508"
type input "$ 273.536,12"
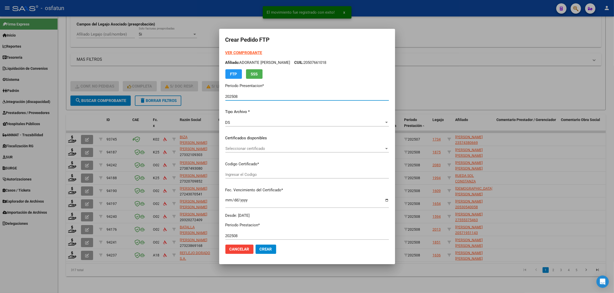
type input "ARG02000536070022023051120280511BSAS315"
type input "2028-05-11"
click at [235, 51] on strong "VER COMPROBANTE" at bounding box center [243, 53] width 37 height 5
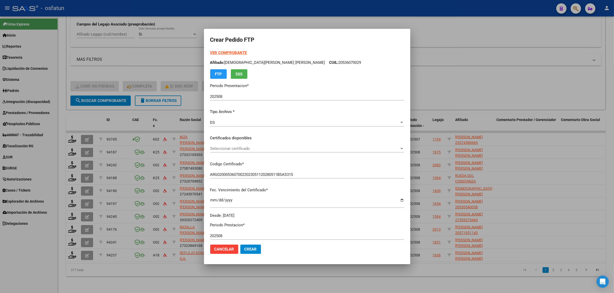
click at [226, 53] on strong "VER COMPROBANTE" at bounding box center [228, 53] width 37 height 5
drag, startPoint x: 64, startPoint y: 78, endPoint x: 58, endPoint y: 118, distance: 40.0
click at [64, 78] on div at bounding box center [307, 146] width 614 height 293
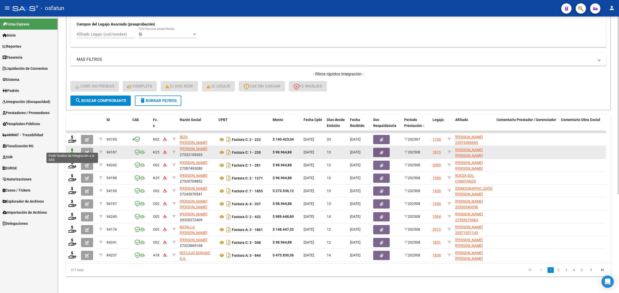
click at [73, 150] on icon at bounding box center [72, 152] width 8 height 7
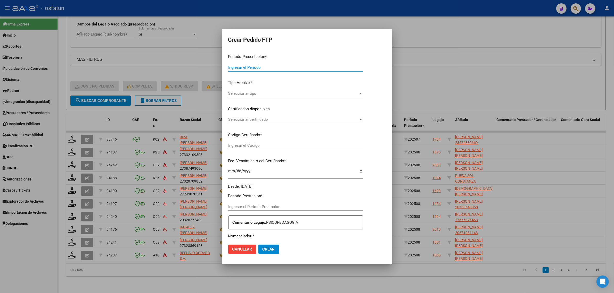
type input "202508"
type input "$ 98.964,88"
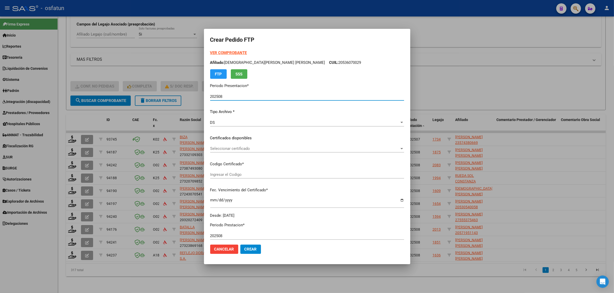
type input "ARG01000581529142021082320250823COR467"
type input "2025-08-23"
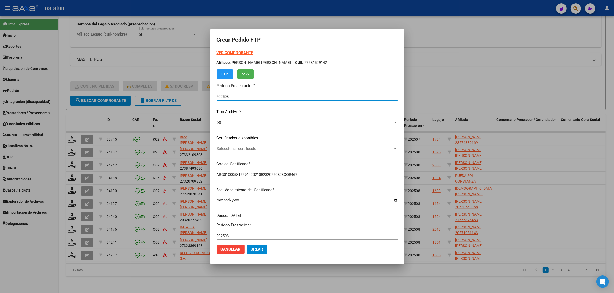
click at [229, 53] on strong "VER COMPROBANTE" at bounding box center [235, 53] width 37 height 5
click at [249, 150] on span "Seleccionar certificado" at bounding box center [305, 148] width 176 height 5
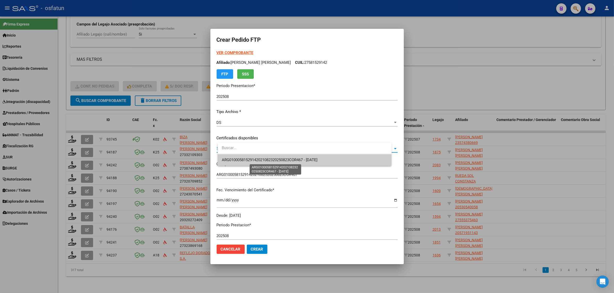
click at [248, 160] on span "ARG01000581529142021082320250823COR467 - 2025-08-23" at bounding box center [270, 160] width 96 height 5
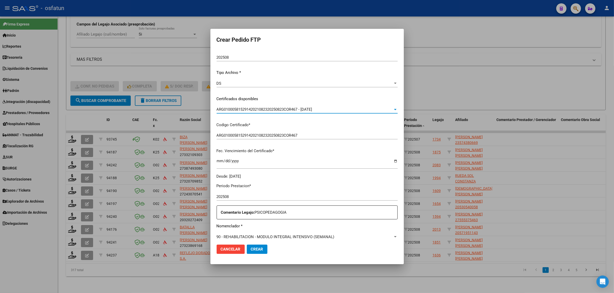
scroll to position [97, 0]
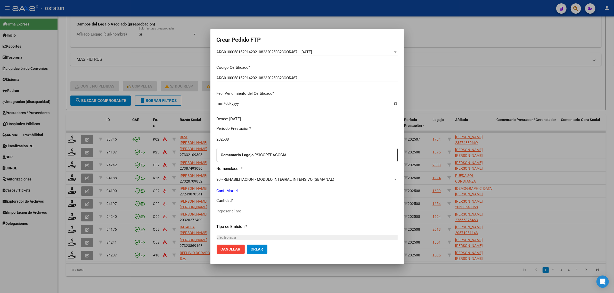
click at [240, 216] on div "Ingresar el nro" at bounding box center [307, 214] width 181 height 13
drag, startPoint x: 243, startPoint y: 210, endPoint x: 242, endPoint y: 206, distance: 4.7
click at [244, 209] on div "Ingresar el nro" at bounding box center [307, 212] width 181 height 8
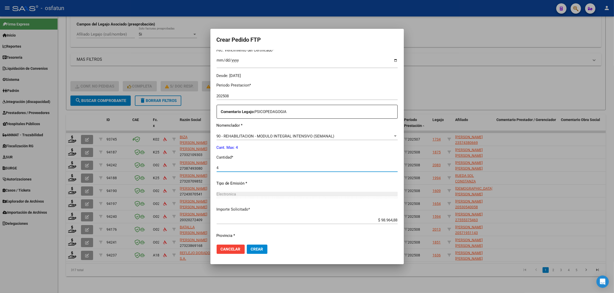
scroll to position [154, 0]
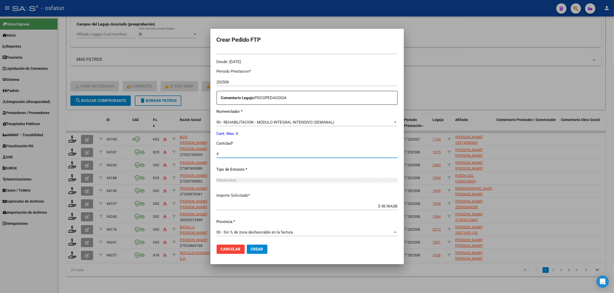
type input "4"
drag, startPoint x: 259, startPoint y: 250, endPoint x: 169, endPoint y: 250, distance: 90.0
click at [251, 250] on div "Cancelar Crear" at bounding box center [242, 249] width 51 height 9
click at [258, 250] on span "Crear" at bounding box center [257, 249] width 12 height 5
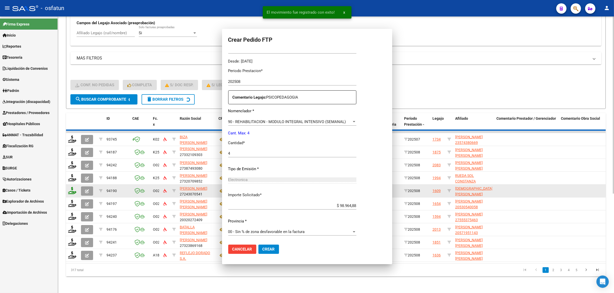
scroll to position [0, 0]
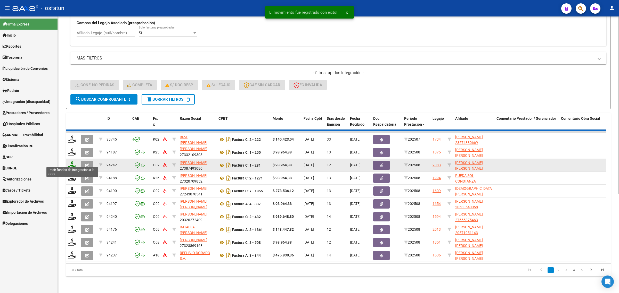
click at [73, 162] on icon at bounding box center [72, 164] width 8 height 7
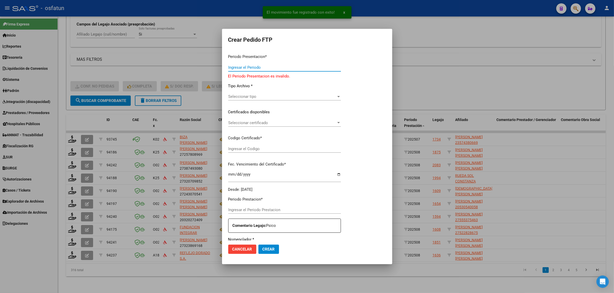
type input "202508"
type input "$ 98.964,88"
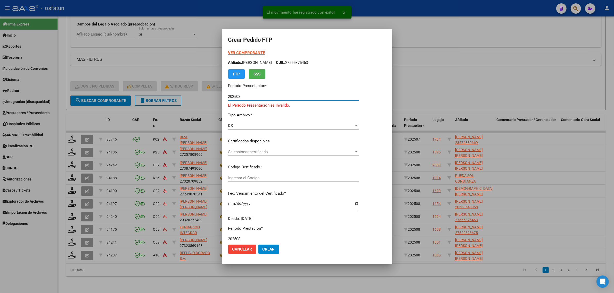
type input "ARG02000541649302023070520280705SLS257"
type input "2028-07-05"
click at [237, 52] on strong "VER COMPROBANTE" at bounding box center [246, 53] width 37 height 5
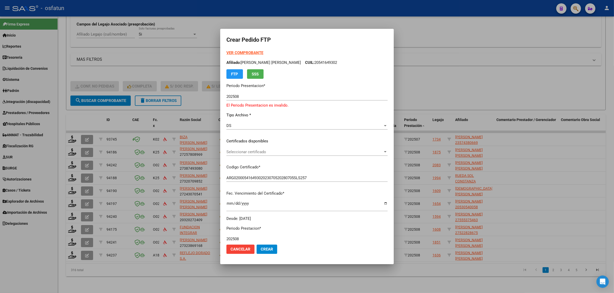
click at [248, 146] on div "VER COMPROBANTE ARCA Padrón Afiliado: OLGUIN PAMPALONE JOAQUIN FELIPE CUIL: 205…" at bounding box center [306, 136] width 161 height 172
click at [245, 150] on span "Seleccionar certificado" at bounding box center [304, 152] width 157 height 5
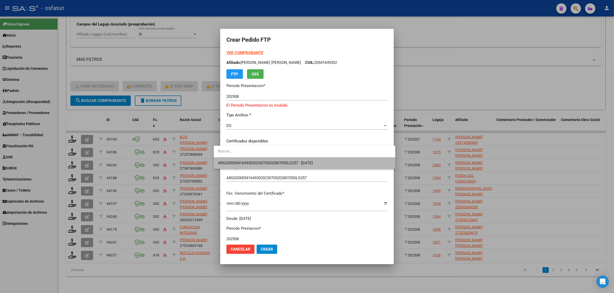
click at [245, 158] on span "ARG02000541649302023070520280705SLS257 - 2028-07-05" at bounding box center [304, 164] width 173 height 12
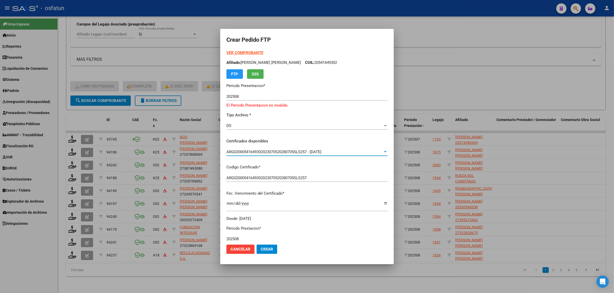
scroll to position [129, 0]
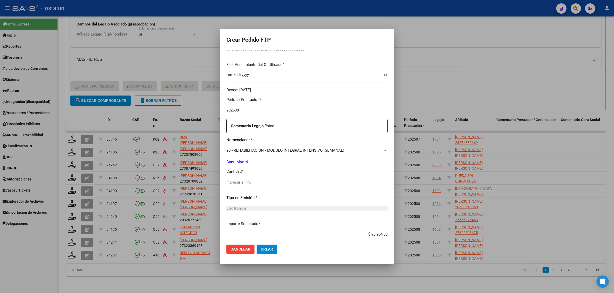
drag, startPoint x: 234, startPoint y: 181, endPoint x: 235, endPoint y: 179, distance: 2.7
click at [235, 181] on input "Ingresar el nro" at bounding box center [306, 182] width 161 height 5
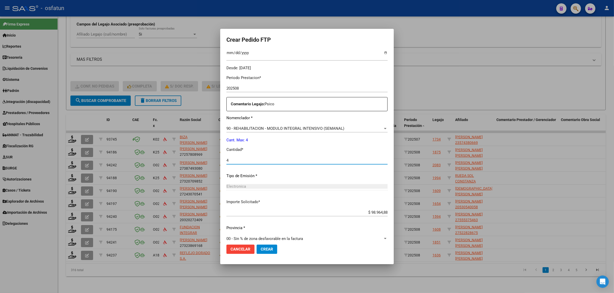
scroll to position [157, 0]
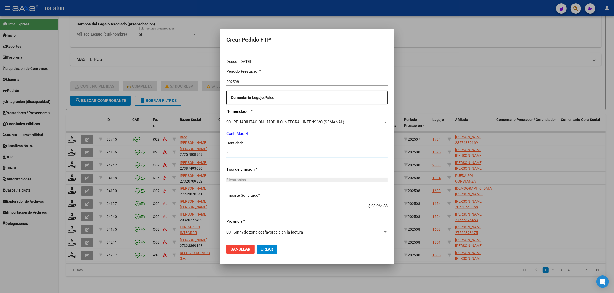
type input "4"
click at [261, 247] on span "Crear" at bounding box center [267, 249] width 12 height 5
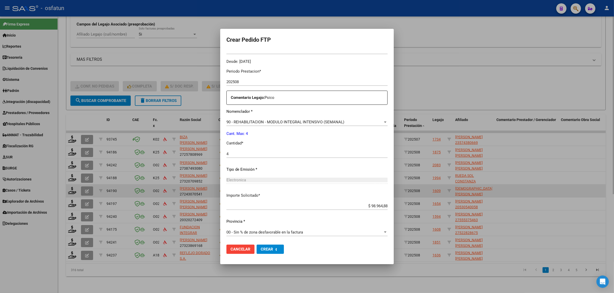
scroll to position [0, 0]
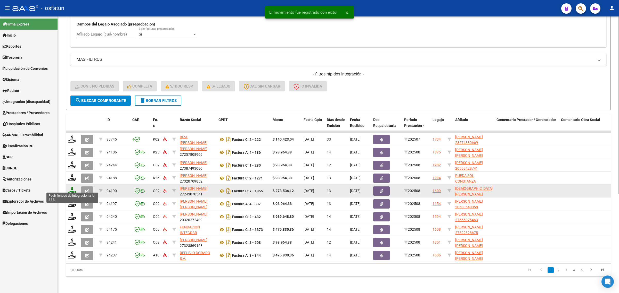
click at [72, 187] on icon at bounding box center [72, 190] width 8 height 7
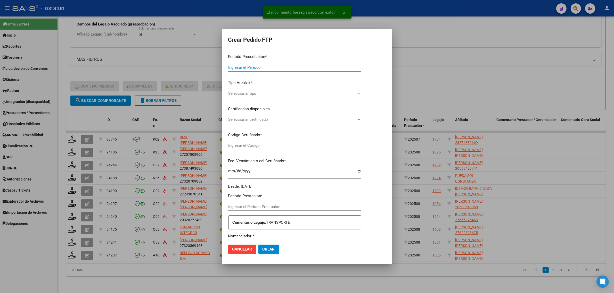
type input "202508"
type input "$ 273.536,12"
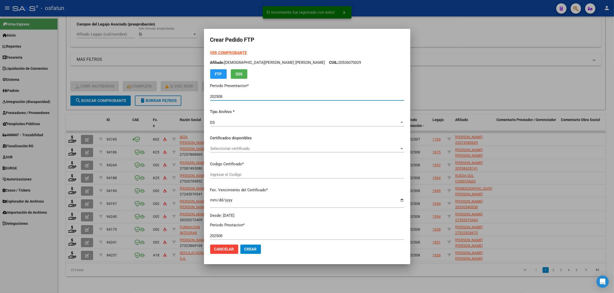
type input "ARG02000536070022023051120280511BSAS315"
type input "2028-05-11"
click at [233, 51] on strong "VER COMPROBANTE" at bounding box center [228, 53] width 37 height 5
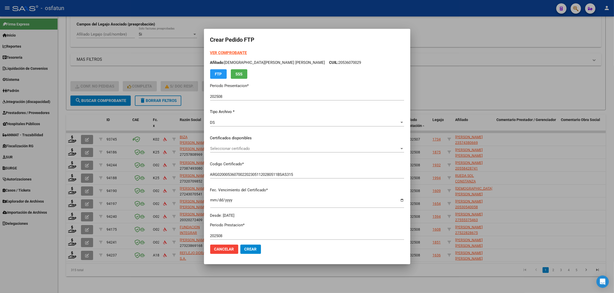
click at [247, 148] on span "Seleccionar certificado" at bounding box center [304, 148] width 189 height 5
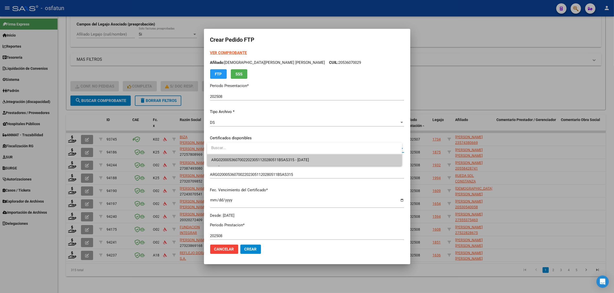
click at [245, 158] on span "ARG02000536070022023051120280511BSAS315 - 2028-05-11" at bounding box center [260, 160] width 98 height 5
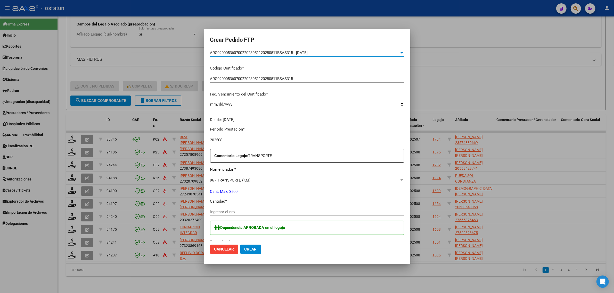
scroll to position [97, 0]
click at [228, 210] on input "Ingresar el nro" at bounding box center [307, 211] width 194 height 5
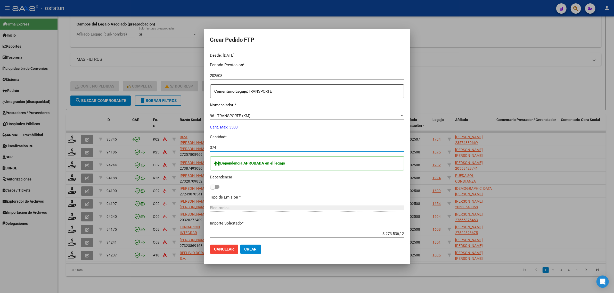
scroll to position [161, 0]
type input "374"
click at [217, 186] on span at bounding box center [214, 187] width 9 height 4
click at [213, 188] on input "checkbox" at bounding box center [212, 188] width 0 height 0
checkbox input "true"
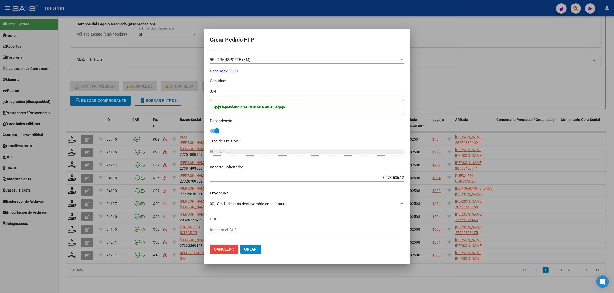
scroll to position [240, 0]
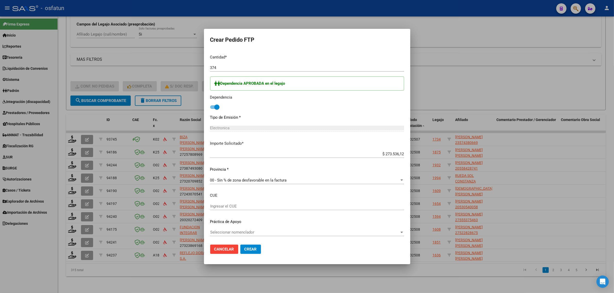
click at [248, 251] on span "Crear" at bounding box center [250, 249] width 12 height 5
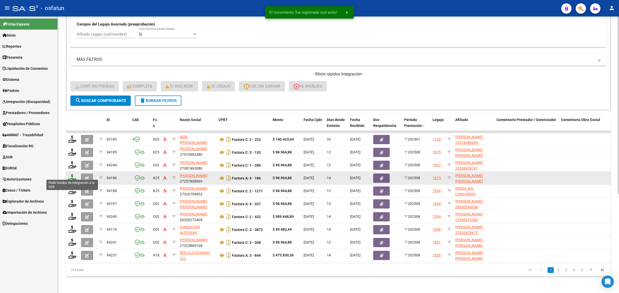
click at [69, 174] on icon at bounding box center [72, 177] width 8 height 7
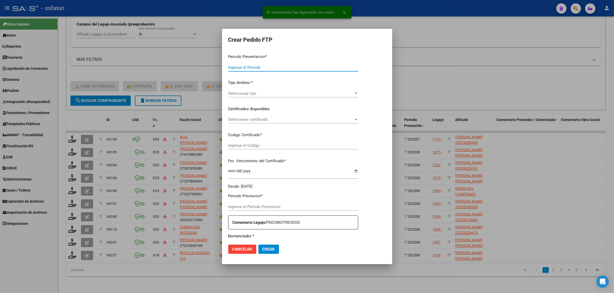
type input "202508"
type input "$ 98.964,88"
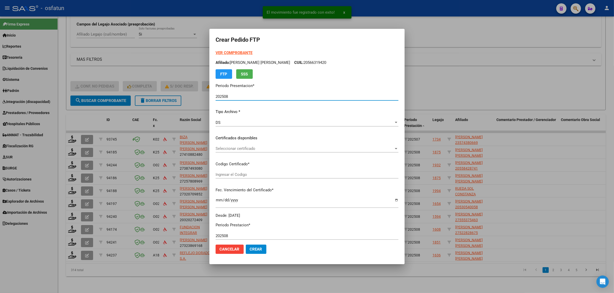
type input "ARG01000581529142021082320250823COR467"
type input "2025-08-23"
click at [240, 53] on strong "VER COMPROBANTE" at bounding box center [234, 53] width 37 height 5
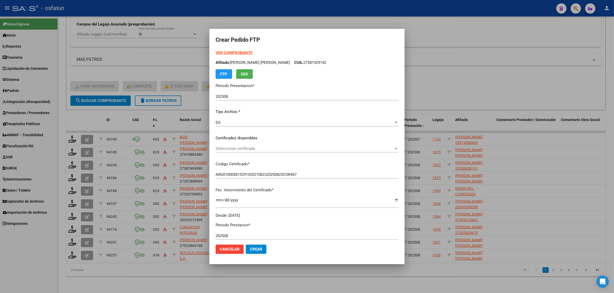
click at [260, 149] on span "Seleccionar certificado" at bounding box center [305, 148] width 178 height 5
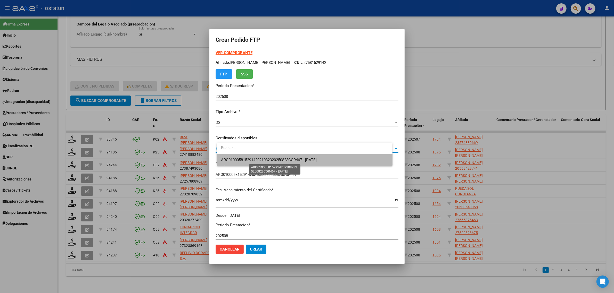
click at [258, 162] on span "ARG01000581529142021082320250823COR467 - 2025-08-23" at bounding box center [269, 160] width 96 height 5
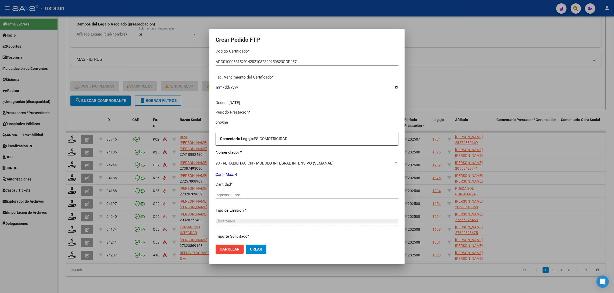
scroll to position [129, 0]
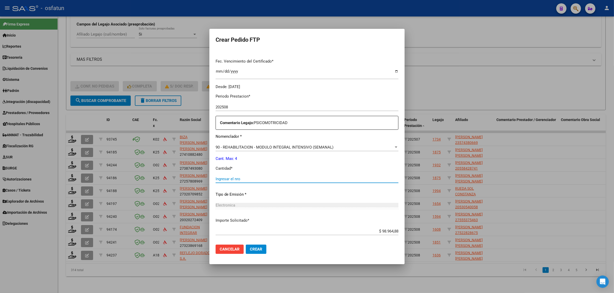
click at [240, 180] on input "Ingresar el nro" at bounding box center [307, 179] width 183 height 5
type input "4"
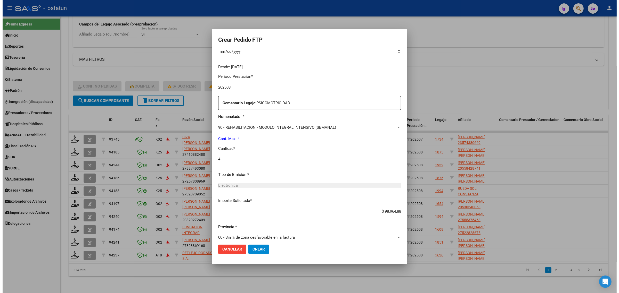
scroll to position [154, 0]
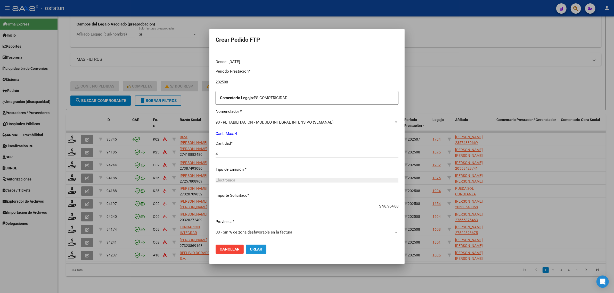
click at [262, 251] on span "Crear" at bounding box center [256, 249] width 12 height 5
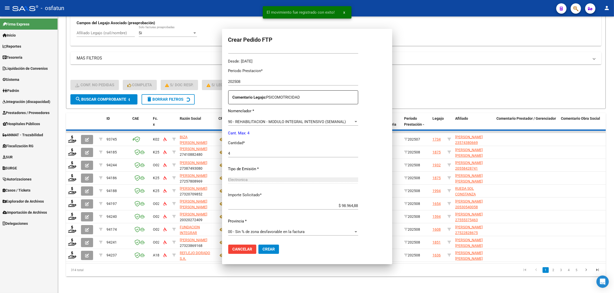
scroll to position [0, 0]
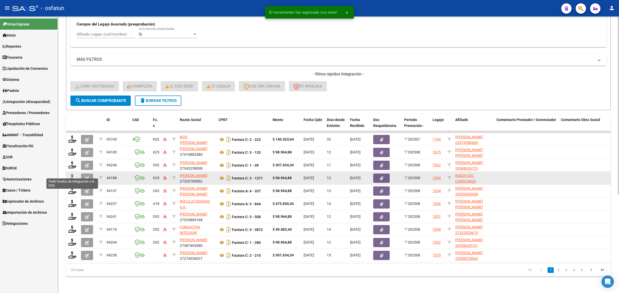
click at [70, 174] on icon at bounding box center [72, 177] width 8 height 7
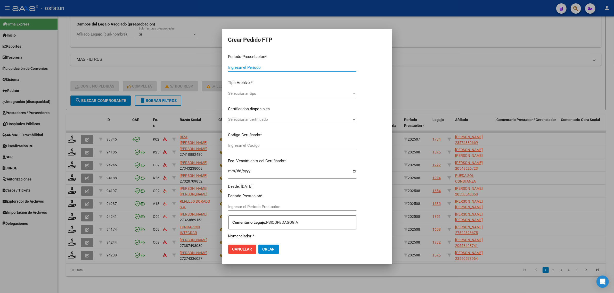
type input "202508"
type input "$ 98.964,88"
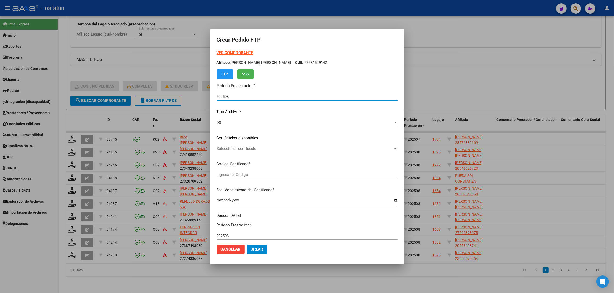
type input "ARG01000531163252022040820300408COR467"
type input "2030-04-08"
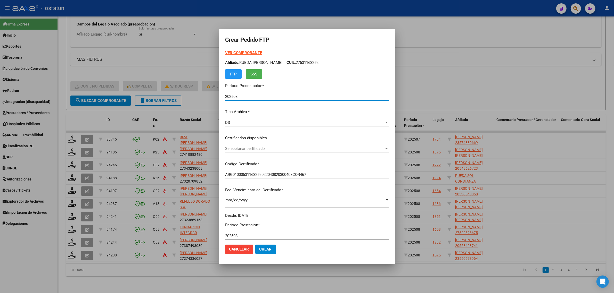
click at [231, 51] on strong "VER COMPROBANTE" at bounding box center [243, 53] width 37 height 5
click at [252, 149] on span "Seleccionar certificado" at bounding box center [304, 148] width 159 height 5
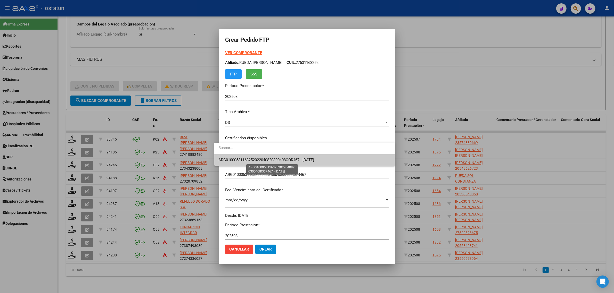
click at [253, 161] on span "ARG01000531163252022040820300408COR467 - 2030-04-08" at bounding box center [266, 160] width 96 height 5
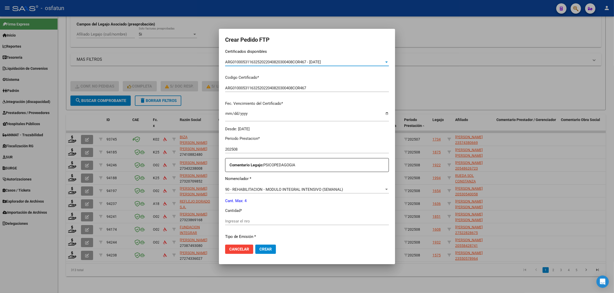
scroll to position [129, 0]
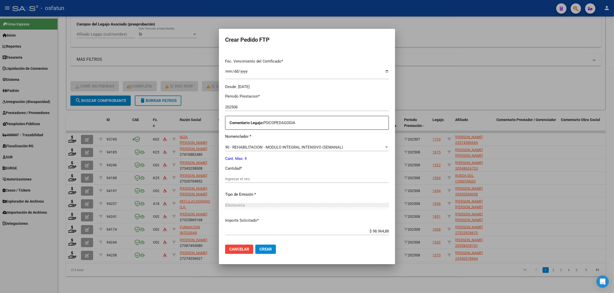
click at [226, 178] on input "Ingresar el nro" at bounding box center [307, 179] width 164 height 5
type input "4"
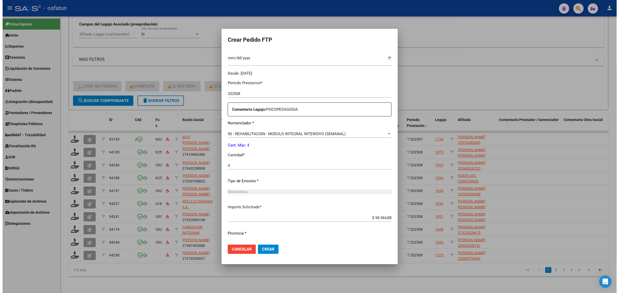
scroll to position [154, 0]
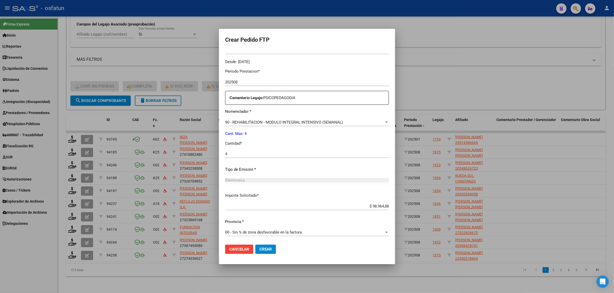
click at [266, 252] on button "Crear" at bounding box center [265, 249] width 21 height 9
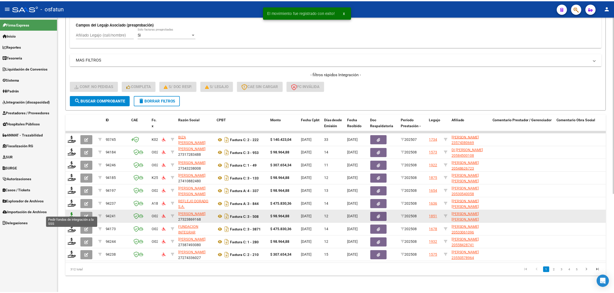
scroll to position [1, 0]
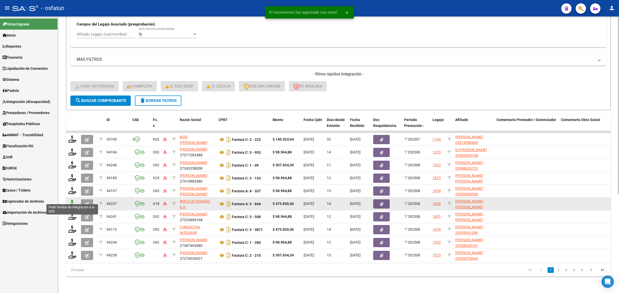
click at [71, 200] on icon at bounding box center [72, 203] width 8 height 7
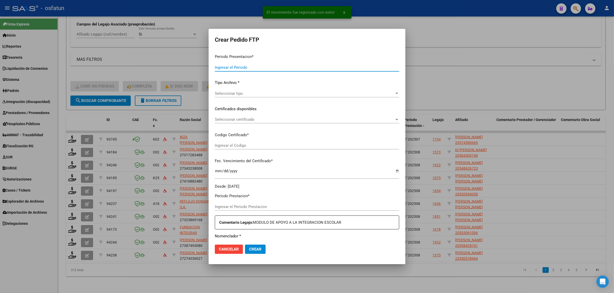
type input "202508"
type input "$ 475.830,36"
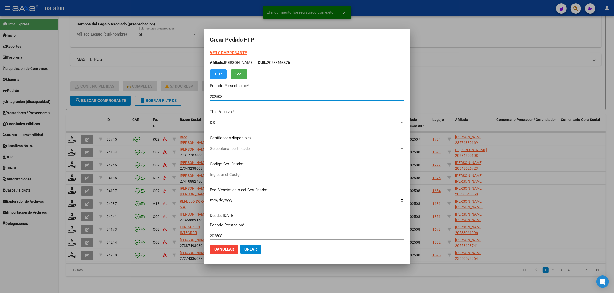
type input "ARG02000560874622022090920270909MEN232"
type input "2027-09-09"
click at [229, 52] on strong "VER COMPROBANTE" at bounding box center [228, 53] width 37 height 5
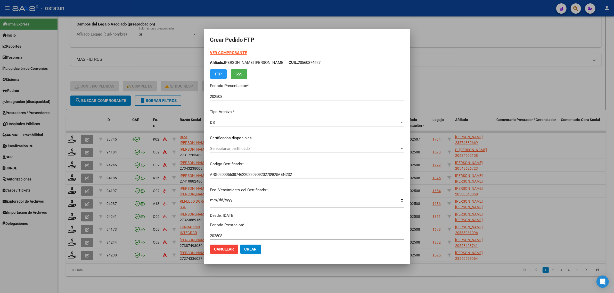
click at [283, 148] on span "Seleccionar certificado" at bounding box center [304, 148] width 189 height 5
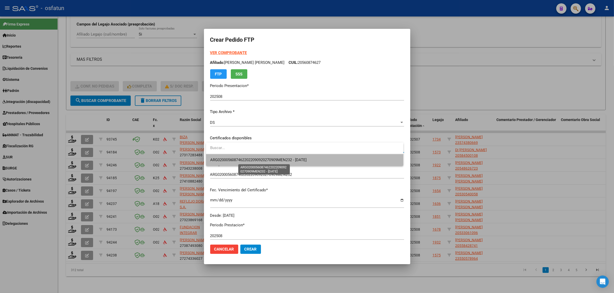
drag, startPoint x: 282, startPoint y: 159, endPoint x: 280, endPoint y: 166, distance: 6.9
click at [282, 160] on span "ARG02000560874622022090920270909MEN232 - 2027-09-09" at bounding box center [258, 160] width 97 height 5
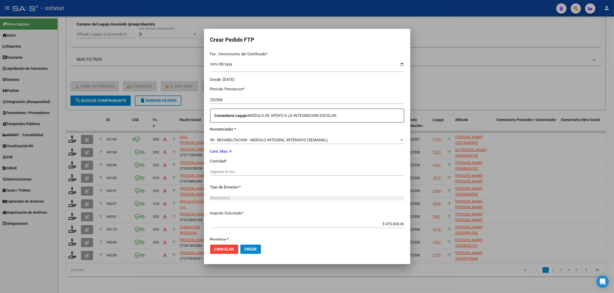
scroll to position [154, 0]
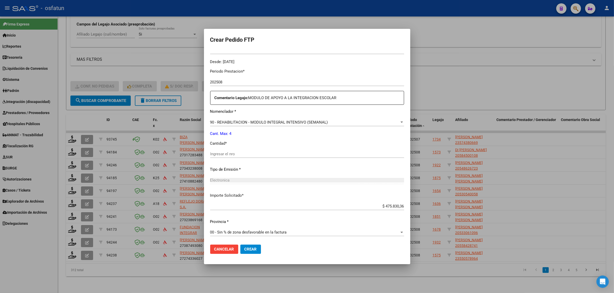
click at [226, 159] on div "Ingresar el nro" at bounding box center [307, 156] width 194 height 13
click at [223, 123] on span "90 - REHABILITACION - MODULO INTEGRAL INTENSIVO (SEMANAL)" at bounding box center [269, 122] width 118 height 5
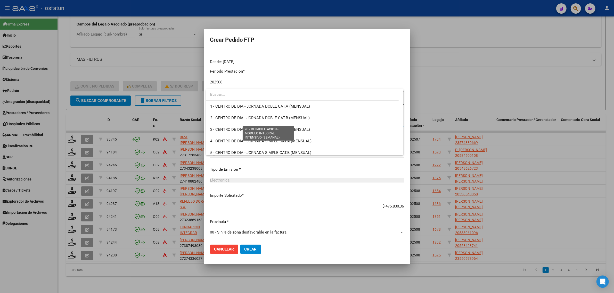
scroll to position [1017, 0]
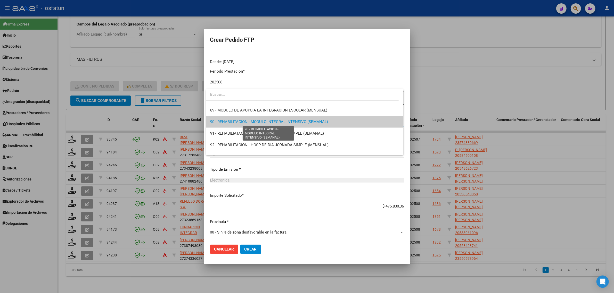
type input "9"
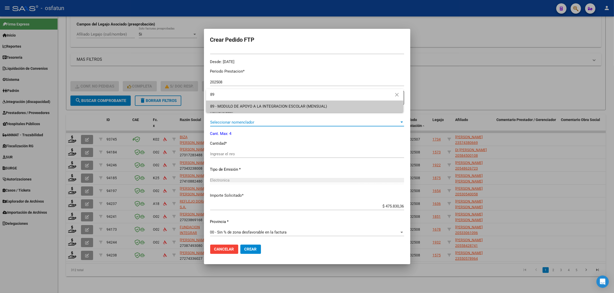
type input "89"
click at [235, 108] on span "89 - MODULO DE APOYO A LA INTEGRACION ESCOLAR (MENSUAL)" at bounding box center [268, 106] width 117 height 5
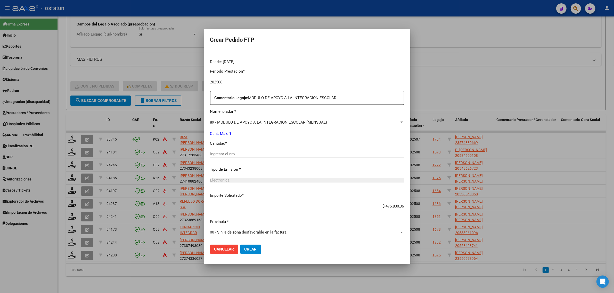
drag, startPoint x: 228, startPoint y: 148, endPoint x: 226, endPoint y: 154, distance: 5.8
click at [228, 149] on div "Periodo Prestacion * 202508 Ingresar el Periodo Prestacion Comentario Legajo: M…" at bounding box center [307, 153] width 194 height 177
click at [226, 154] on input "Ingresar el nro" at bounding box center [307, 154] width 194 height 5
type input "1"
click at [246, 244] on mat-dialog-actions "Cancelar Crear" at bounding box center [307, 250] width 194 height 18
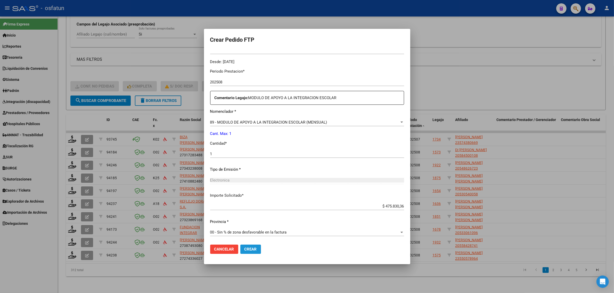
click at [252, 250] on span "Crear" at bounding box center [250, 249] width 12 height 5
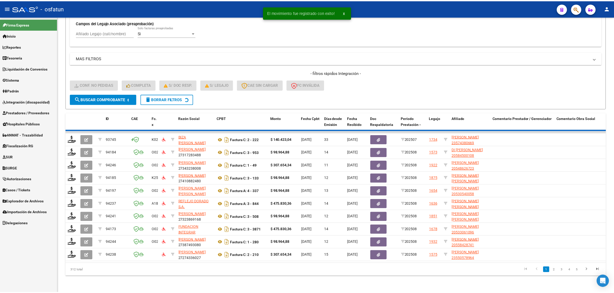
scroll to position [7, 0]
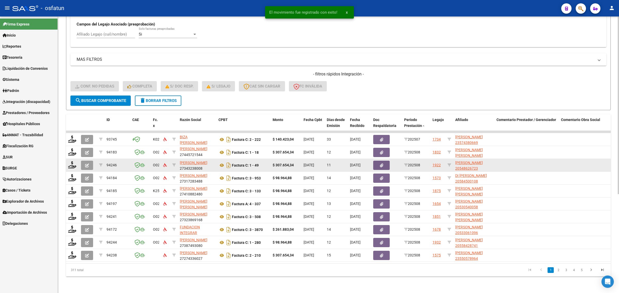
click at [73, 159] on datatable-body-cell at bounding box center [72, 165] width 13 height 13
click at [68, 161] on icon at bounding box center [72, 164] width 8 height 7
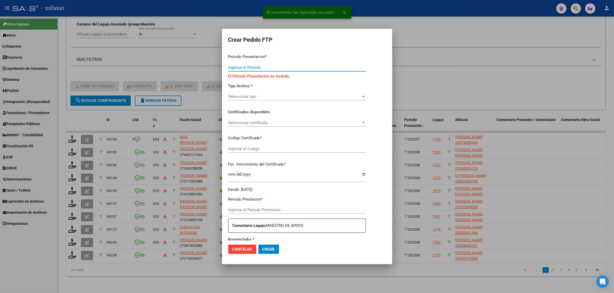
type input "202508"
type input "$ 307.654,34"
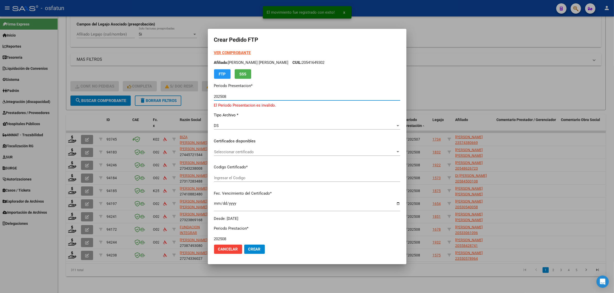
type input "ARG02000548626722023100620261006CAT242"
type input "2026-10-06"
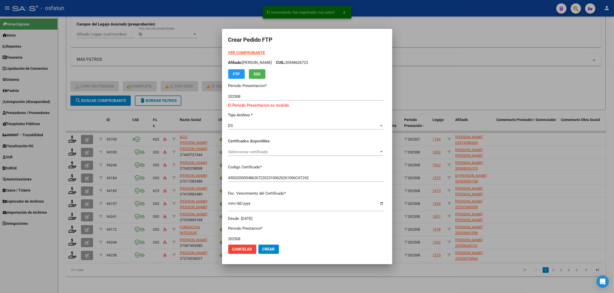
click at [230, 52] on strong "VER COMPROBANTE" at bounding box center [246, 53] width 37 height 5
click at [236, 153] on span "Seleccionar certificado" at bounding box center [303, 152] width 151 height 5
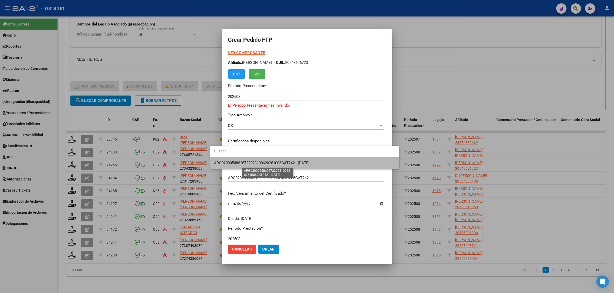
click at [238, 163] on span "ARG02000548626722023100620261006CAT242 - 2026-10-06" at bounding box center [261, 163] width 95 height 5
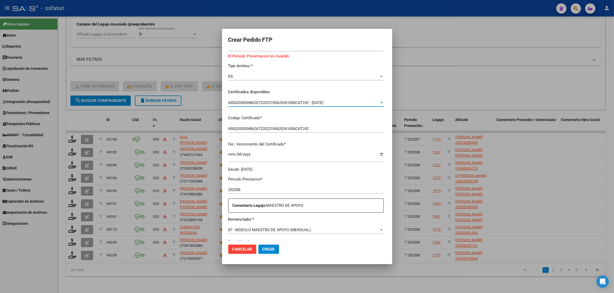
scroll to position [129, 0]
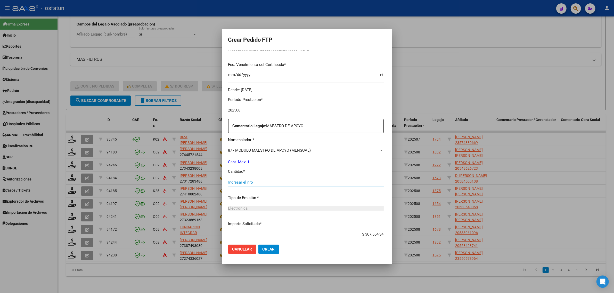
click at [232, 185] on input "Ingresar el nro" at bounding box center [305, 182] width 155 height 5
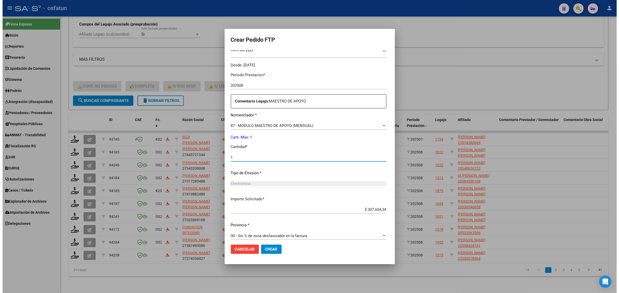
scroll to position [157, 0]
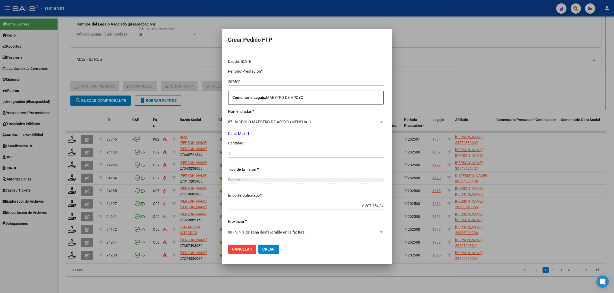
type input "1"
click at [262, 251] on span "Crear" at bounding box center [268, 249] width 12 height 5
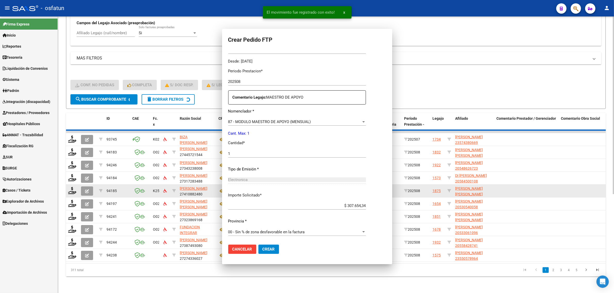
scroll to position [0, 0]
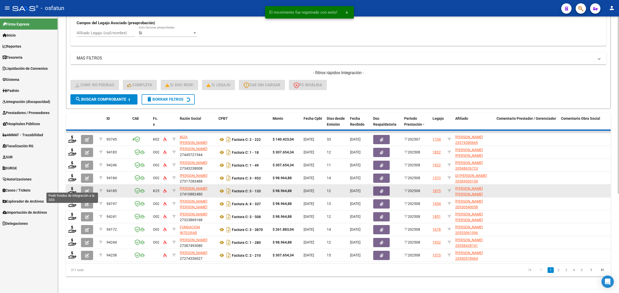
drag, startPoint x: 72, startPoint y: 190, endPoint x: 76, endPoint y: 190, distance: 3.2
click at [72, 190] on div at bounding box center [72, 191] width 9 height 8
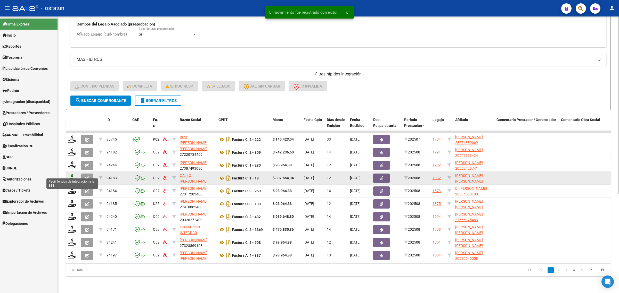
click at [71, 174] on icon at bounding box center [72, 177] width 8 height 7
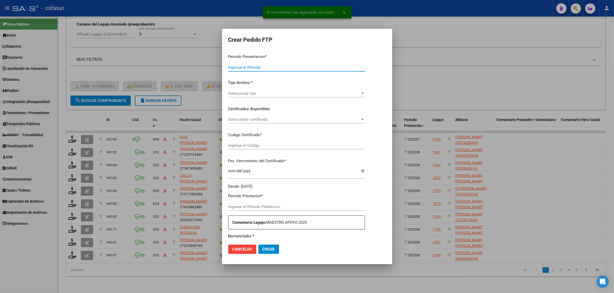
type input "202508"
type input "$ 307.654,34"
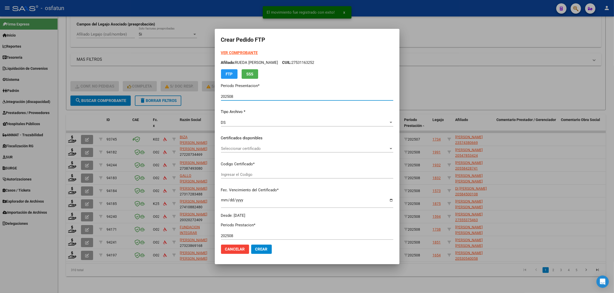
type input "ARG02000571282452022122620271226CAT242"
type input "2027-12-26"
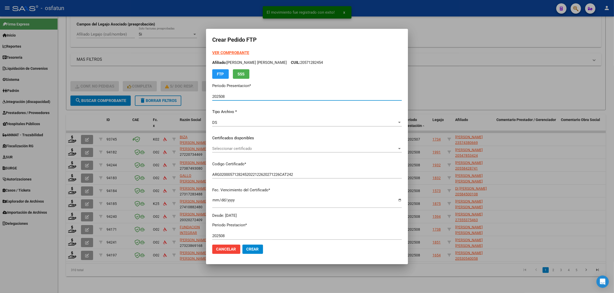
click at [235, 52] on strong "VER COMPROBANTE" at bounding box center [230, 53] width 37 height 5
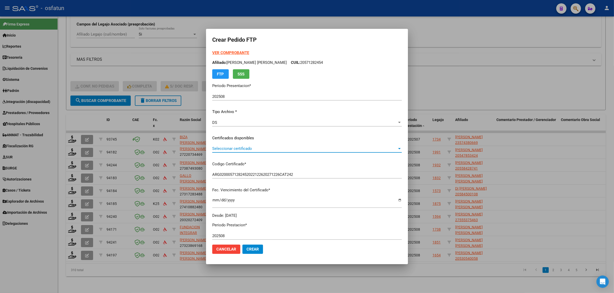
click at [249, 150] on span "Seleccionar certificado" at bounding box center [304, 148] width 185 height 5
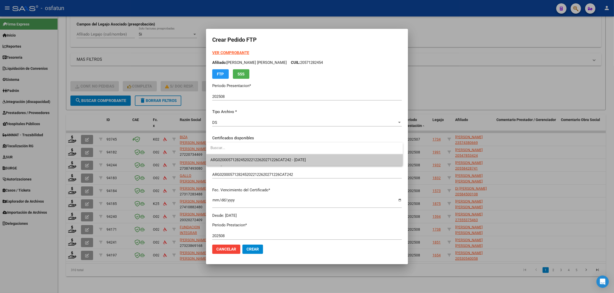
click at [246, 158] on span "ARG02000571282452022122620271226CAT242 - 2027-12-26" at bounding box center [304, 160] width 188 height 12
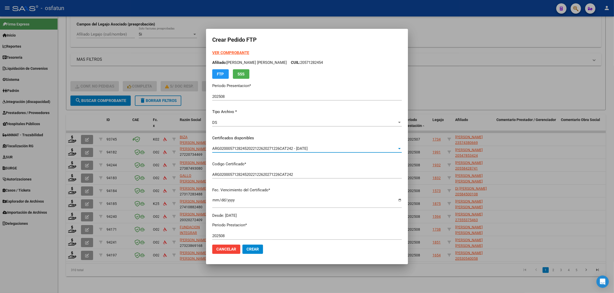
scroll to position [129, 0]
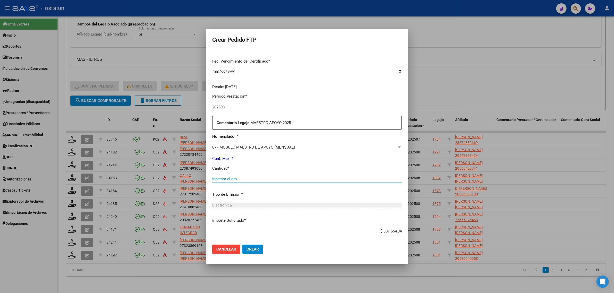
click at [219, 180] on input "Ingresar el nro" at bounding box center [307, 179] width 190 height 5
type input "1"
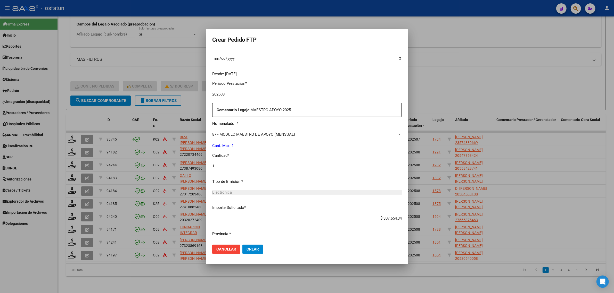
scroll to position [154, 0]
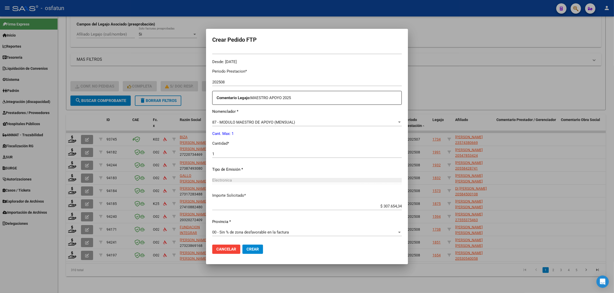
click at [253, 254] on button "Crear" at bounding box center [252, 249] width 21 height 9
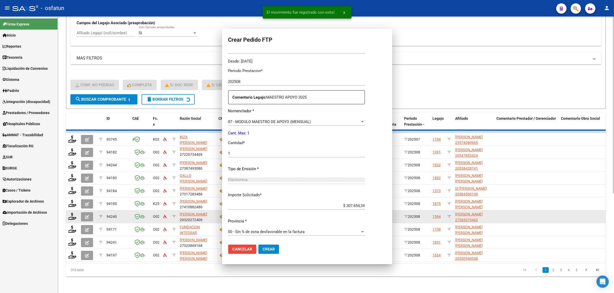
scroll to position [0, 0]
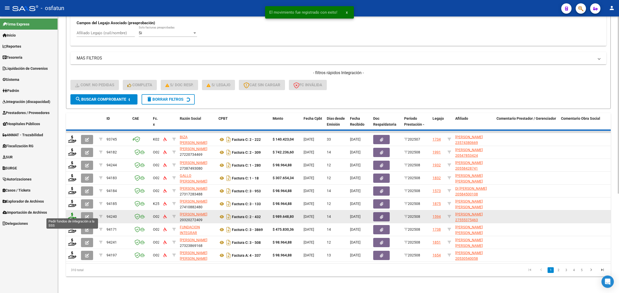
click at [73, 213] on icon at bounding box center [72, 216] width 8 height 7
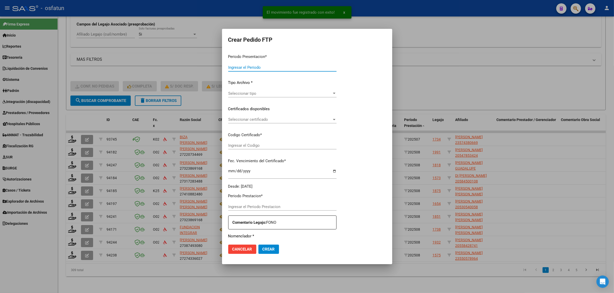
type input "202508"
type input "$ 98.964,88"
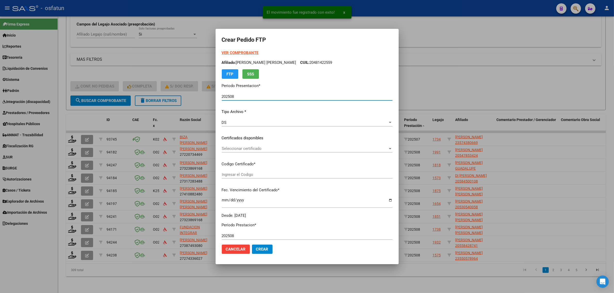
type input "ARG02000564500612024090420260904CAT242"
type input "2026-09-04"
click at [235, 52] on strong "VER COMPROBANTE" at bounding box center [240, 53] width 37 height 5
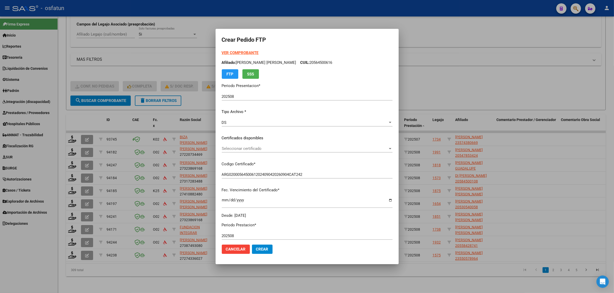
click at [231, 147] on span "Seleccionar certificado" at bounding box center [305, 148] width 166 height 5
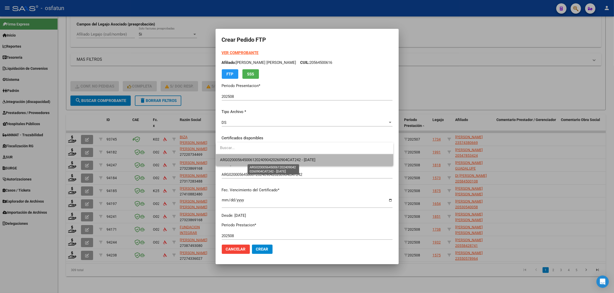
click at [228, 162] on span "ARG02000564500612024090420260904CAT242 - 2026-09-04" at bounding box center [267, 160] width 95 height 5
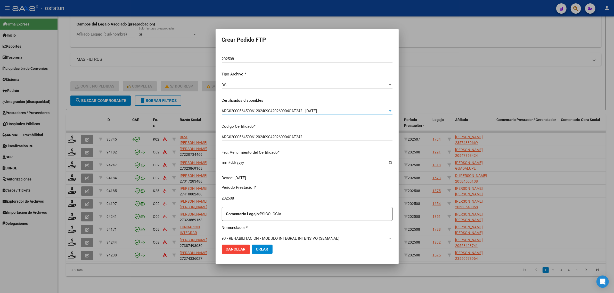
scroll to position [129, 0]
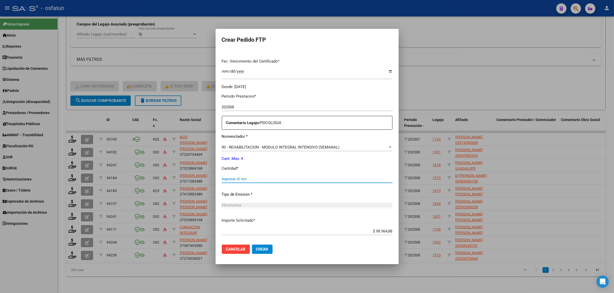
click at [234, 179] on input "Ingresar el nro" at bounding box center [307, 179] width 171 height 5
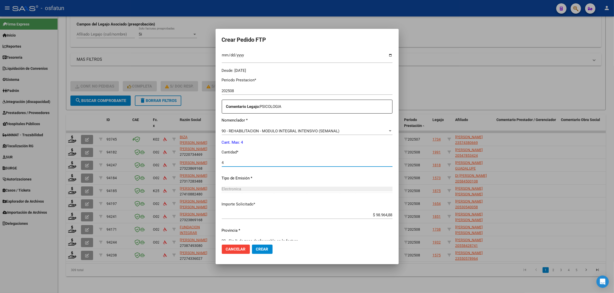
scroll to position [154, 0]
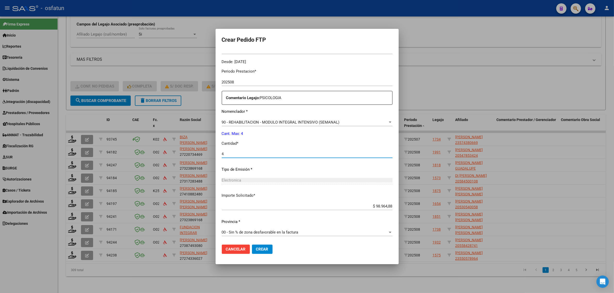
type input "4"
click at [256, 250] on span "Crear" at bounding box center [262, 249] width 12 height 5
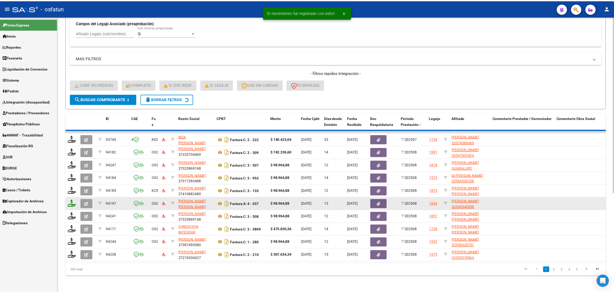
scroll to position [1, 0]
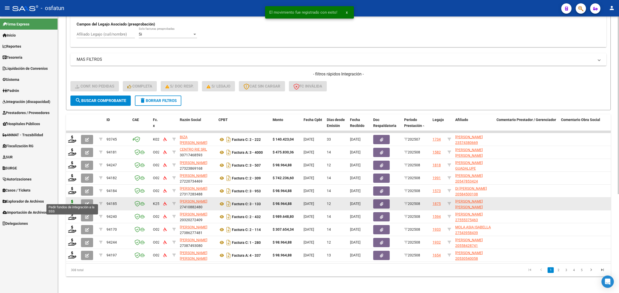
click at [72, 200] on icon at bounding box center [72, 203] width 8 height 7
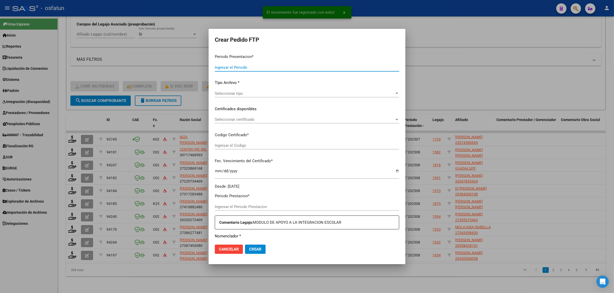
type input "202508"
type input "$ 98.964,88"
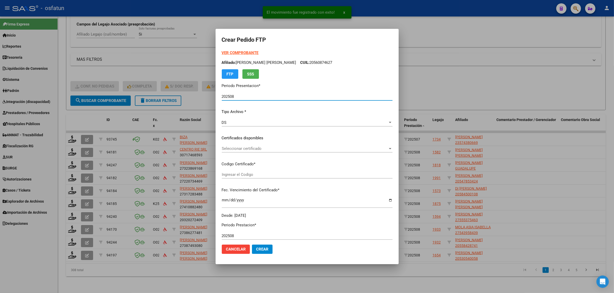
type input "ARG01000581529142021082320250823COR467"
type input "2025-08-23"
click at [240, 54] on strong "VER COMPROBANTE" at bounding box center [240, 53] width 37 height 5
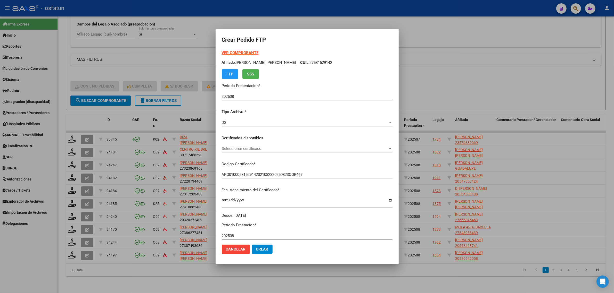
click at [260, 147] on span "Seleccionar certificado" at bounding box center [305, 148] width 166 height 5
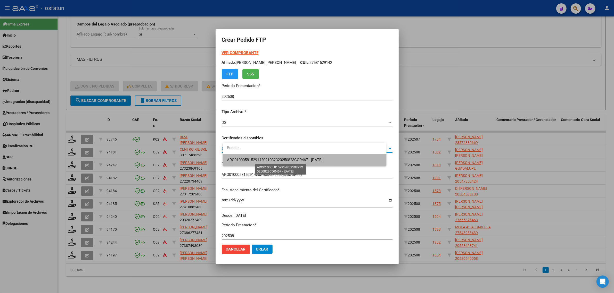
click at [262, 160] on span "ARG01000581529142021082320250823COR467 - 2025-08-23" at bounding box center [275, 160] width 96 height 5
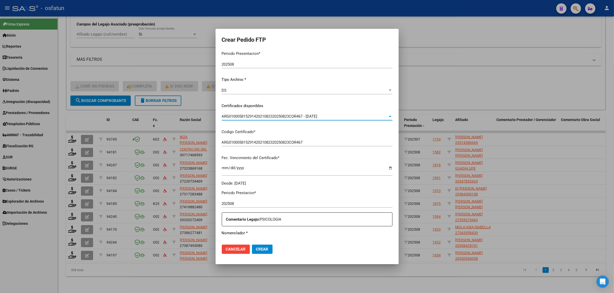
scroll to position [97, 0]
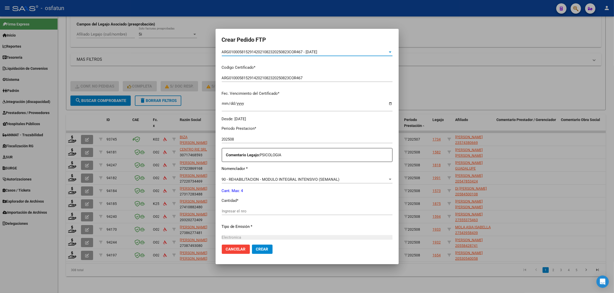
click at [251, 206] on div "Periodo Prestacion * 202508 Ingresar el Periodo Prestacion Comentario Legajo: P…" at bounding box center [307, 210] width 171 height 177
click at [250, 210] on input "Ingresar el nro" at bounding box center [307, 211] width 171 height 5
type input "4"
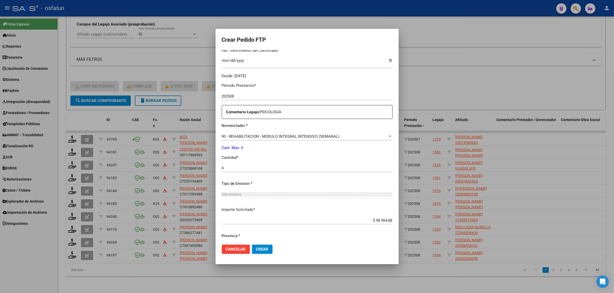
scroll to position [154, 0]
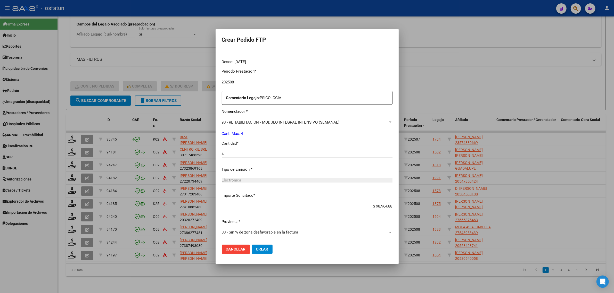
click at [266, 247] on button "Crear" at bounding box center [262, 249] width 21 height 9
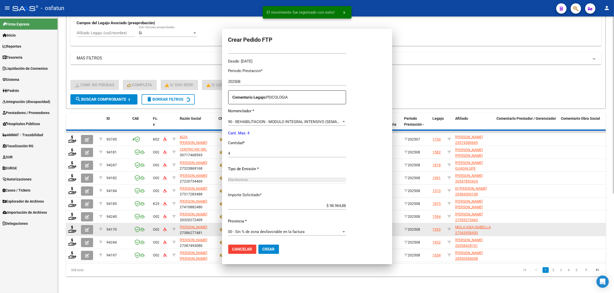
scroll to position [125, 0]
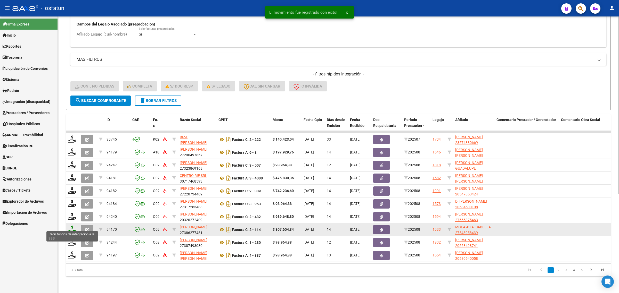
click at [73, 226] on icon at bounding box center [72, 229] width 8 height 7
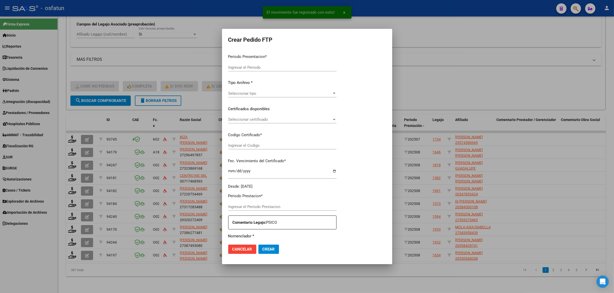
type input "202508"
type input "$ 307.654,34"
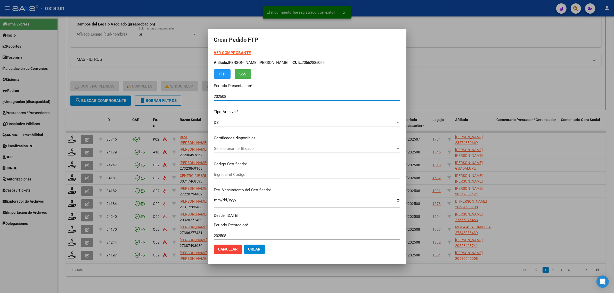
type input "ARG01000543958432023112320261123CAT242"
type input "2026-11-23"
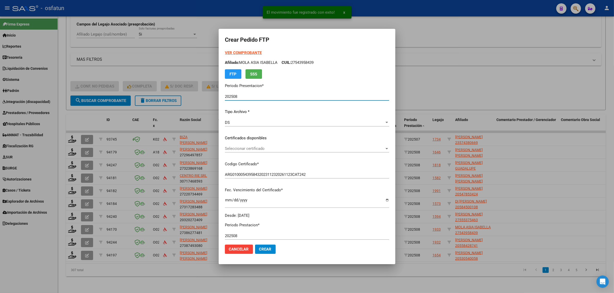
click at [239, 50] on form "Crear Pedido FTP VER COMPROBANTE ARCA Padrón Afiliado: MOLA ASIA ISABELLA CUIL:…" at bounding box center [307, 146] width 164 height 223
click at [235, 52] on strong "VER COMPROBANTE" at bounding box center [243, 53] width 37 height 5
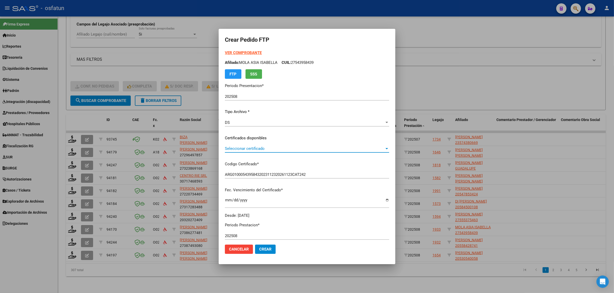
click at [250, 147] on span "Seleccionar certificado" at bounding box center [305, 148] width 160 height 5
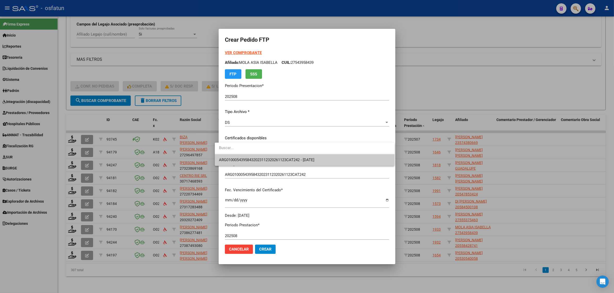
click at [249, 156] on span "ARG01000543958432023112320261123CAT242 - 2026-11-23" at bounding box center [304, 160] width 171 height 12
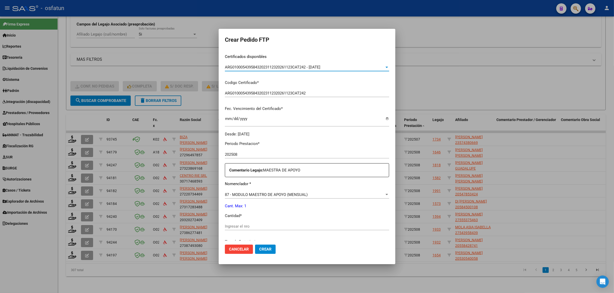
scroll to position [97, 0]
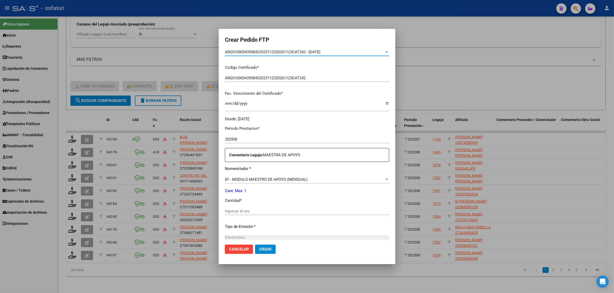
click at [242, 214] on div "Ingresar el nro" at bounding box center [307, 212] width 164 height 8
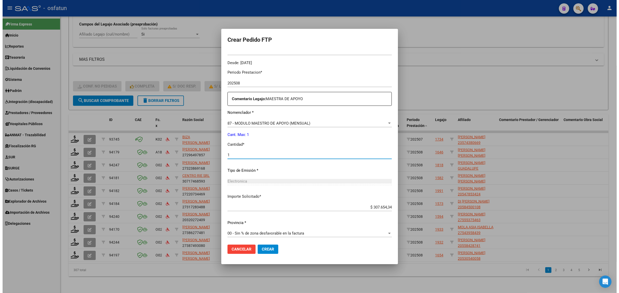
scroll to position [154, 0]
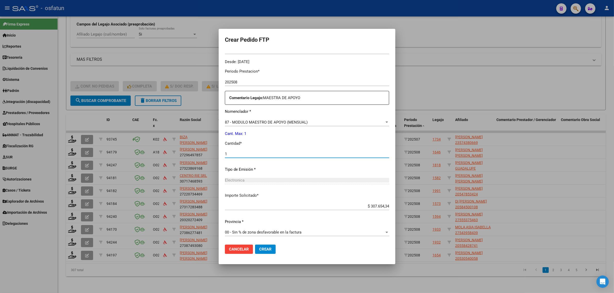
type input "1"
click at [259, 256] on mat-dialog-actions "Cancelar Crear" at bounding box center [307, 250] width 164 height 18
click at [259, 251] on span "Crear" at bounding box center [265, 249] width 12 height 5
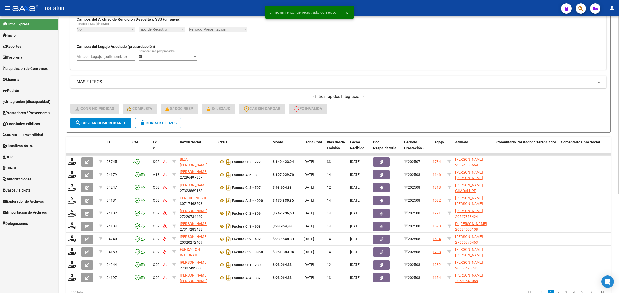
scroll to position [0, 0]
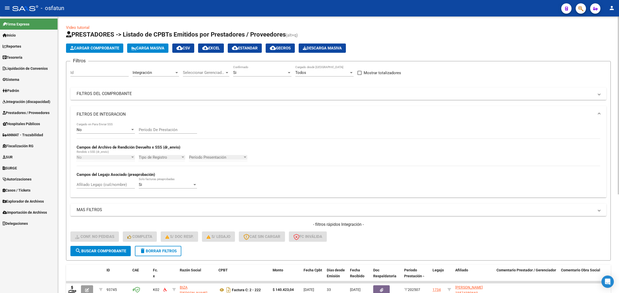
click at [423, 166] on div "No Cargado en Para Enviar SSS Período De Prestación Campos del Archivo de Rendi…" at bounding box center [338, 158] width 523 height 71
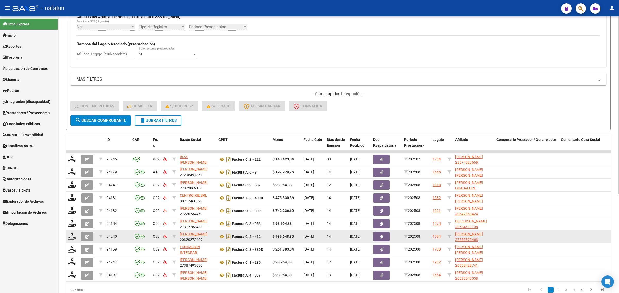
scroll to position [154, 0]
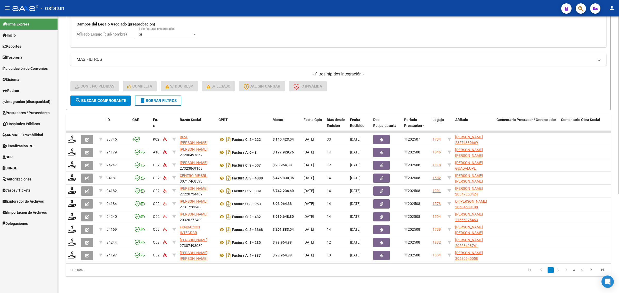
click at [466, 88] on div "- filtros rápidos Integración - Conf. no pedidas Completa S/ Doc Resp. S/ legaj…" at bounding box center [338, 83] width 536 height 24
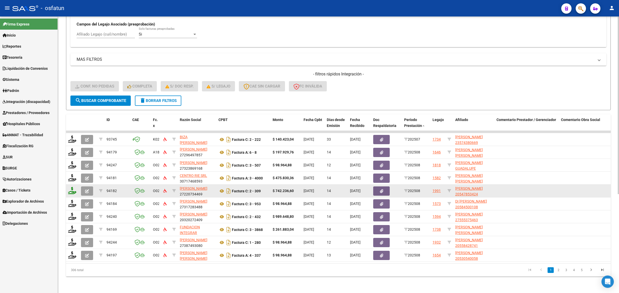
click at [69, 187] on icon at bounding box center [72, 190] width 8 height 7
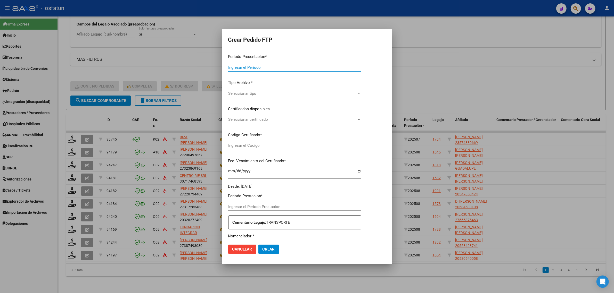
type input "202508"
type input "$ 742.236,60"
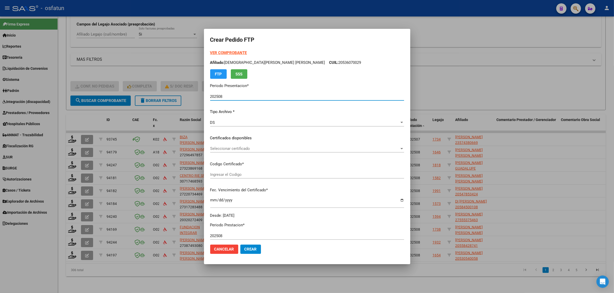
type input "ARG02000547853422022061520320615TUC139"
type input "2032-06-15"
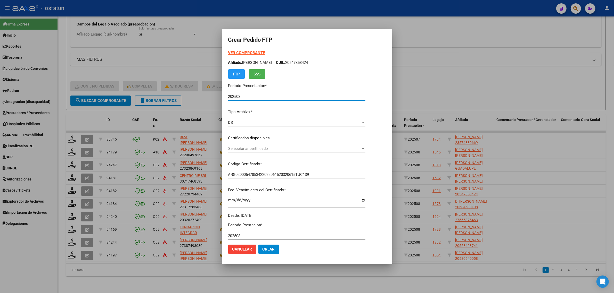
click at [232, 55] on strong "VER COMPROBANTE" at bounding box center [246, 53] width 37 height 5
click at [421, 60] on div at bounding box center [307, 146] width 614 height 293
